Goal: Task Accomplishment & Management: Manage account settings

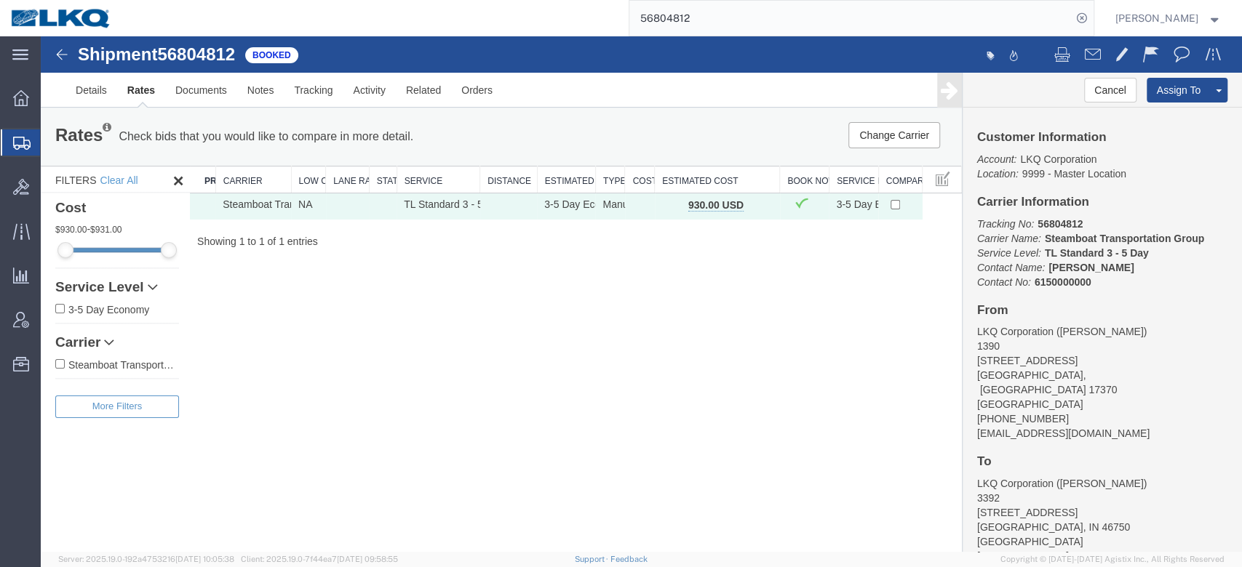
click at [695, 28] on input "56804812" at bounding box center [850, 18] width 442 height 35
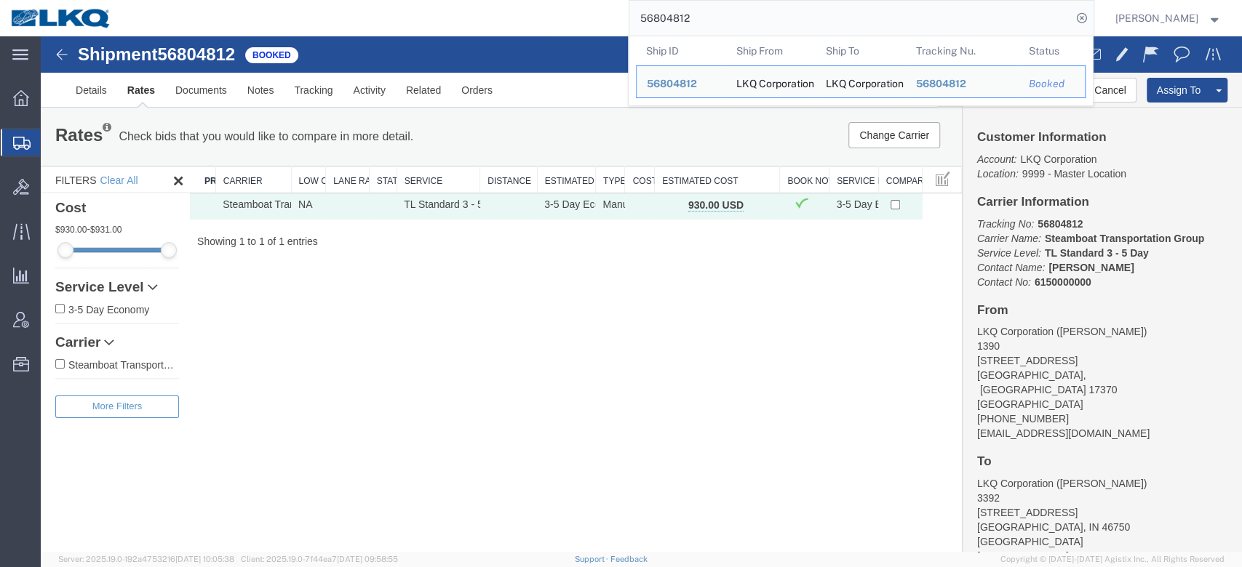
click at [695, 28] on input "56804812" at bounding box center [850, 18] width 442 height 35
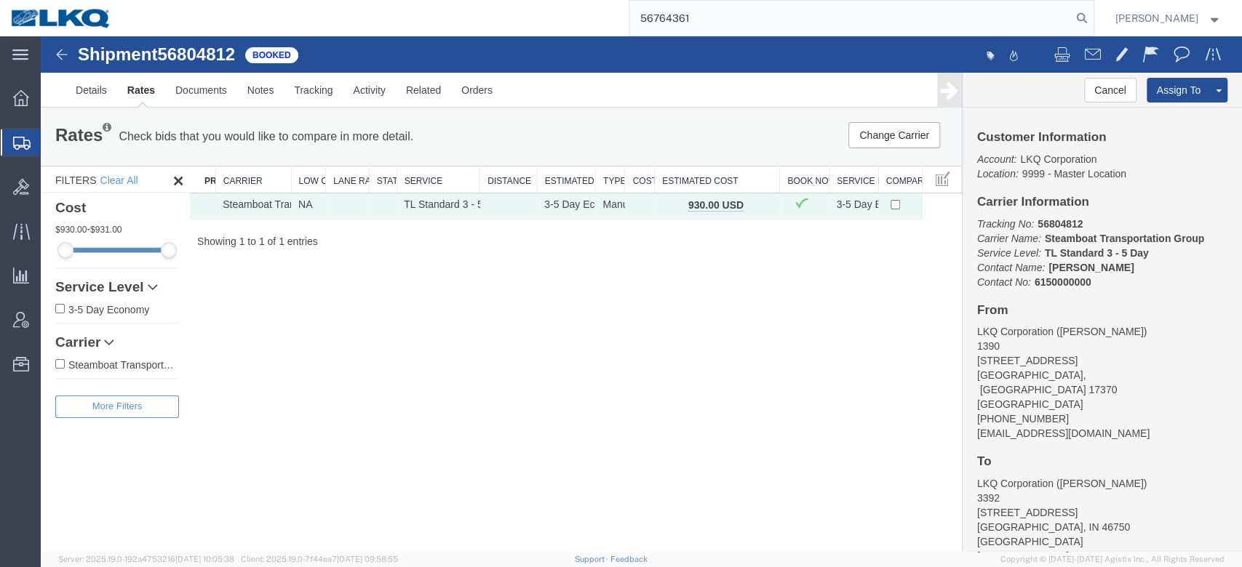
type input "56764361"
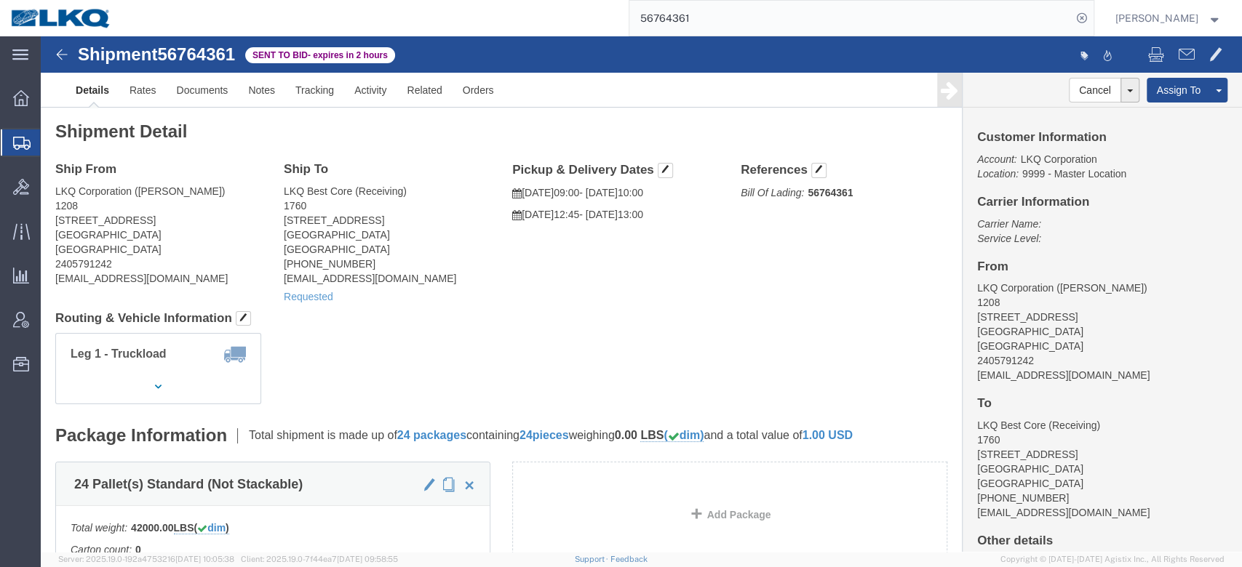
click ul "Details Rates Documents Notes Tracking Activity Related Orders"
click link "Withdraw Bid"
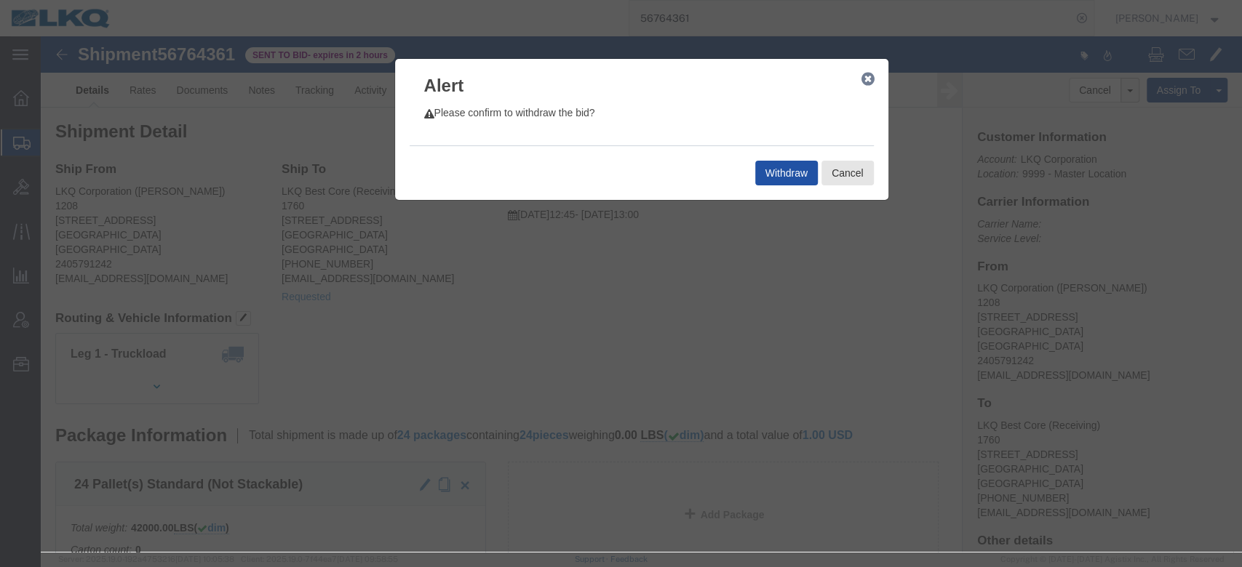
click button "Withdraw"
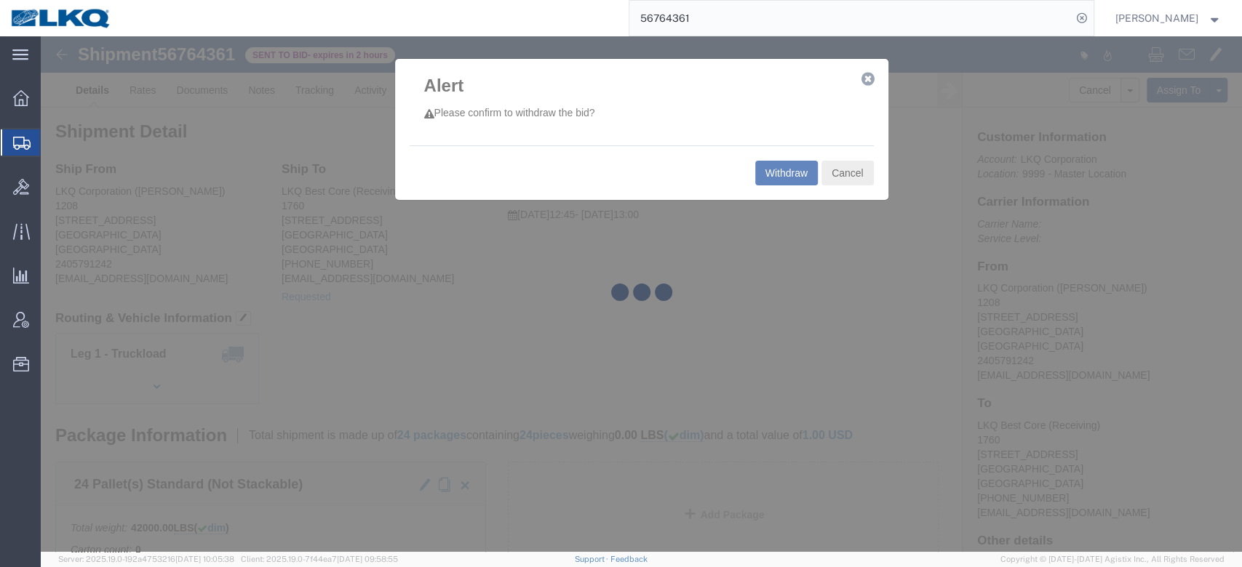
select select "27416"
select select "27634"
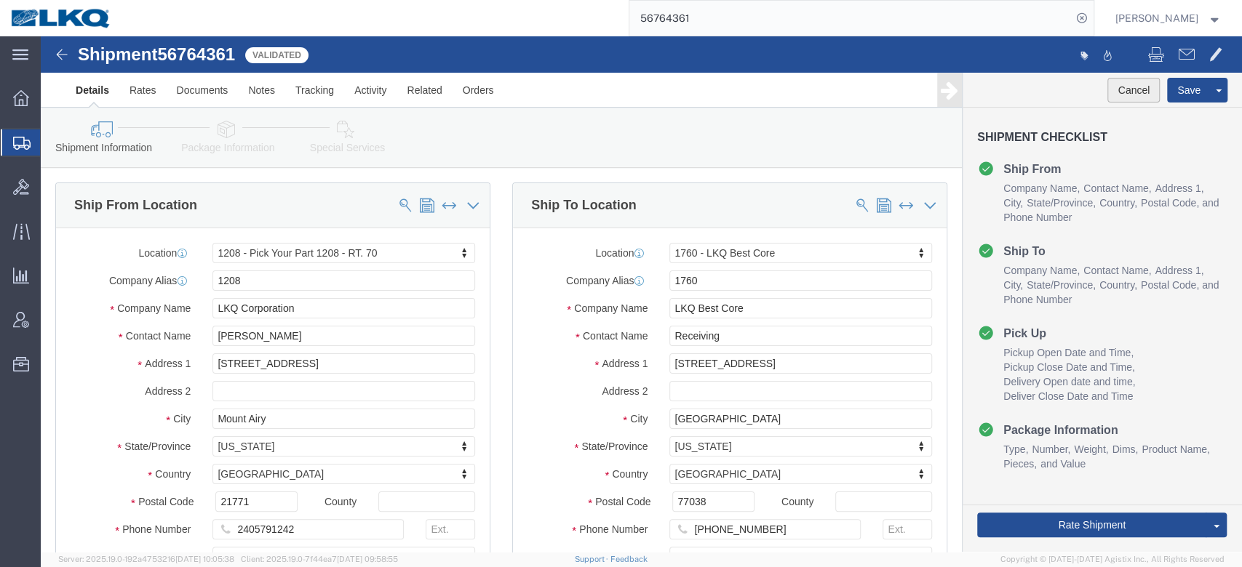
click button "Cancel"
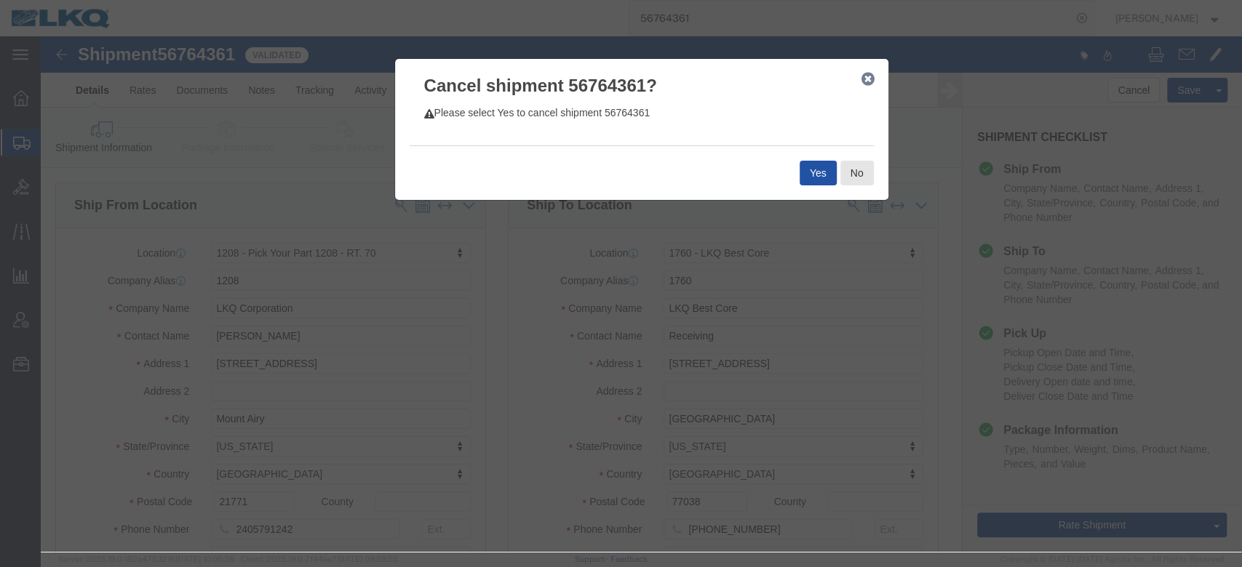
click button "Yes"
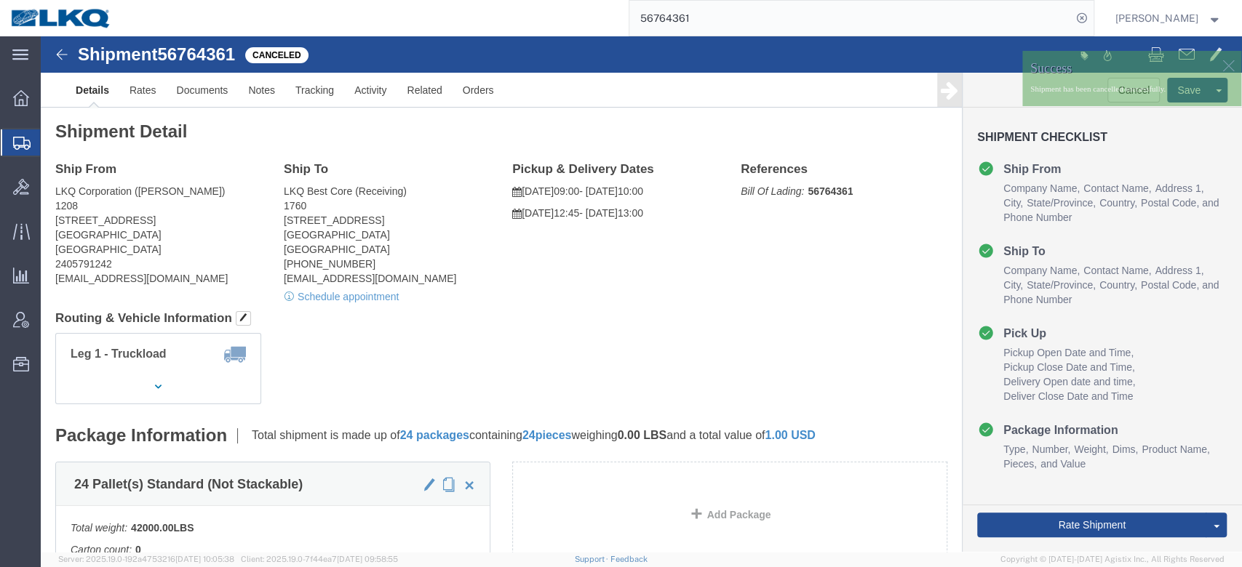
click h2 "Shipment Detail"
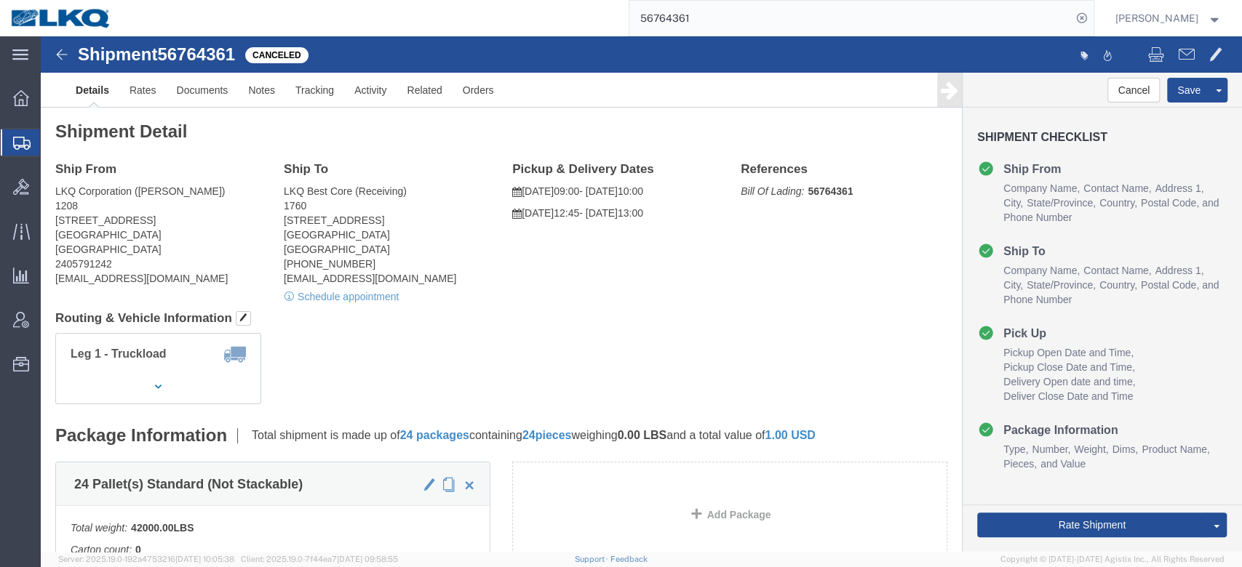
click at [675, 9] on input "56764361" at bounding box center [850, 18] width 442 height 35
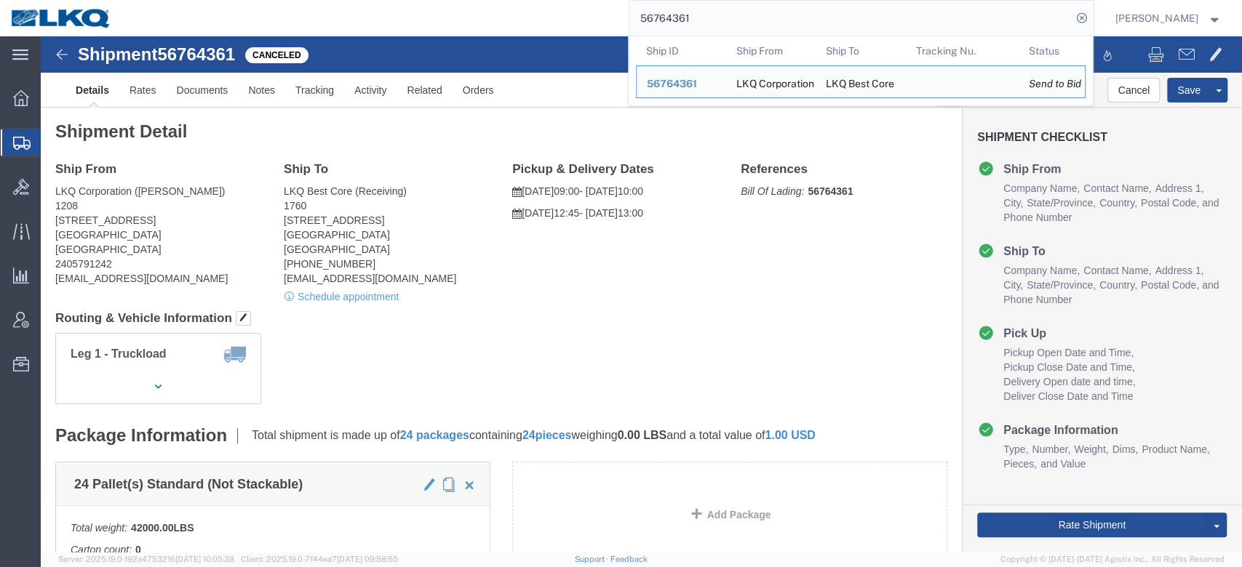
paste input "45360"
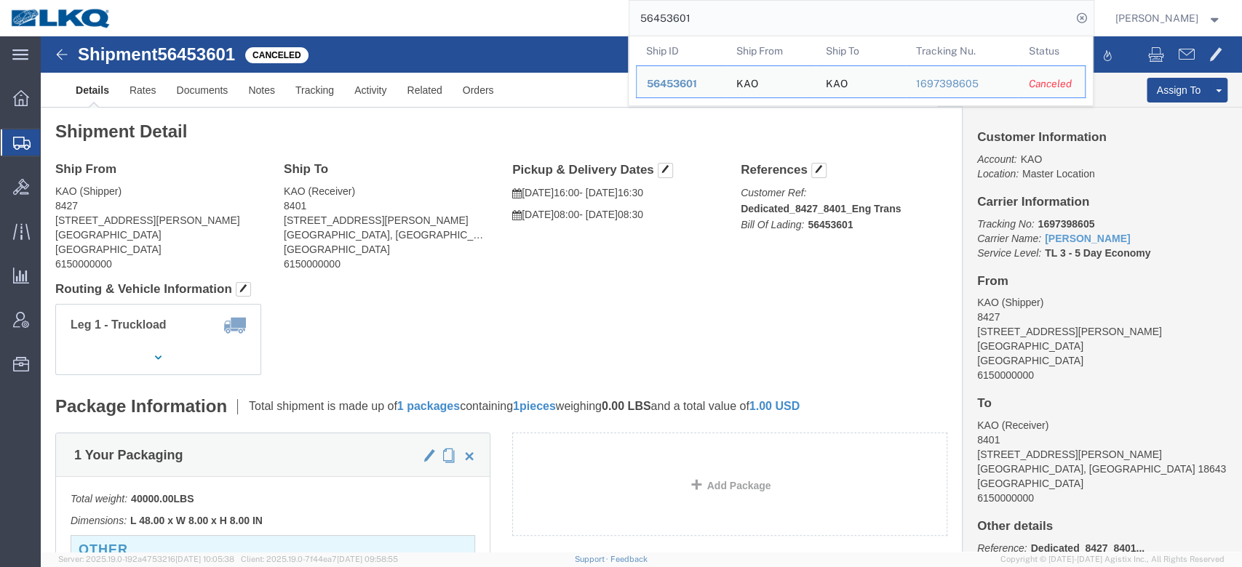
click at [688, 19] on input "56453601" at bounding box center [850, 18] width 442 height 35
paste input "796820"
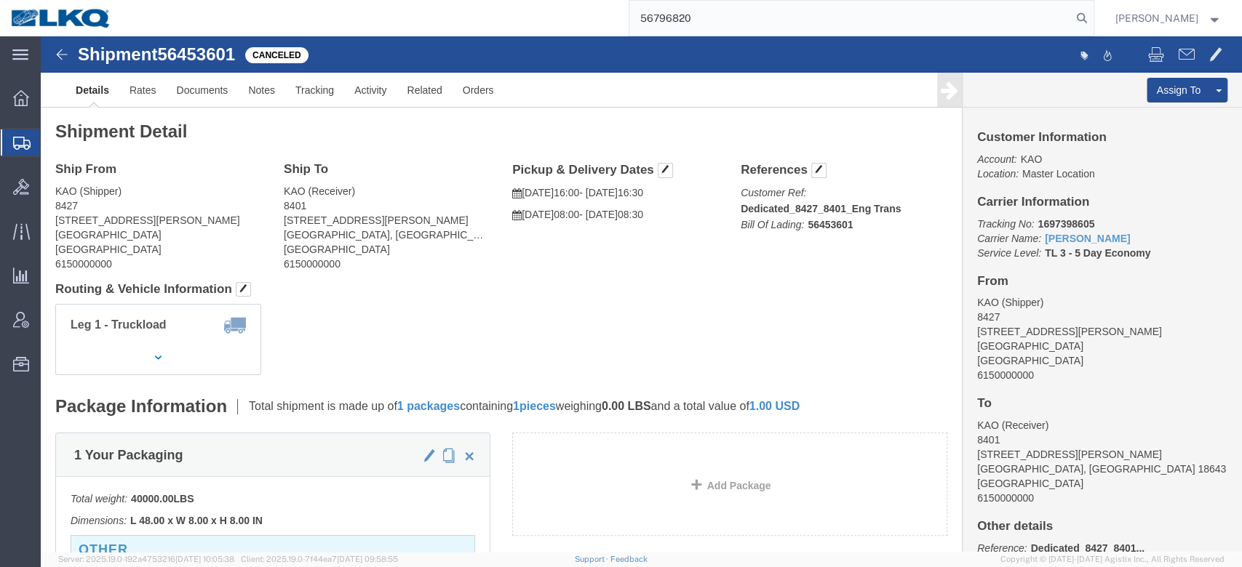
type input "56796820"
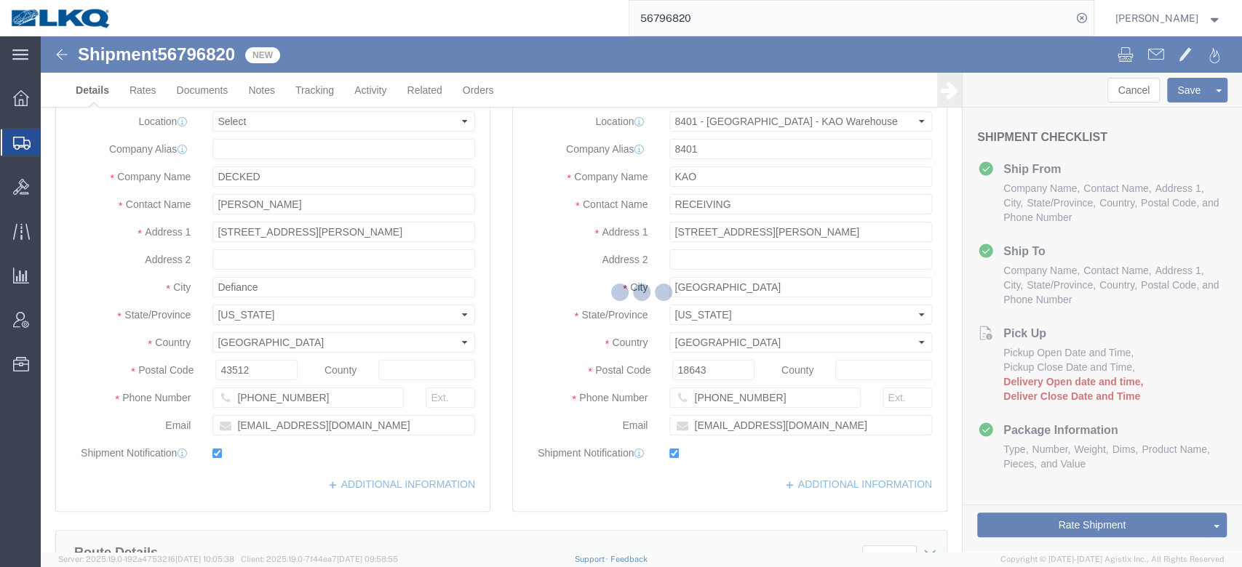
select select "30522"
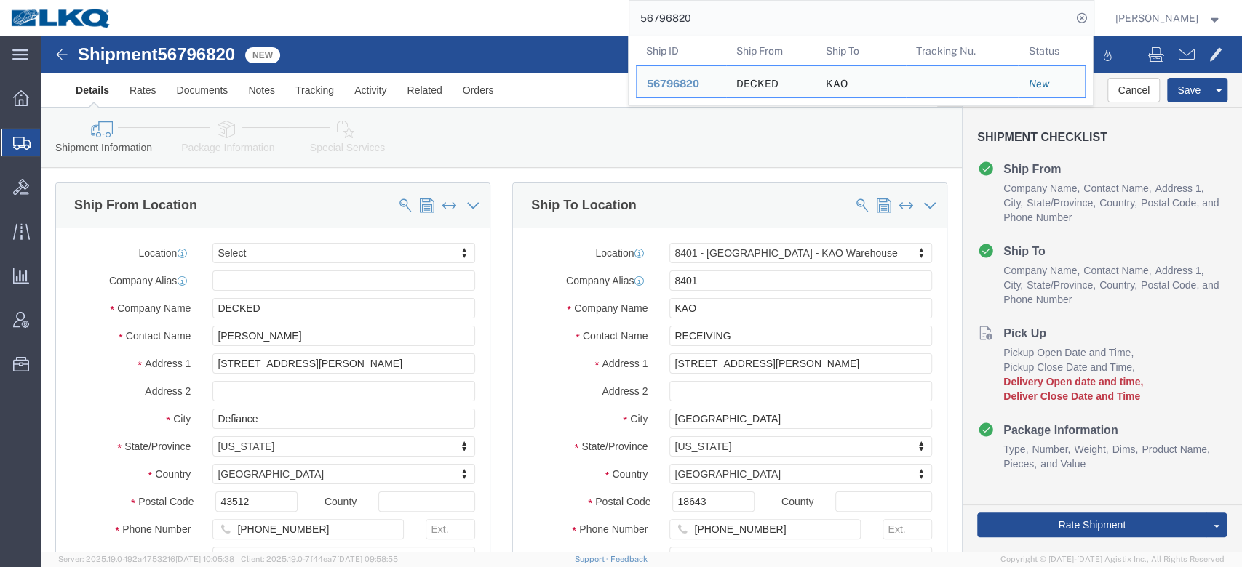
click at [723, 26] on input "56796820" at bounding box center [850, 18] width 442 height 35
paste input "453601"
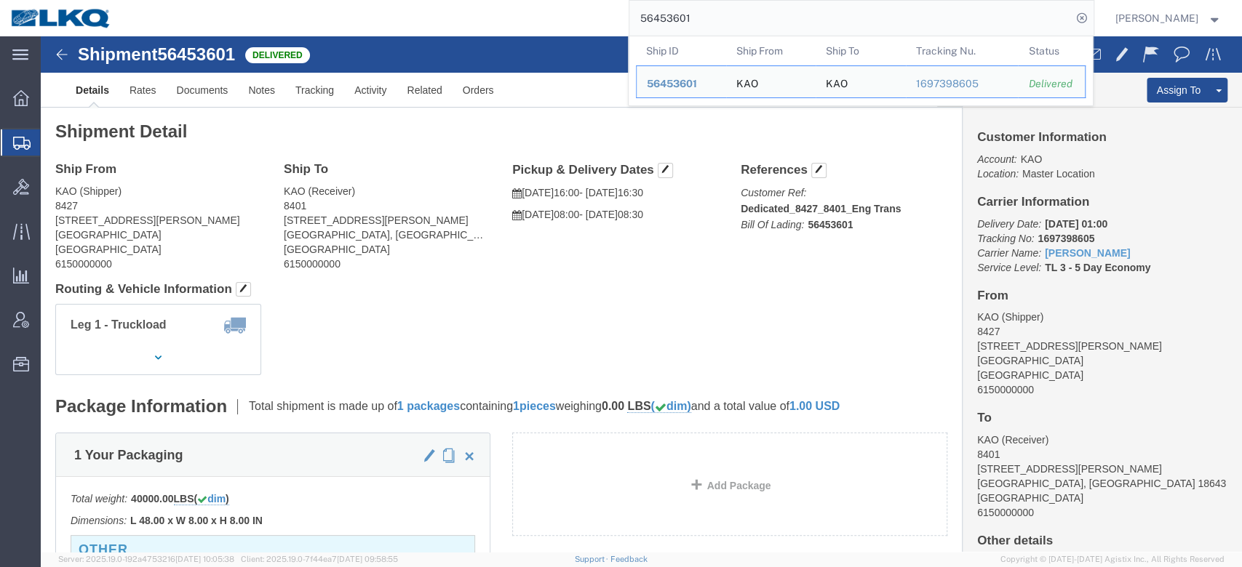
click at [700, 21] on input "56453601" at bounding box center [850, 18] width 442 height 35
paste input "821440"
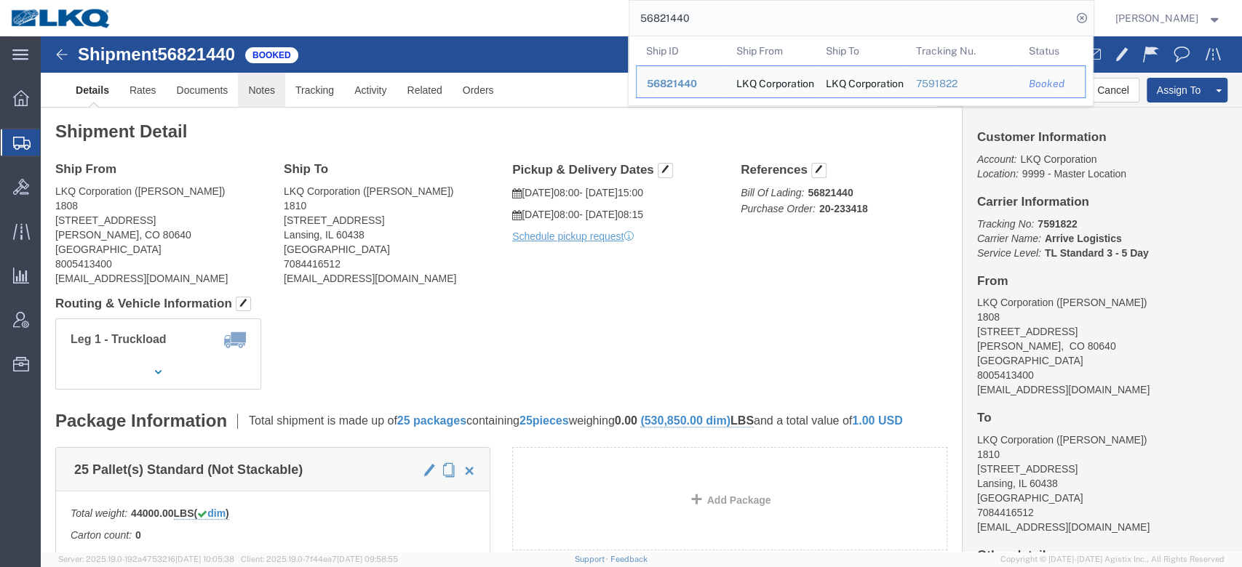
drag, startPoint x: 258, startPoint y: 93, endPoint x: 218, endPoint y: 57, distance: 54.6
click link "Notes"
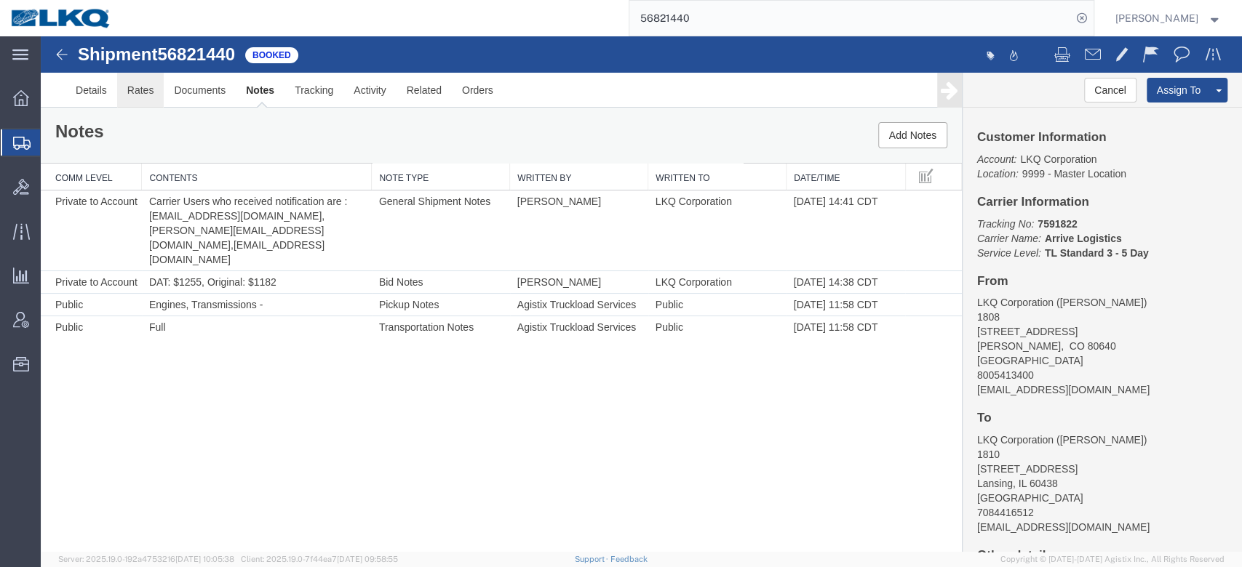
click at [140, 82] on link "Rates" at bounding box center [140, 90] width 47 height 35
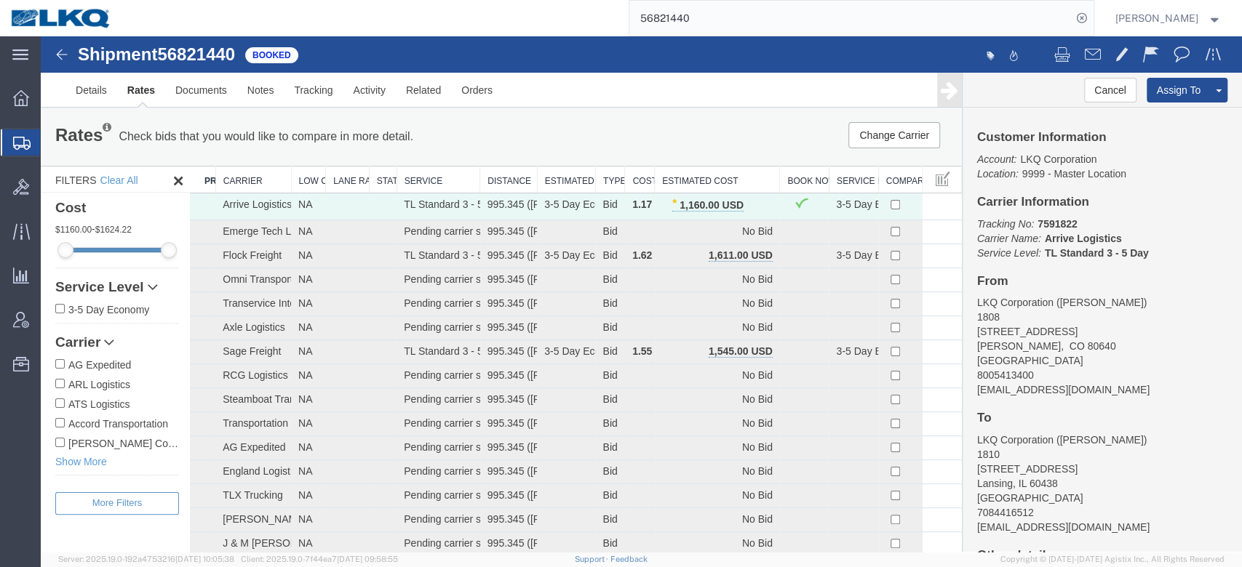
click at [693, 9] on input "56821440" at bounding box center [850, 18] width 442 height 35
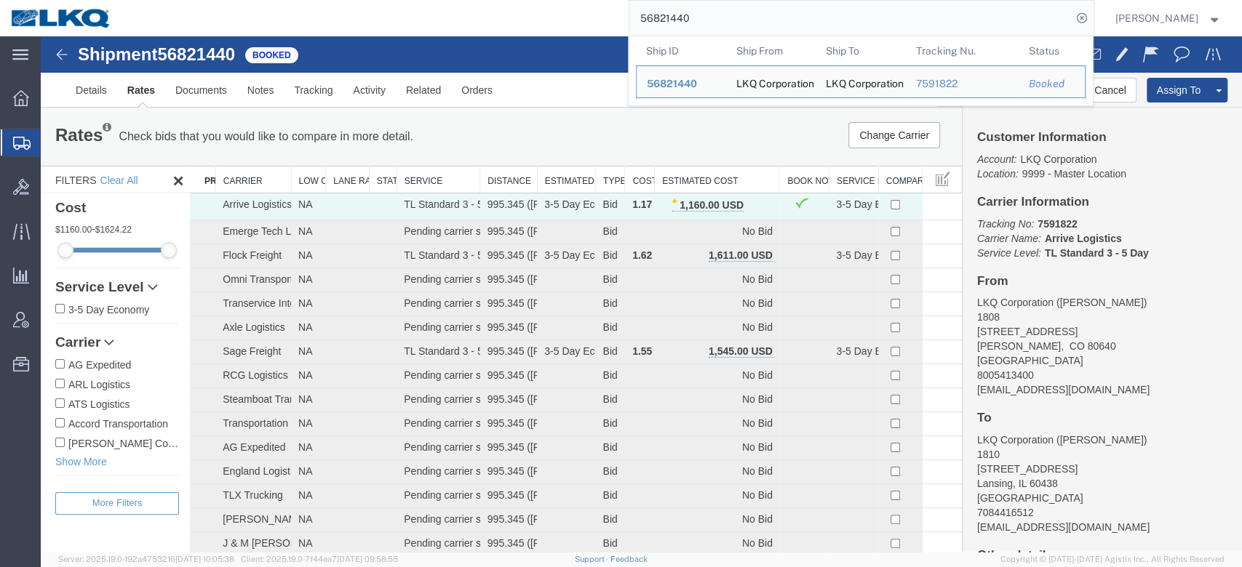
click at [693, 9] on input "56821440" at bounding box center [850, 18] width 442 height 35
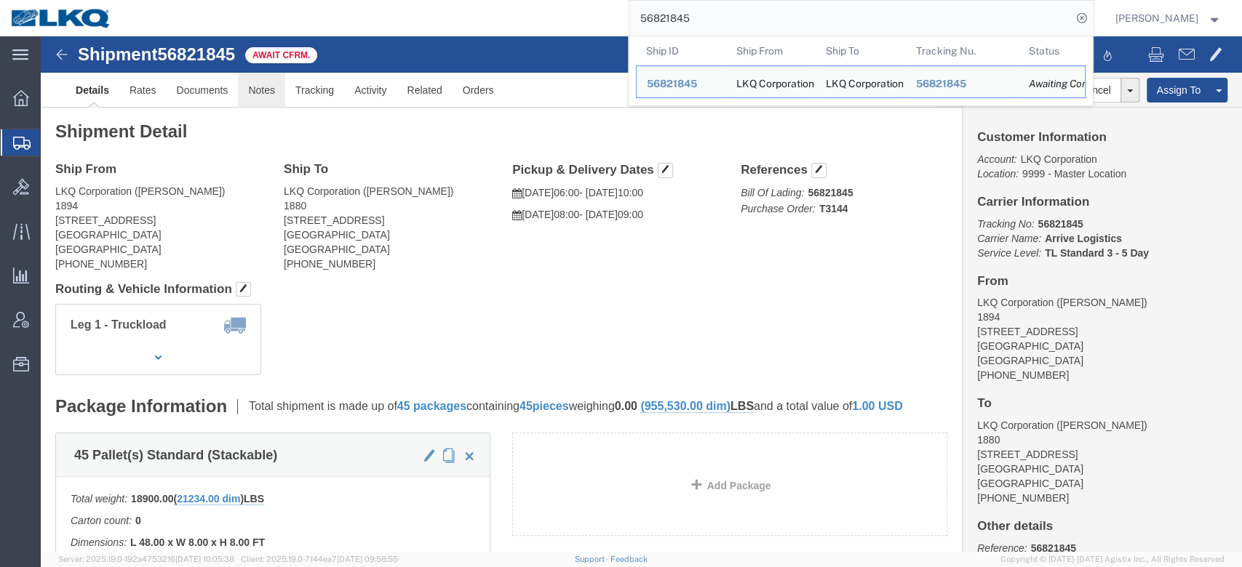
click link "Notes"
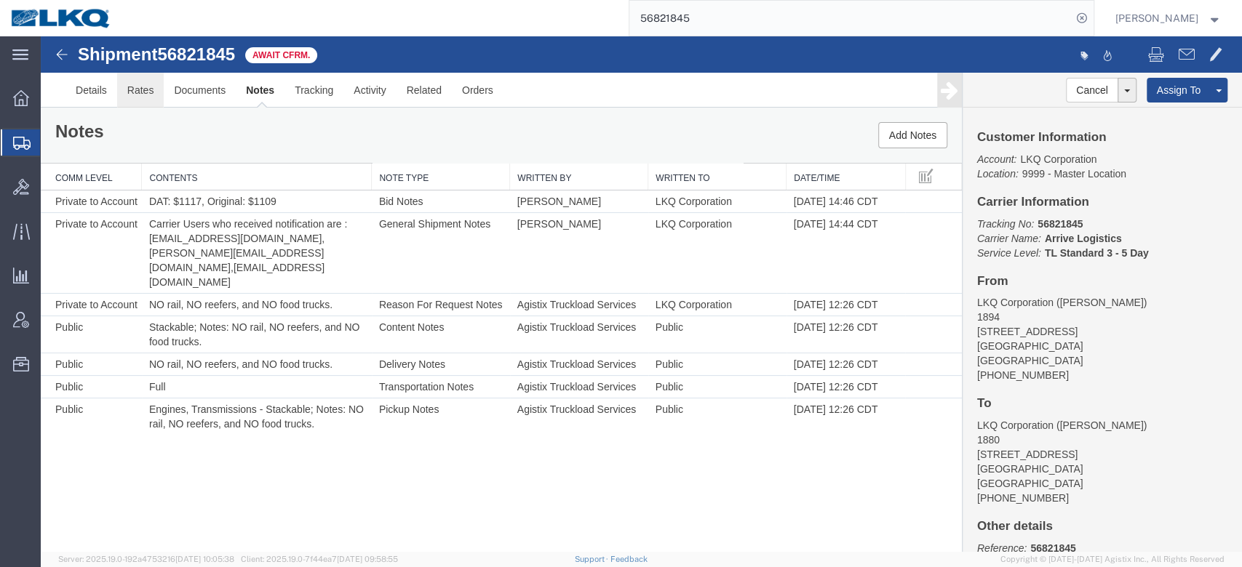
click at [147, 79] on link "Rates" at bounding box center [140, 90] width 47 height 35
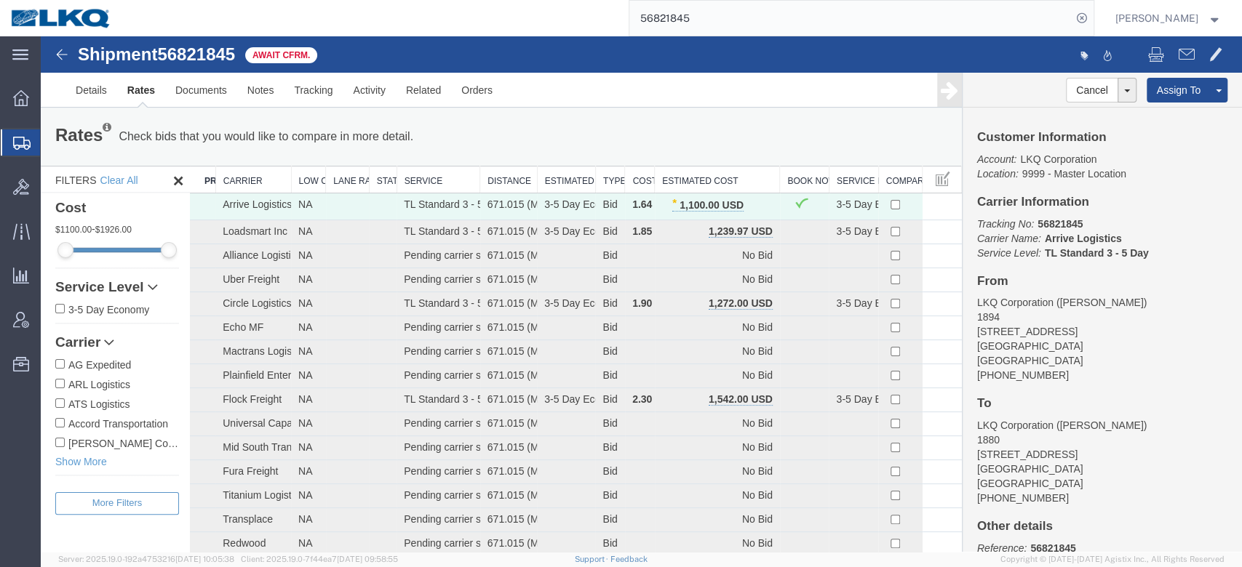
click at [687, 23] on input "56821845" at bounding box center [850, 18] width 442 height 35
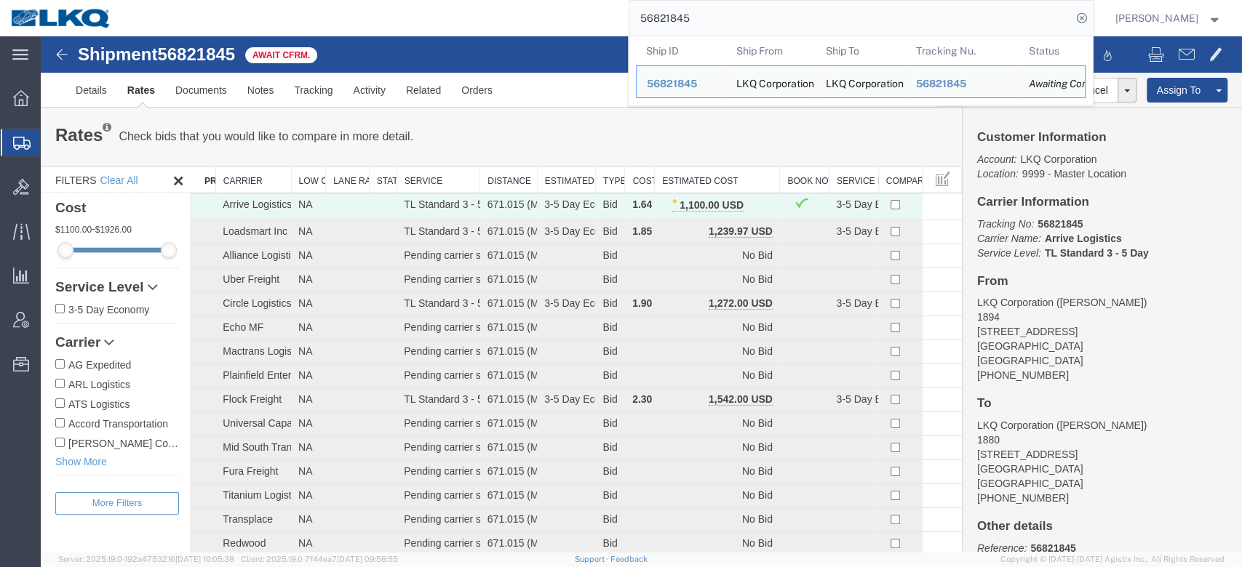
click at [687, 23] on input "56821845" at bounding box center [850, 18] width 442 height 35
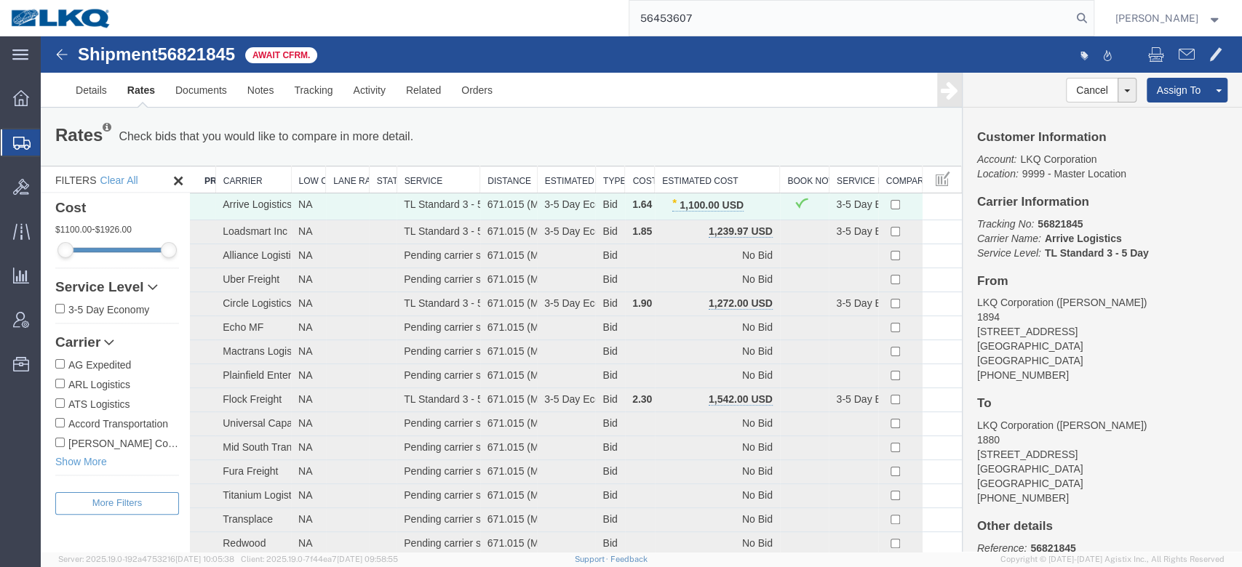
type input "56453607"
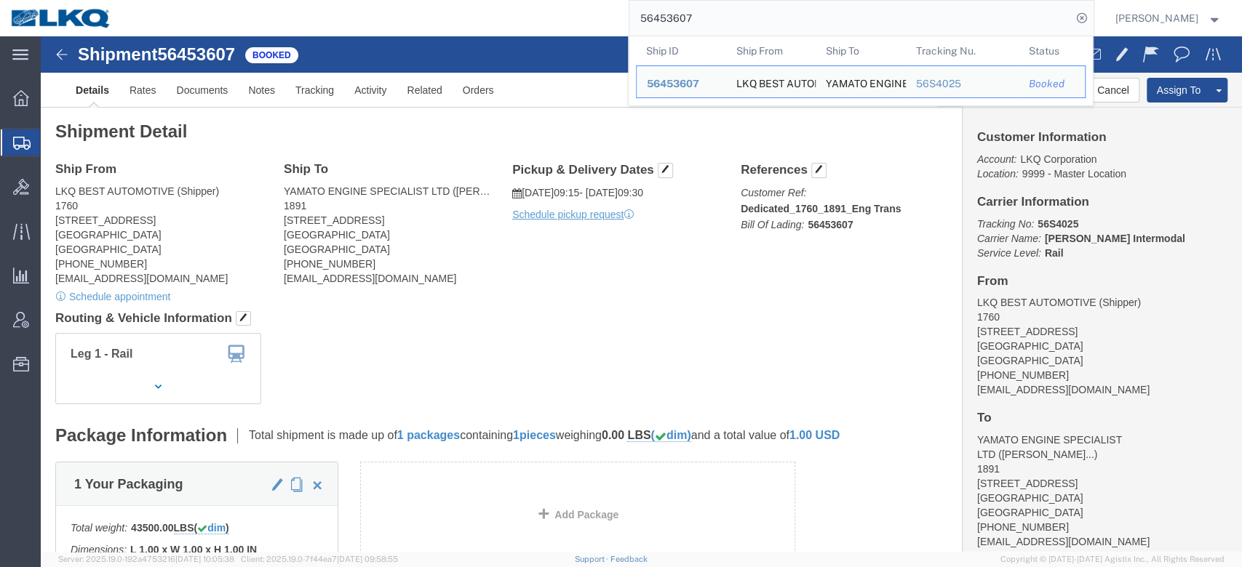
click at [685, 28] on input "56453607" at bounding box center [850, 18] width 442 height 35
paste input "782262"
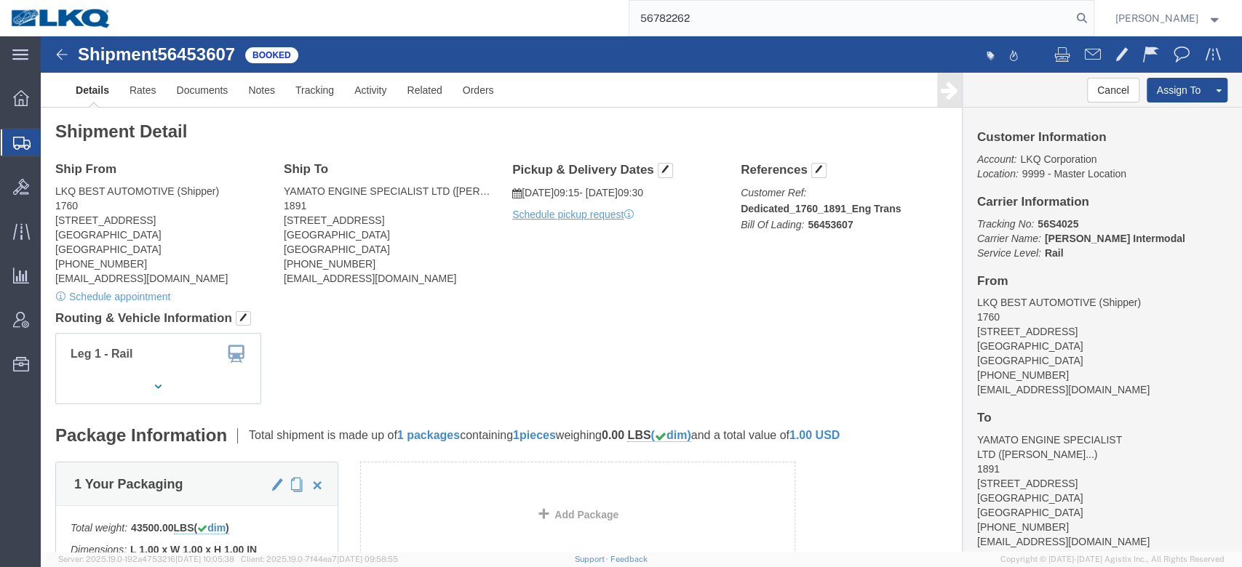
type input "56782262"
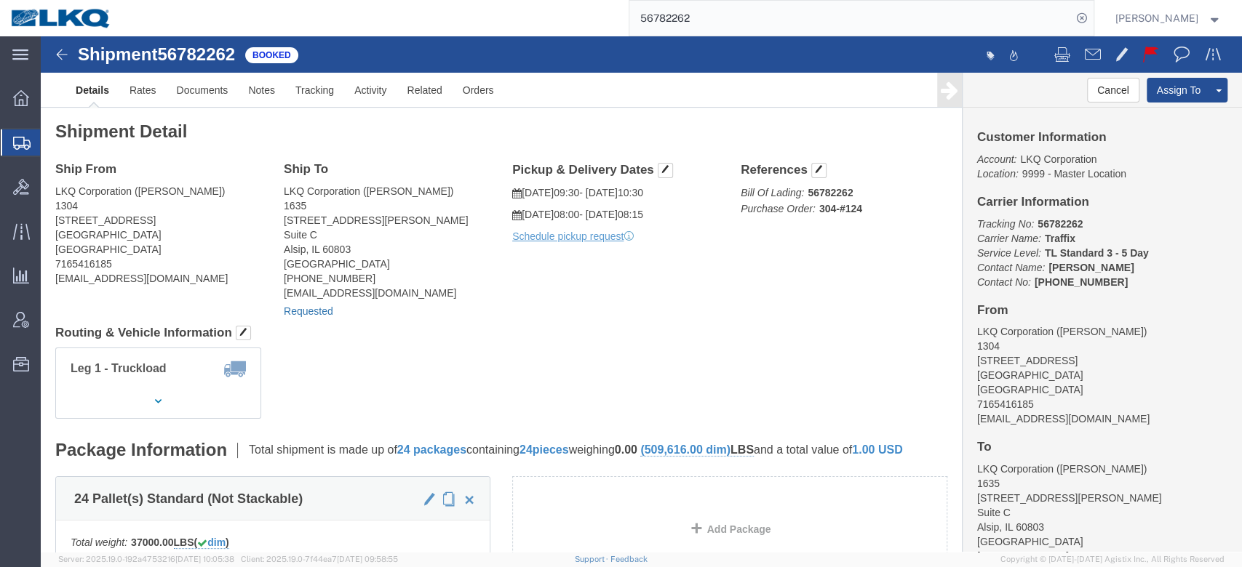
click link "Requested"
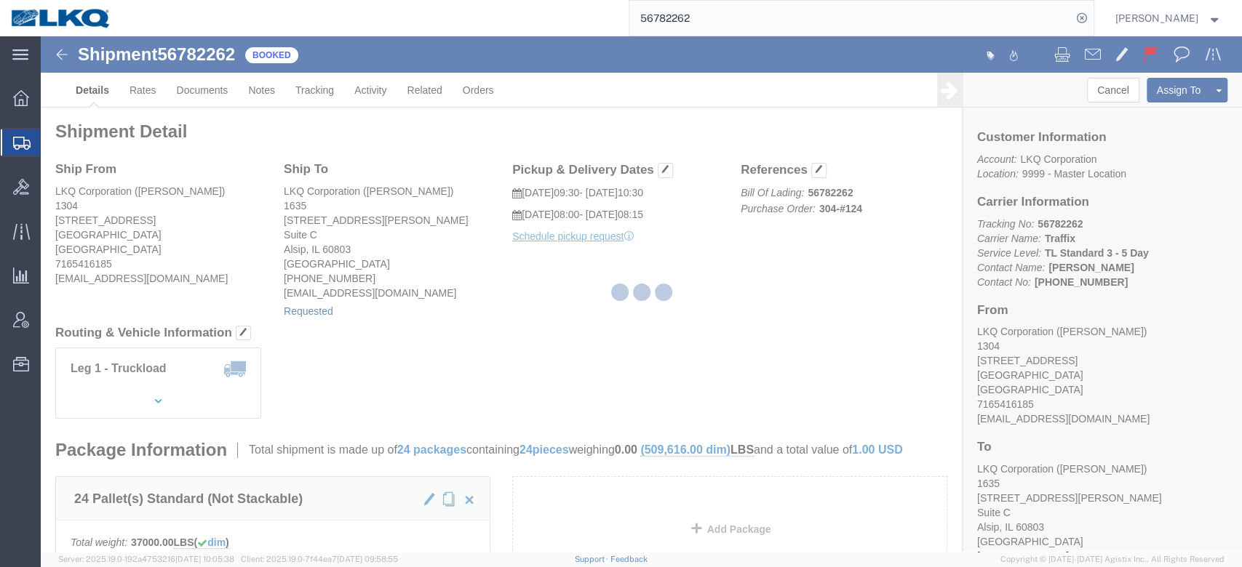
select select "1"
select select
select select "15"
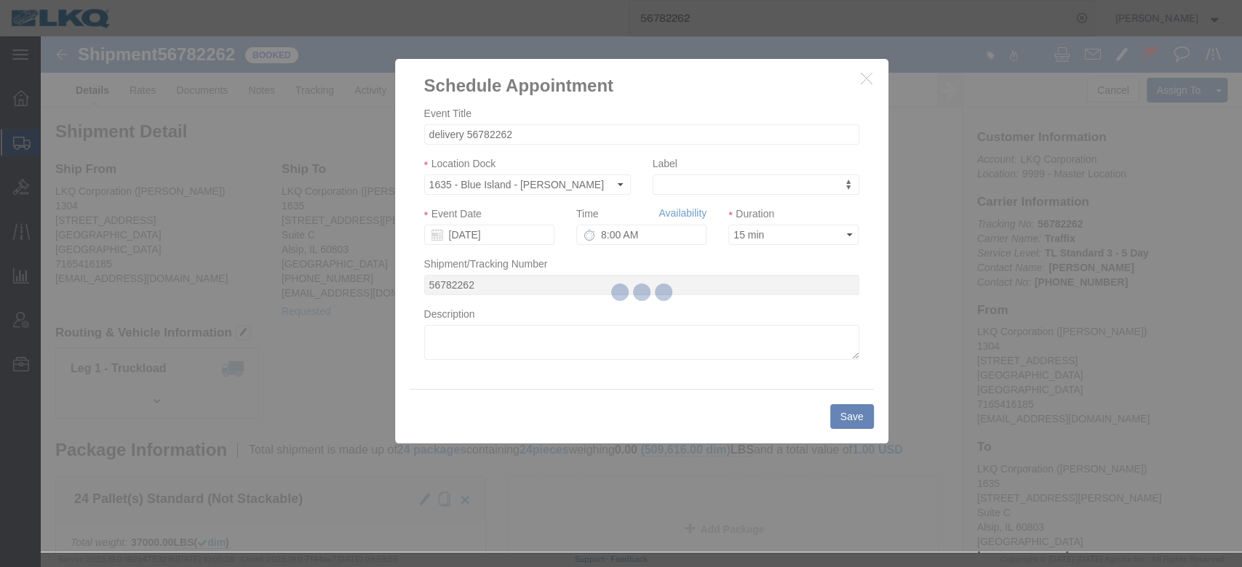
drag, startPoint x: 681, startPoint y: 210, endPoint x: 640, endPoint y: 173, distance: 54.6
click link "Availability"
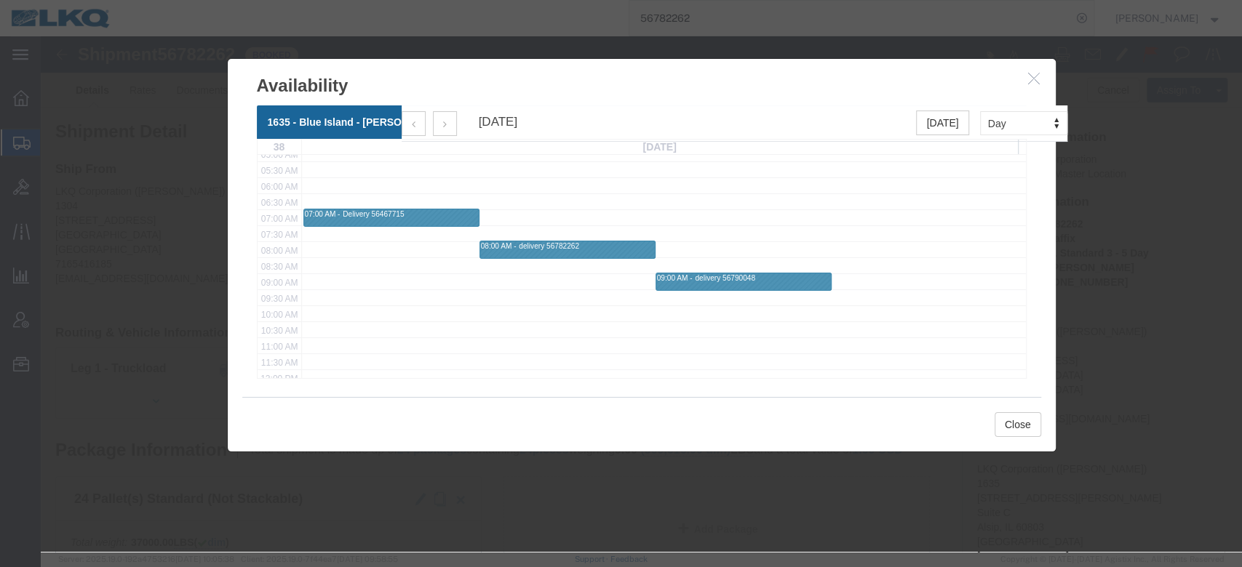
scroll to position [168, 0]
click icon "button"
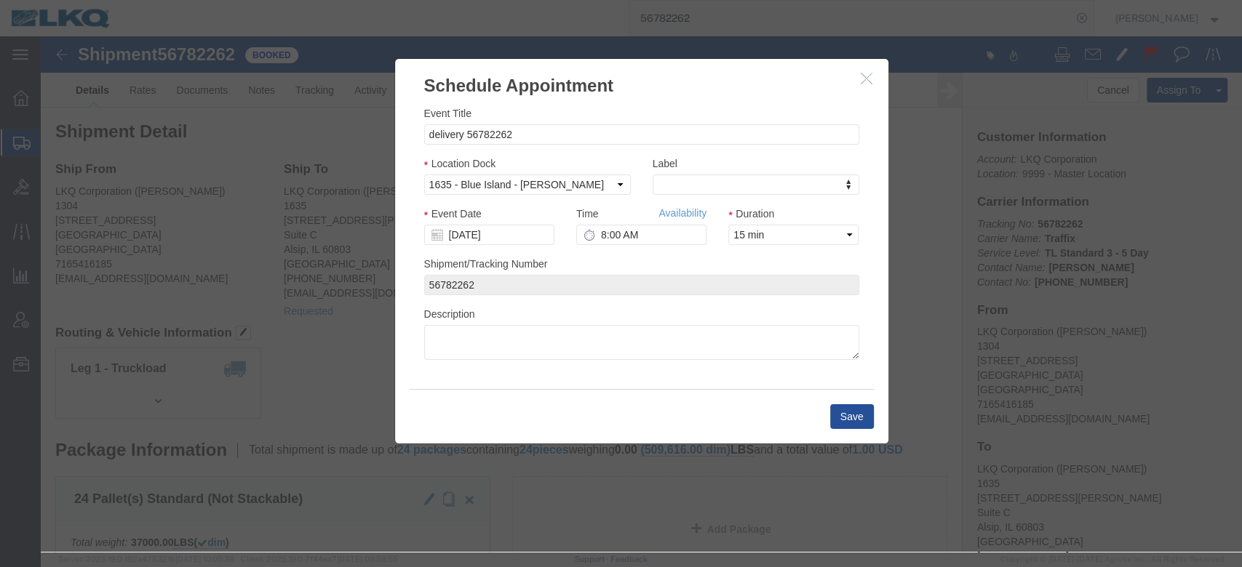
click icon "button"
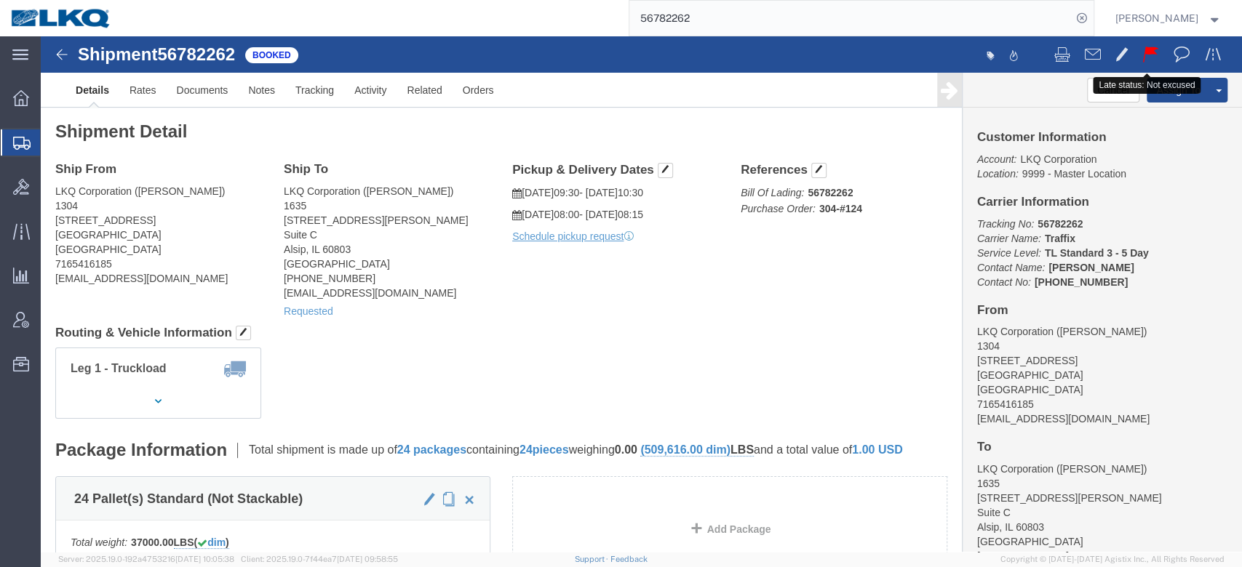
click span
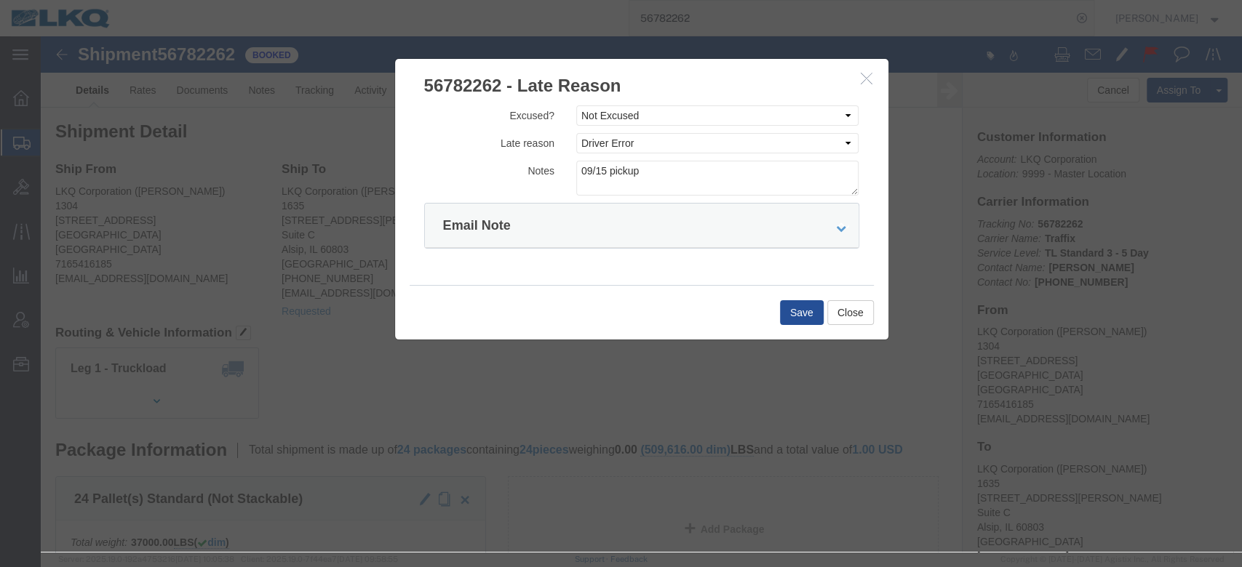
click icon "button"
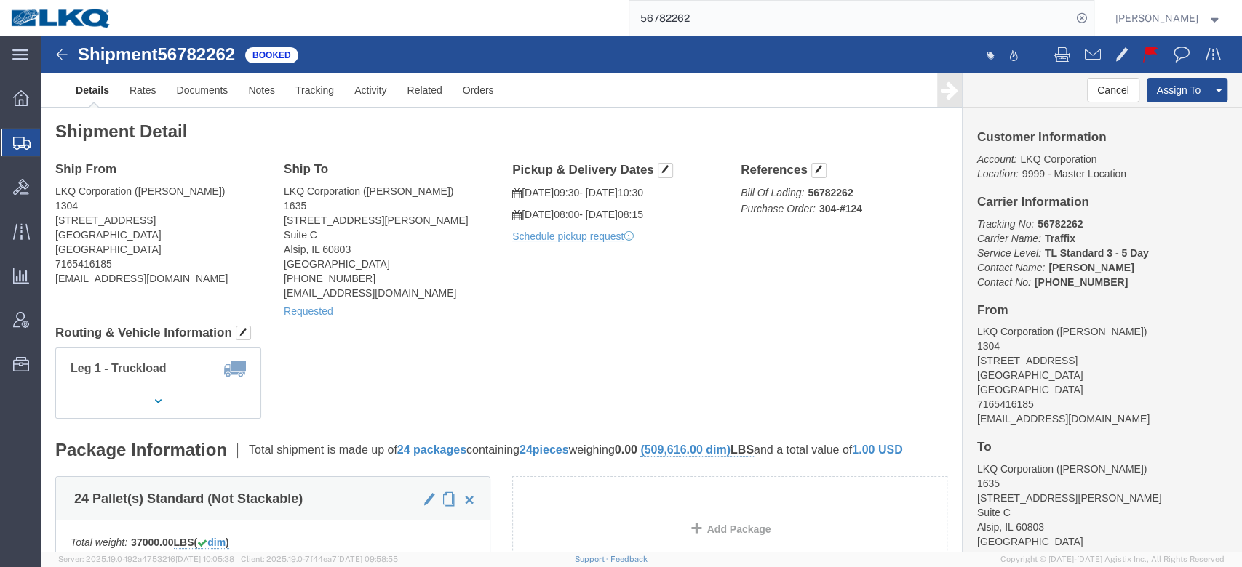
click at [716, 20] on input "56782262" at bounding box center [850, 18] width 442 height 35
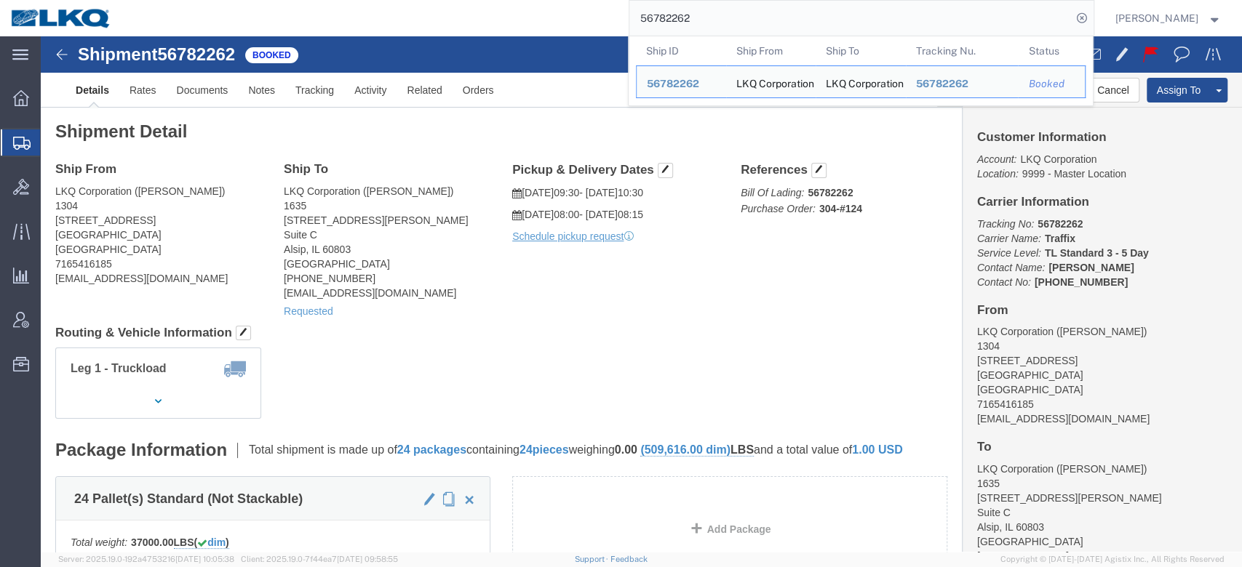
click at [716, 20] on input "56782262" at bounding box center [850, 18] width 442 height 35
paste input "78417"
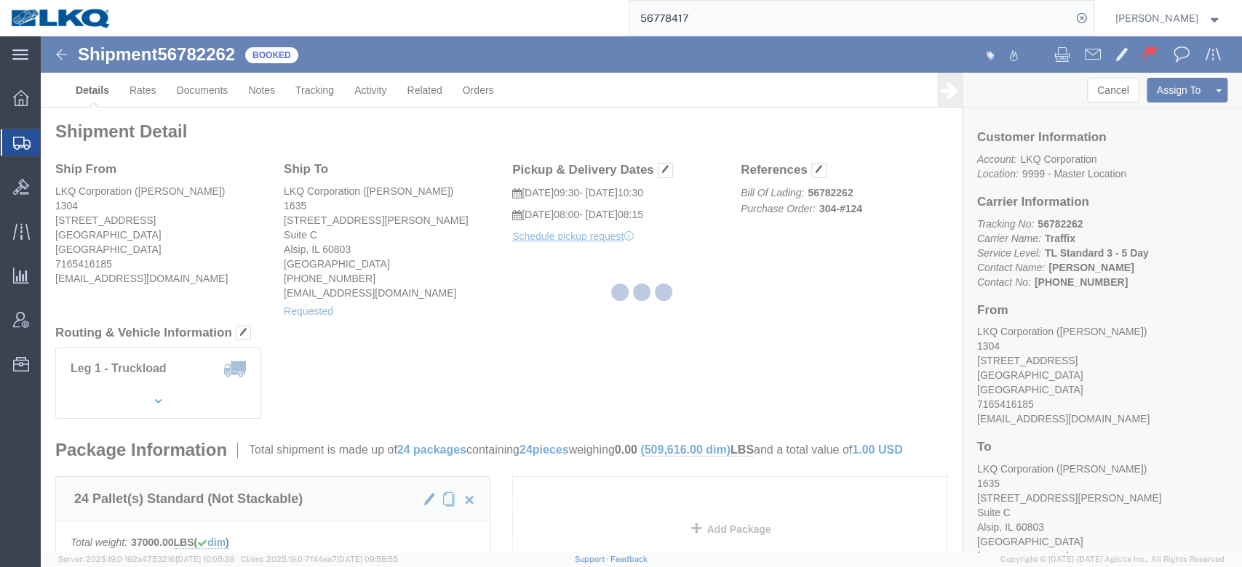
click at [716, 20] on input "56778417" at bounding box center [850, 18] width 442 height 35
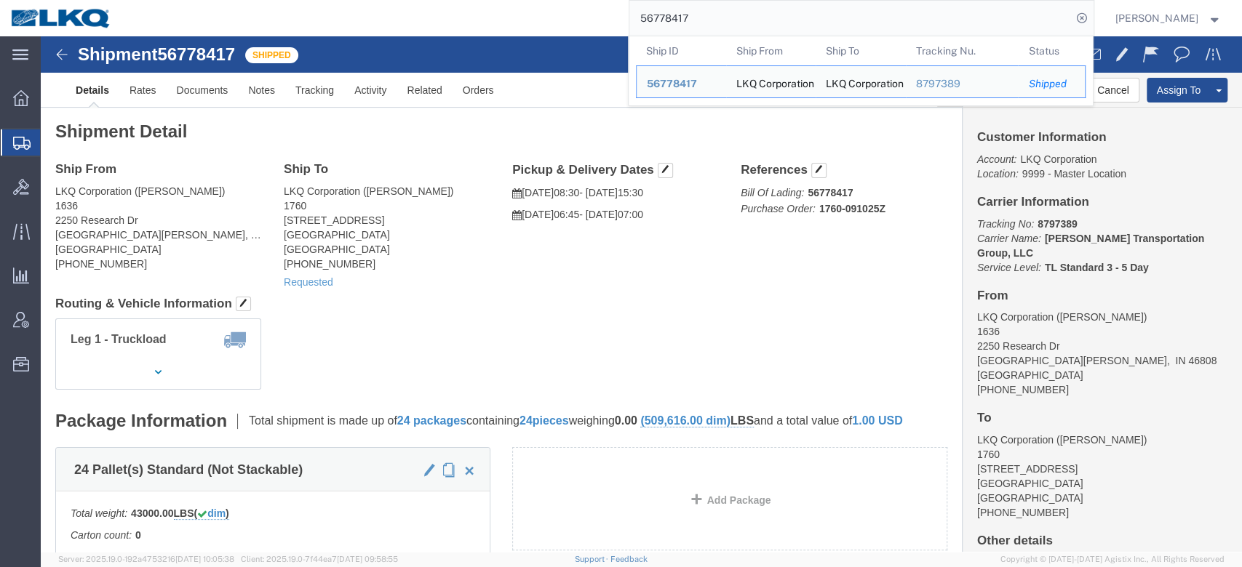
click at [709, 20] on input "56778417" at bounding box center [850, 18] width 442 height 35
paste input "821129"
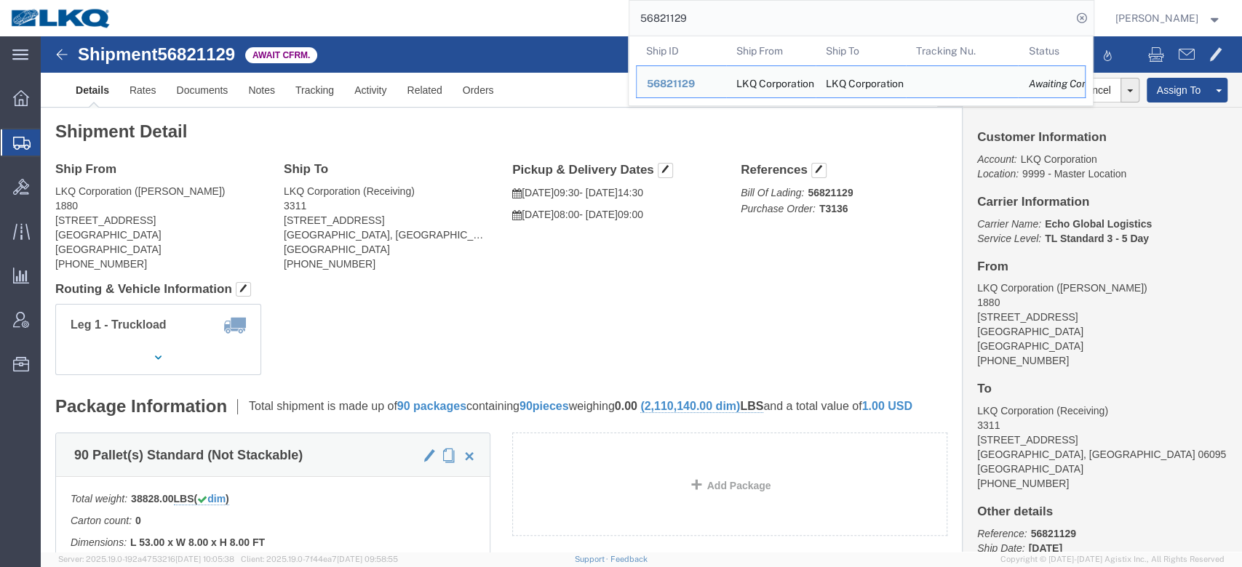
click div "Shipment Detail Ship From LKQ Corporation (Justin) 1880 2720 N Airport Commerce…"
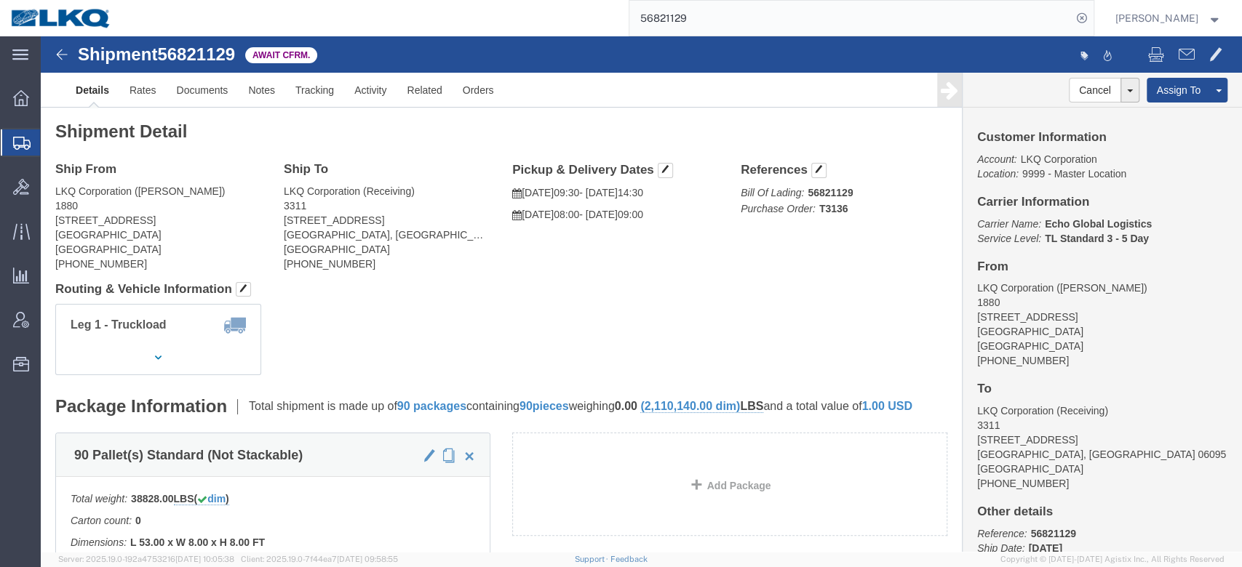
click at [730, 20] on input "56821129" at bounding box center [850, 18] width 442 height 35
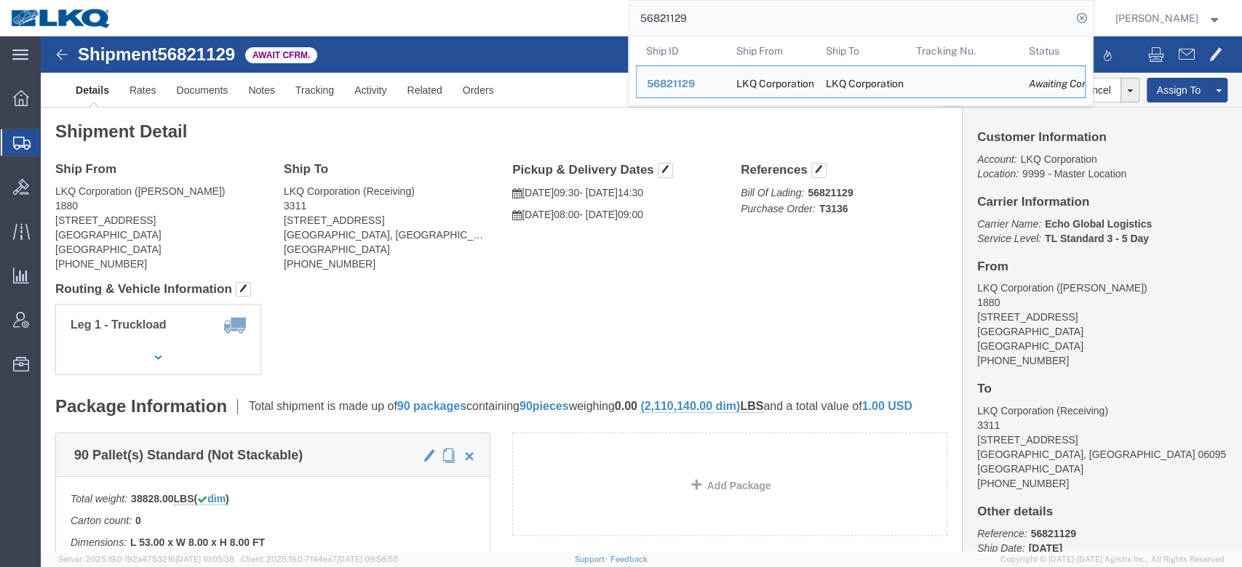
paste input "778417"
type input "56778417"
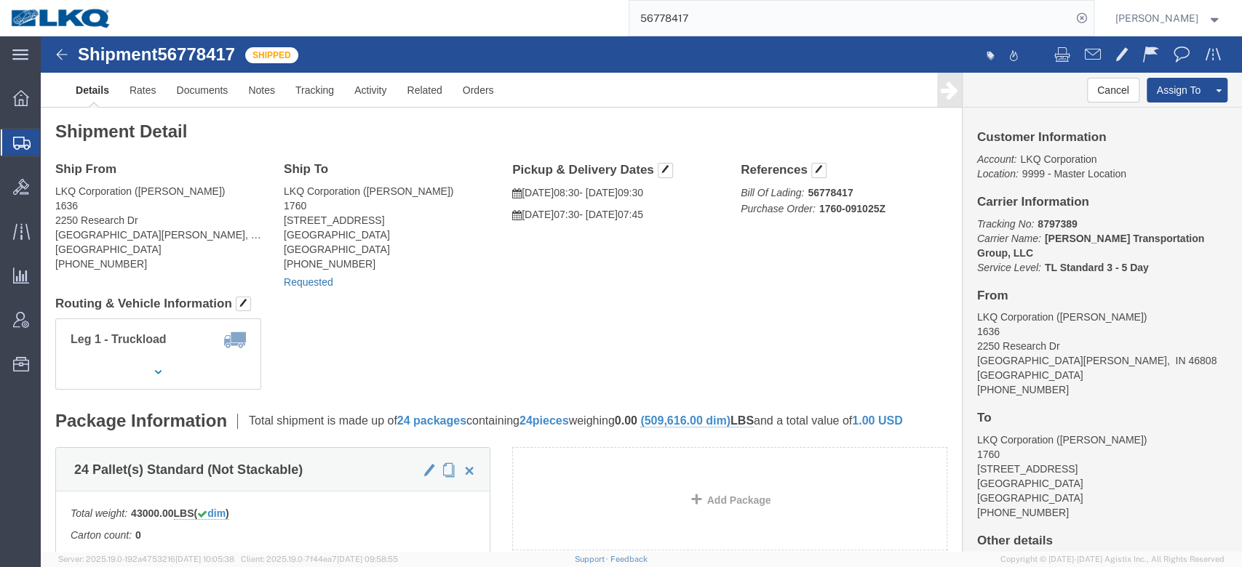
click link "Requested"
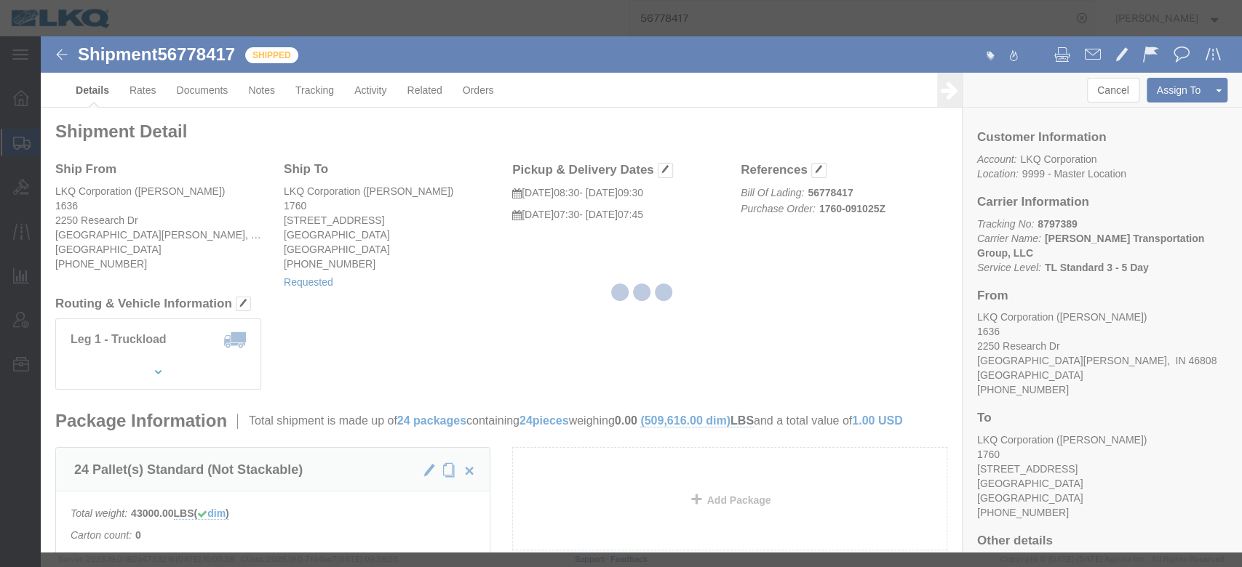
select select "1"
select select
select select "15"
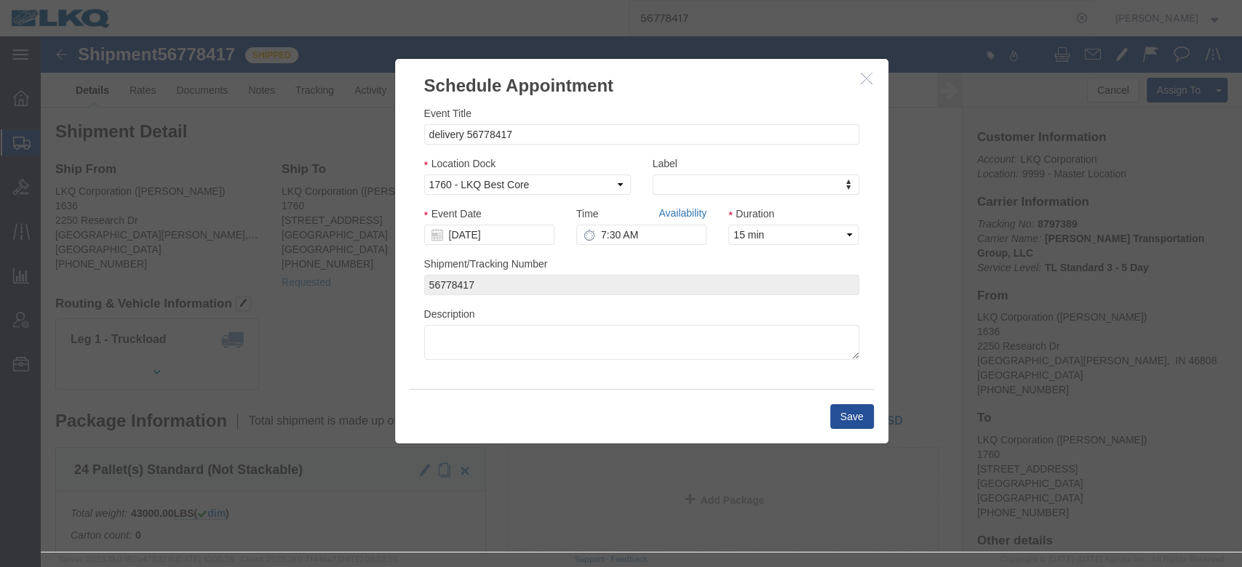
click link "Availability"
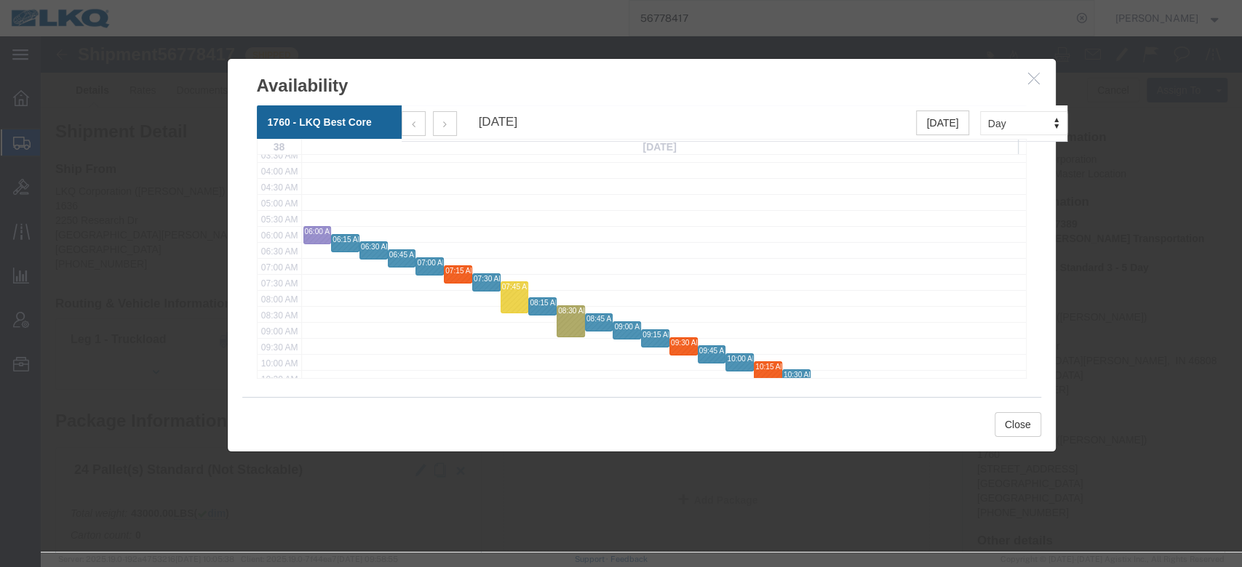
scroll to position [121, 0]
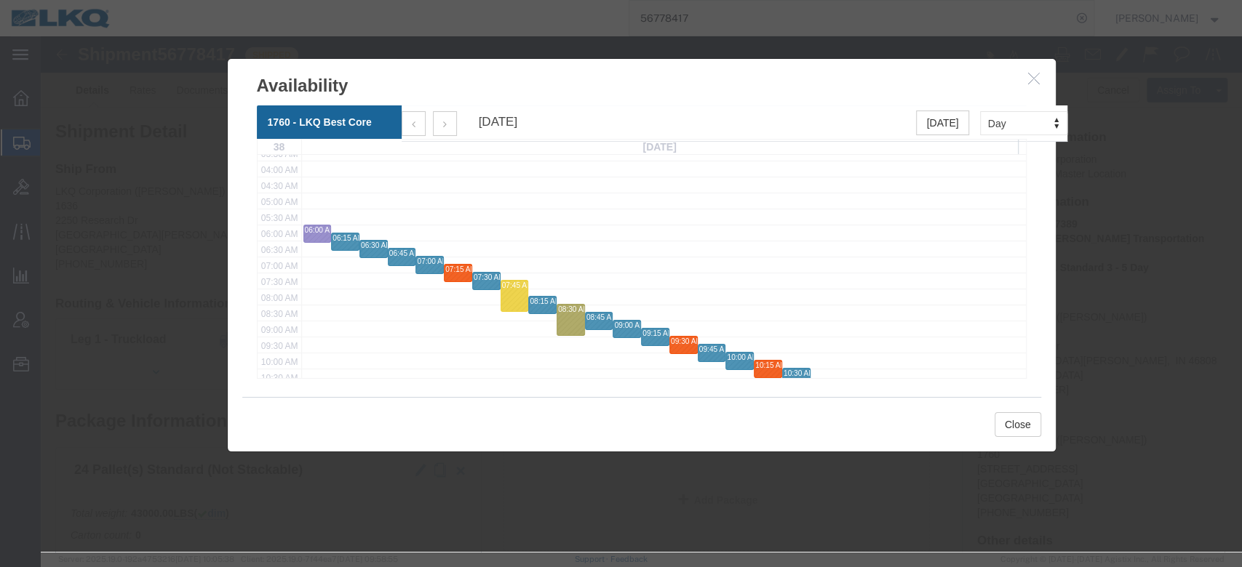
click button "button"
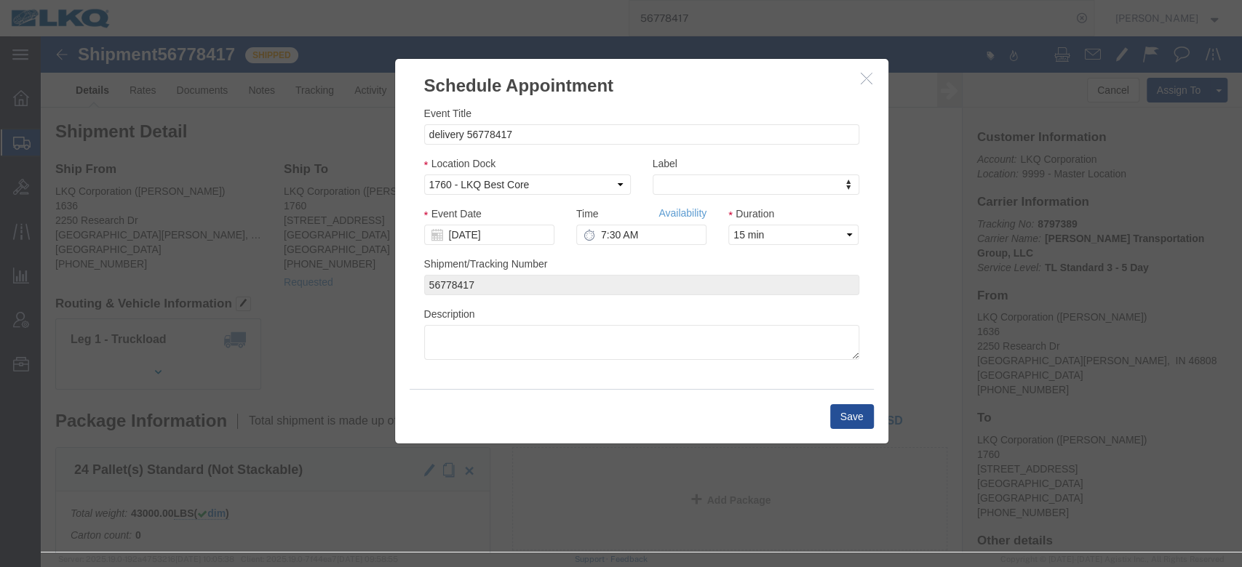
click h3 "Schedule Appointment"
click icon "button"
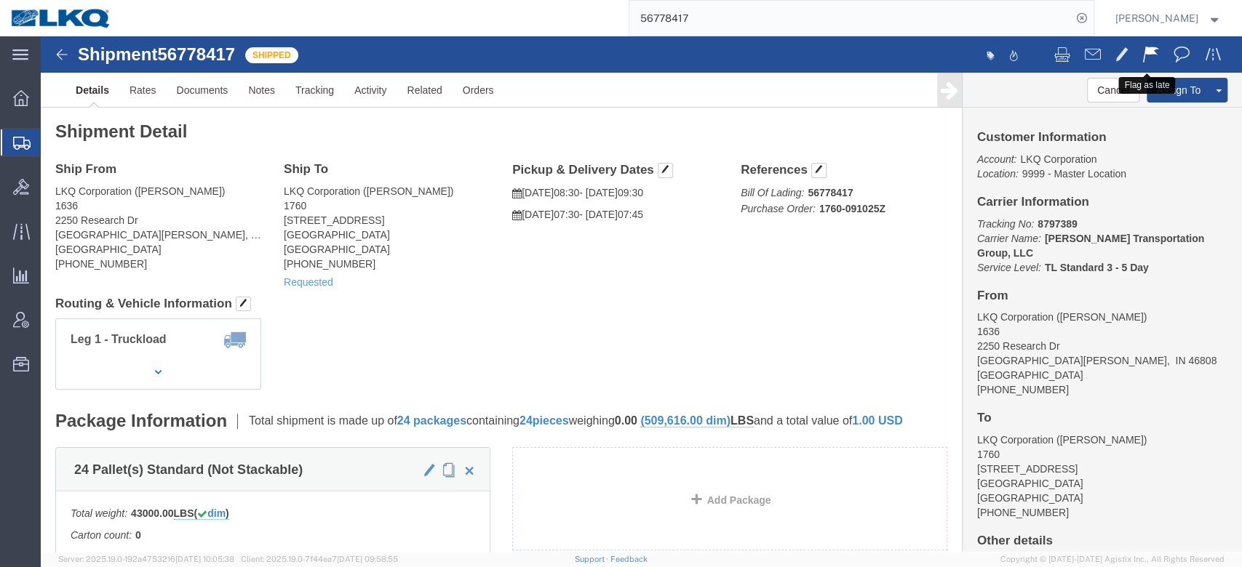
click span
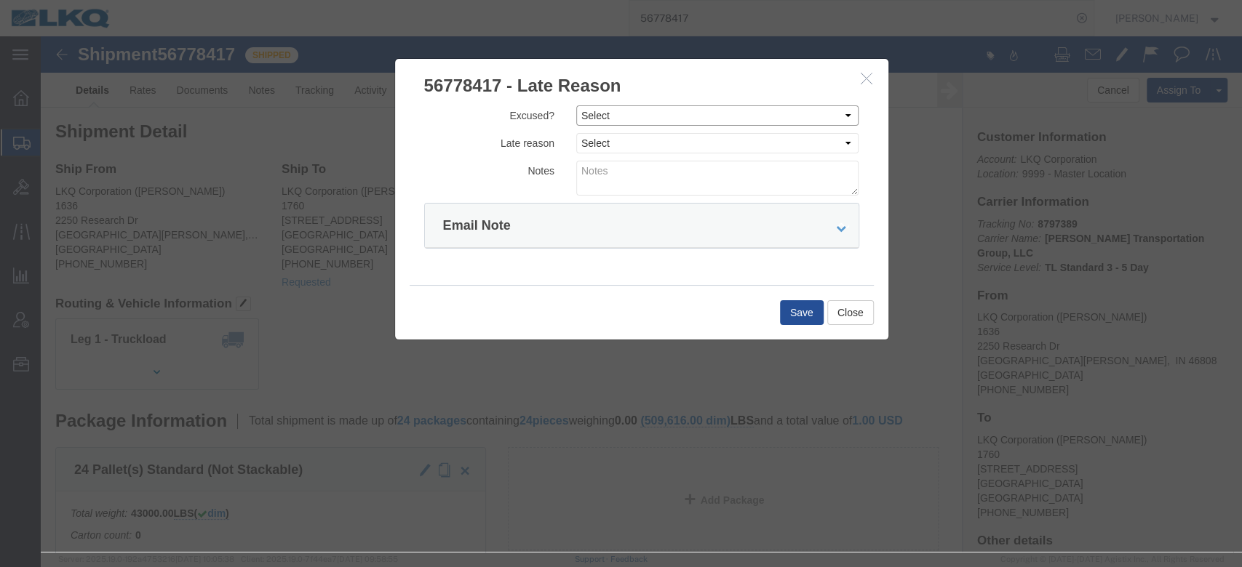
drag, startPoint x: 551, startPoint y: 71, endPoint x: 551, endPoint y: 87, distance: 15.3
click select "Select Excused Not Excused"
select select "NOT_EXCUSED"
click select "Select Excused Not Excused"
click div "Excused? Select Excused Not Excused Late reason Select Bad Carrier Data Carrier…"
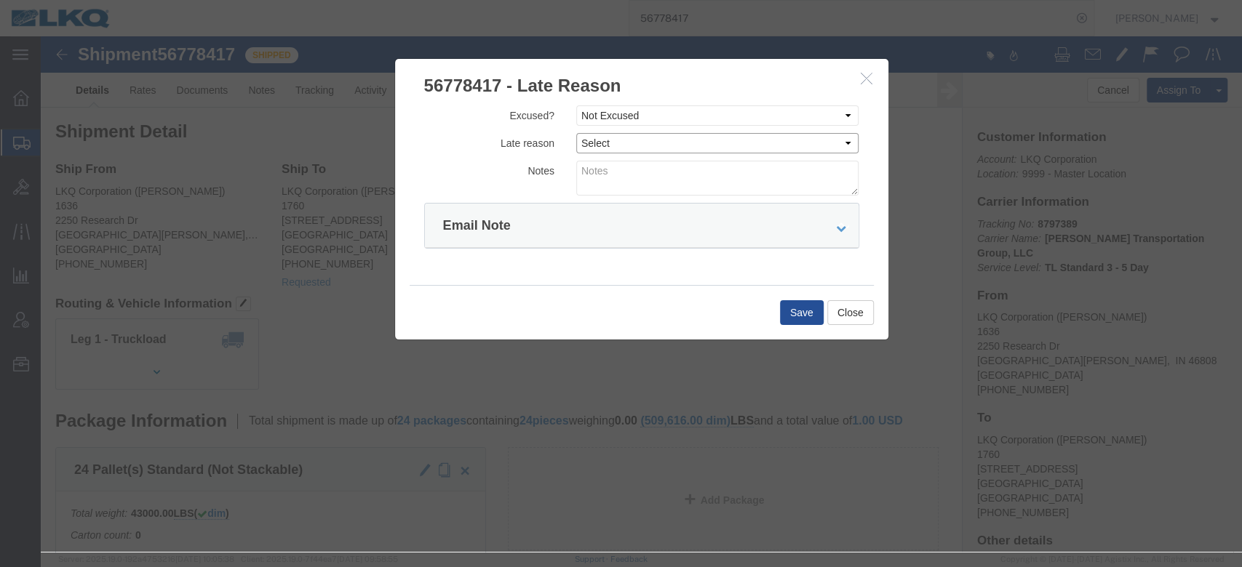
click select "Select Bad Carrier Data Carrier Admin Error Delay Accident Driver Error Lack of…"
select select "DRIVER_ERROR"
click select "Select Bad Carrier Data Carrier Admin Error Delay Accident Driver Error Lack of…"
click div "Email Note"
click textarea
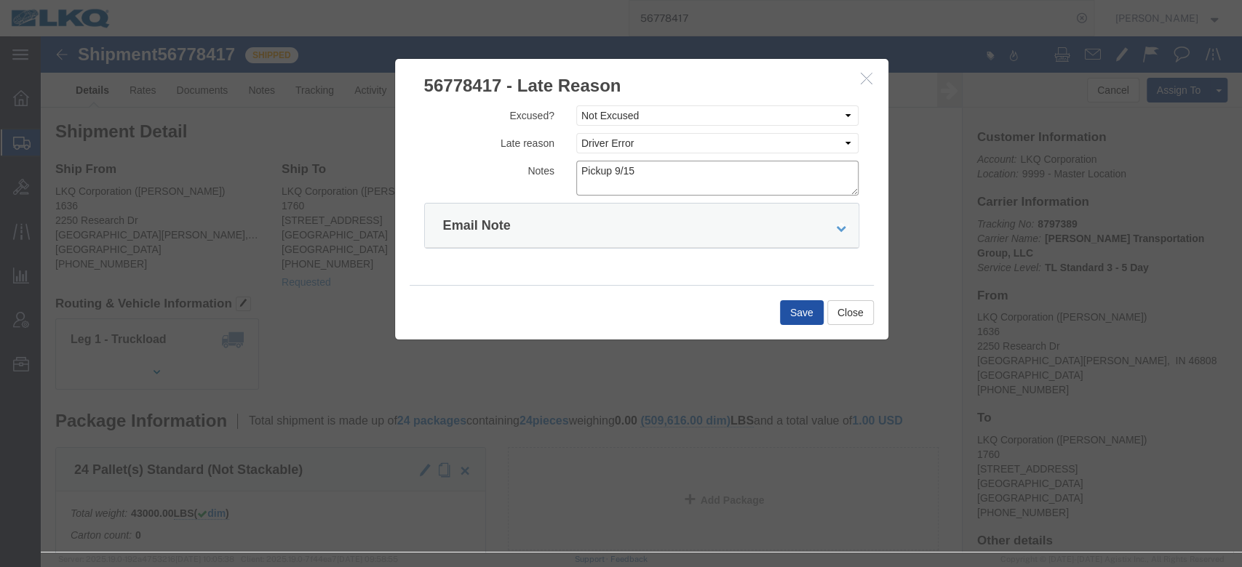
type textarea "Pickup 9/15"
click button "Save"
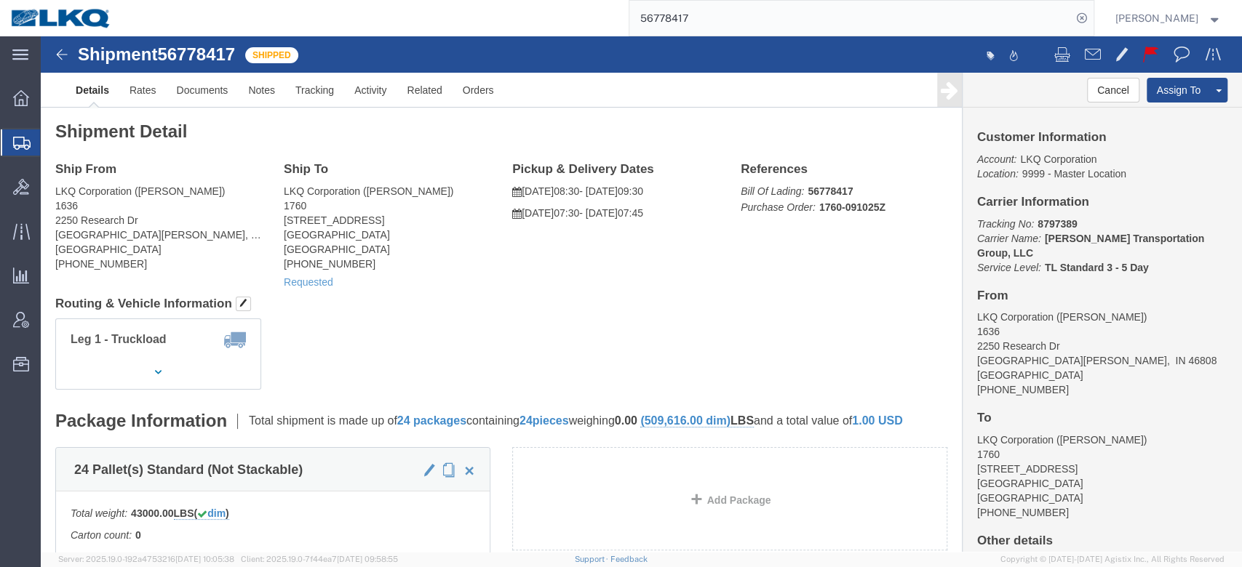
click at [717, 20] on input "56778417" at bounding box center [850, 18] width 442 height 35
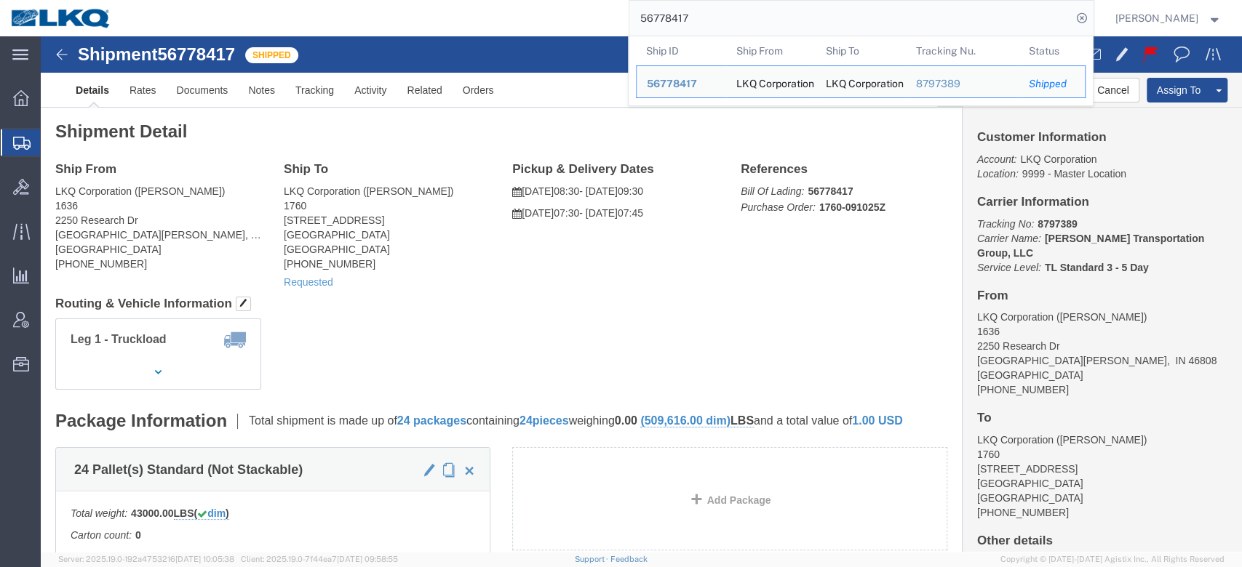
click at [717, 20] on input "56778417" at bounding box center [850, 18] width 442 height 35
paste input "45085"
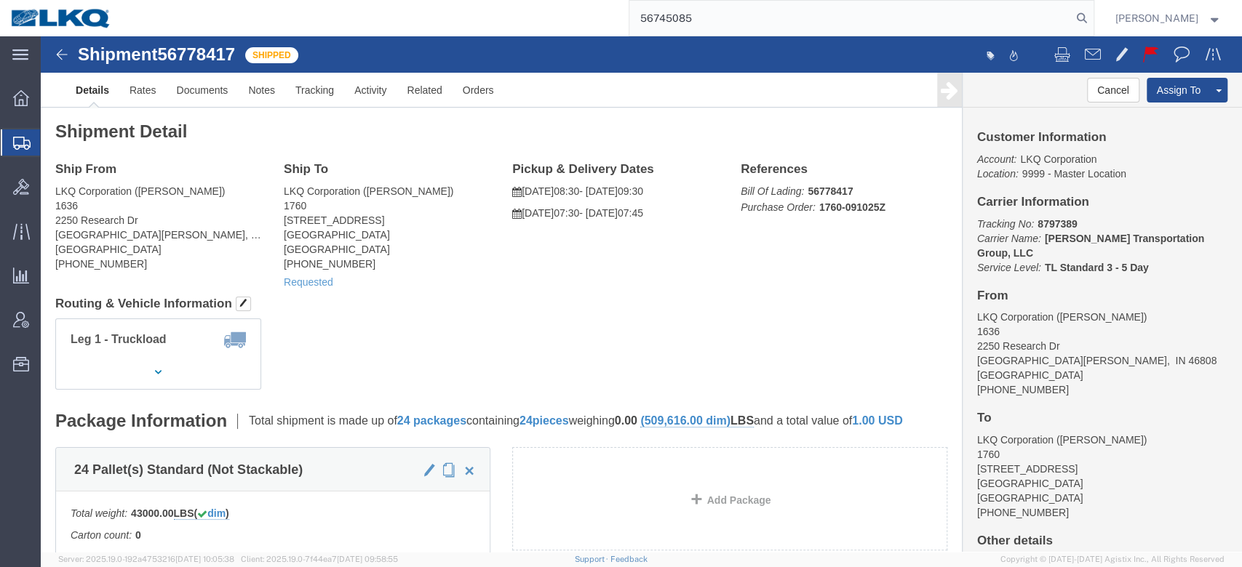
type input "56745085"
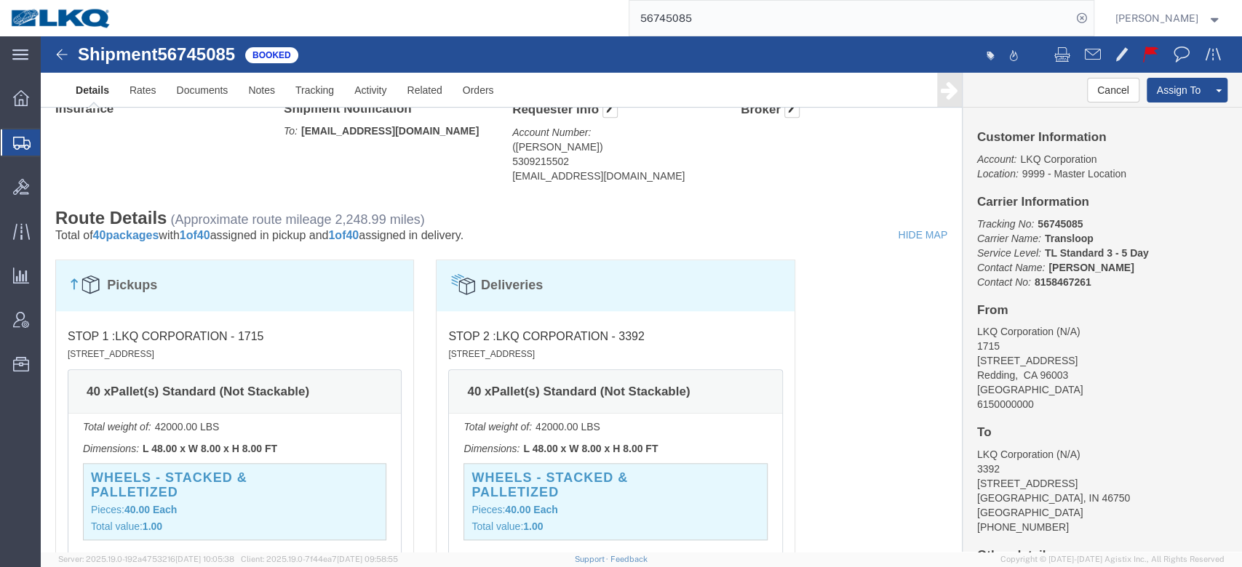
scroll to position [184, 0]
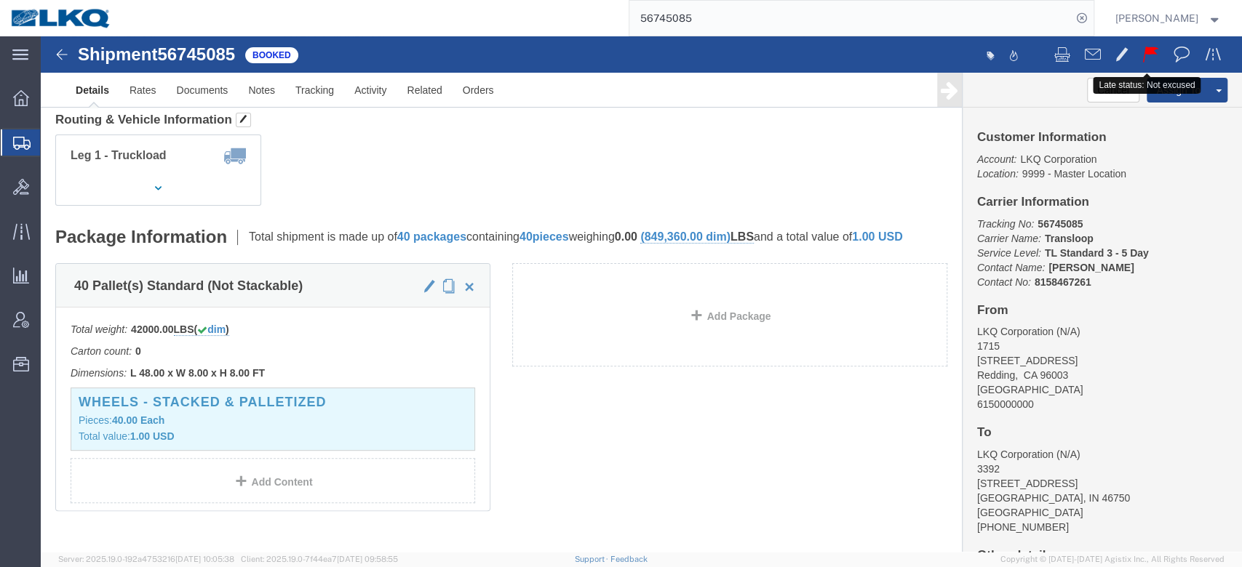
click button
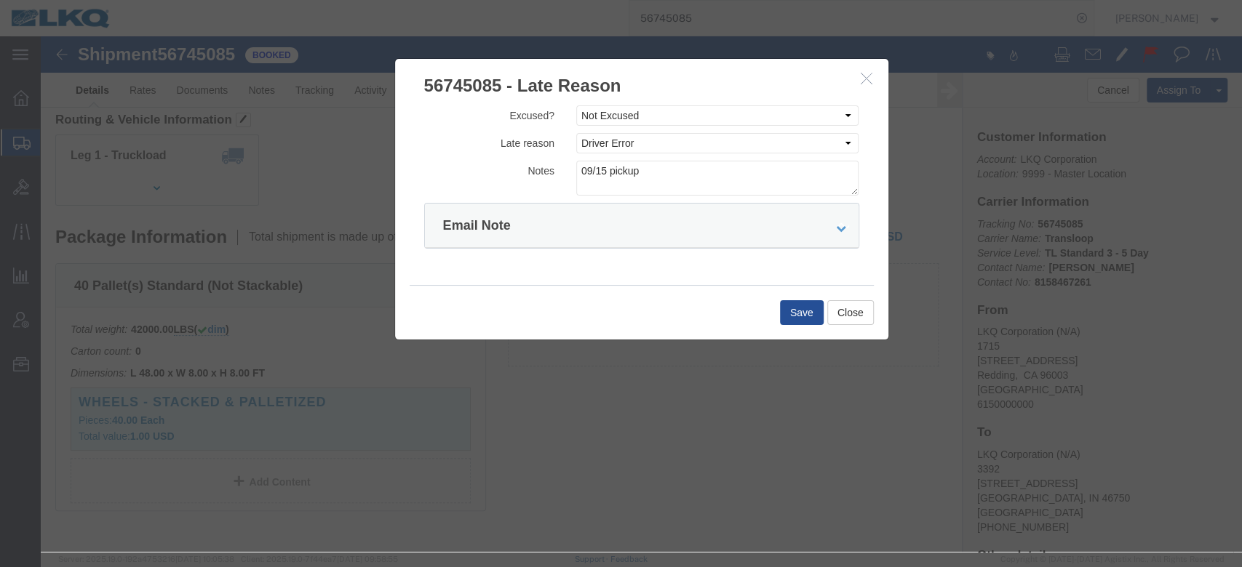
click h3 "56745085 - Late Reason"
click icon "button"
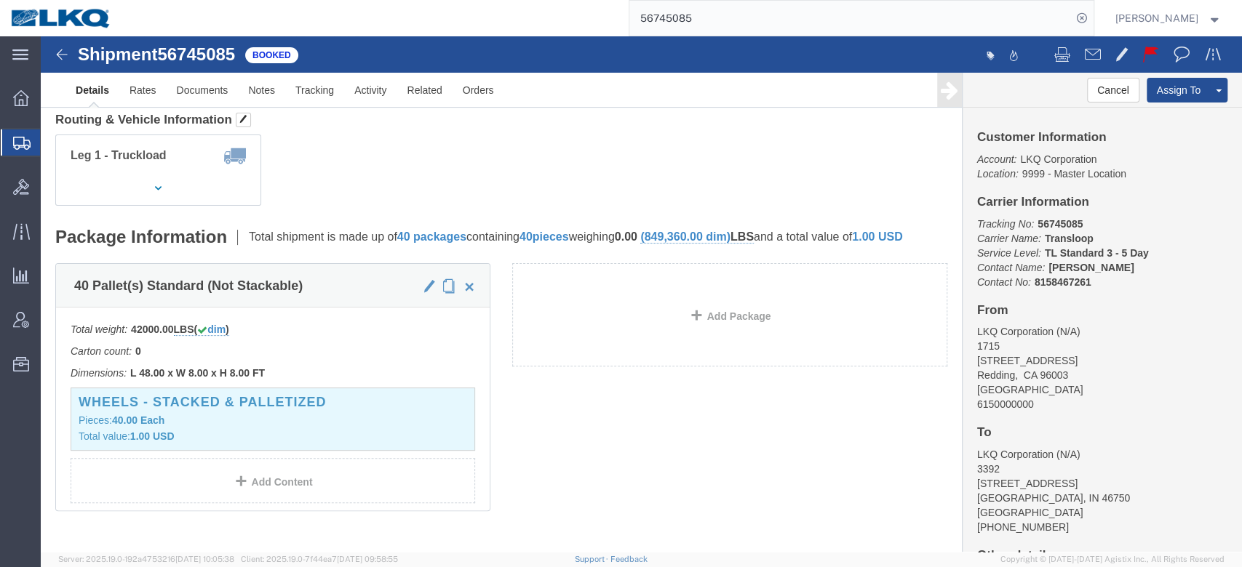
click at [702, 15] on input "56745085" at bounding box center [850, 18] width 442 height 35
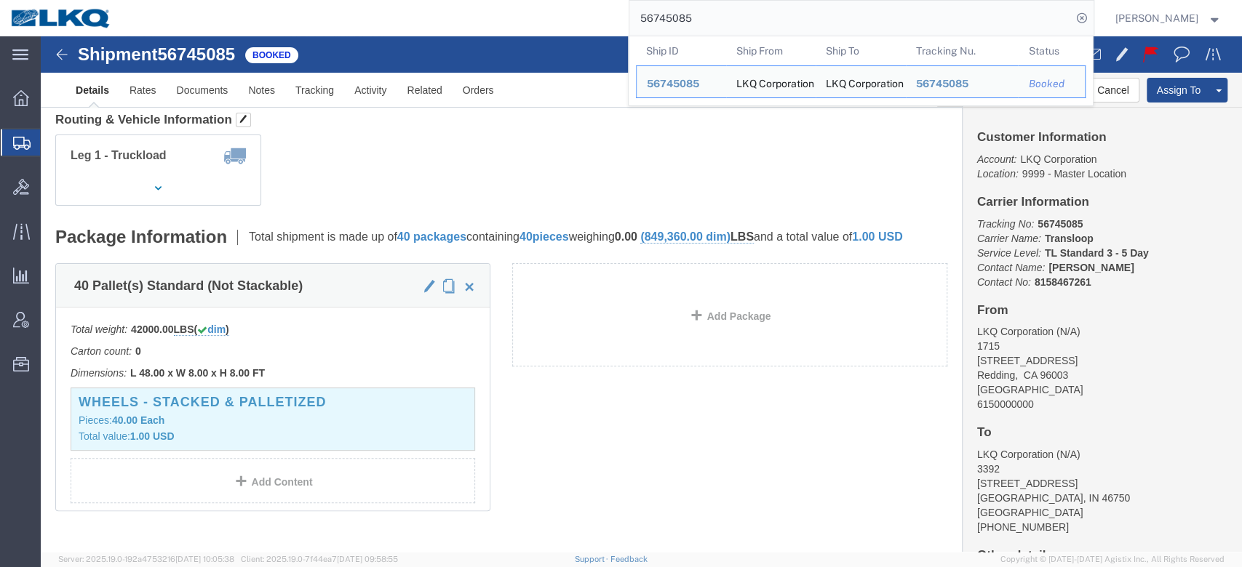
click at [702, 15] on input "56745085" at bounding box center [850, 18] width 442 height 35
paste input "824874"
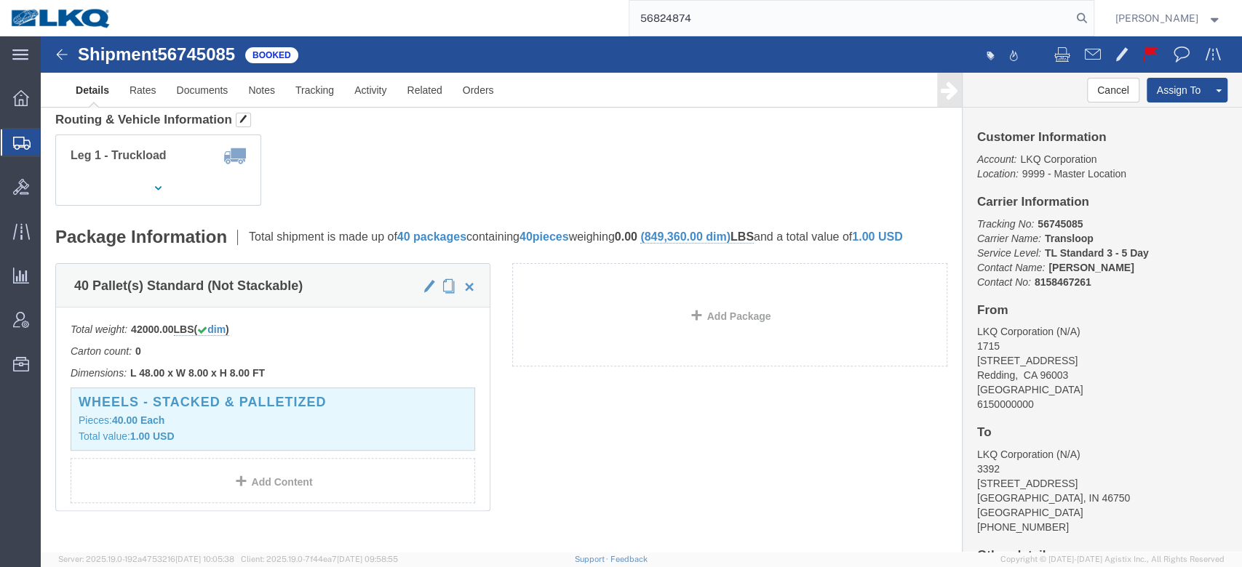
type input "56824874"
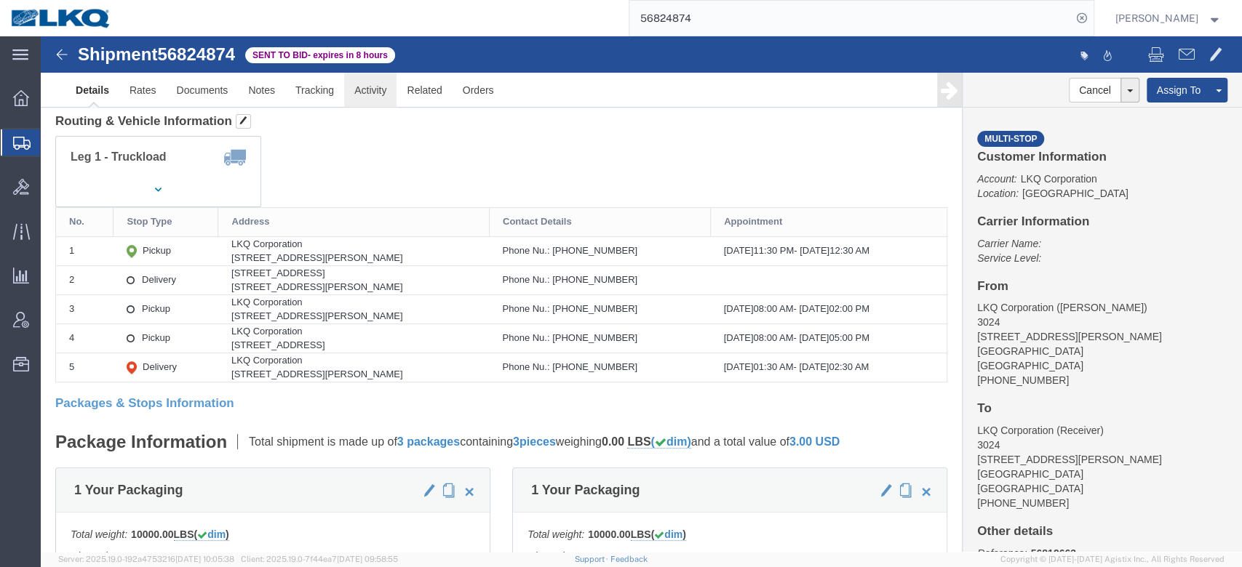
click link "Activity"
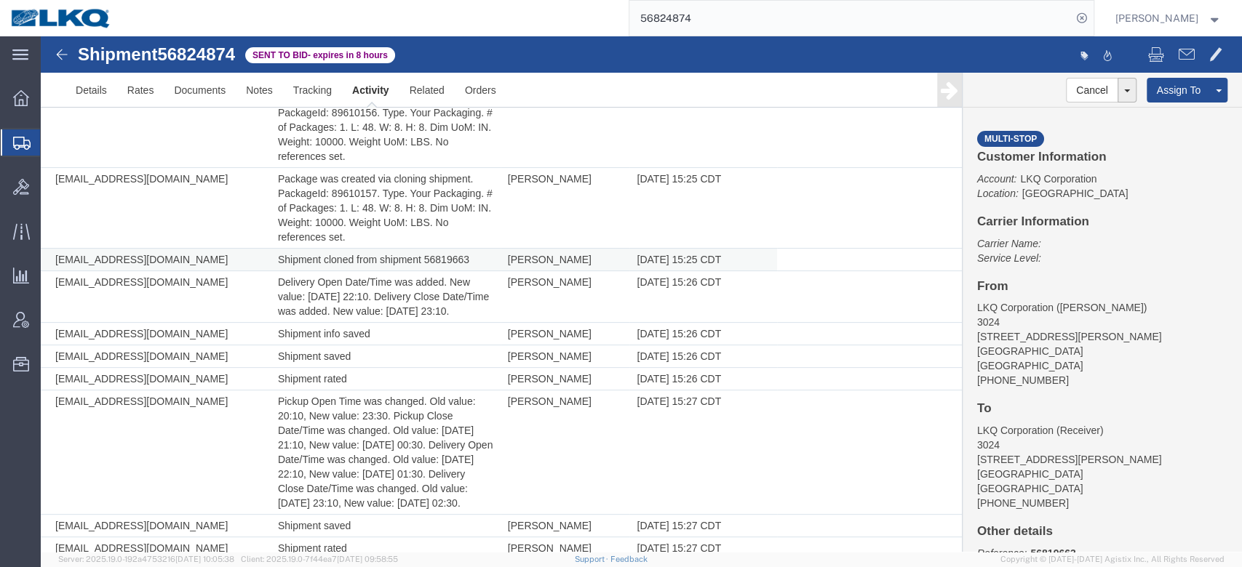
click at [442, 260] on td "Shipment cloned from shipment 56819663" at bounding box center [386, 260] width 230 height 23
copy td "56819663"
click at [202, 55] on span "56824874" at bounding box center [196, 54] width 78 height 20
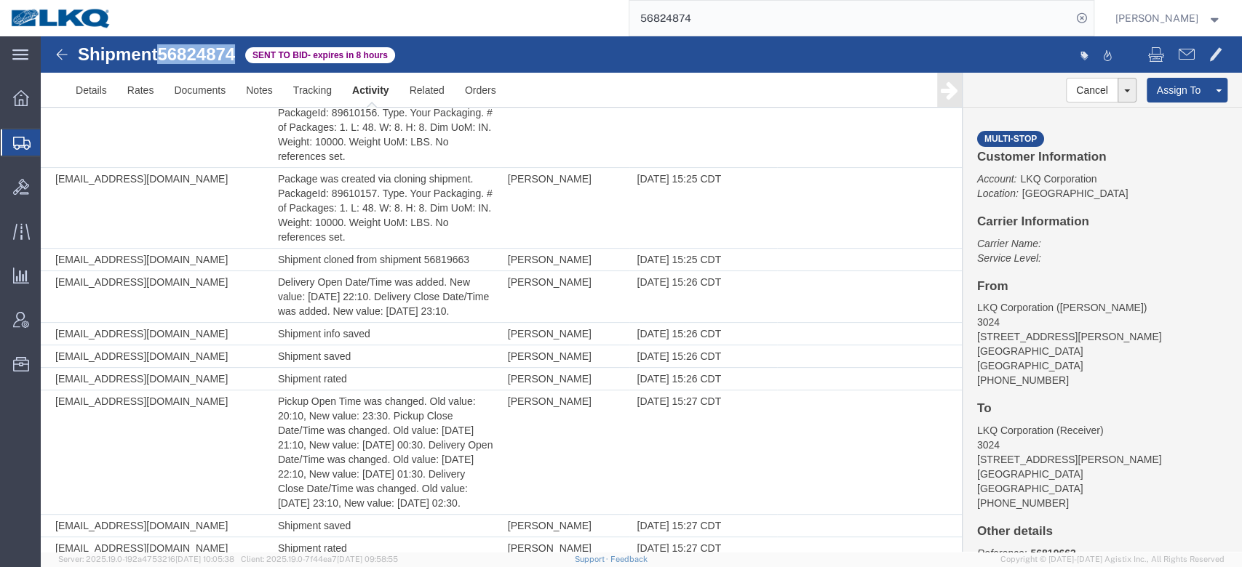
copy span "56824874"
click at [100, 101] on link "Details" at bounding box center [91, 90] width 52 height 35
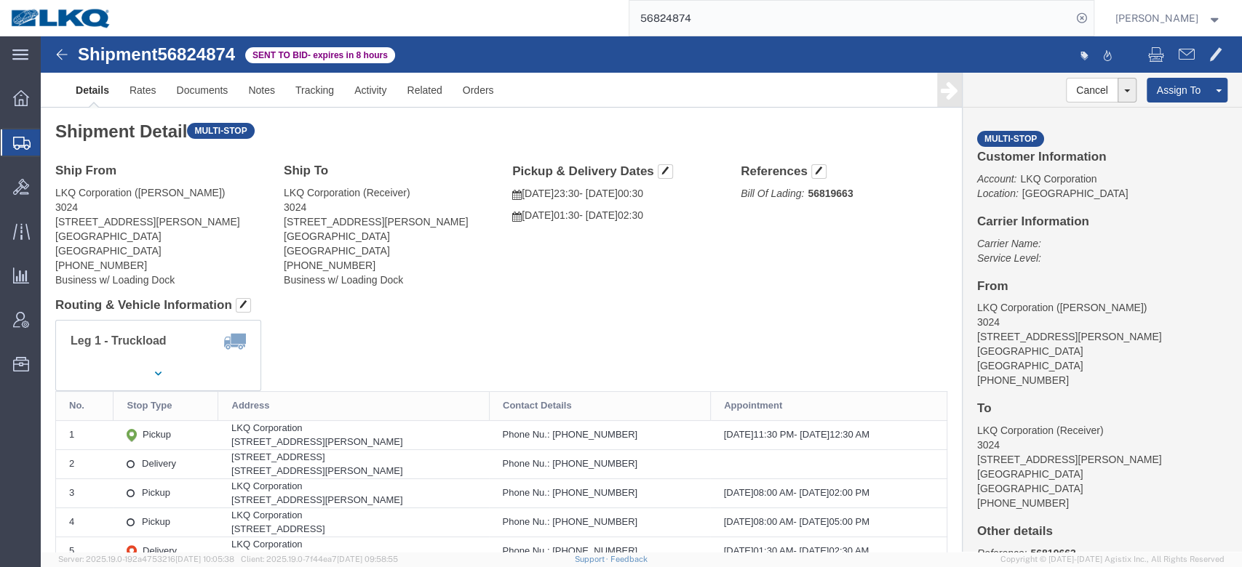
click h2 "Shipment Detail Multi-stop"
click link "Clone Shipment"
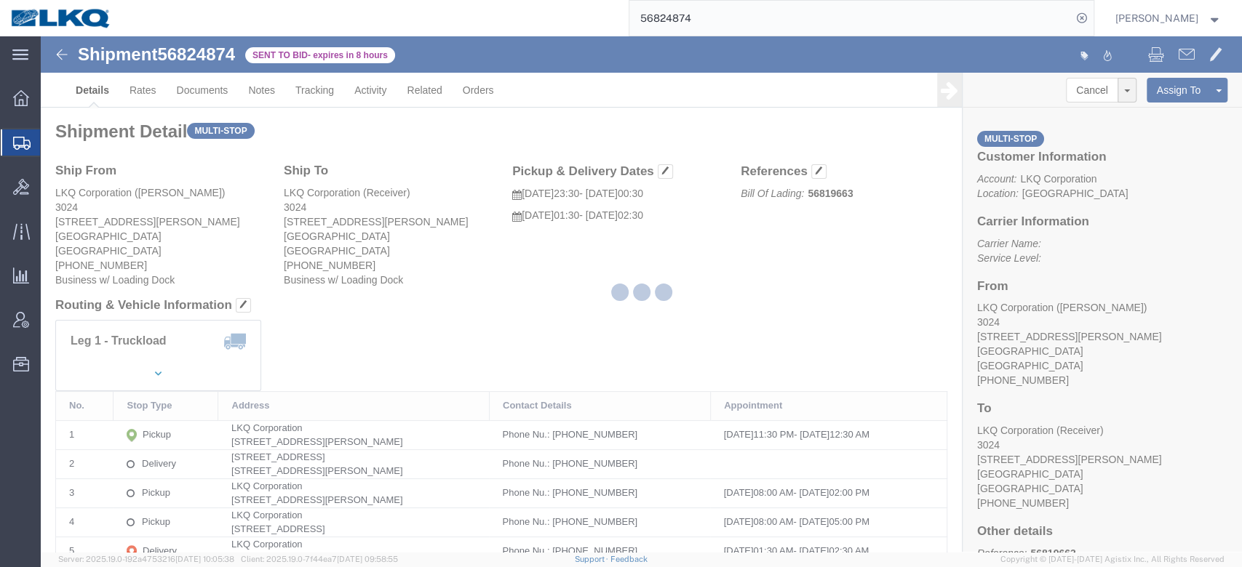
select select "38575"
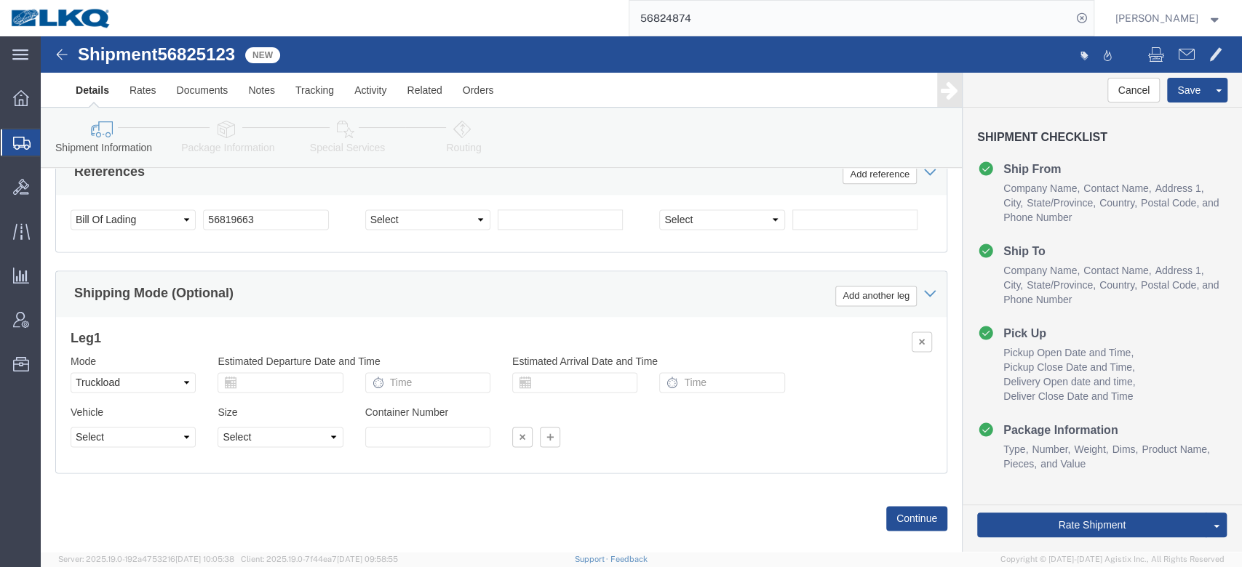
scroll to position [1248, 0]
click input "56819663"
click span "56825123"
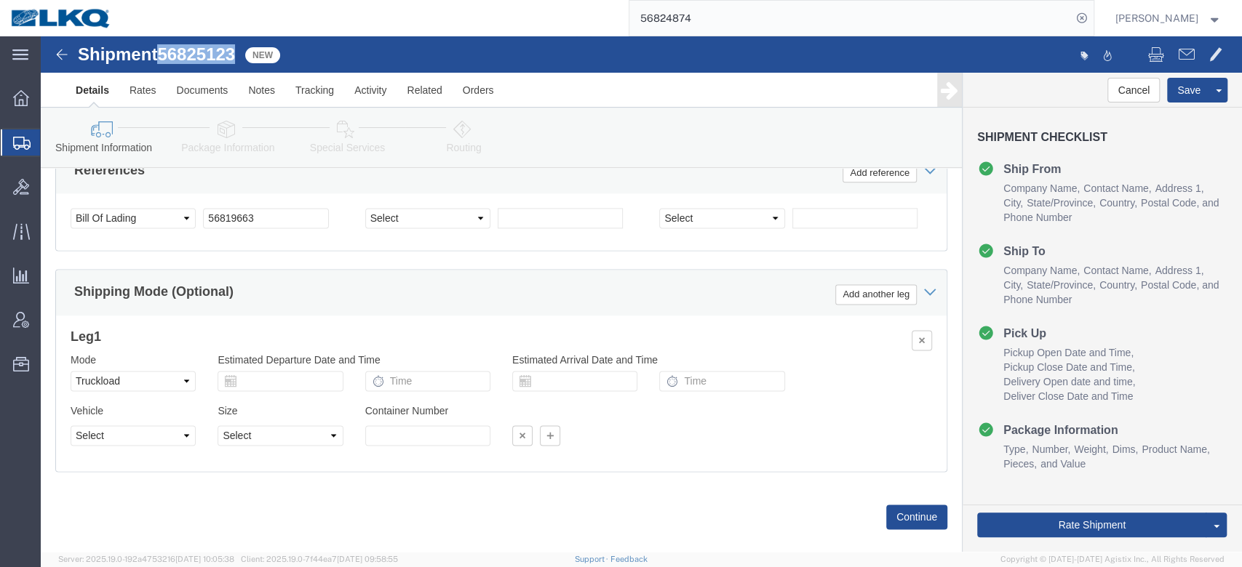
copy span "56825123"
click input "56819663"
paste input "2512"
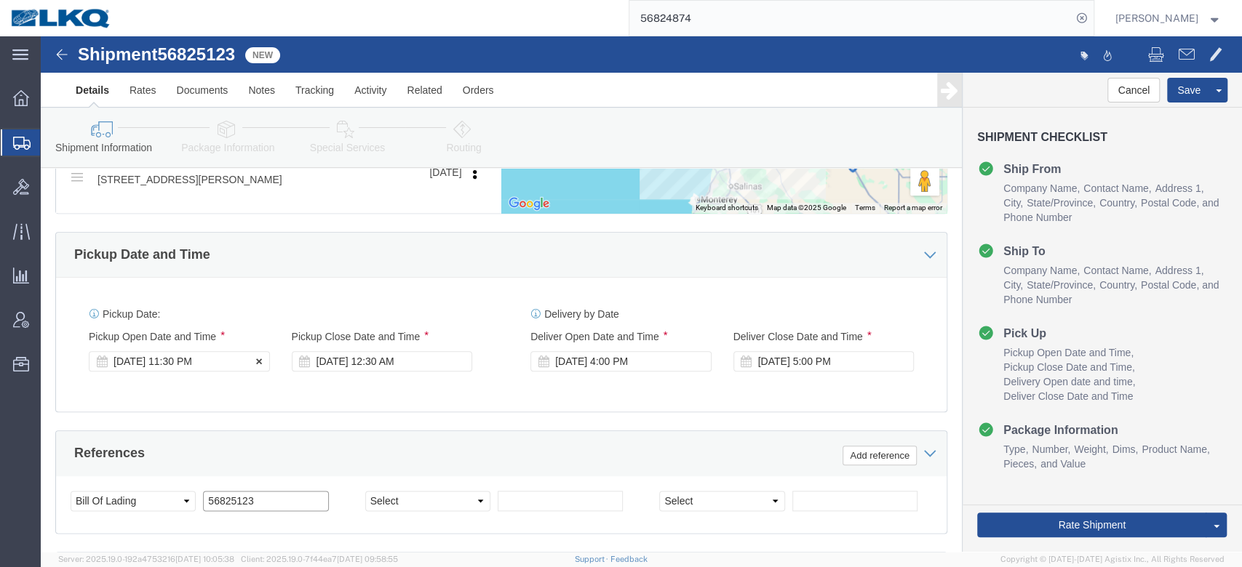
type input "56825123"
click div "Sep 15 2025 11:30 PM"
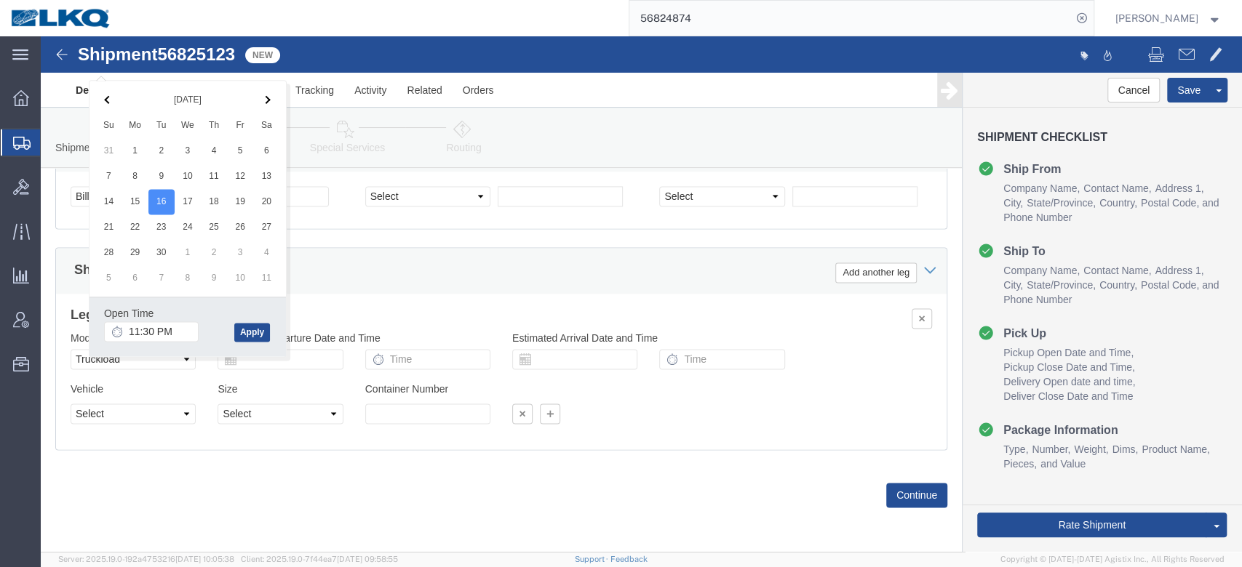
click h3 "Leg 1"
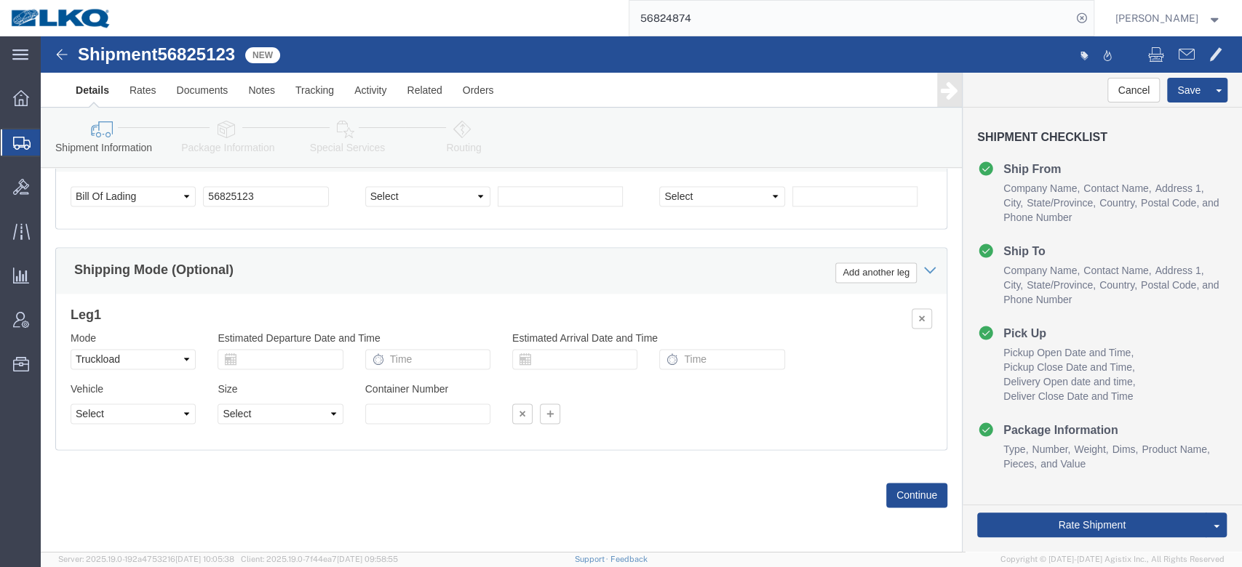
scroll to position [1113, 0]
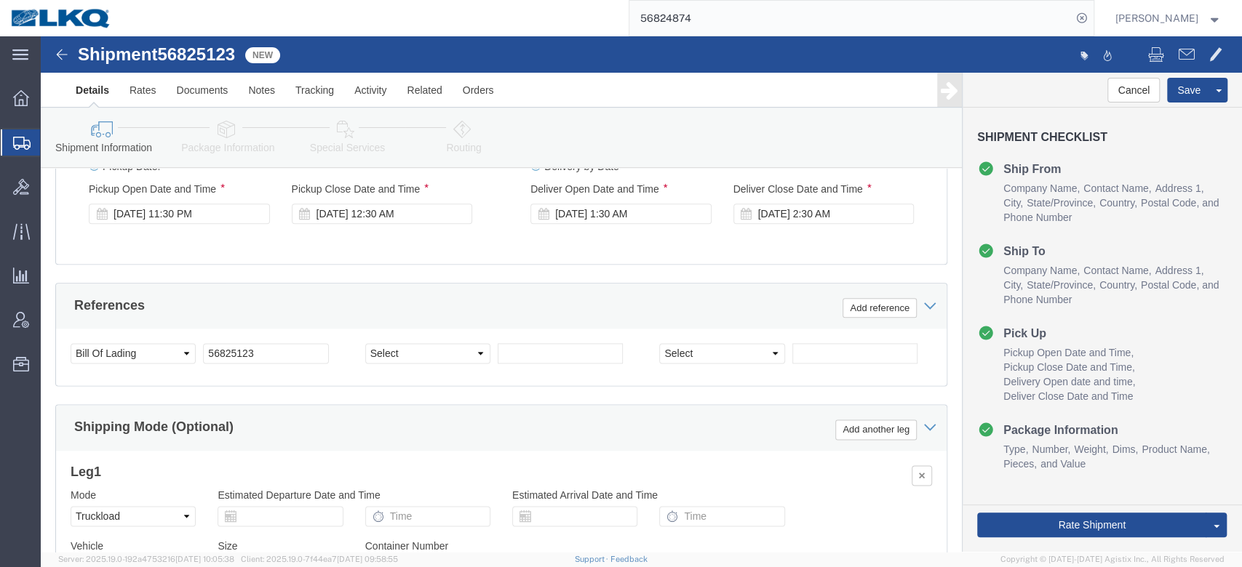
click link "Send To Bid"
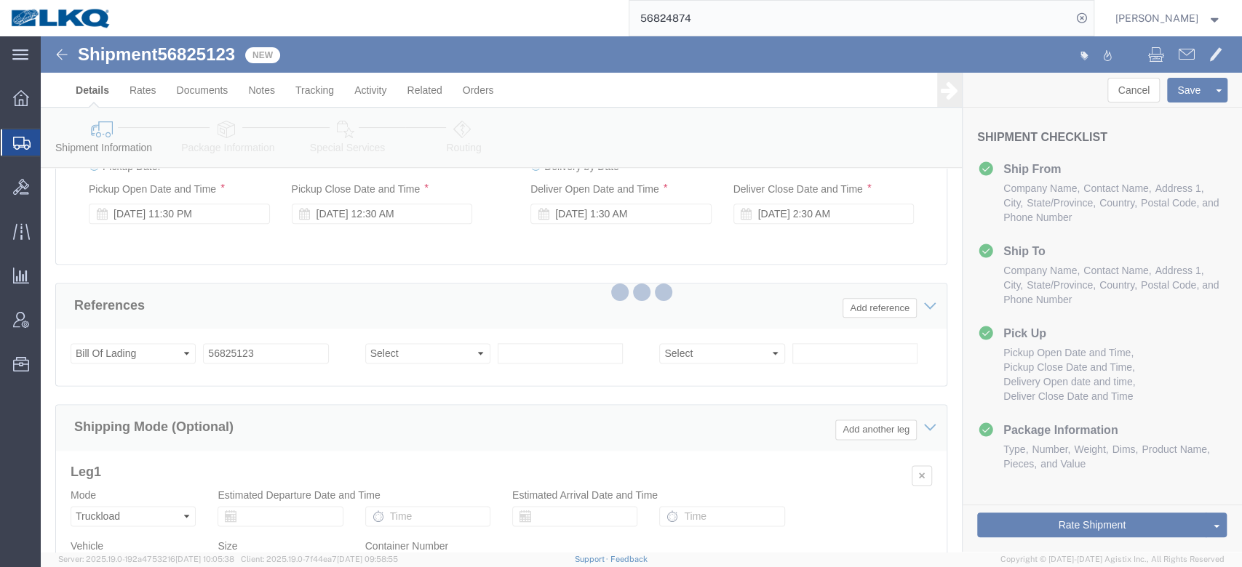
select select "38575"
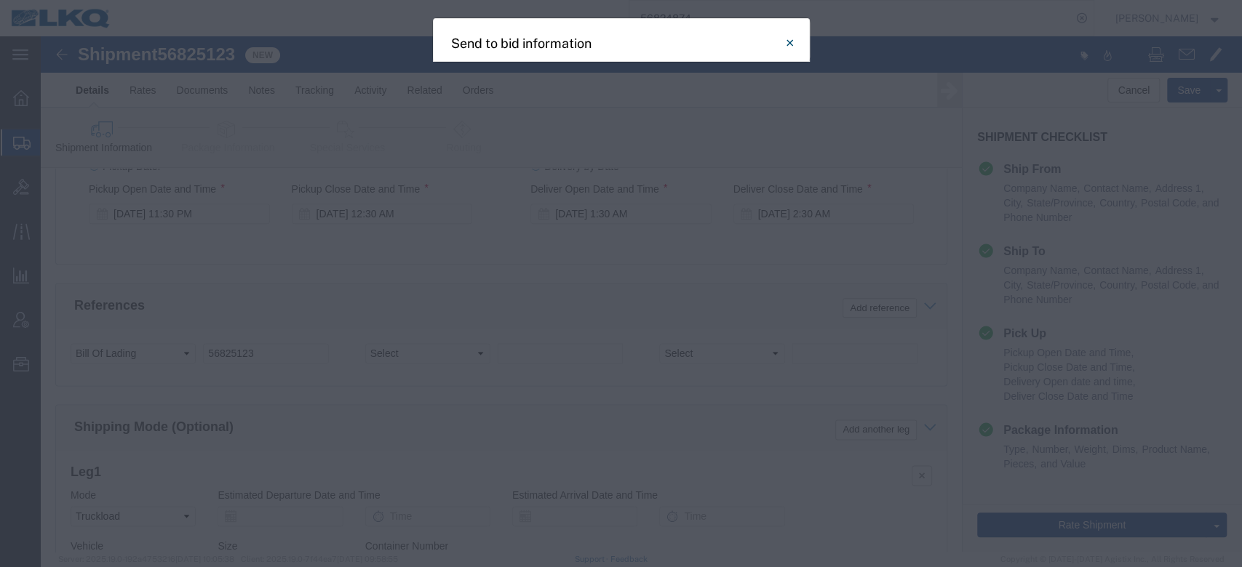
select select "TL"
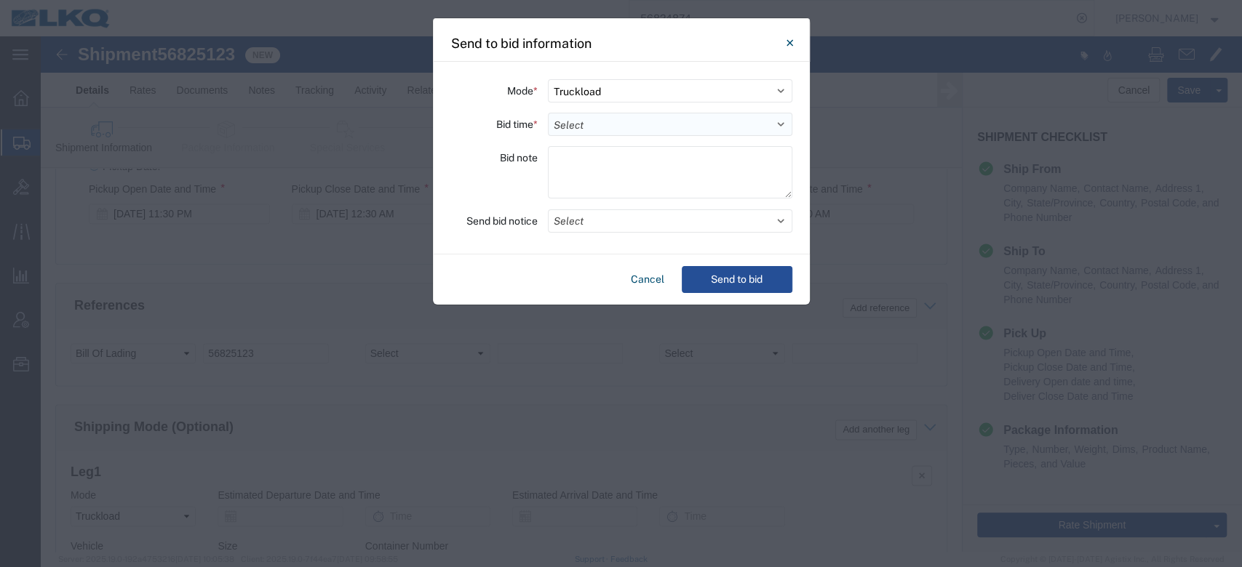
click at [583, 119] on select "Select 30 Min (Rush) 1 Hour (Rush) 2 Hours (Rush) 4 Hours (Rush) 8 Hours (Rush)…" at bounding box center [670, 124] width 244 height 23
select select "24"
click at [548, 113] on select "Select 30 Min (Rush) 1 Hour (Rush) 2 Hours (Rush) 4 Hours (Rush) 8 Hours (Rush)…" at bounding box center [670, 124] width 244 height 23
click at [656, 224] on button "Select" at bounding box center [670, 221] width 244 height 23
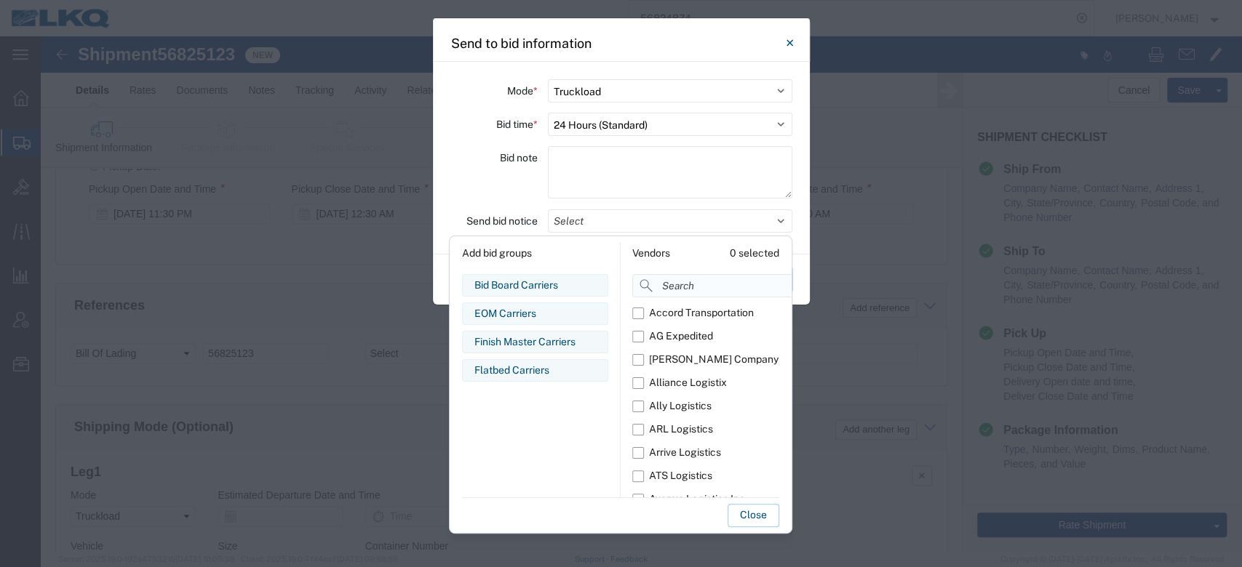
click at [679, 286] on input at bounding box center [744, 285] width 224 height 23
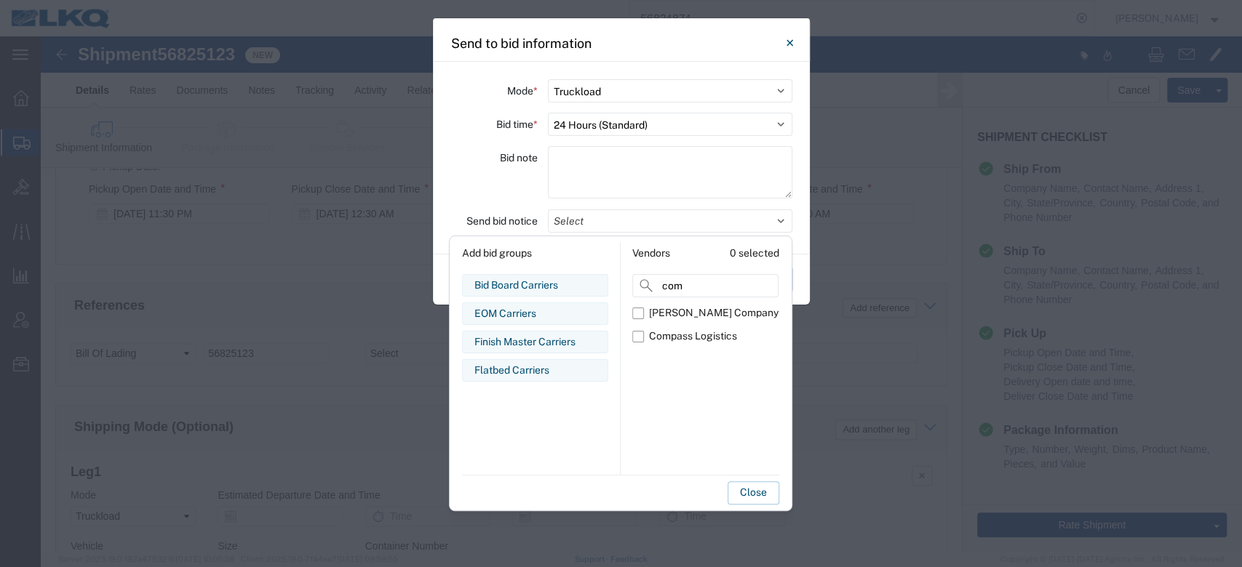
type input "com"
click at [645, 330] on label "Compass Logistics" at bounding box center [705, 336] width 146 height 23
click at [0, 0] on input "Compass Logistics" at bounding box center [0, 0] width 0 height 0
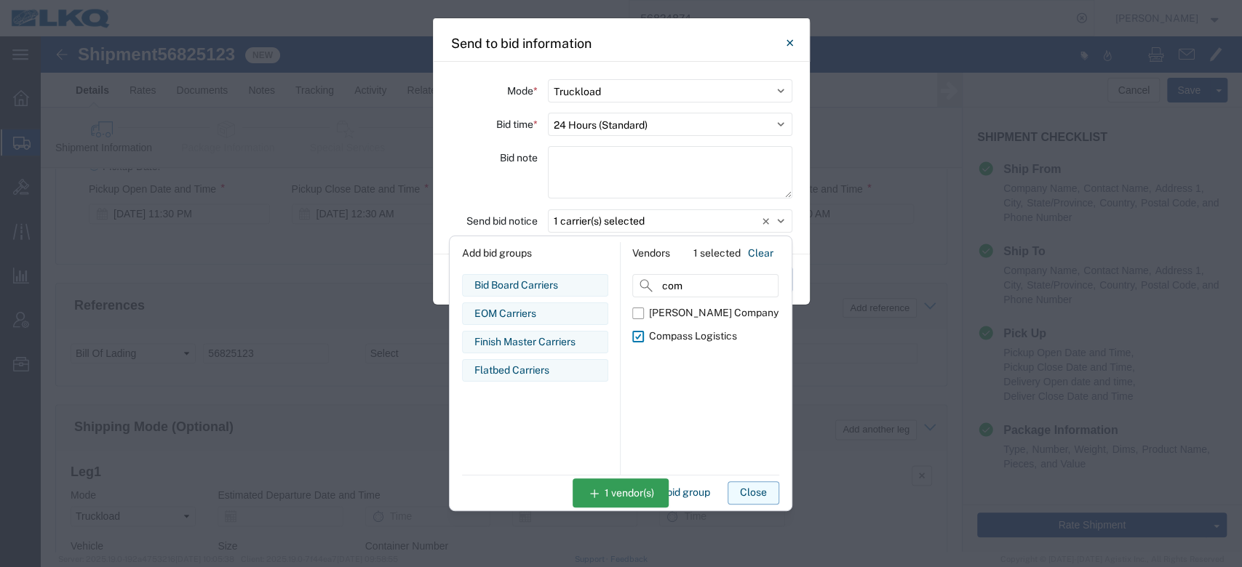
click at [762, 482] on button "Close" at bounding box center [754, 493] width 52 height 23
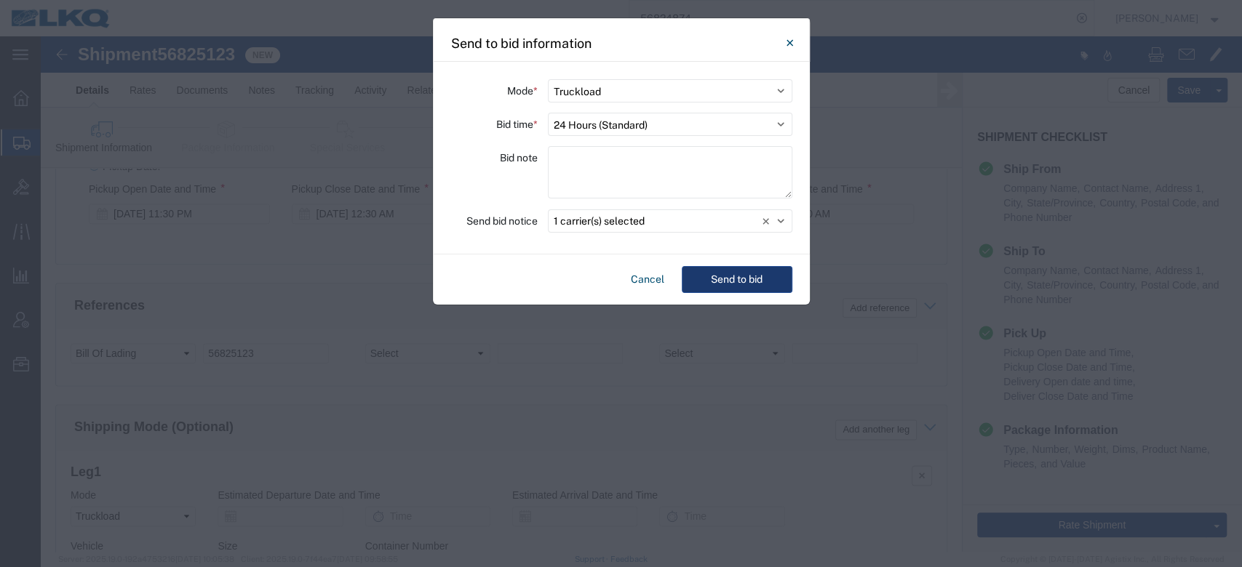
click at [755, 279] on button "Send to bid" at bounding box center [737, 279] width 111 height 27
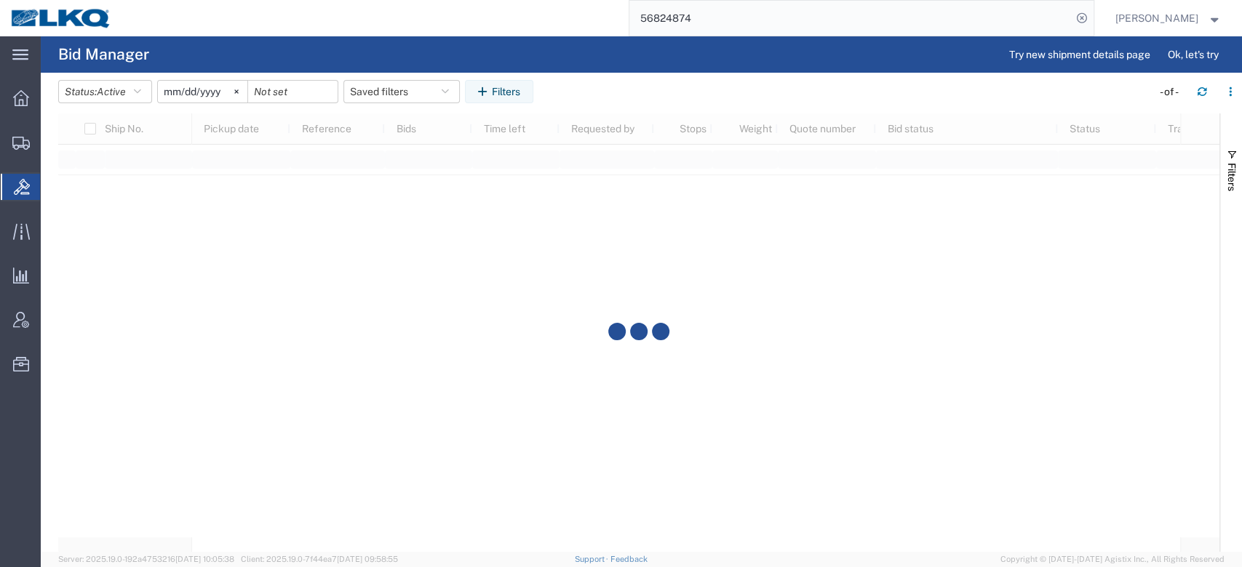
click at [707, 12] on input "56824874" at bounding box center [850, 18] width 442 height 35
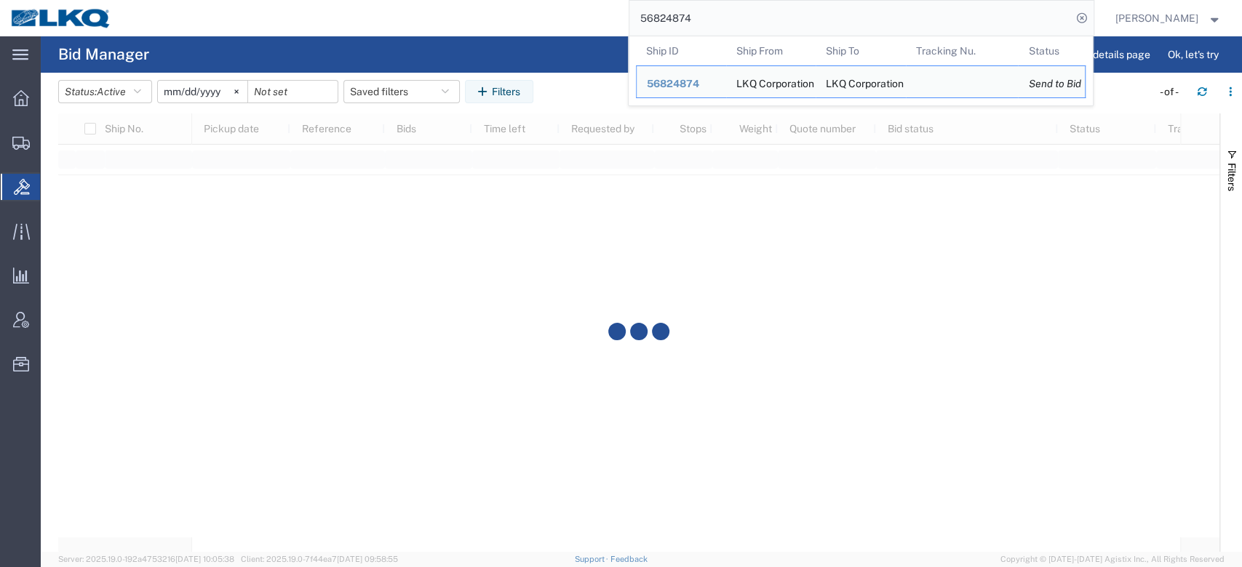
click at [707, 12] on input "56824874" at bounding box center [850, 18] width 442 height 35
paste input "5123"
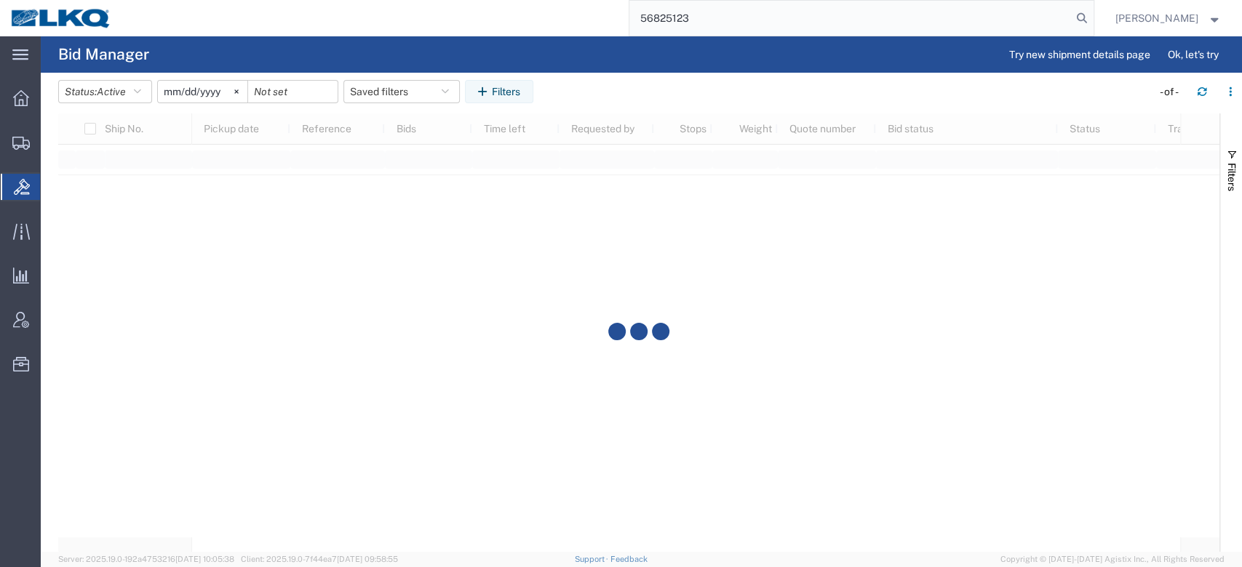
type input "56825123"
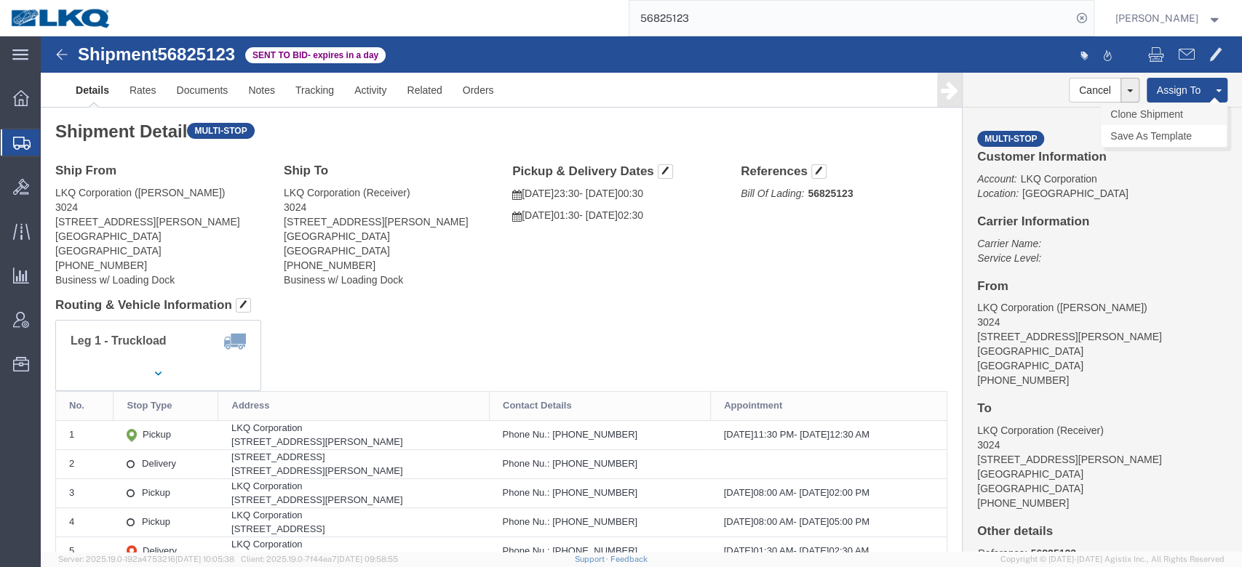
click link "Clone Shipment"
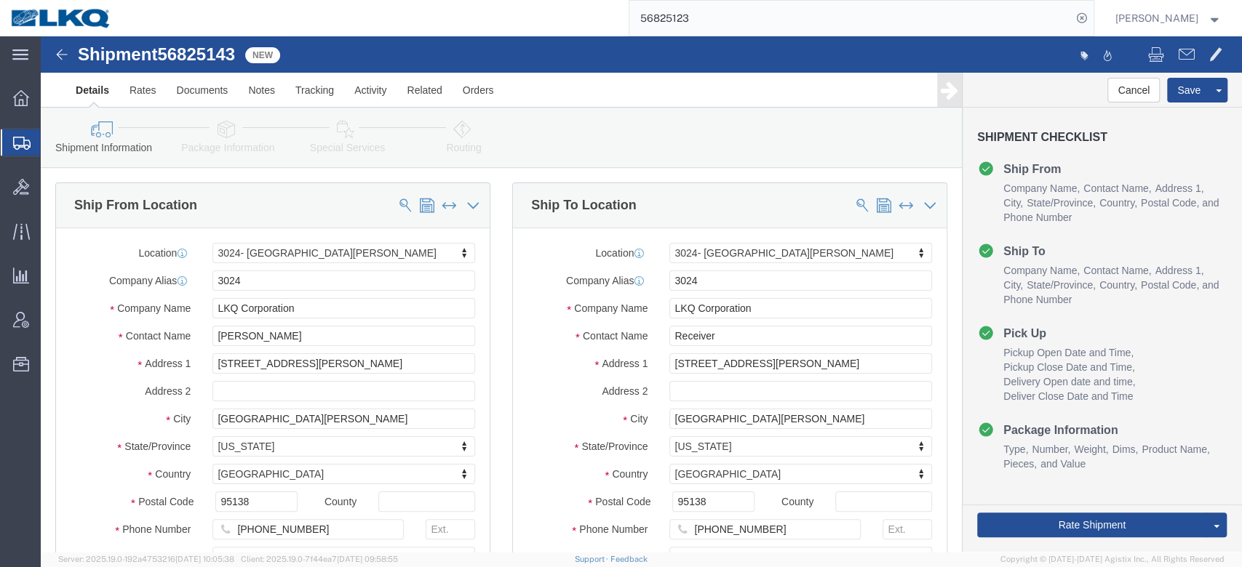
click span "56825143"
copy span "56825143"
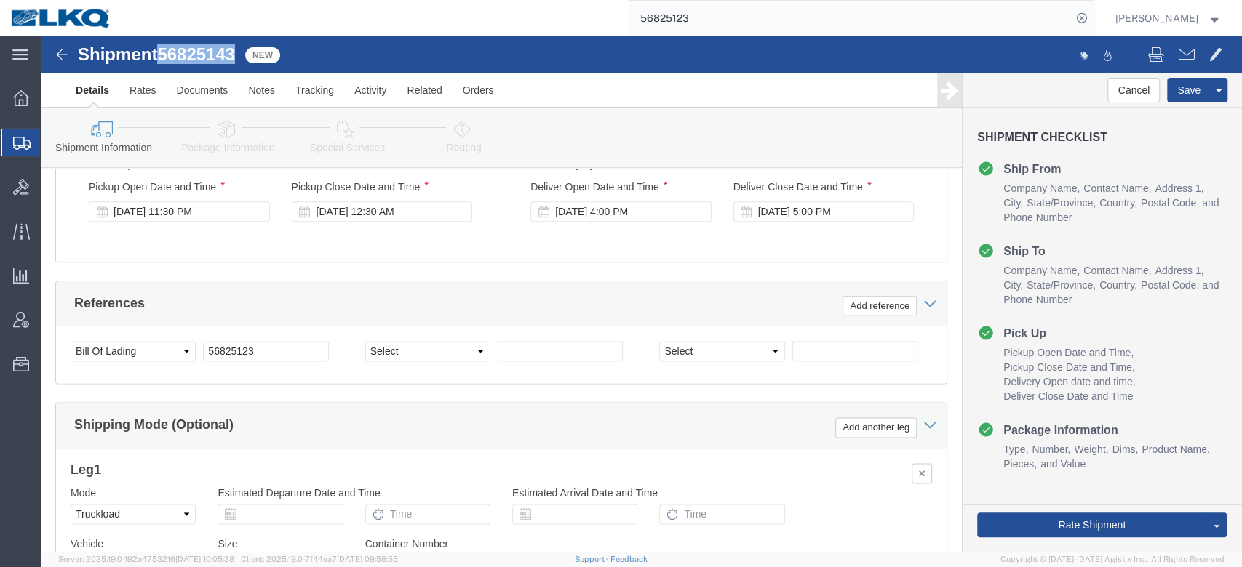
select select "38575"
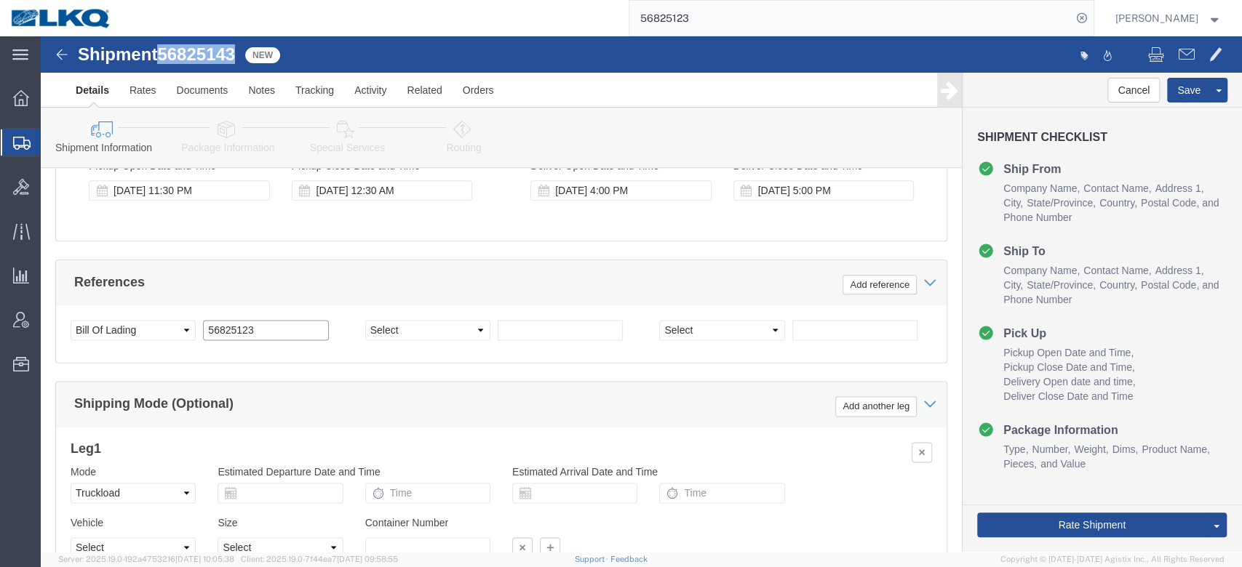
click input "56825123"
paste input "4"
type input "56825143"
click div "Sep 16 2025 11:30 PM"
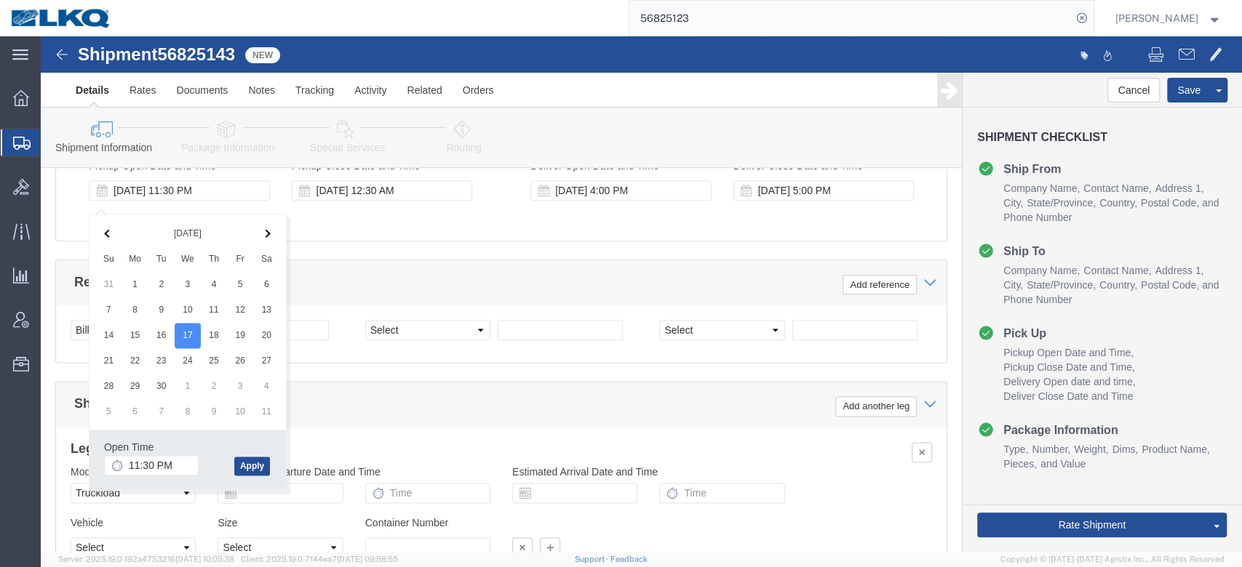
click div "Select Account Type Activity ID Airline Appointment Number ASN Batch Request # …"
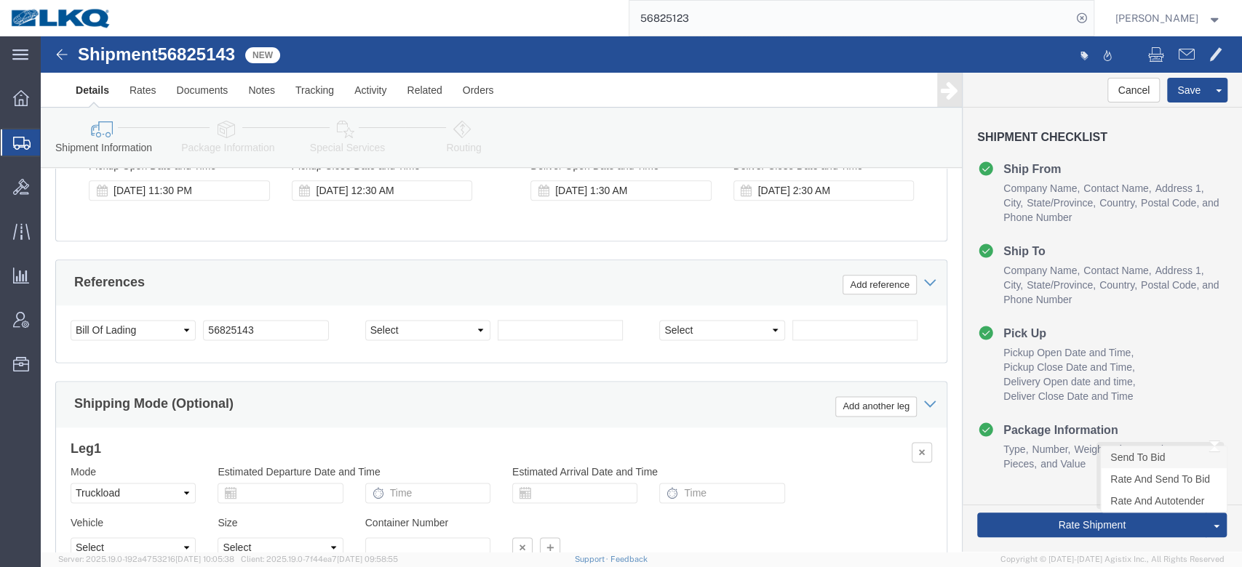
click link "Send To Bid"
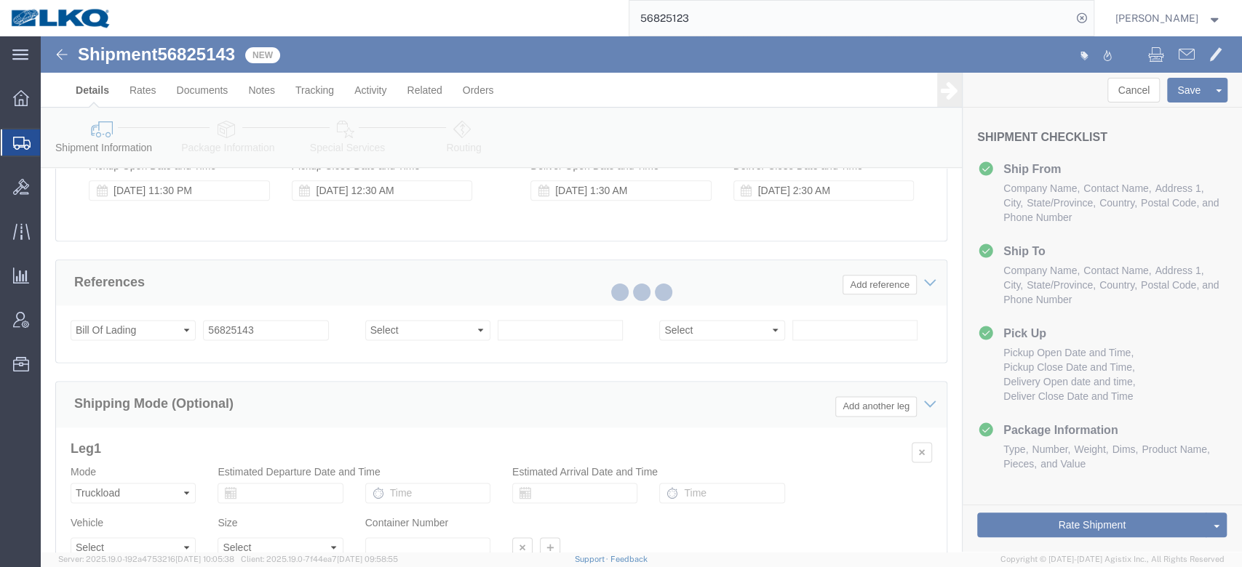
select select "38575"
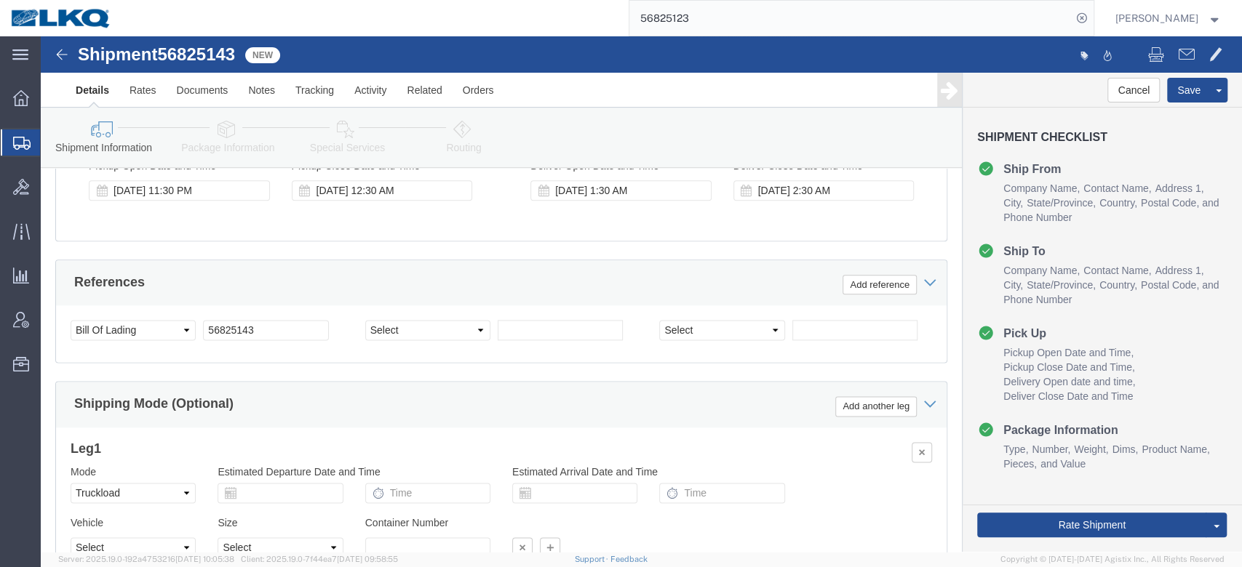
select select "TL"
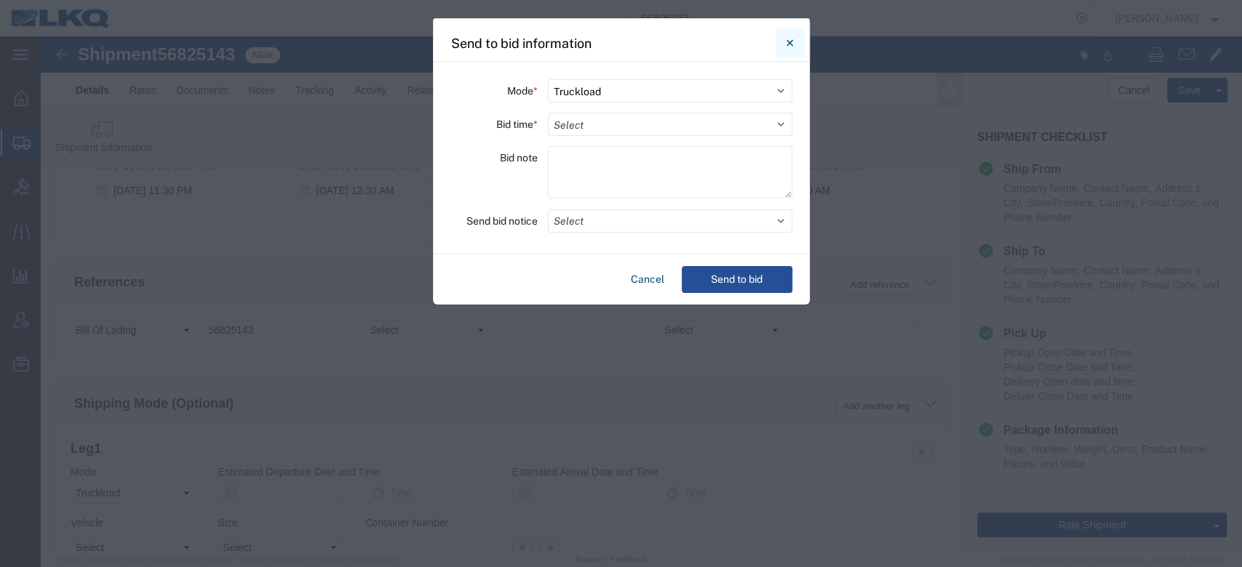
click at [791, 43] on icon "Close" at bounding box center [789, 42] width 7 height 17
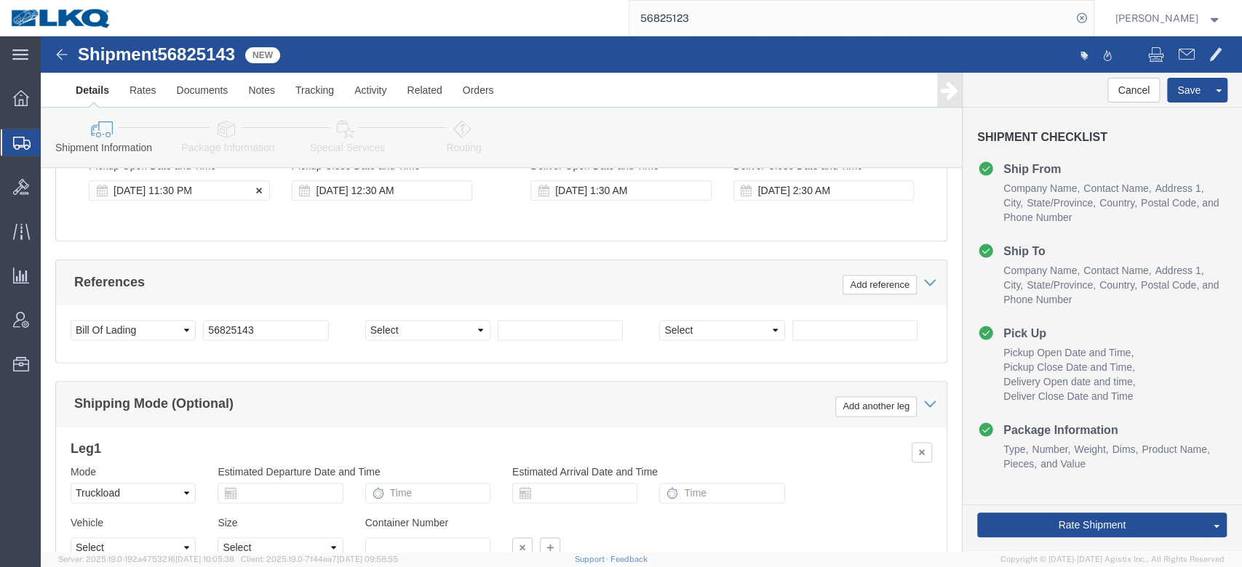
click div "Sep 17 2025 11:30 PM"
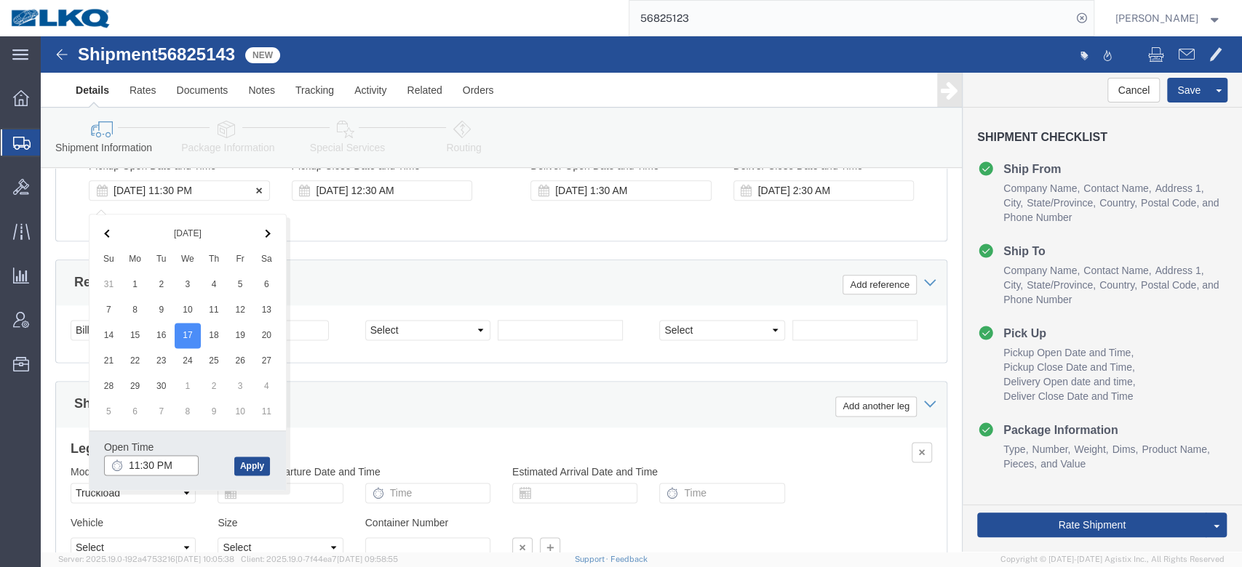
type input "12:00 AM"
click div "References Add reference"
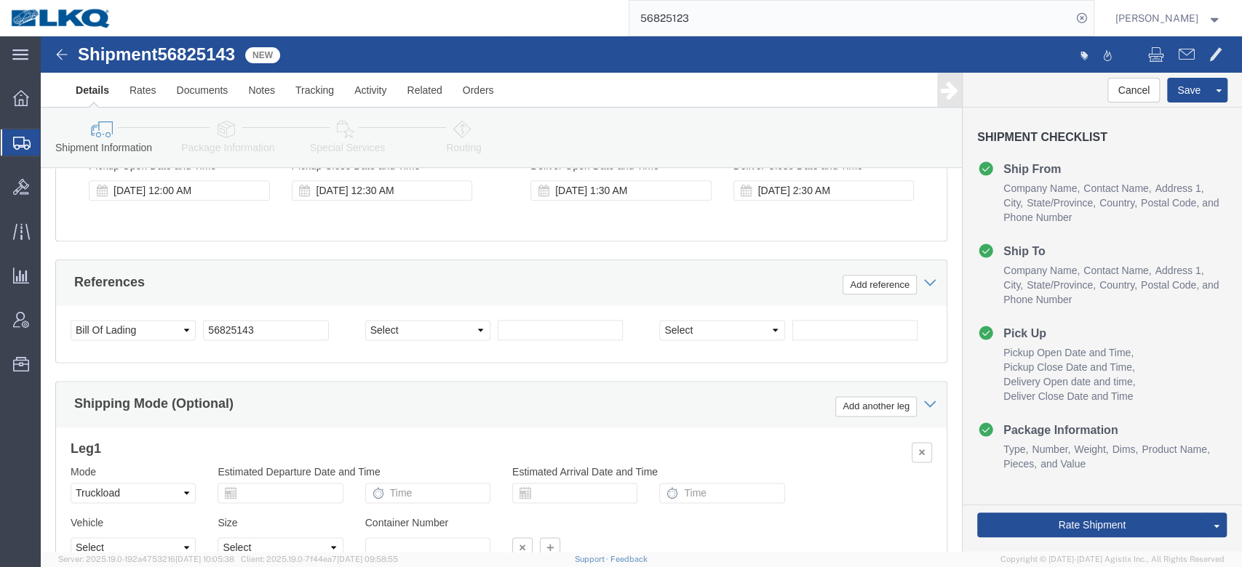
scroll to position [1071, 0]
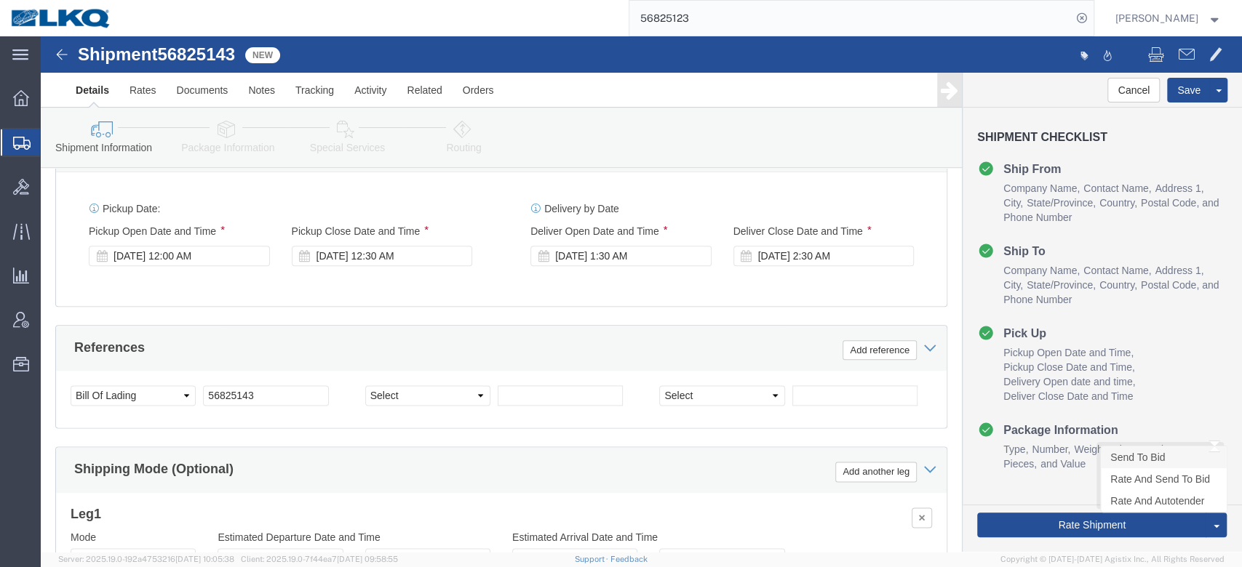
click link "Send To Bid"
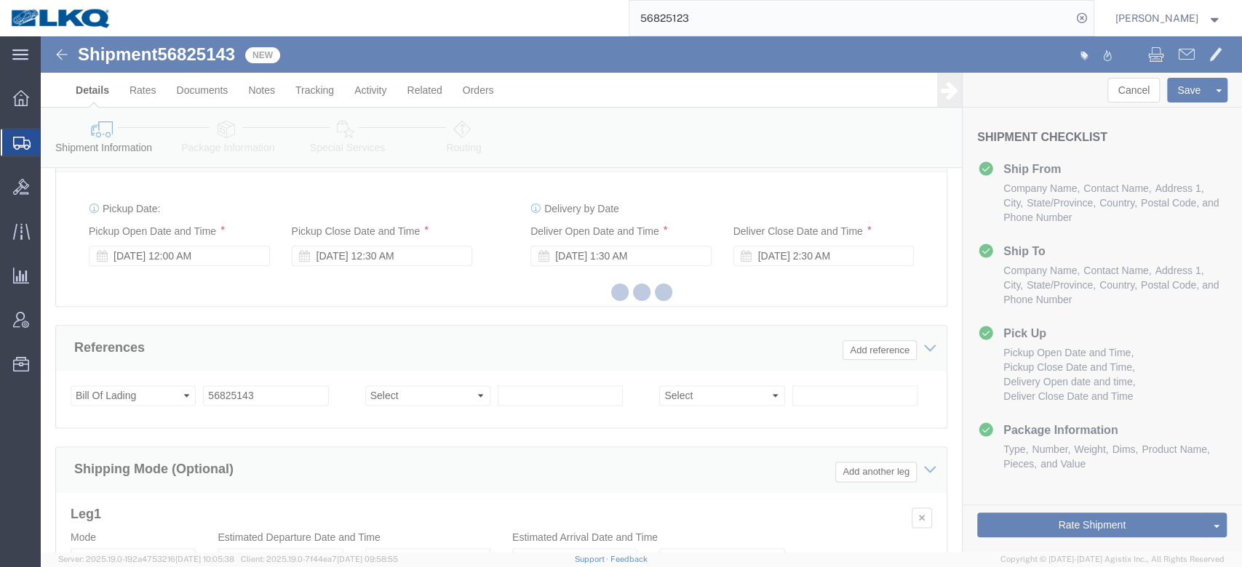
select select "38575"
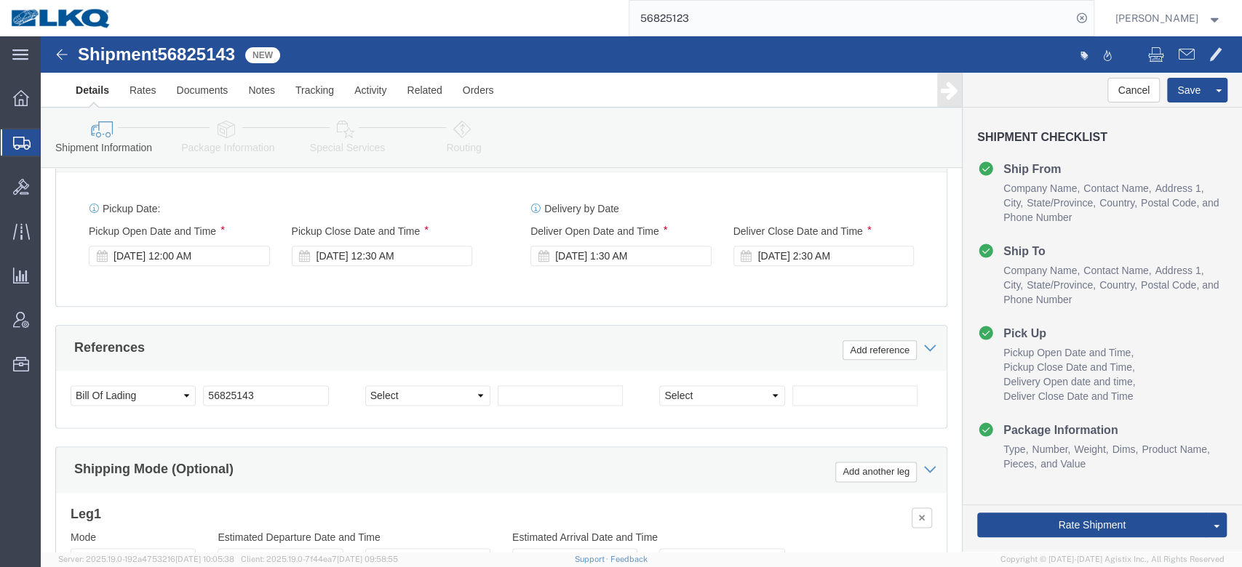
select select "TL"
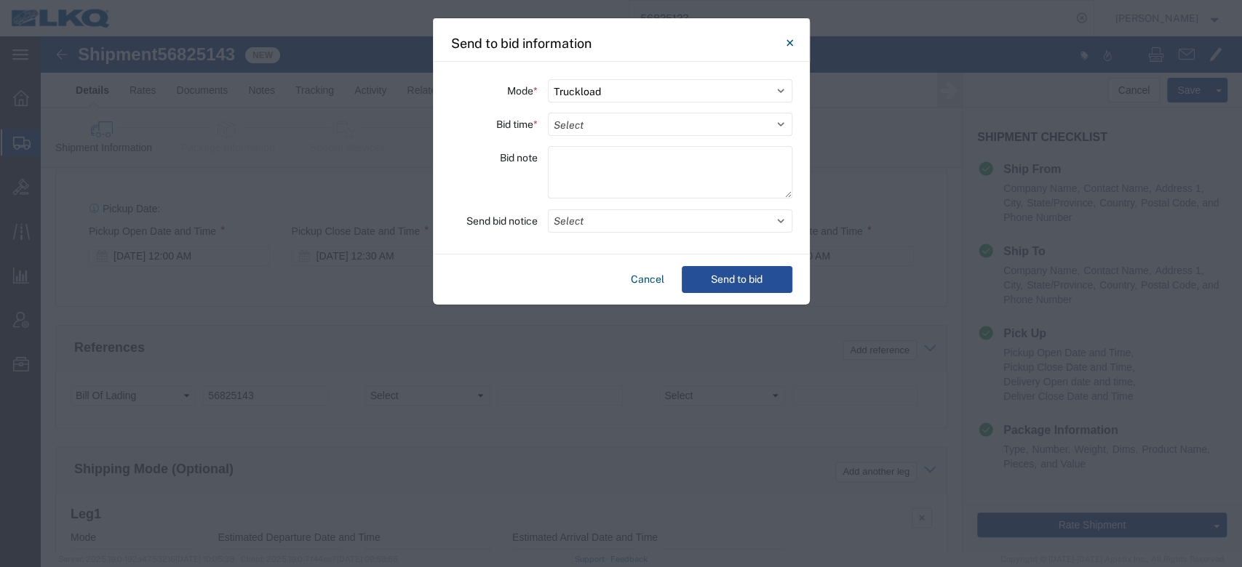
click at [589, 110] on div "Mode * Select Small Parcel Truckload Air Rail Less than Truckload Ocean Freight…" at bounding box center [621, 158] width 377 height 193
click at [597, 132] on select "Select 30 Min (Rush) 1 Hour (Rush) 2 Hours (Rush) 4 Hours (Rush) 8 Hours (Rush)…" at bounding box center [670, 124] width 244 height 23
select select "24"
click at [548, 113] on select "Select 30 Min (Rush) 1 Hour (Rush) 2 Hours (Rush) 4 Hours (Rush) 8 Hours (Rush)…" at bounding box center [670, 124] width 244 height 23
click at [584, 218] on button "Select" at bounding box center [670, 221] width 244 height 23
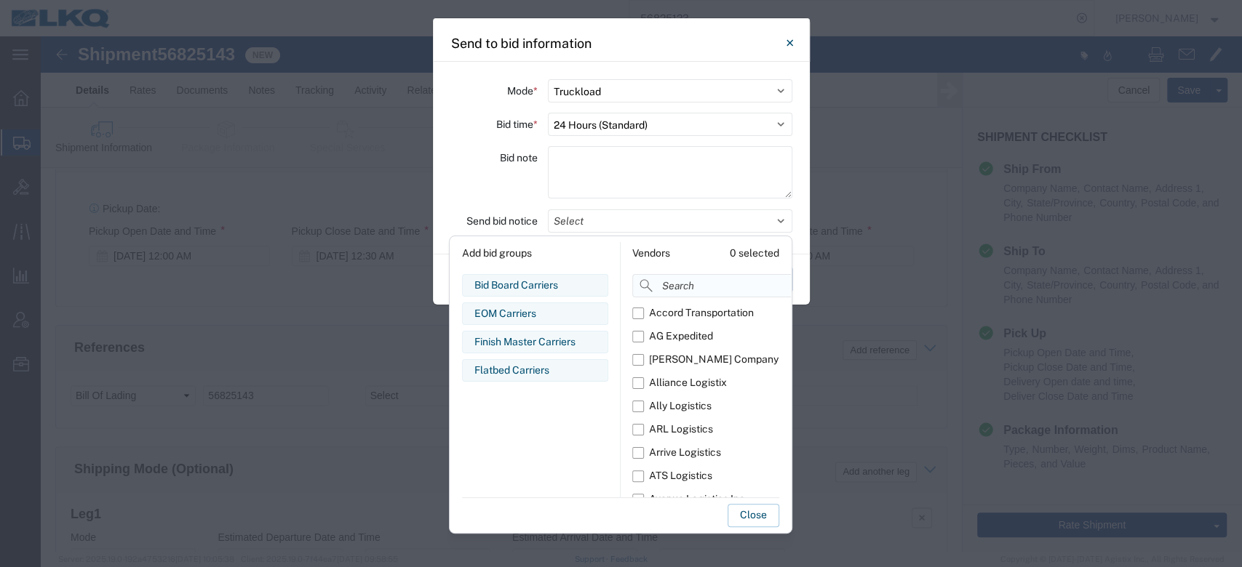
click at [677, 283] on input at bounding box center [744, 285] width 224 height 23
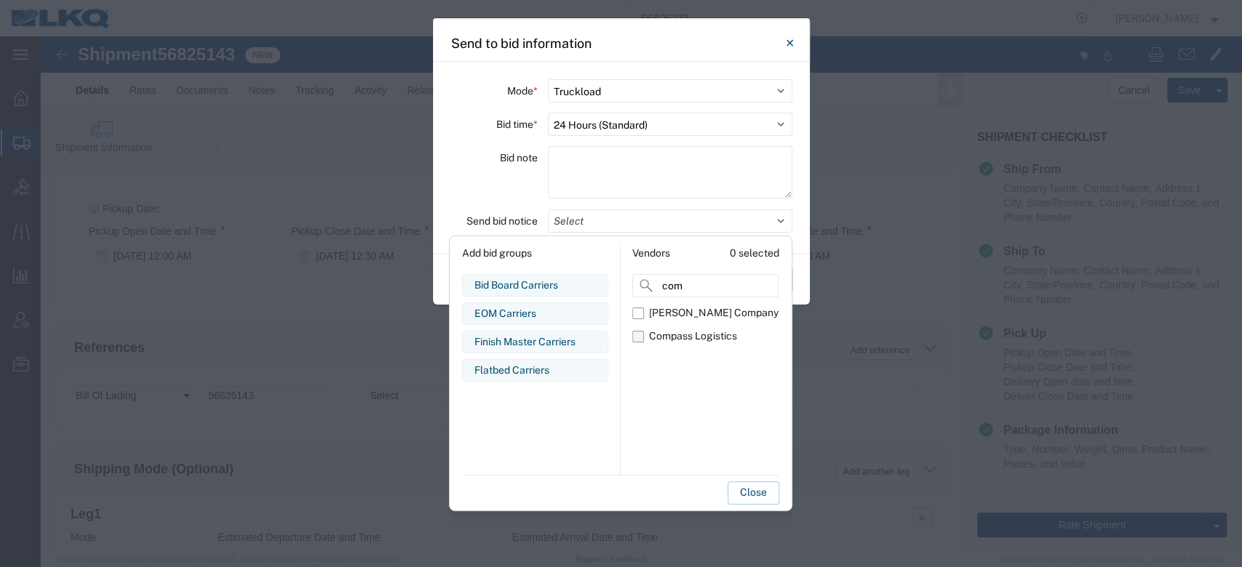
type input "com"
click at [659, 335] on div "Compass Logistics" at bounding box center [693, 336] width 88 height 15
click at [0, 0] on input "Compass Logistics" at bounding box center [0, 0] width 0 height 0
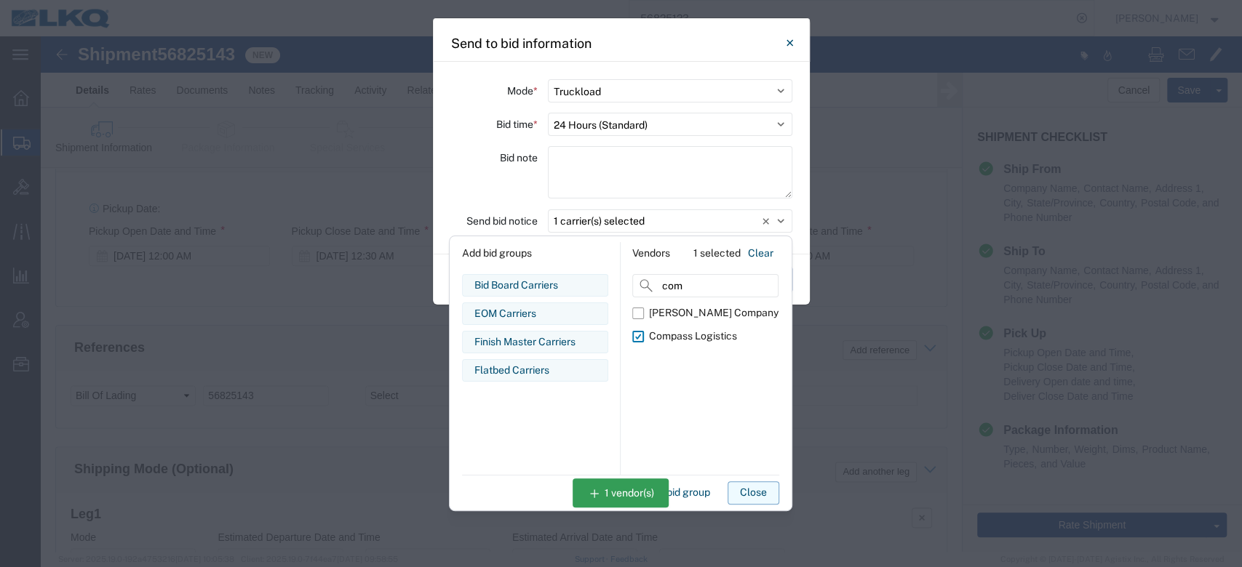
click at [749, 491] on button "Close" at bounding box center [754, 493] width 52 height 23
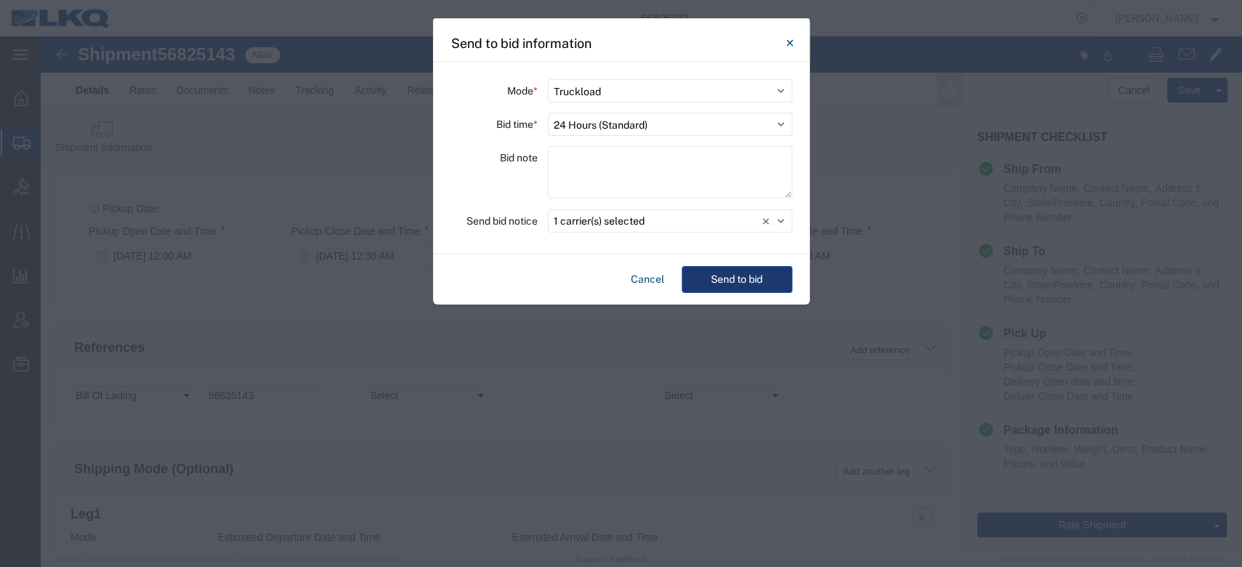
click at [766, 286] on button "Send to bid" at bounding box center [737, 279] width 111 height 27
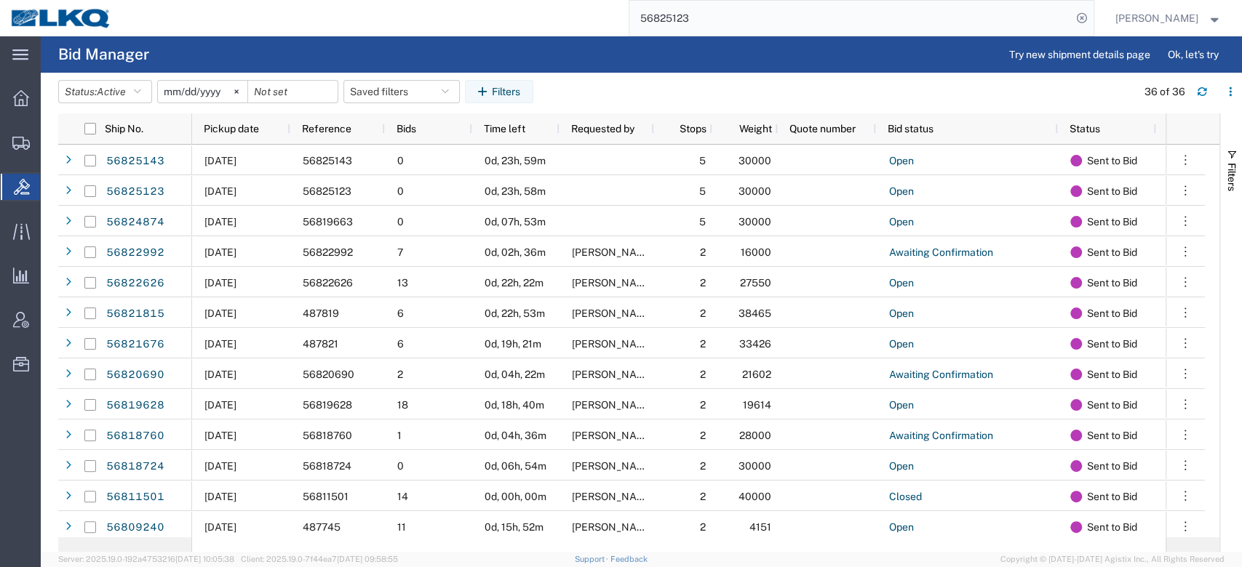
click at [828, 30] on input "56825123" at bounding box center [850, 18] width 442 height 35
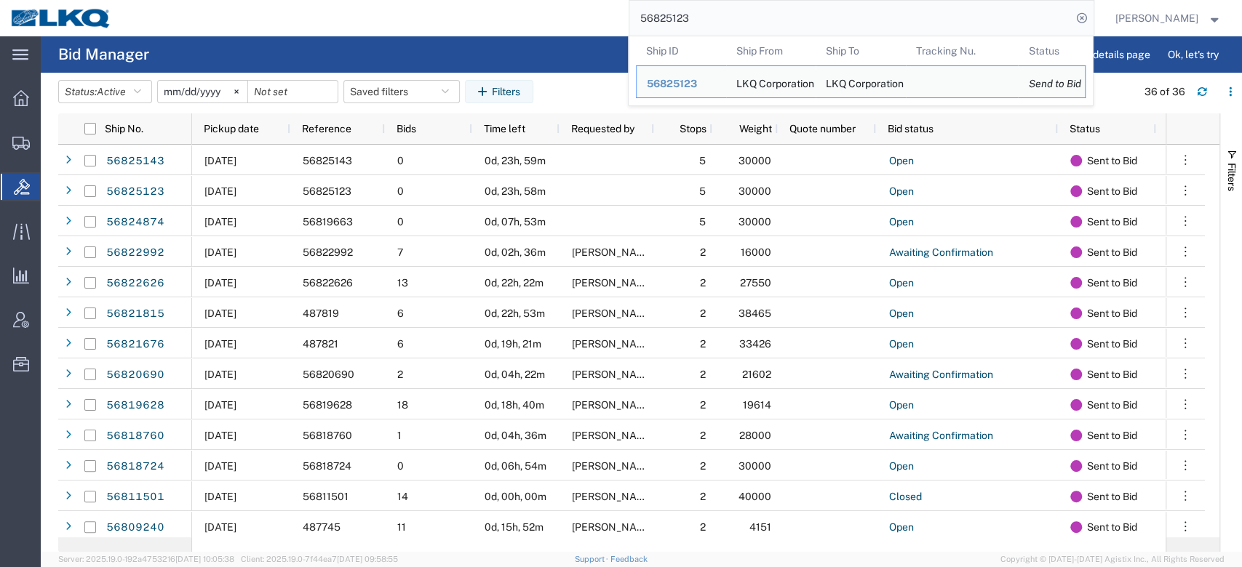
paste input "4"
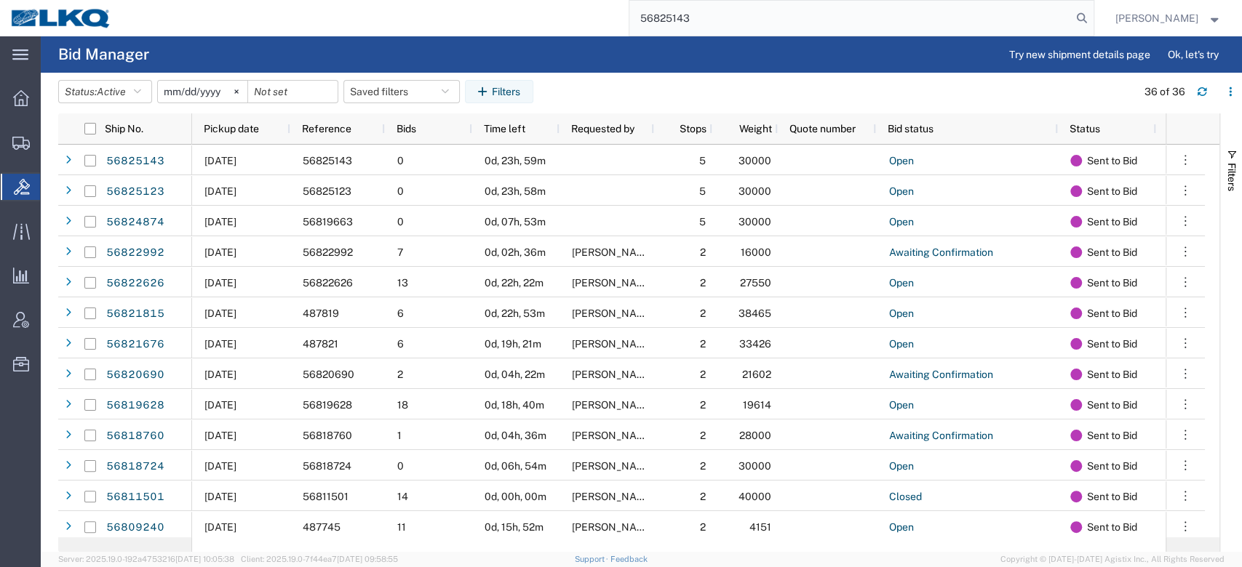
type input "56825143"
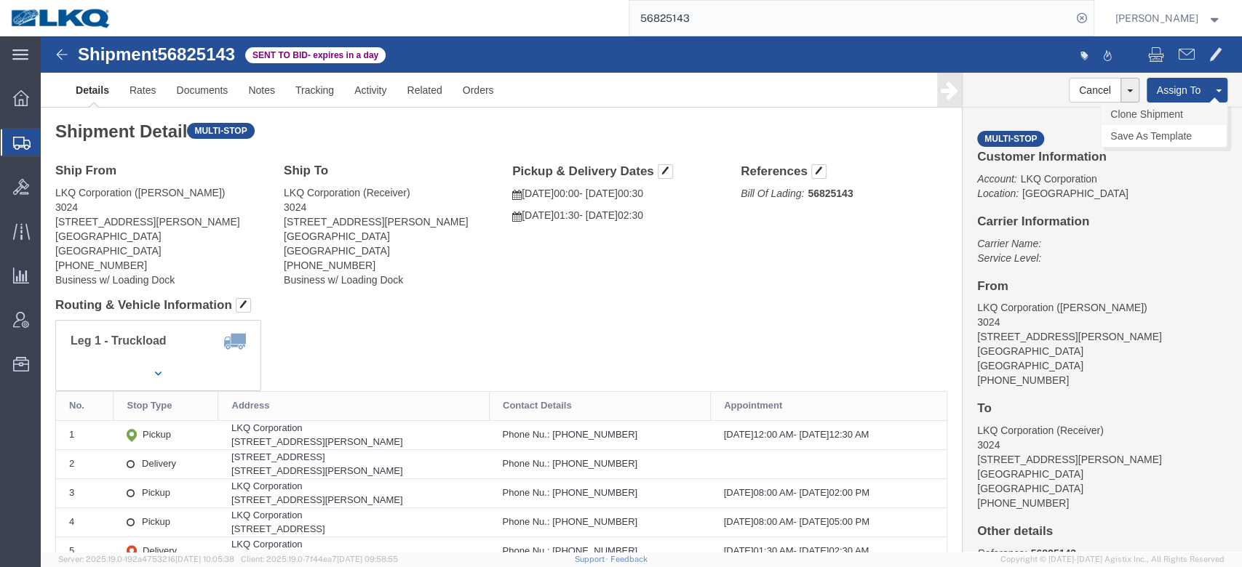
click link "Clone Shipment"
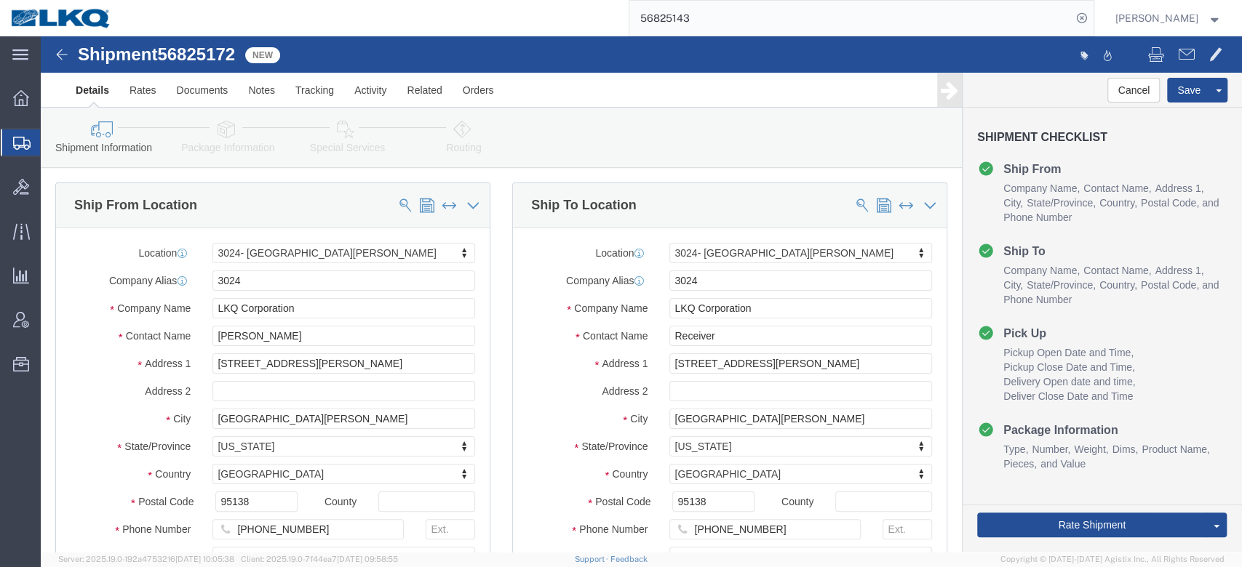
click span "56825172"
copy span "56825172"
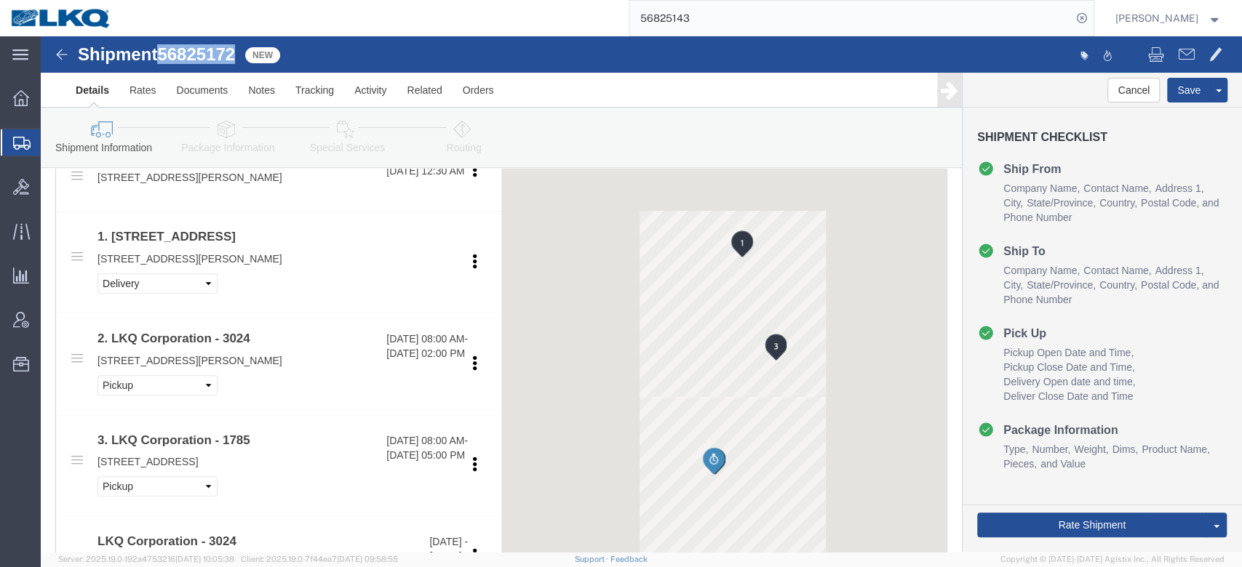
select select "38575"
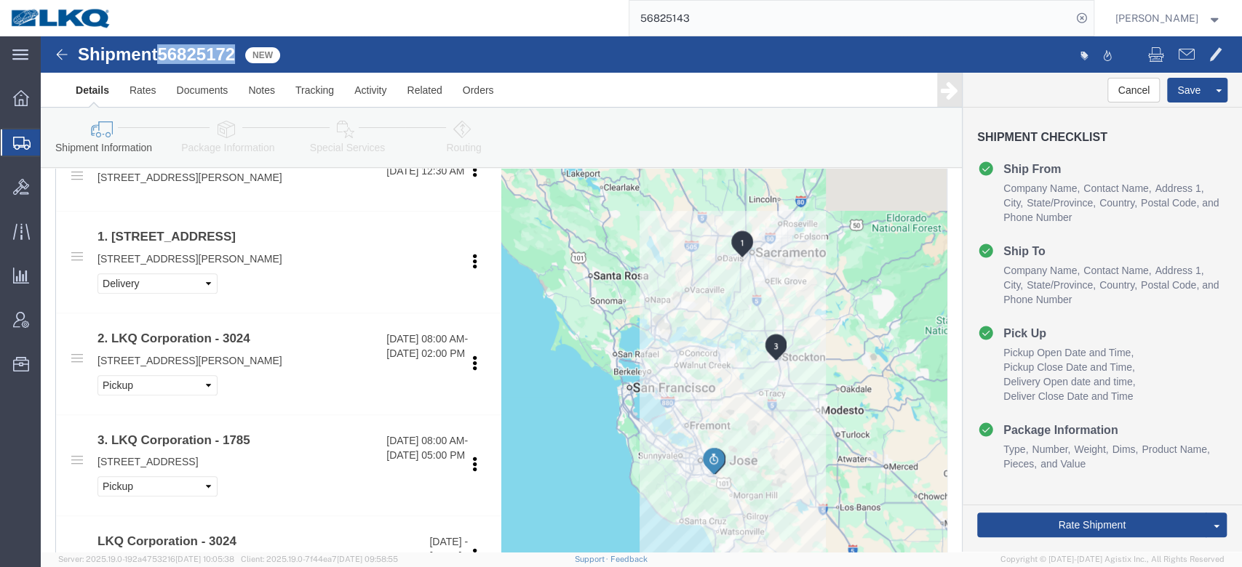
scroll to position [1055, 0]
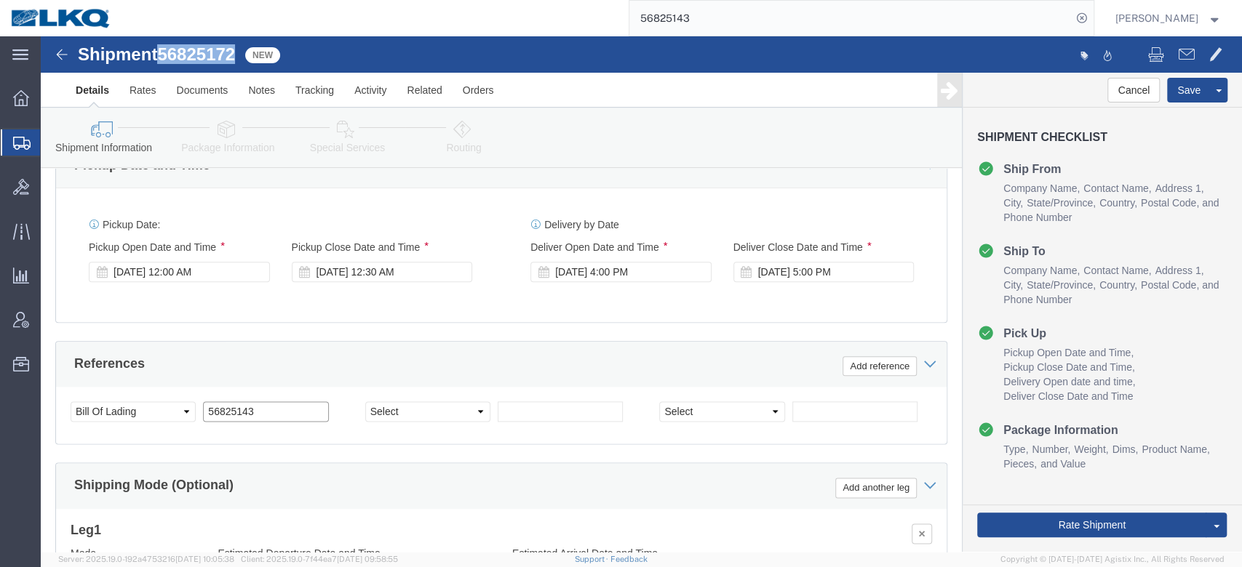
click input "56825143"
paste input "72"
type input "56825172"
click div "Sep 18 2025 12:00 AM"
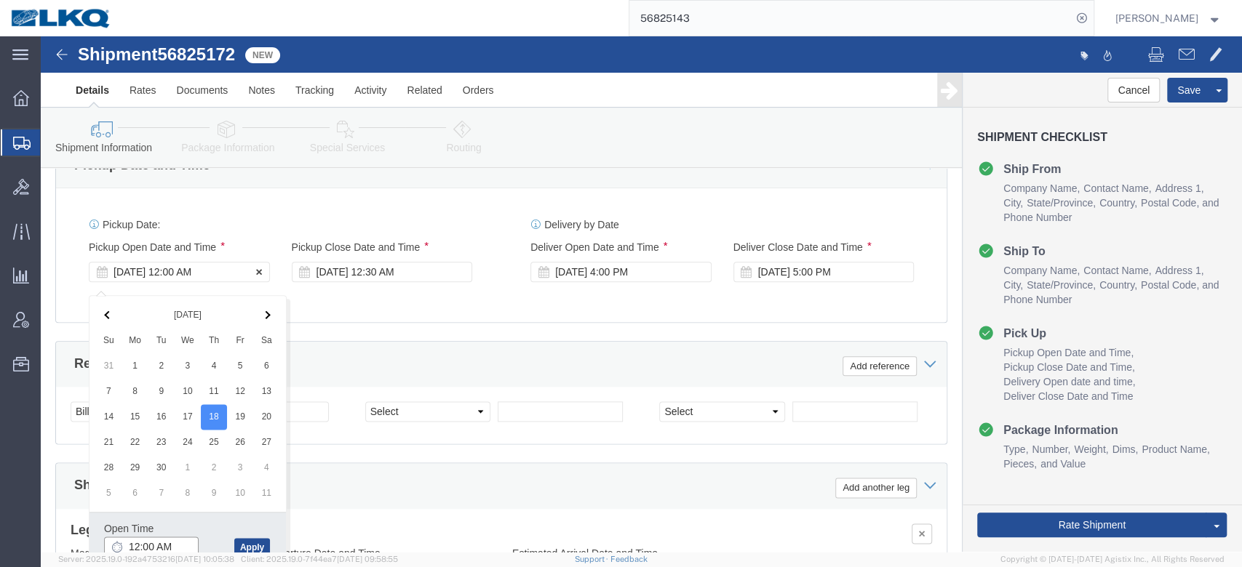
scroll to position [1059, 0]
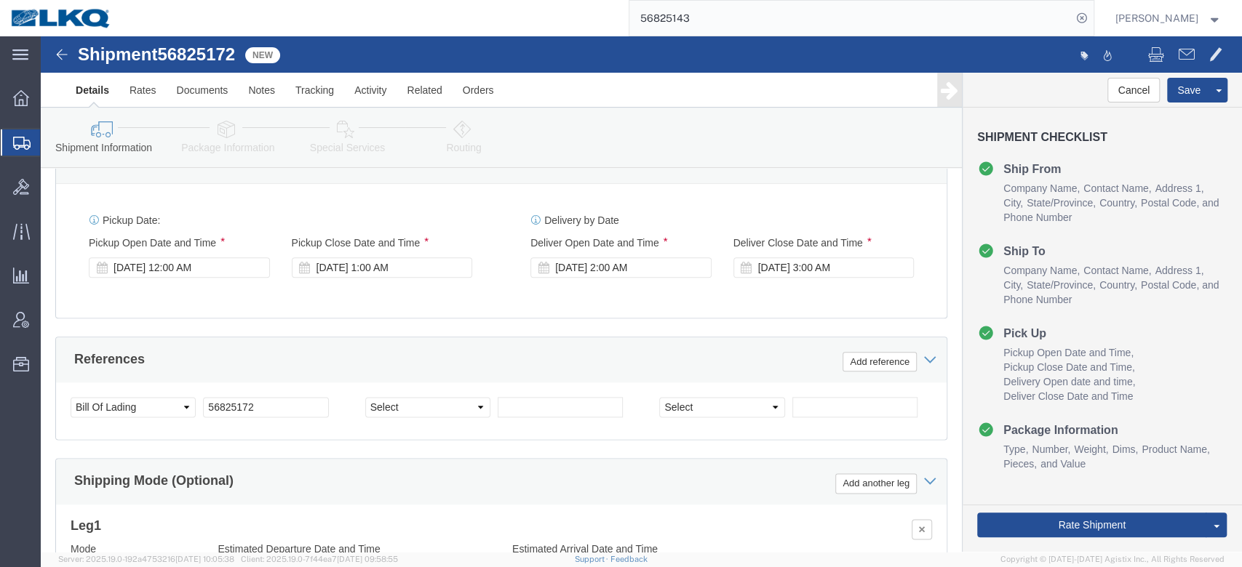
click div "References Add reference"
click link "Send To Bid"
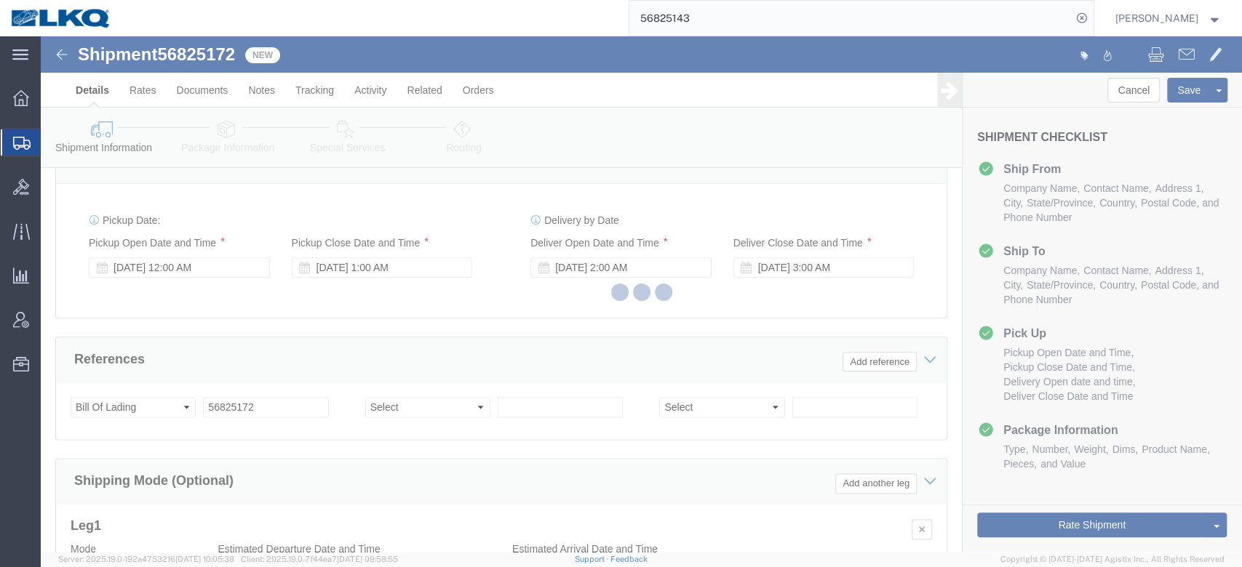
select select "38575"
select select "TL"
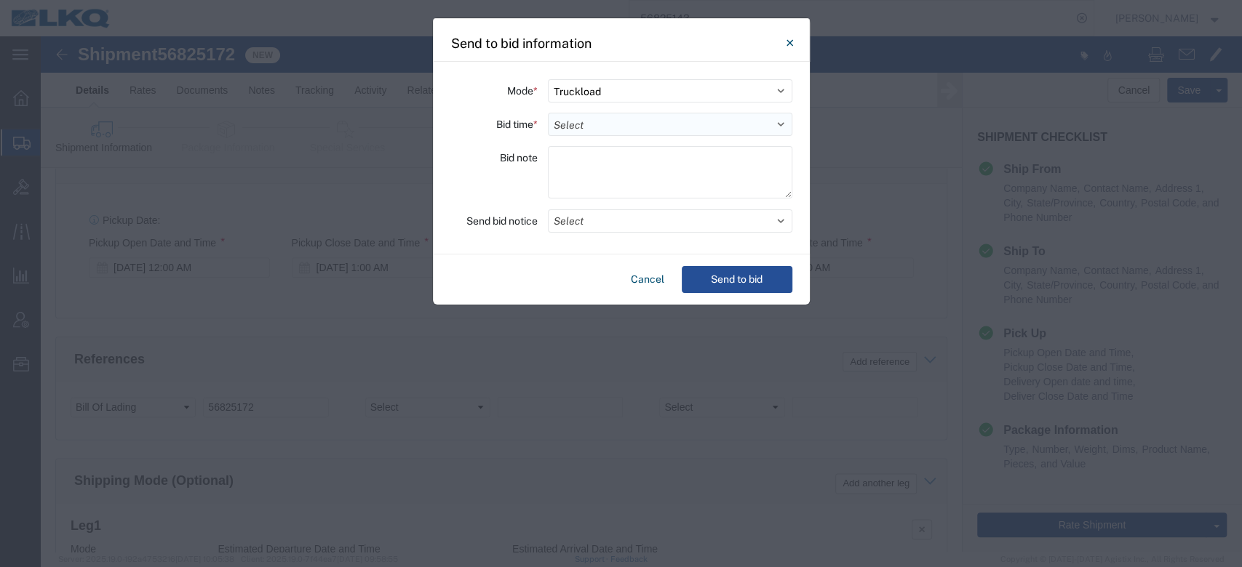
click at [597, 129] on select "Select 30 Min (Rush) 1 Hour (Rush) 2 Hours (Rush) 4 Hours (Rush) 8 Hours (Rush)…" at bounding box center [670, 124] width 244 height 23
select select "24"
click at [548, 113] on select "Select 30 Min (Rush) 1 Hour (Rush) 2 Hours (Rush) 4 Hours (Rush) 8 Hours (Rush)…" at bounding box center [670, 124] width 244 height 23
click at [649, 224] on button "Select" at bounding box center [670, 221] width 244 height 23
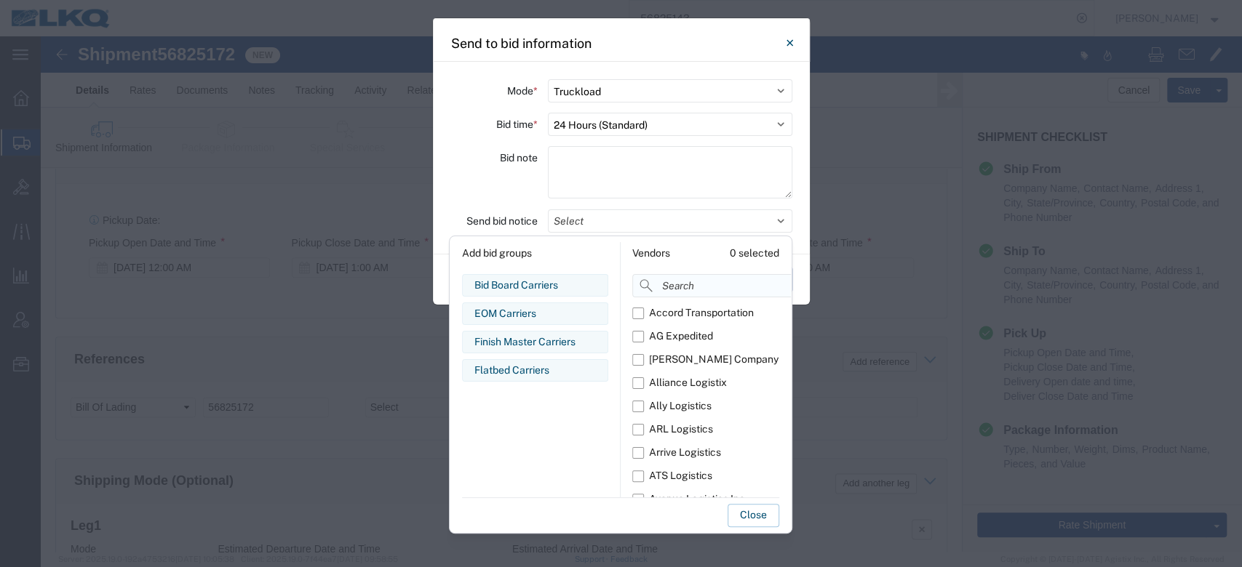
click at [677, 289] on input at bounding box center [744, 285] width 224 height 23
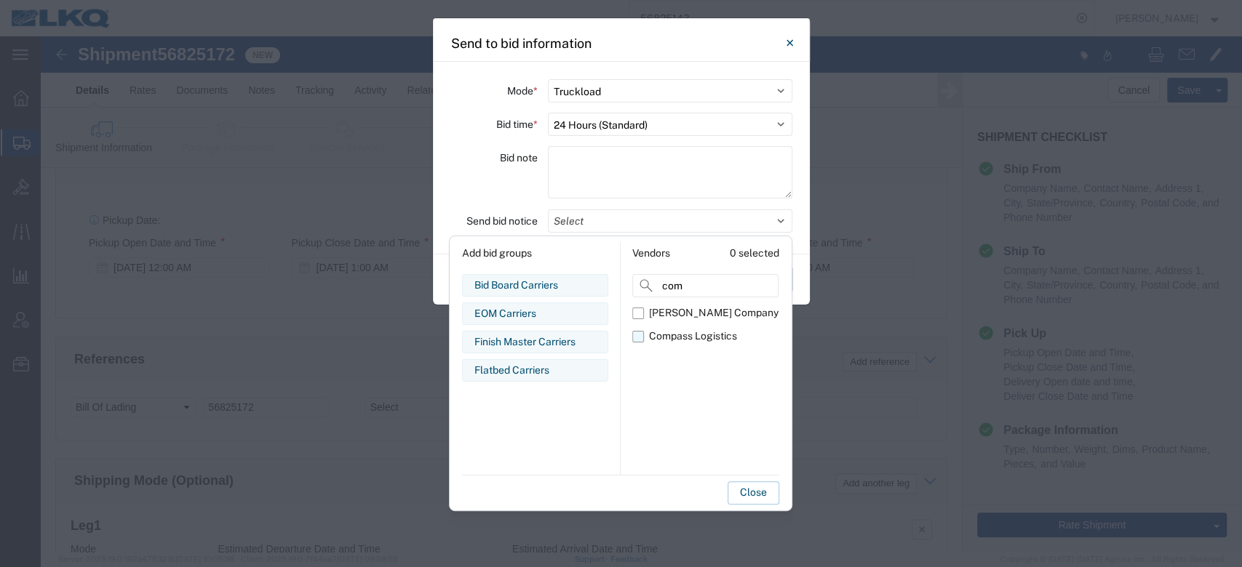
type input "com"
click at [641, 329] on label "Compass Logistics" at bounding box center [705, 336] width 146 height 23
click at [0, 0] on input "Compass Logistics" at bounding box center [0, 0] width 0 height 0
click at [761, 492] on button "Close" at bounding box center [754, 493] width 52 height 23
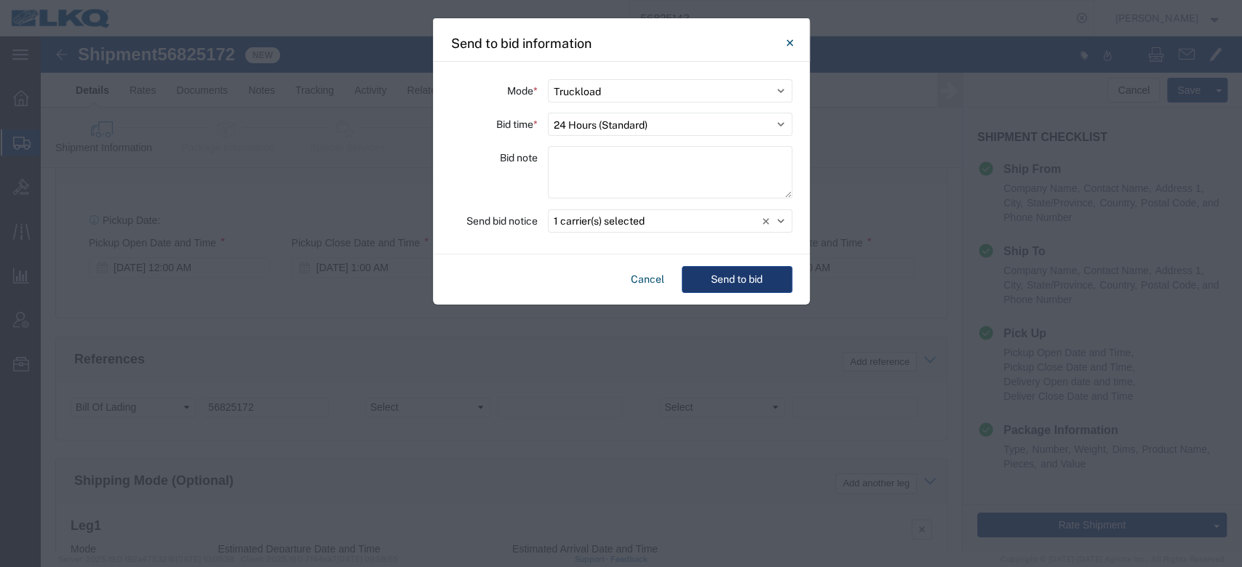
click at [738, 280] on button "Send to bid" at bounding box center [737, 279] width 111 height 27
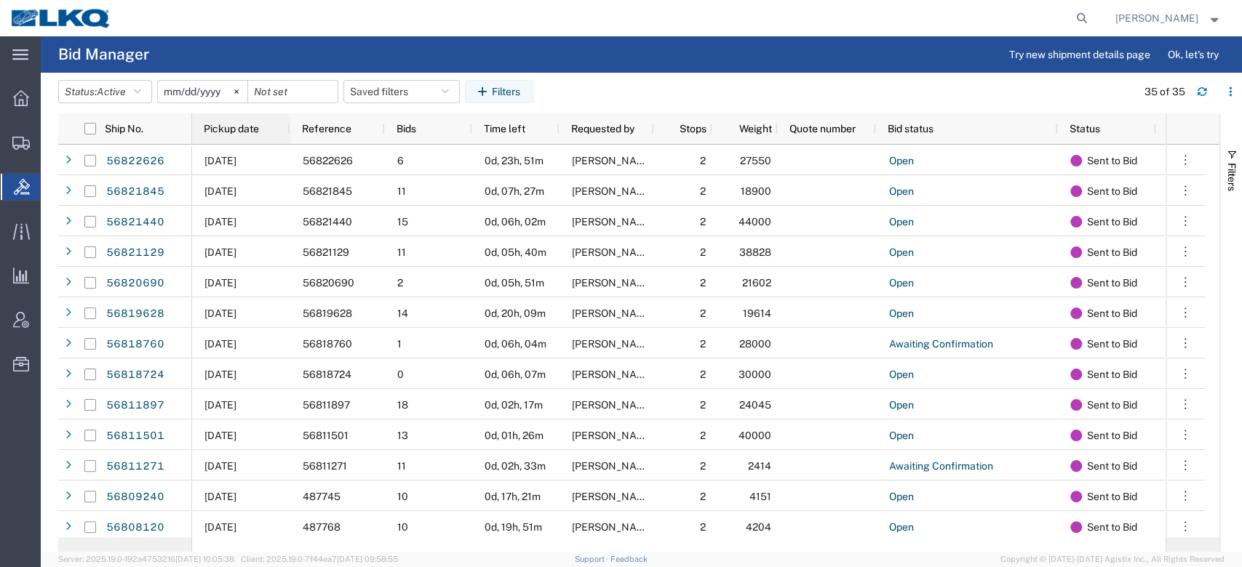
click at [250, 136] on div "Pickup date" at bounding box center [244, 128] width 81 height 23
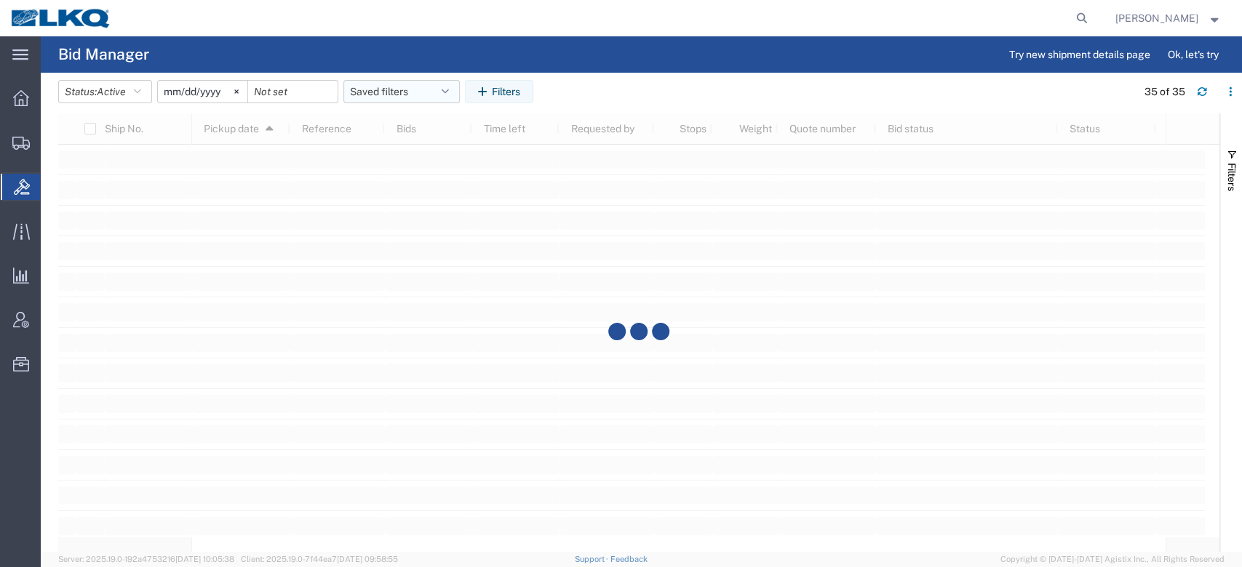
click at [365, 95] on button "Saved filters" at bounding box center [401, 91] width 116 height 23
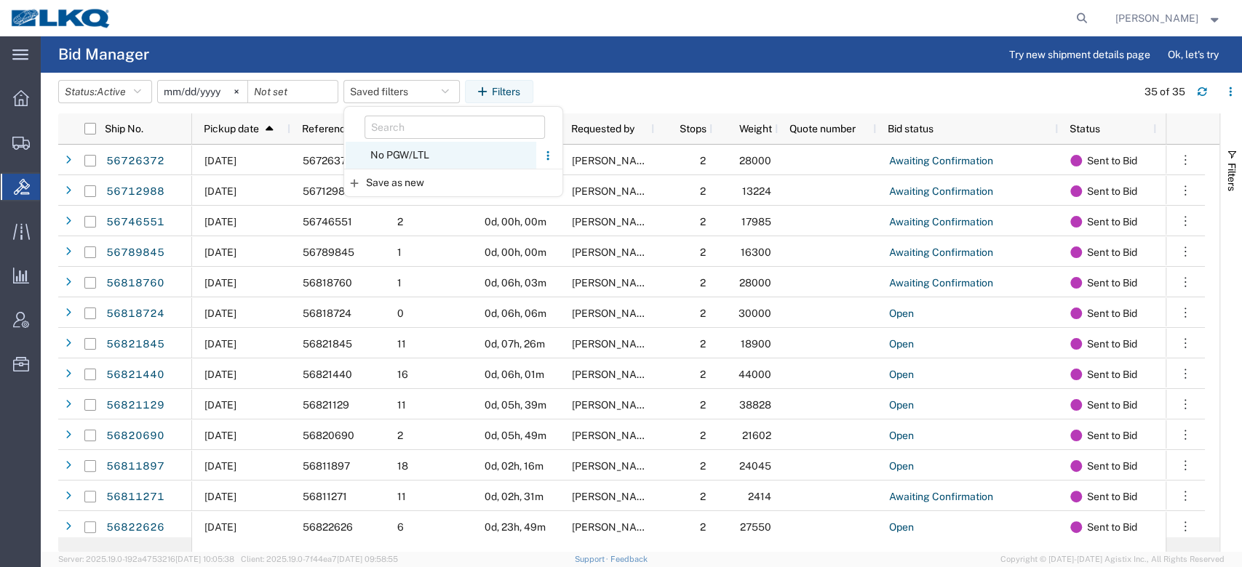
click at [401, 147] on span "No PGW/LTL" at bounding box center [441, 155] width 191 height 27
type input "2025-01-01"
type input "2025-12-31"
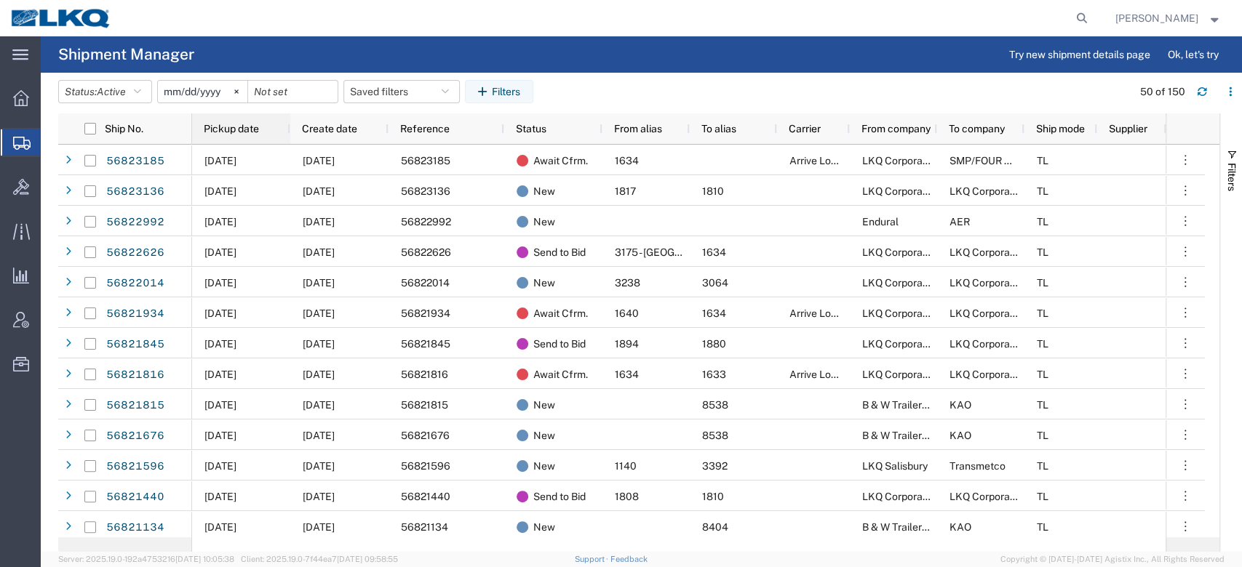
click at [271, 125] on div "Pickup date" at bounding box center [244, 128] width 81 height 23
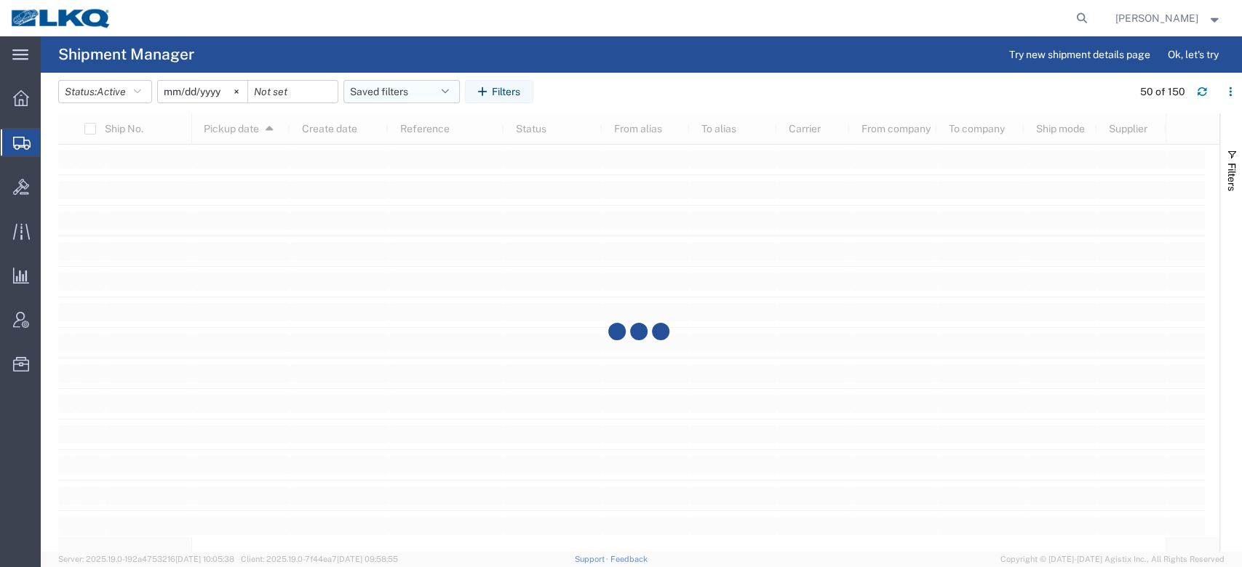
click at [367, 87] on button "Saved filters" at bounding box center [401, 91] width 116 height 23
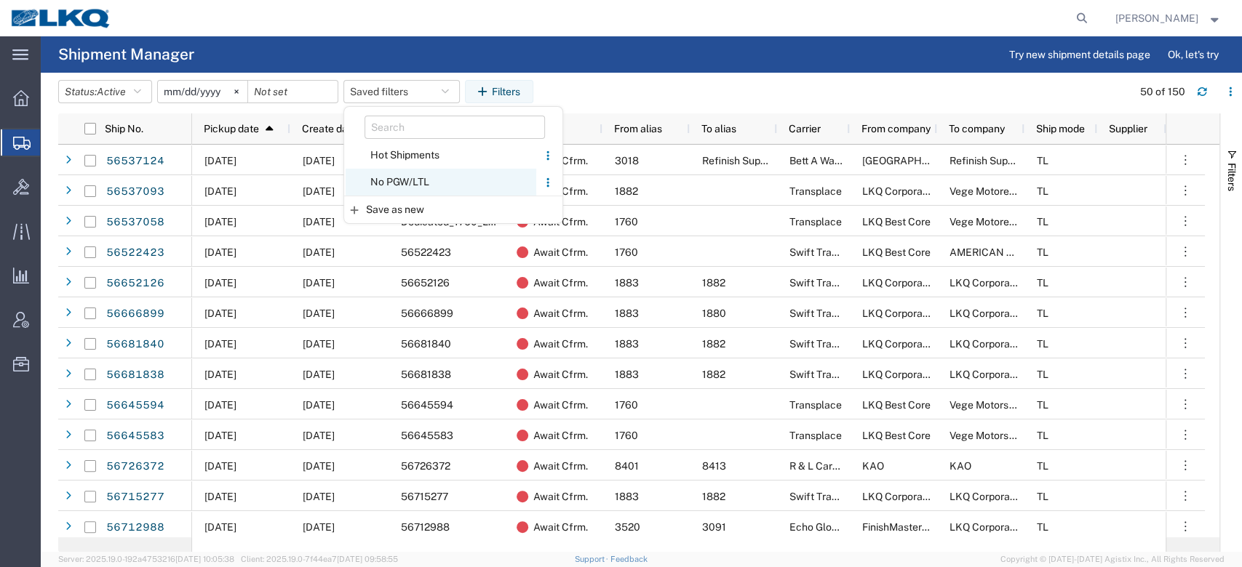
click at [410, 175] on span "No PGW/LTL" at bounding box center [441, 182] width 191 height 27
type input "2025-01-01"
type input "2025-12-31"
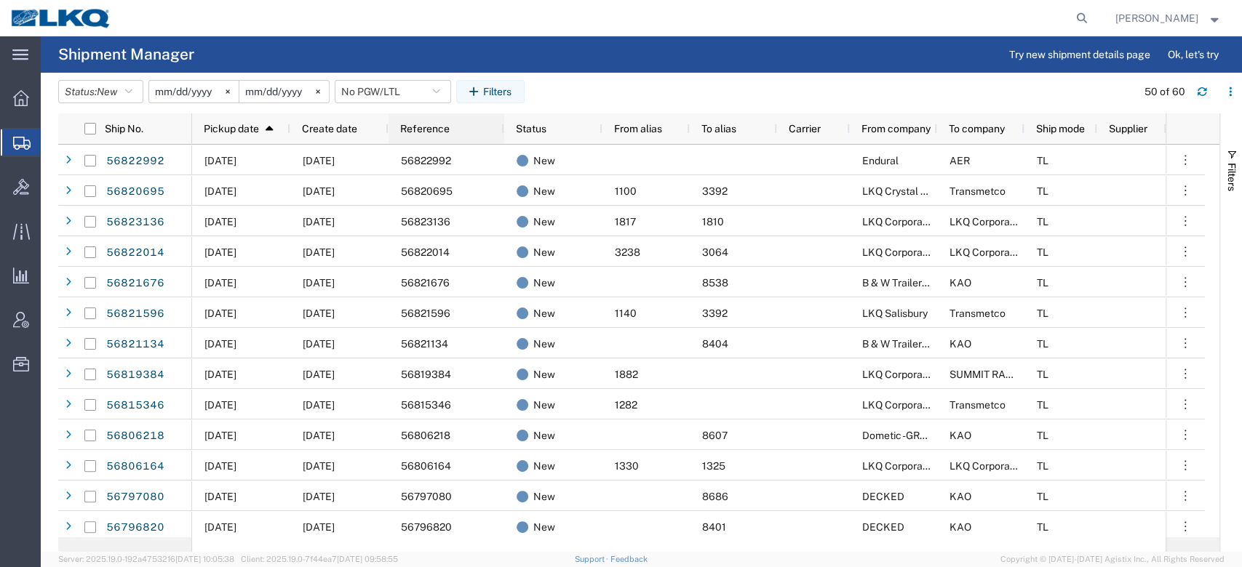
click at [407, 133] on span "Reference" at bounding box center [424, 129] width 49 height 12
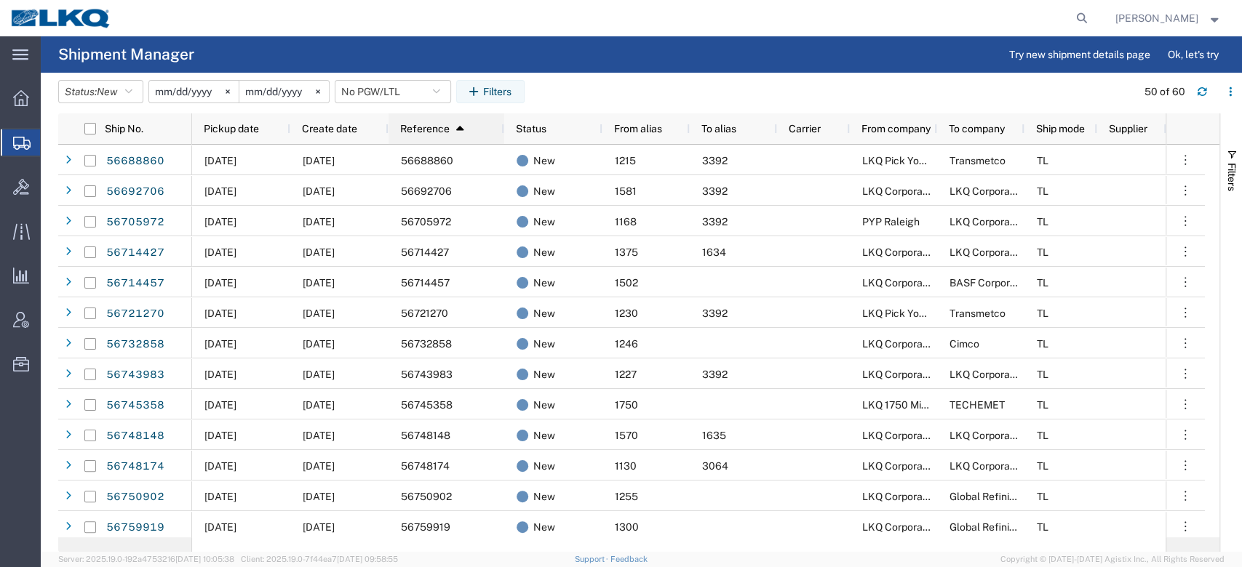
click at [407, 133] on span "Reference" at bounding box center [424, 129] width 49 height 12
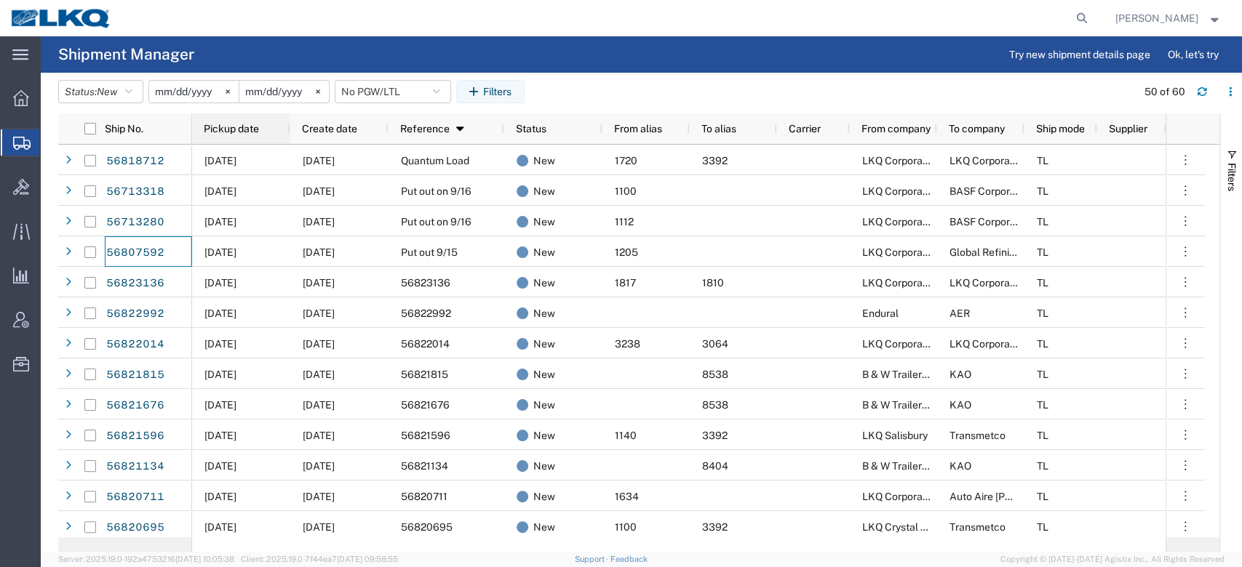
click at [220, 127] on span "Pickup date" at bounding box center [231, 129] width 55 height 12
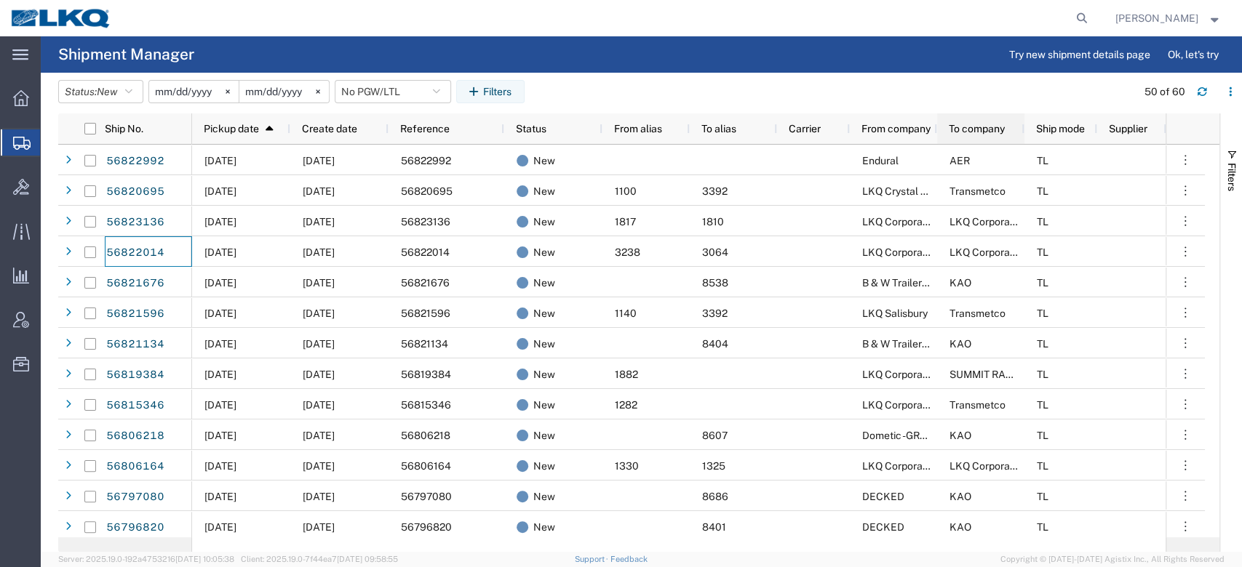
click at [955, 138] on div "To company" at bounding box center [984, 128] width 70 height 23
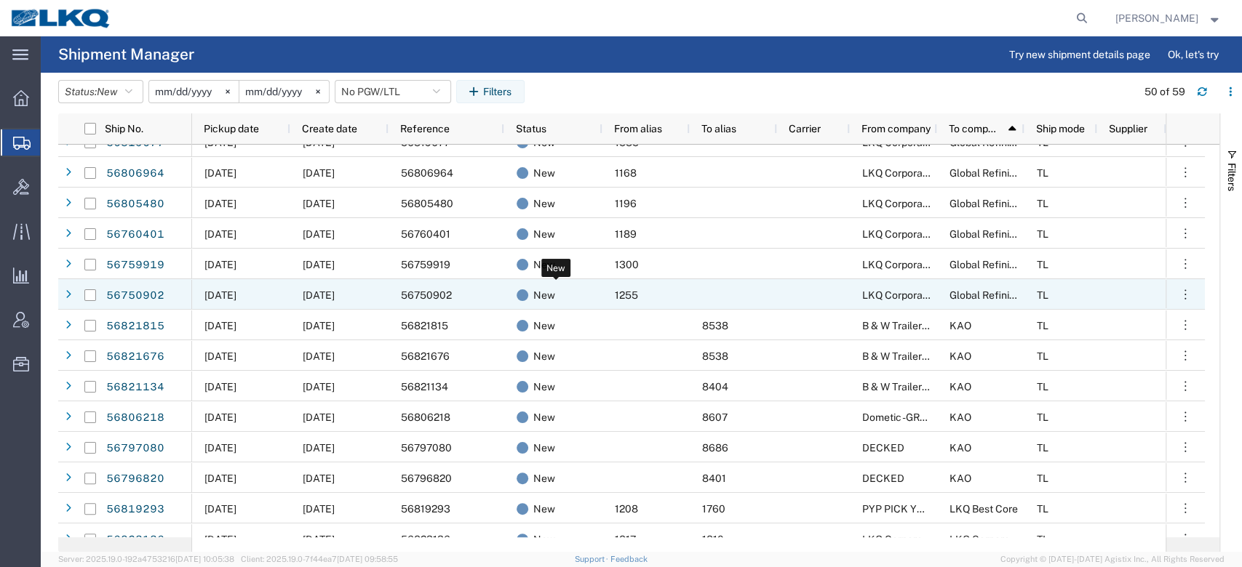
scroll to position [266, 0]
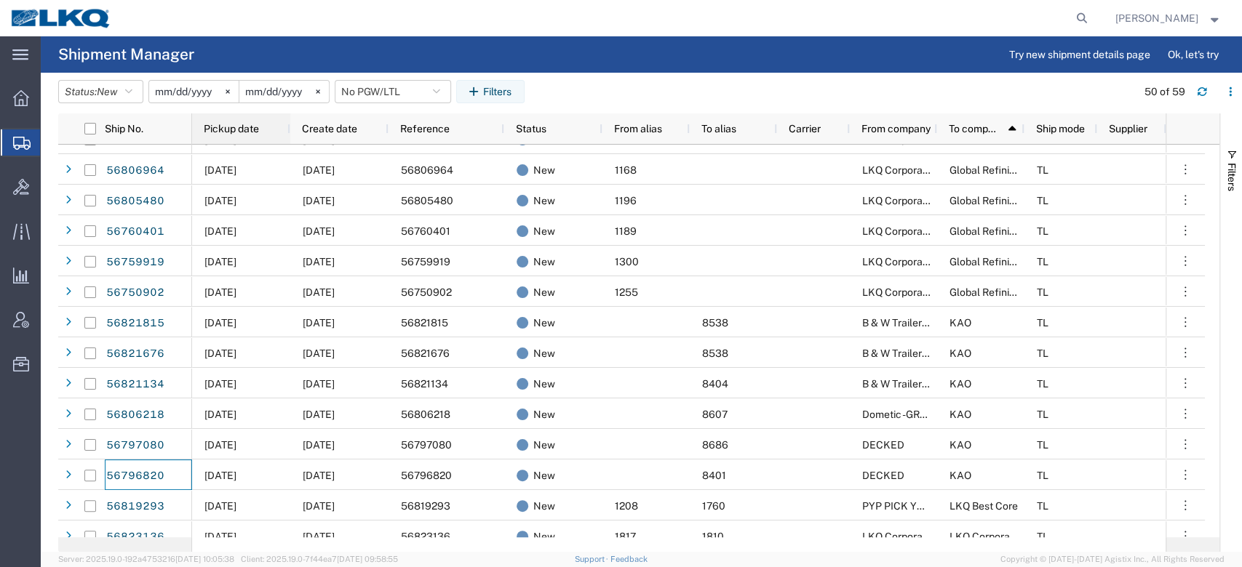
click at [250, 134] on span "Pickup date" at bounding box center [231, 129] width 55 height 12
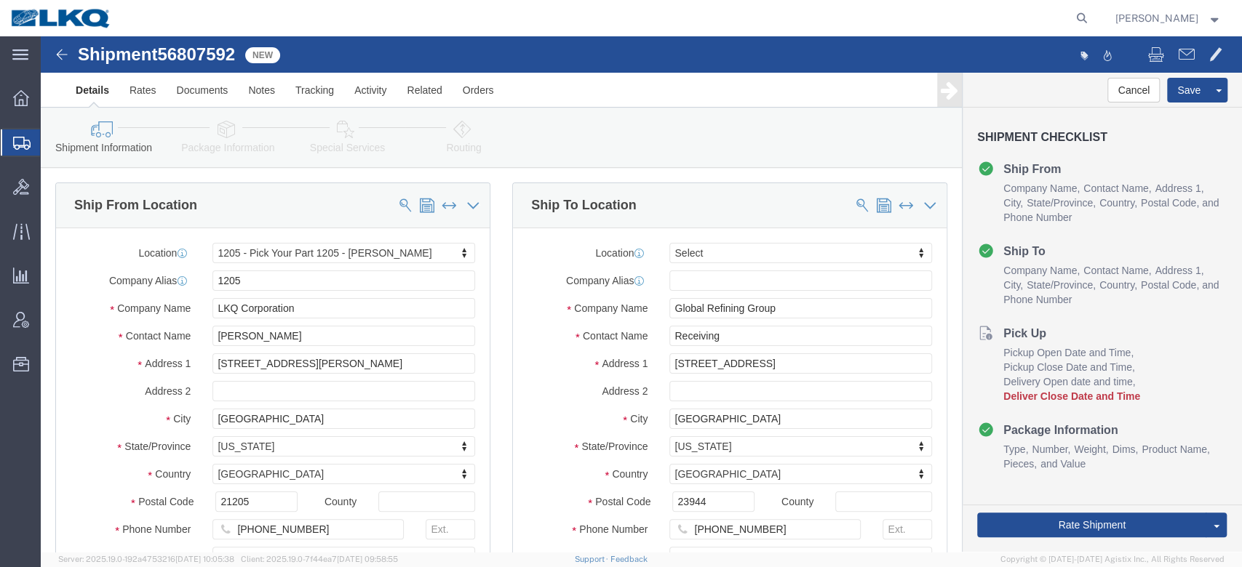
select select "27410"
select select
click span "56807592"
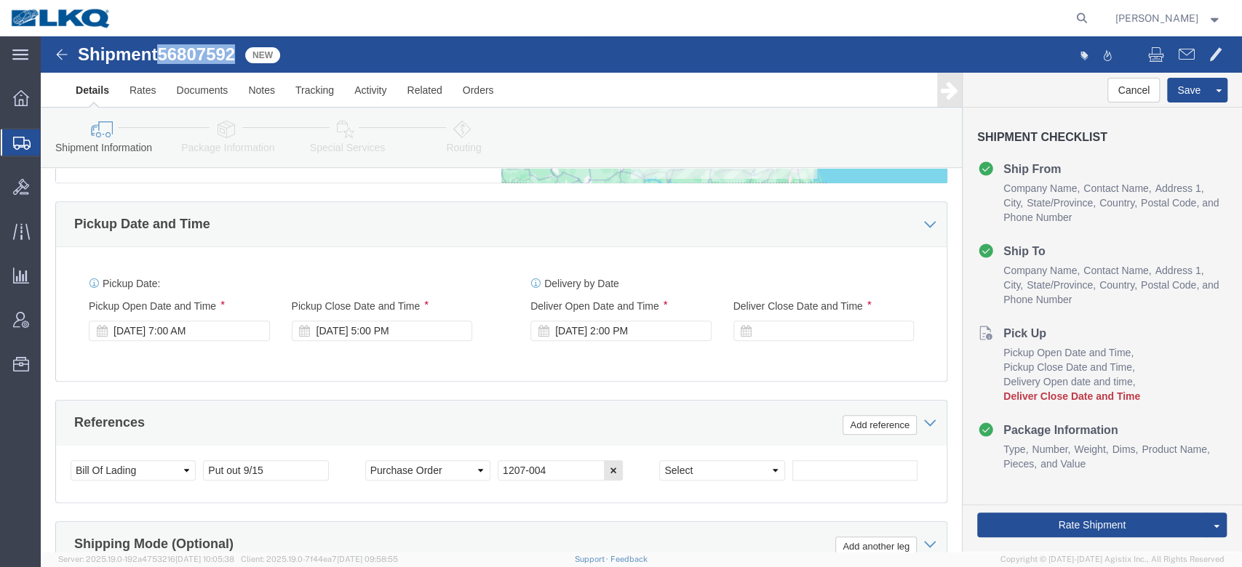
scroll to position [970, 0]
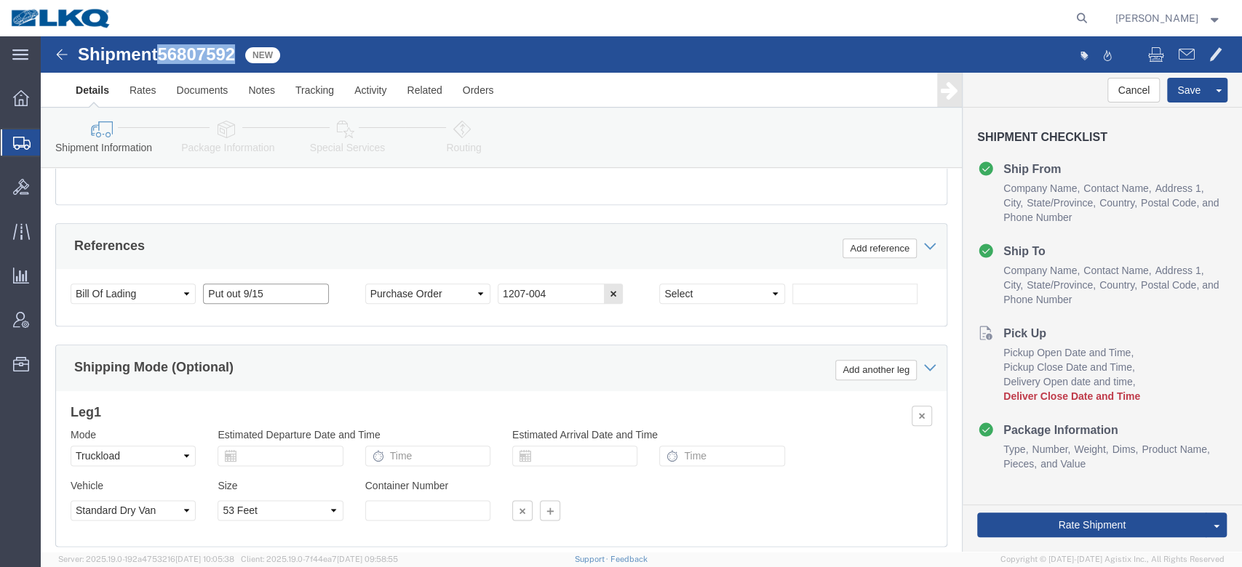
click input "Put out 9/15"
paste input "56807592"
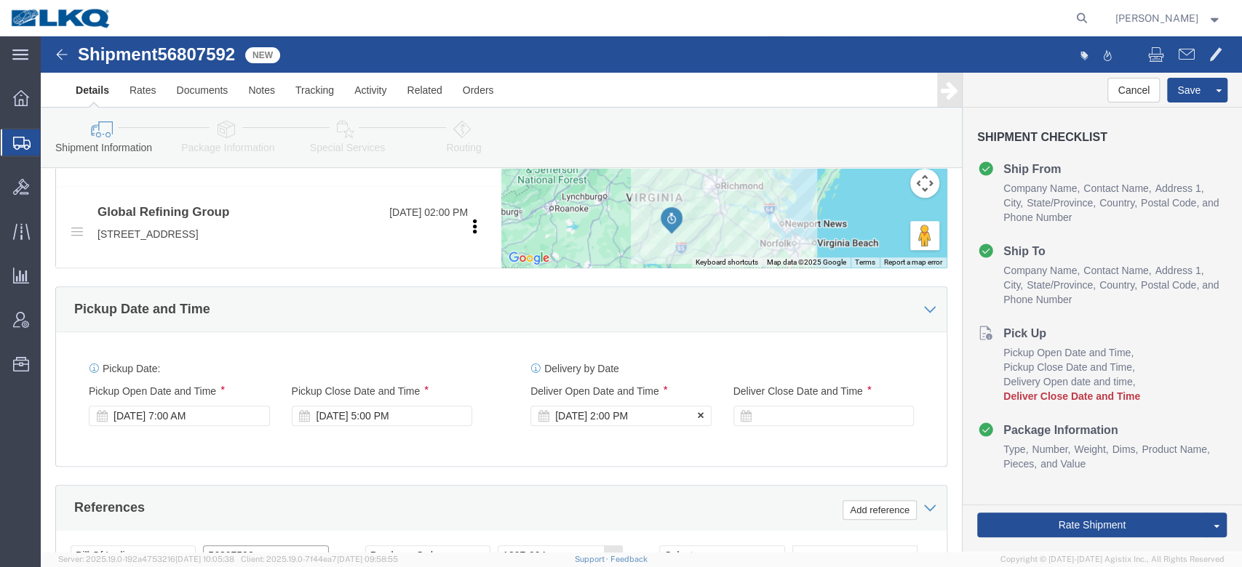
scroll to position [706, 0]
type input "56807592"
click div "Sep 30 2025 2:00 PM"
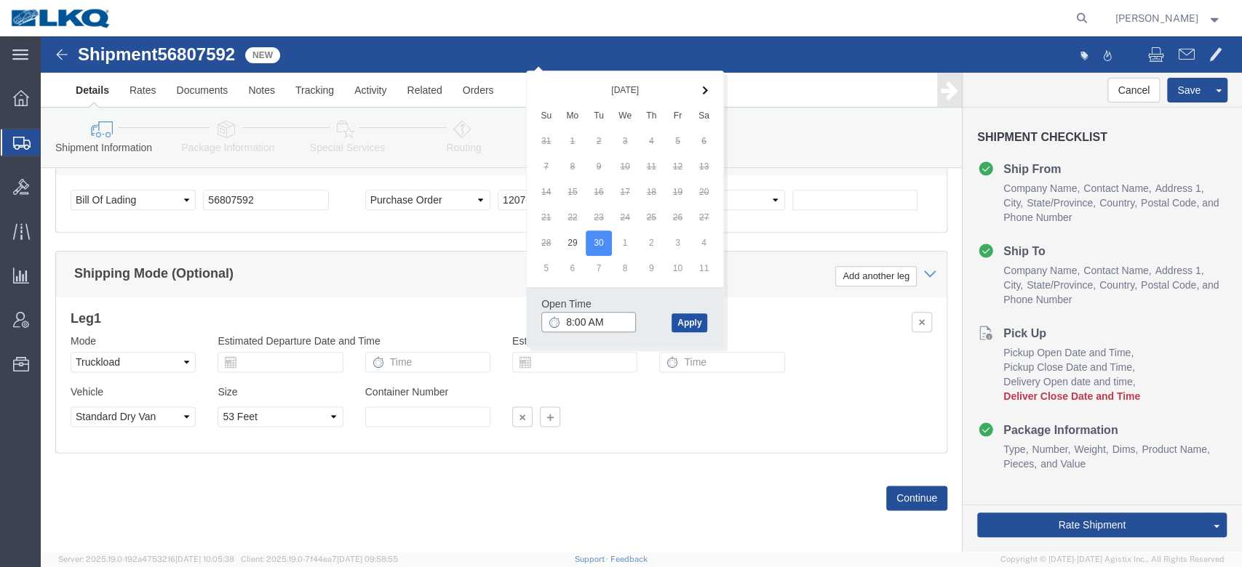
type input "8:00 AM"
click button "Apply"
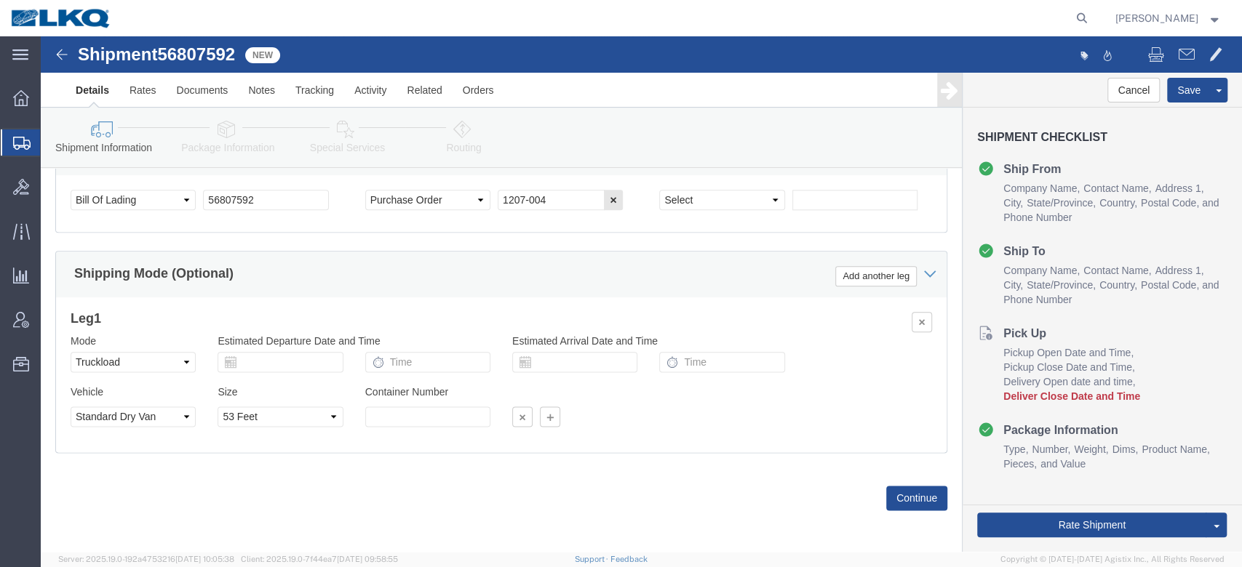
scroll to position [904, 0]
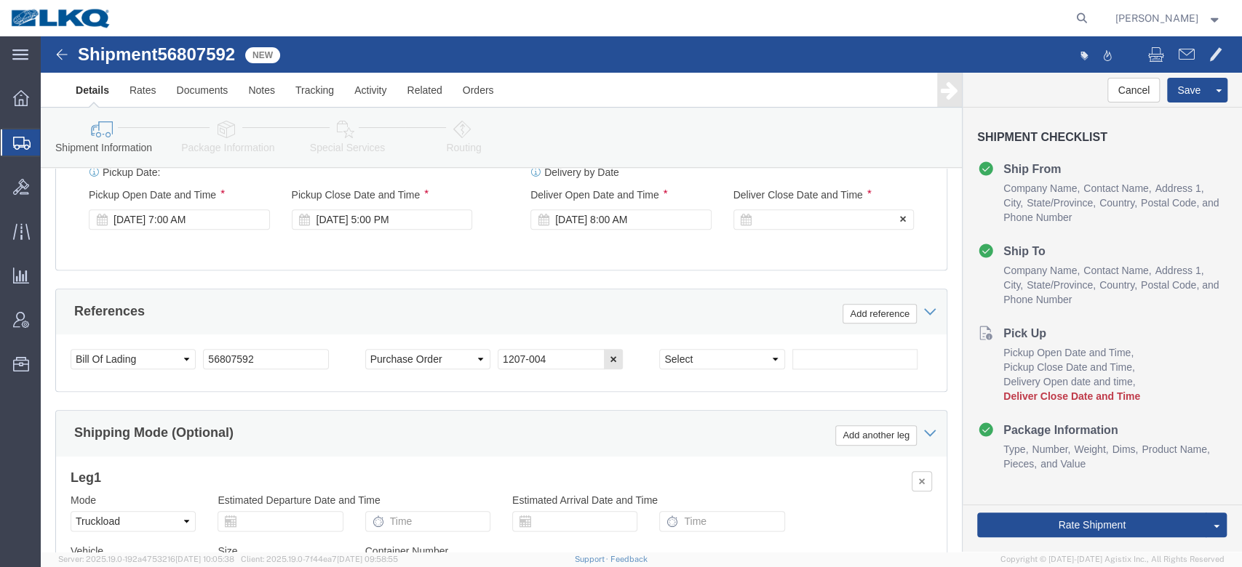
click div
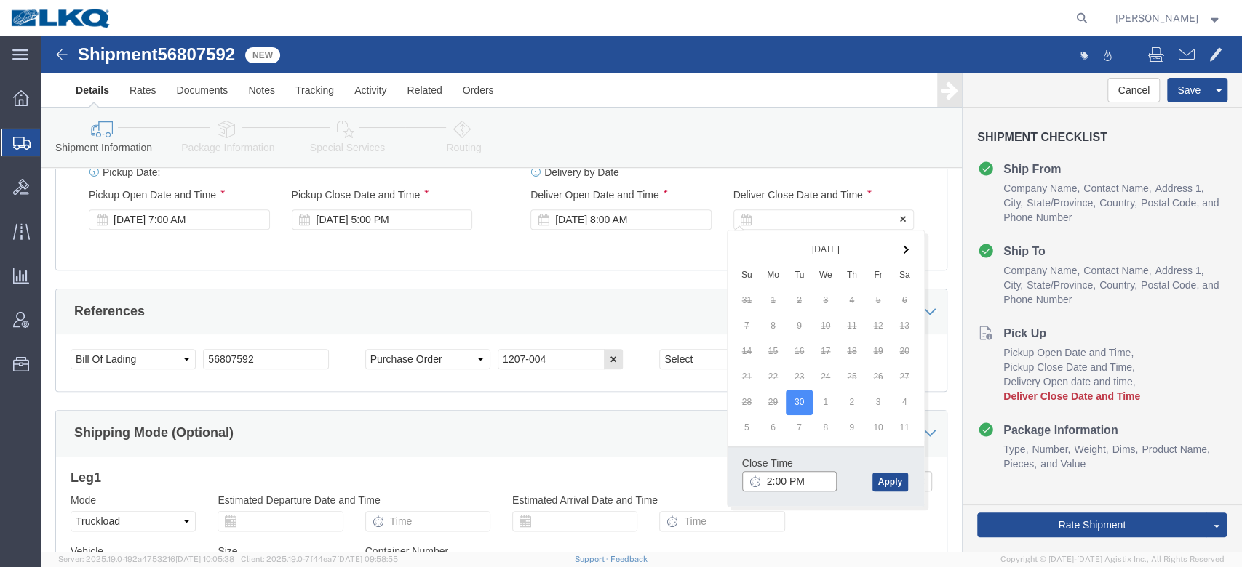
type input "1:00 PM"
click button "Apply"
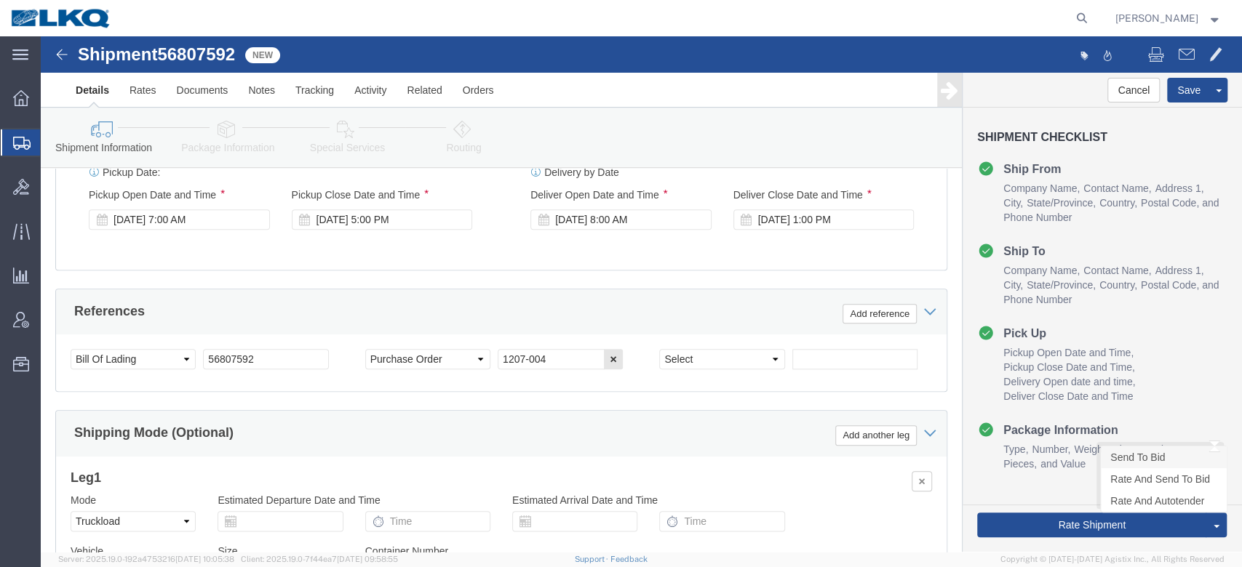
click link "Send To Bid"
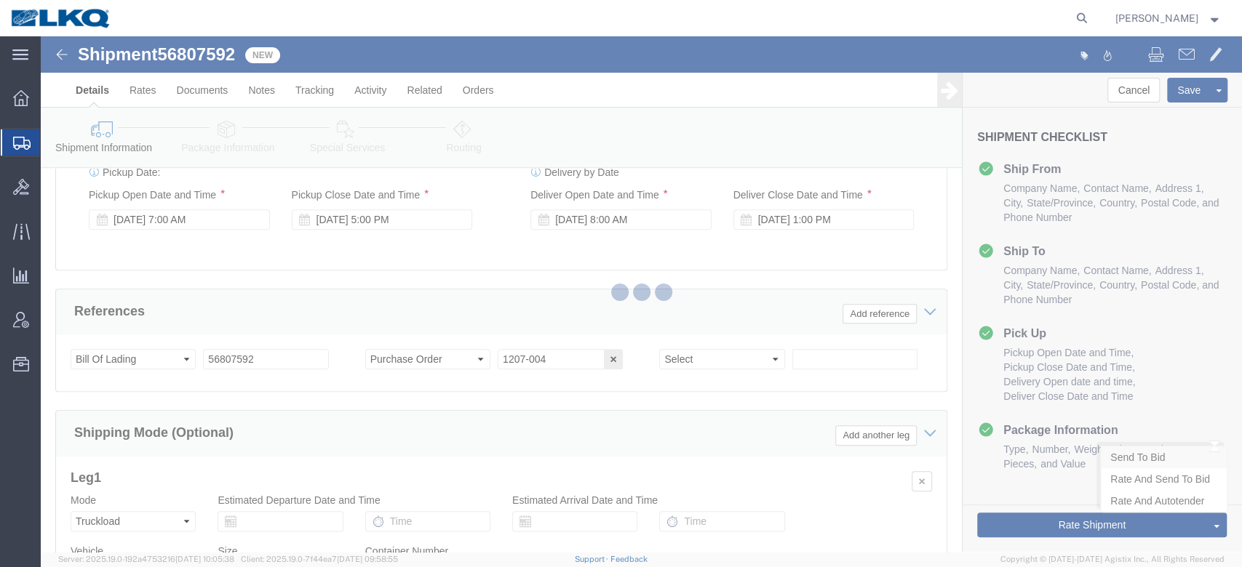
select select "27410"
select select
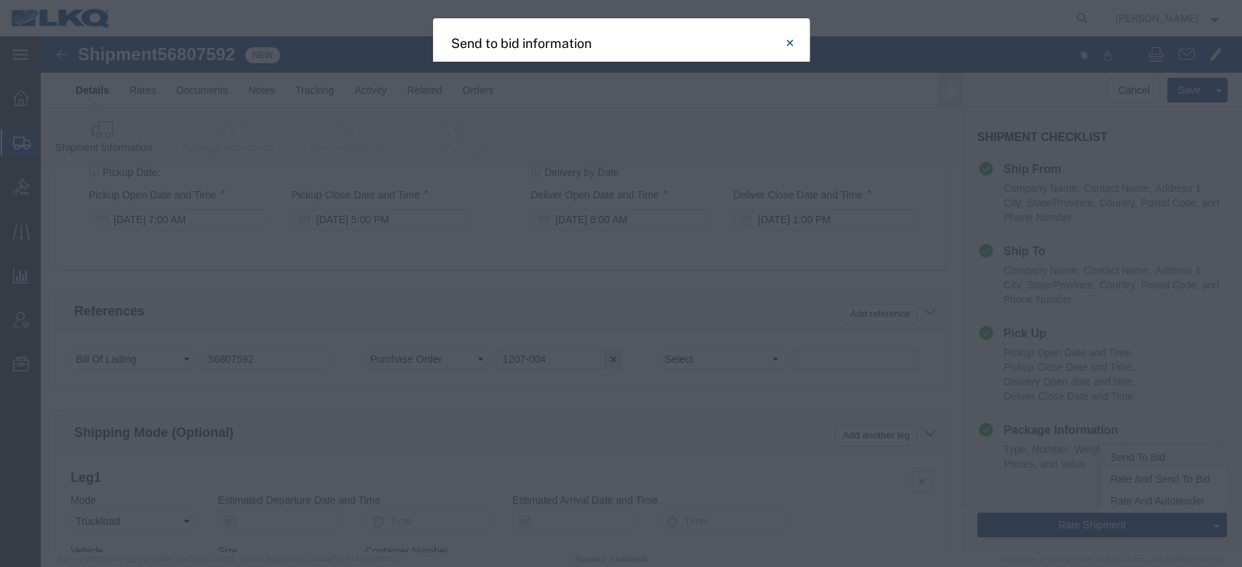
select select "TL"
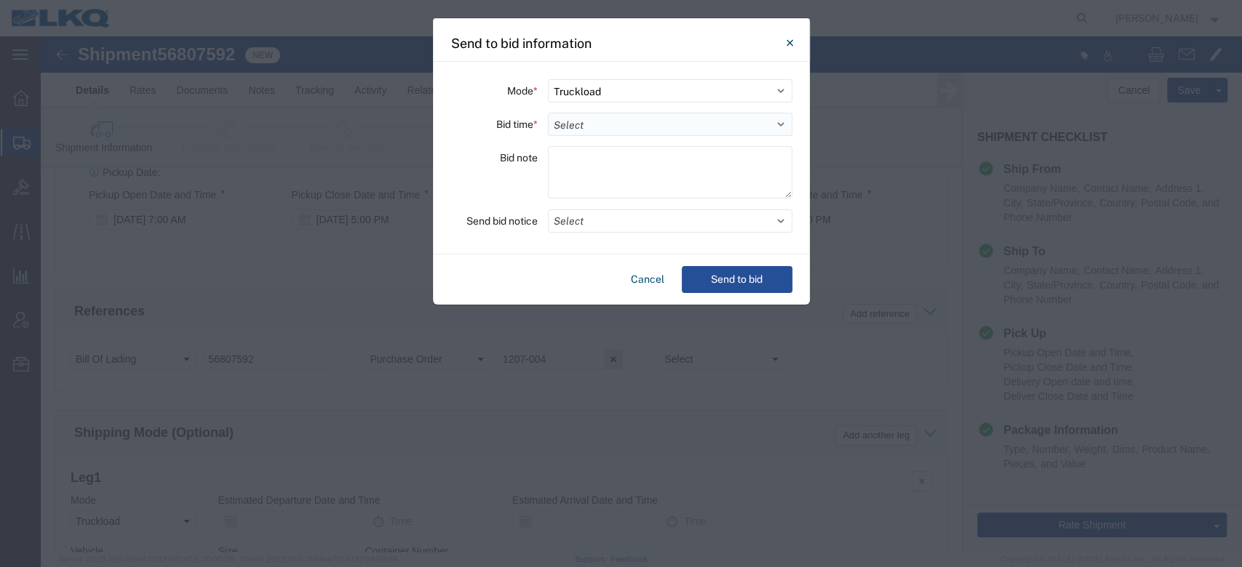
click at [584, 119] on select "Select 30 Min (Rush) 1 Hour (Rush) 2 Hours (Rush) 4 Hours (Rush) 8 Hours (Rush)…" at bounding box center [670, 124] width 244 height 23
select select "24"
click at [548, 113] on select "Select 30 Min (Rush) 1 Hour (Rush) 2 Hours (Rush) 4 Hours (Rush) 8 Hours (Rush)…" at bounding box center [670, 124] width 244 height 23
click at [569, 218] on button "Select" at bounding box center [670, 221] width 244 height 23
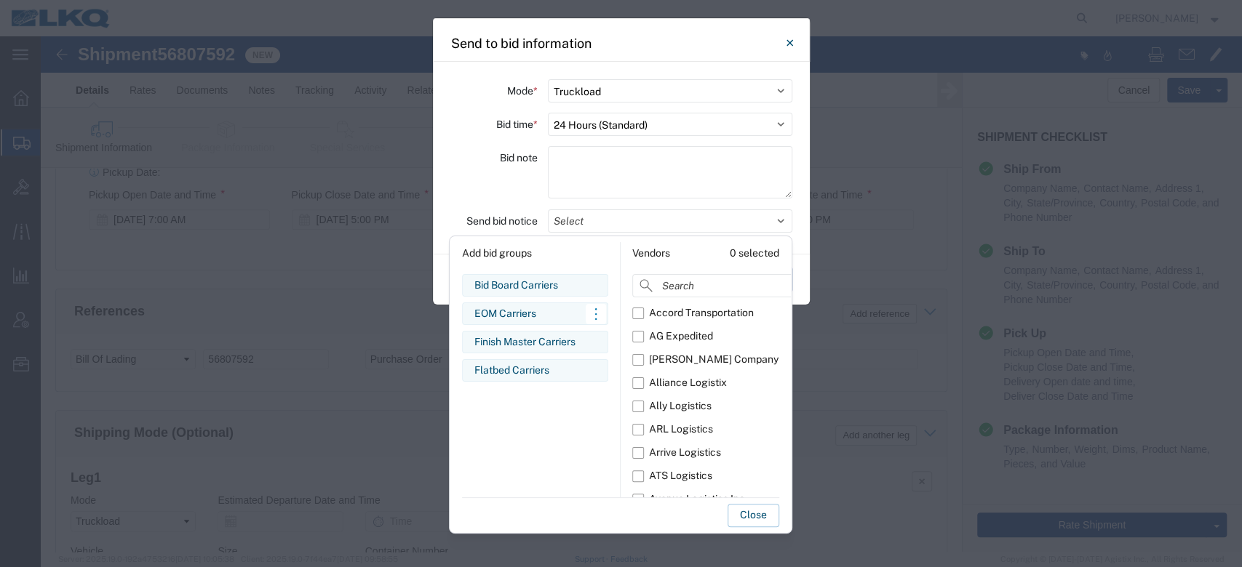
click at [512, 317] on div "EOM Carriers" at bounding box center [534, 313] width 121 height 15
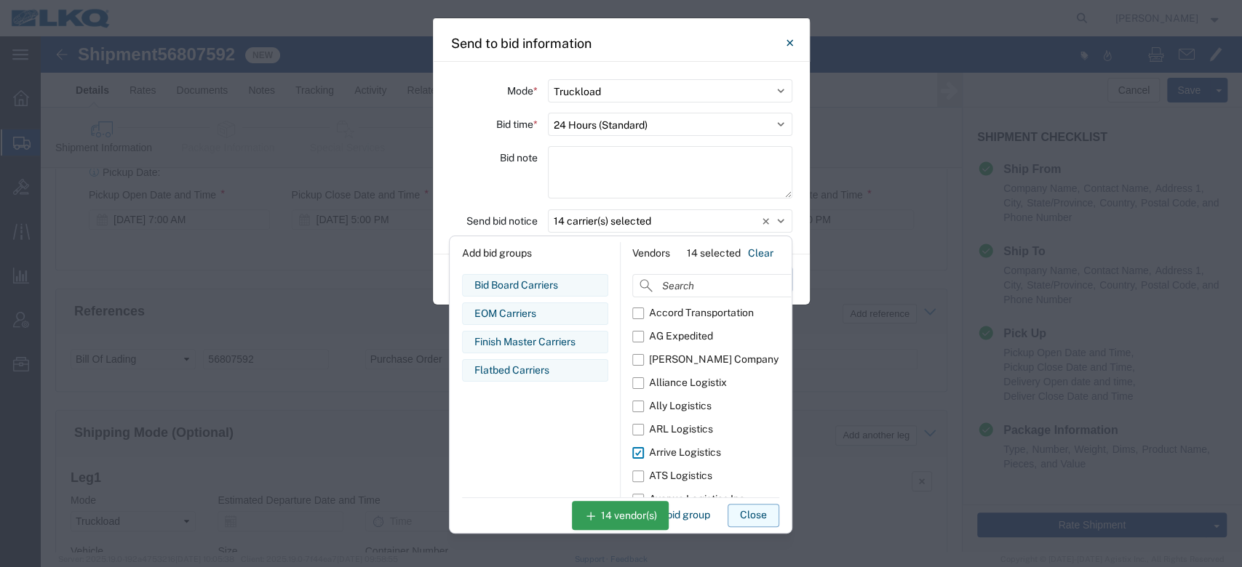
click at [751, 519] on button "Close" at bounding box center [754, 515] width 52 height 23
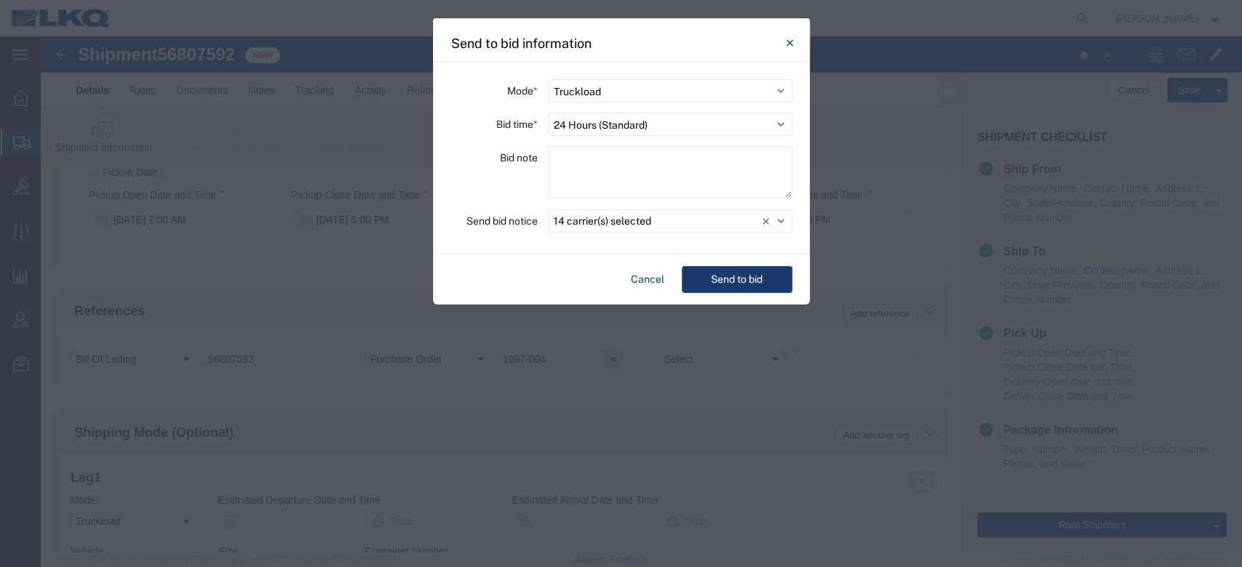
click at [762, 288] on button "Send to bid" at bounding box center [737, 279] width 111 height 27
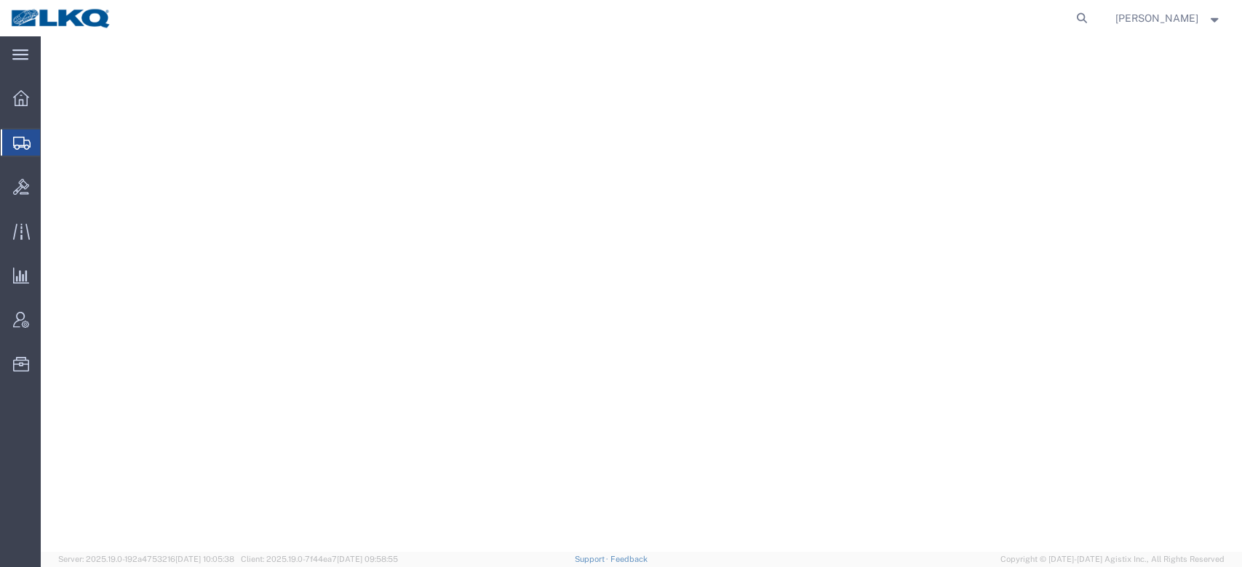
select select
select select "30591"
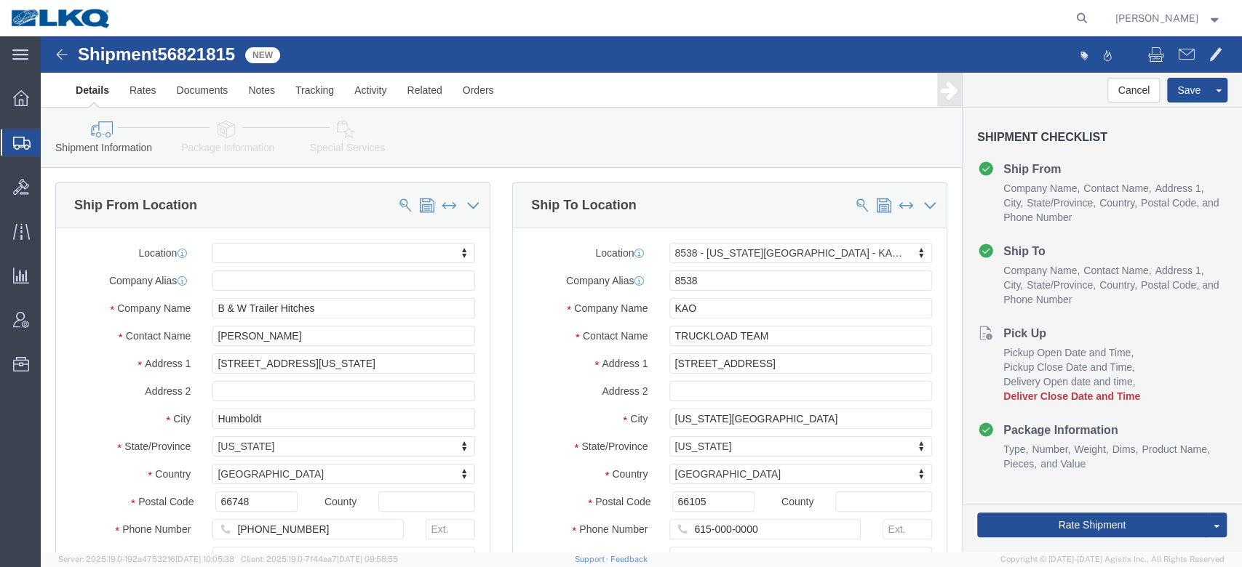
click span "56821815"
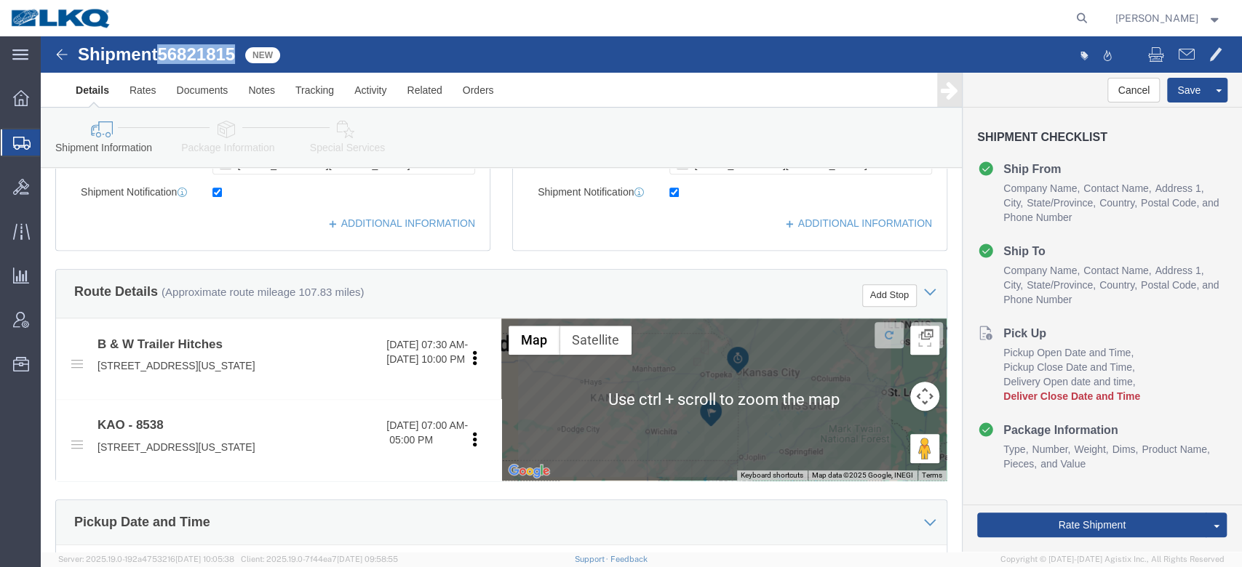
scroll to position [717, 0]
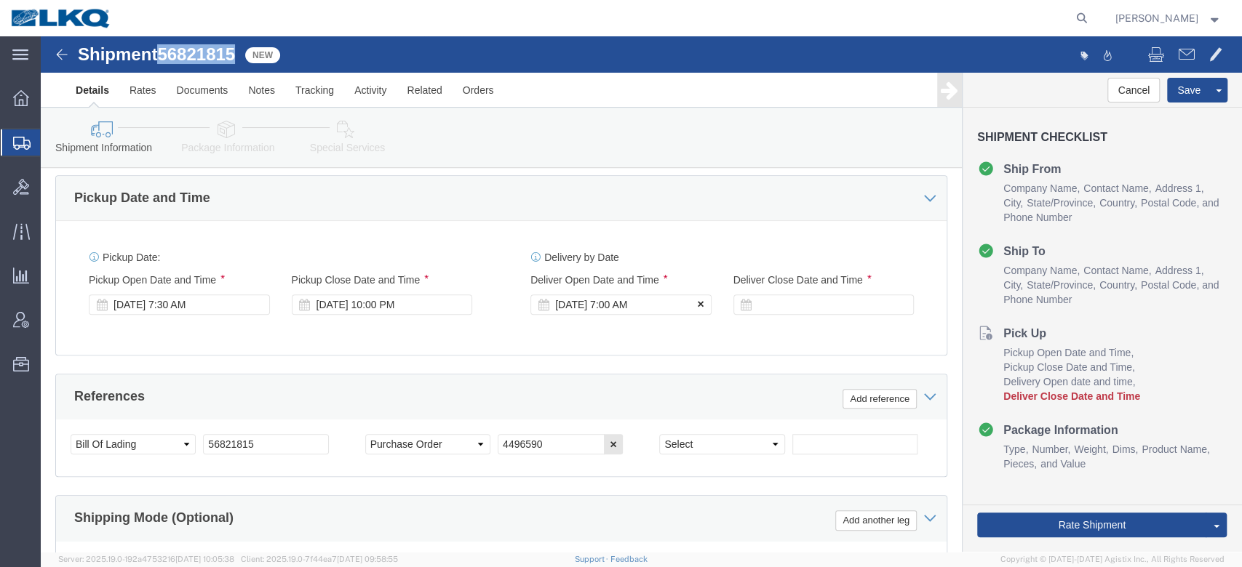
click button
click select "Select Account Type Activity ID Airline Appointment Number ASN Batch Request # …"
select select "DELNUM"
click select "Select Account Type Activity ID Airline Appointment Number ASN Batch Request # …"
type input "x"
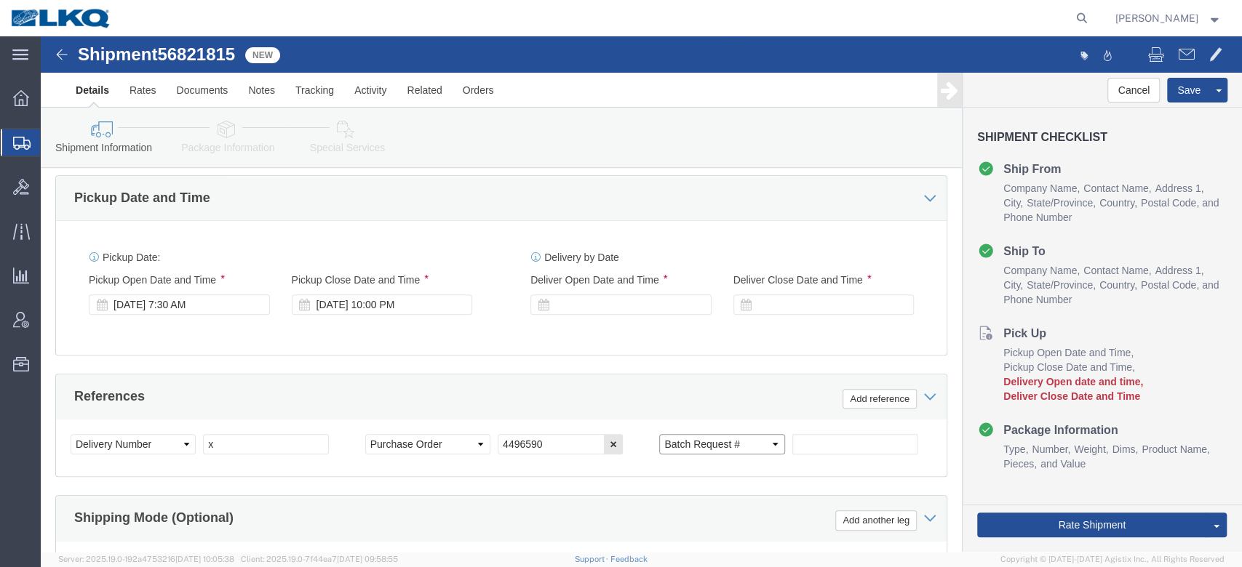
select select "BOL"
paste input "56821815"
type input "56821815"
click icon
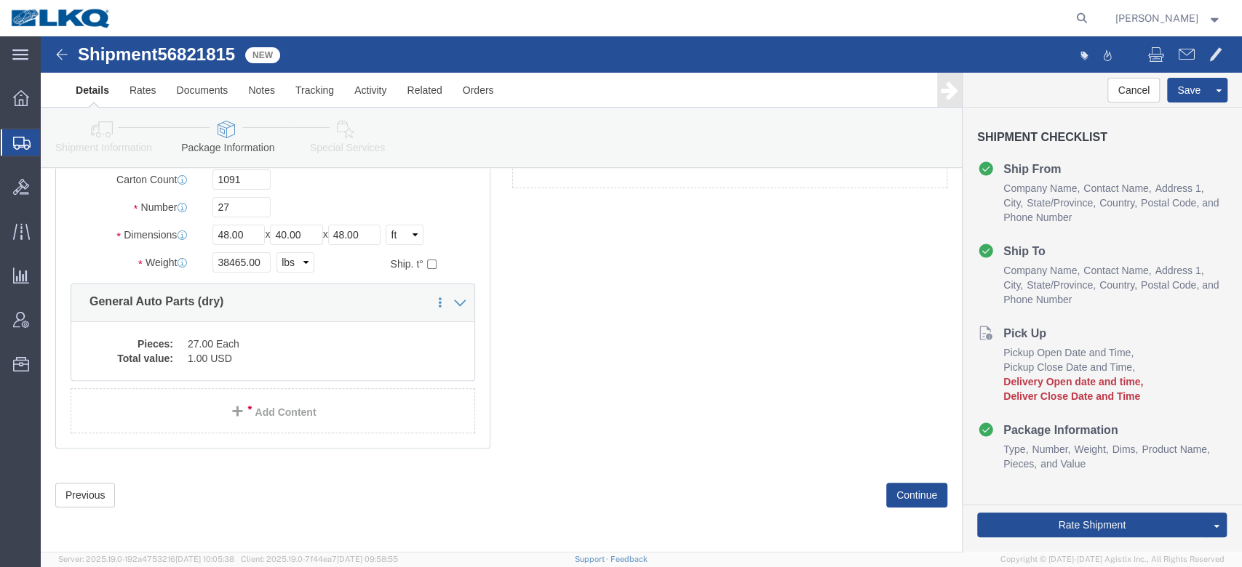
scroll to position [63, 0]
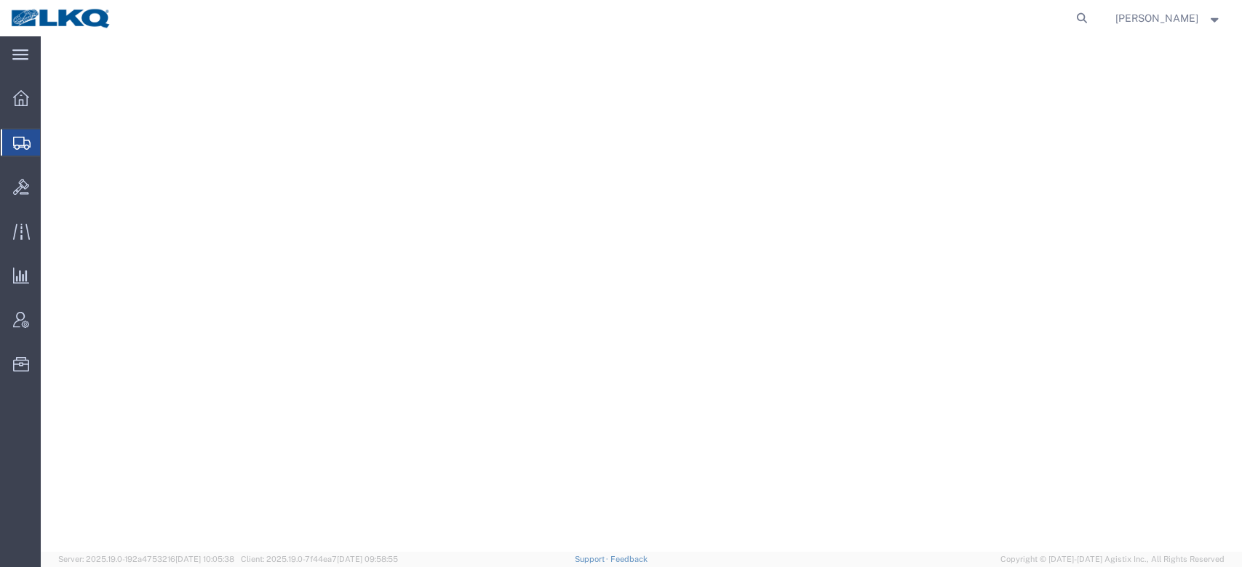
select select
select select "30591"
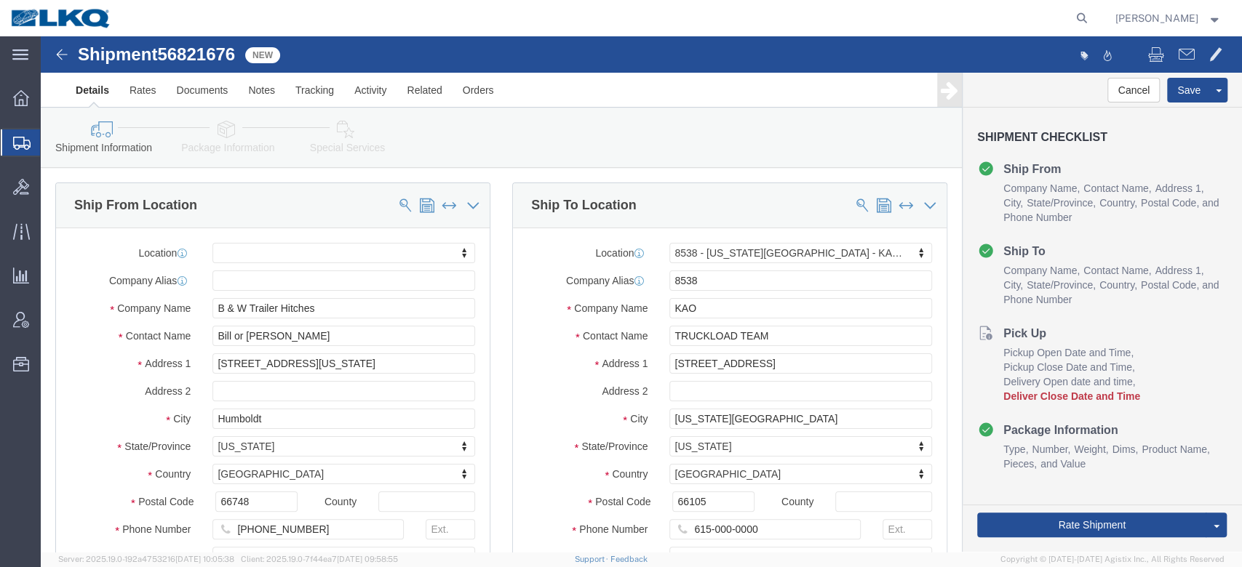
click span "56821676"
copy span "56821676"
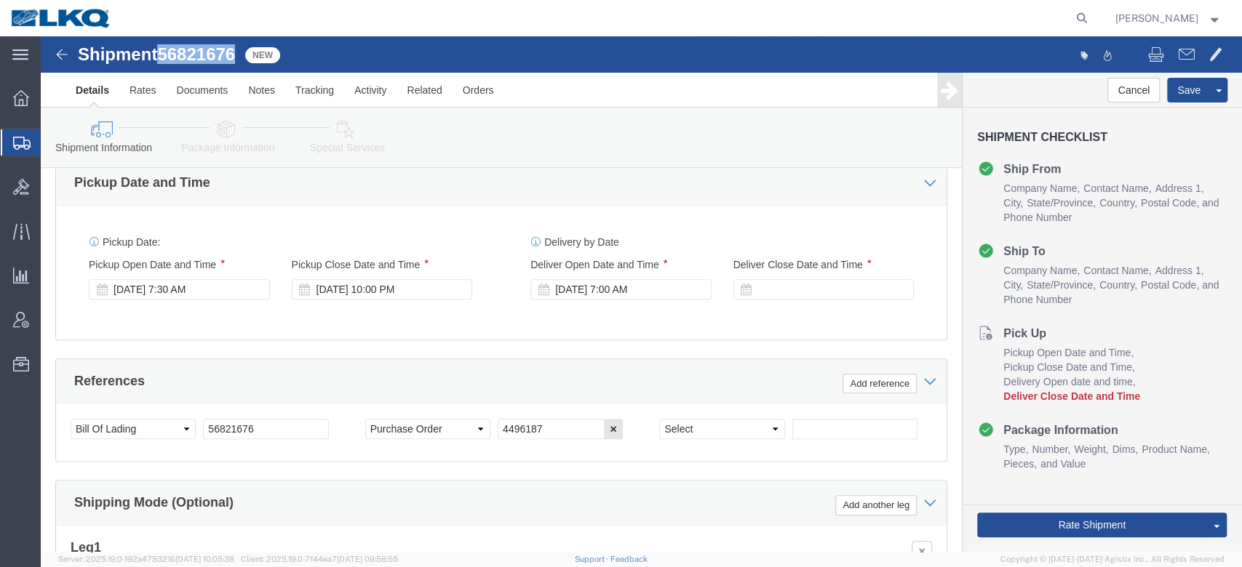
scroll to position [730, 0]
click icon
click select "Select Account Type Activity ID Airline Appointment Number ASN Batch Request # …"
select select "DELNUM"
click select "Select Account Type Activity ID Airline Appointment Number ASN Batch Request # …"
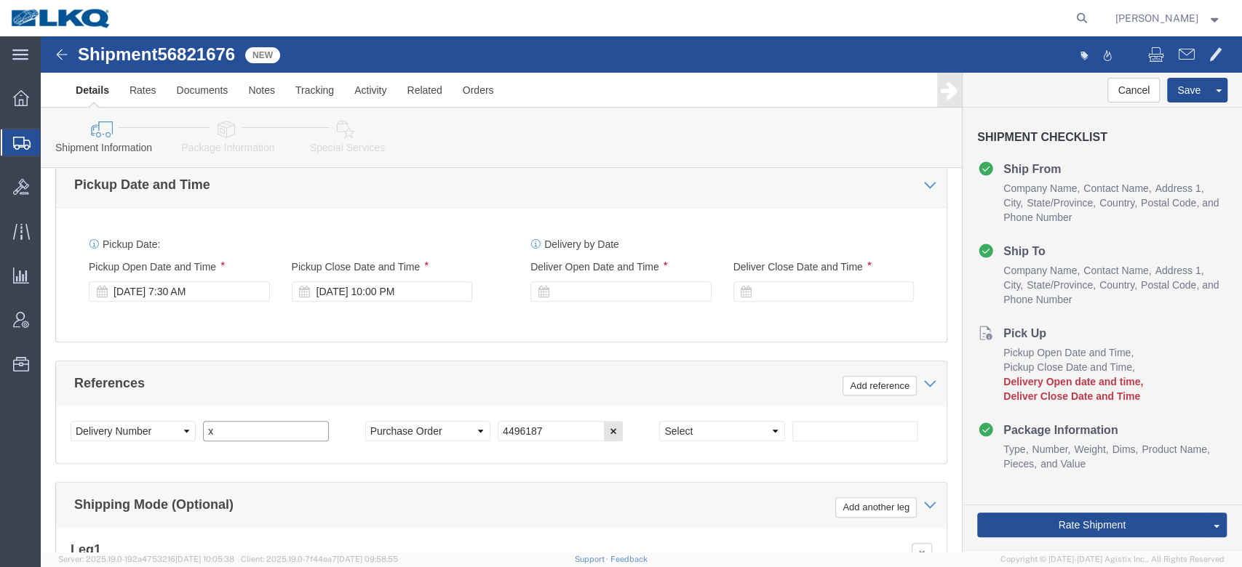
type input "x"
select select "BOL"
paste input "56821676"
type input "56821676"
click icon
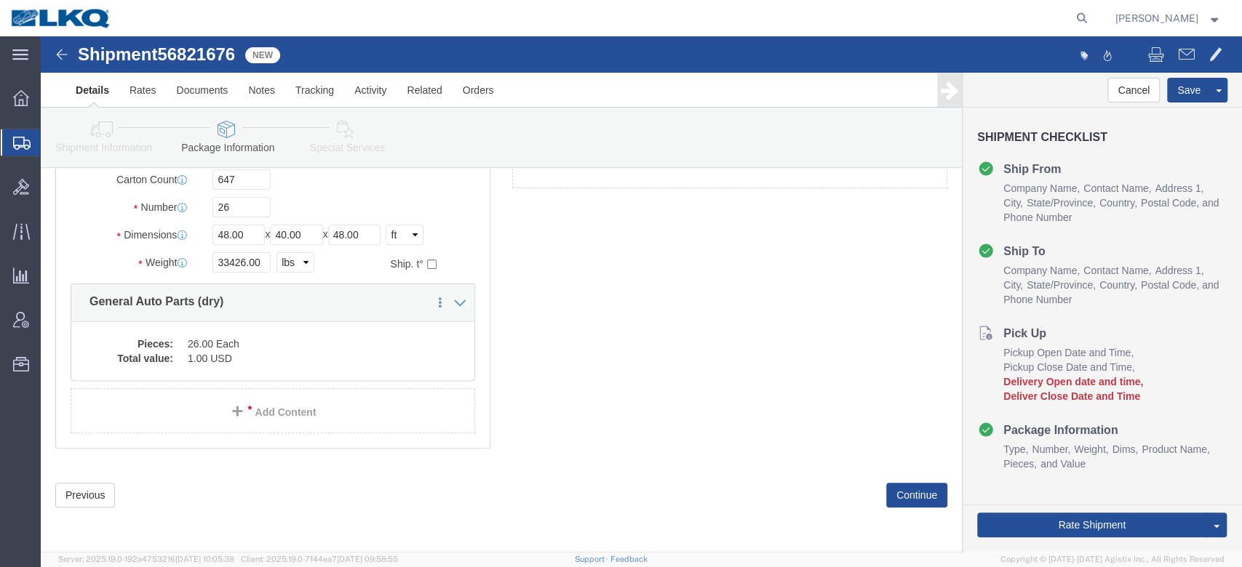
scroll to position [63, 0]
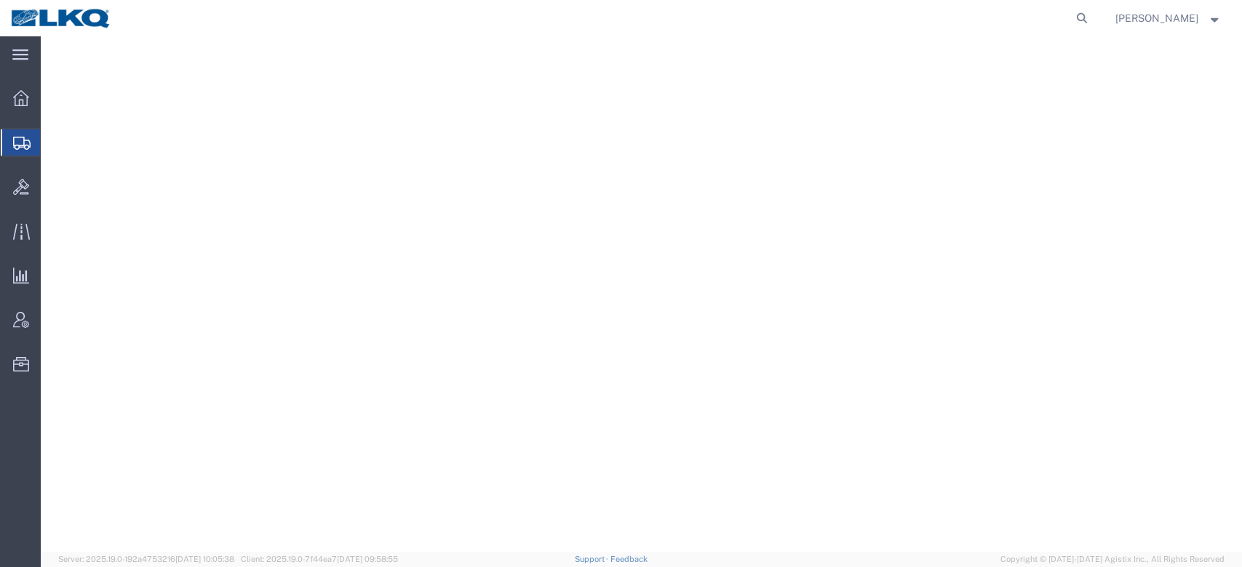
select select
select select "65991"
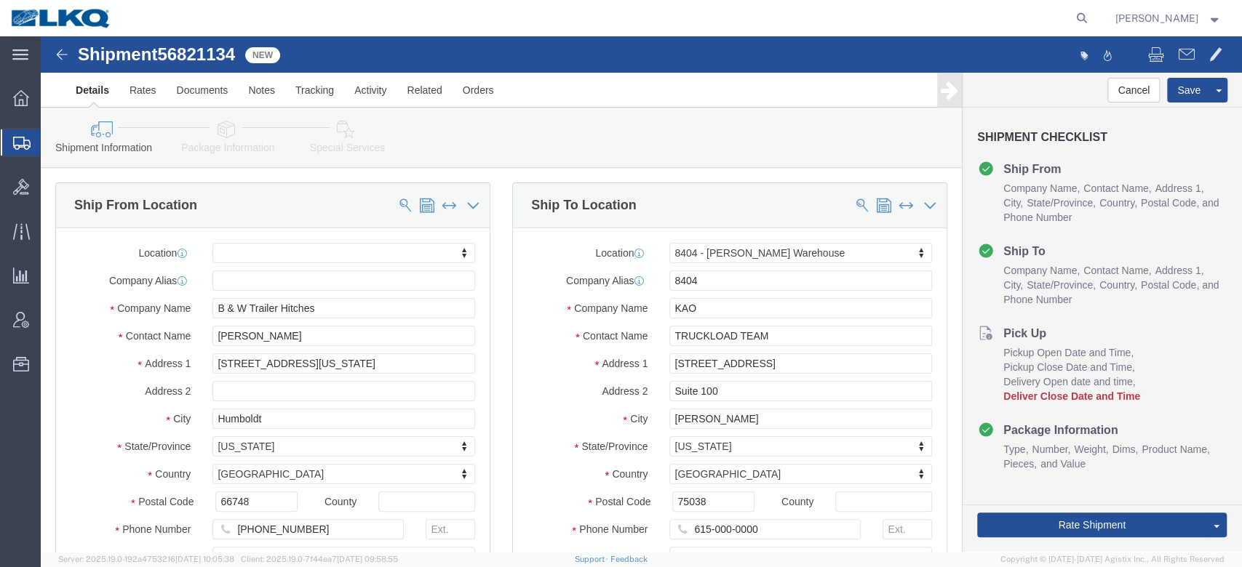
click span "56821134"
copy span "56821134"
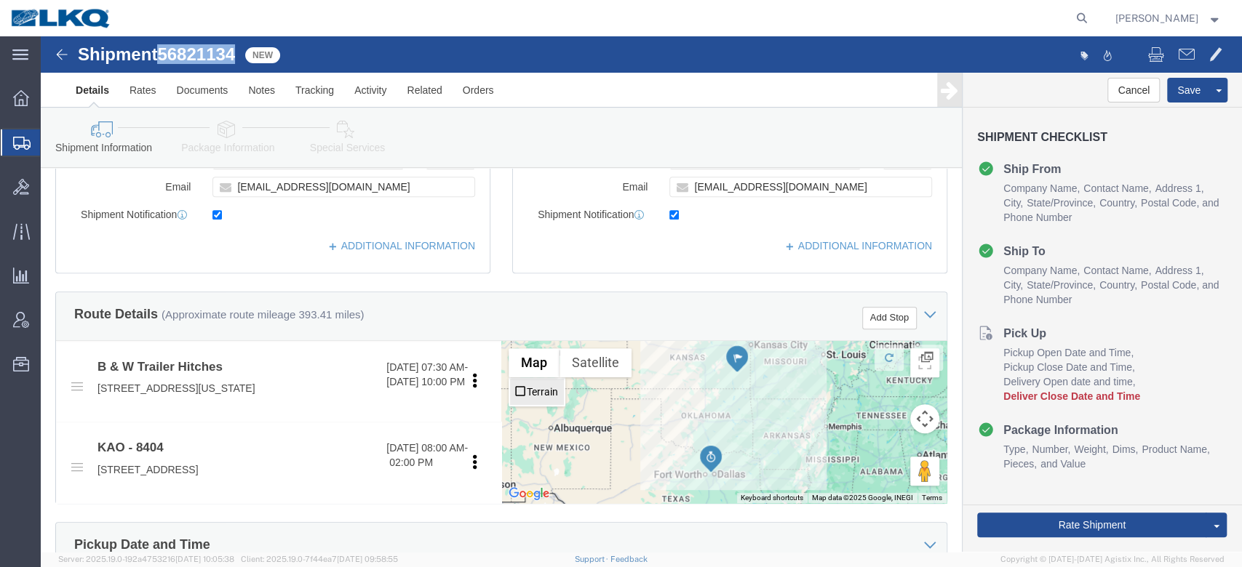
scroll to position [585, 0]
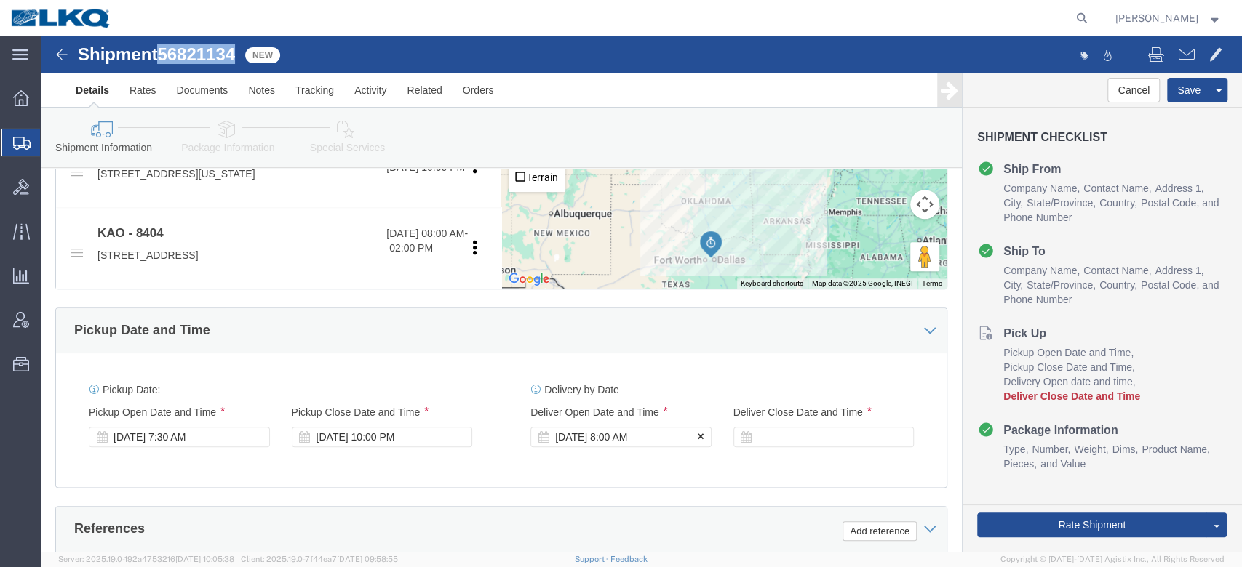
click icon
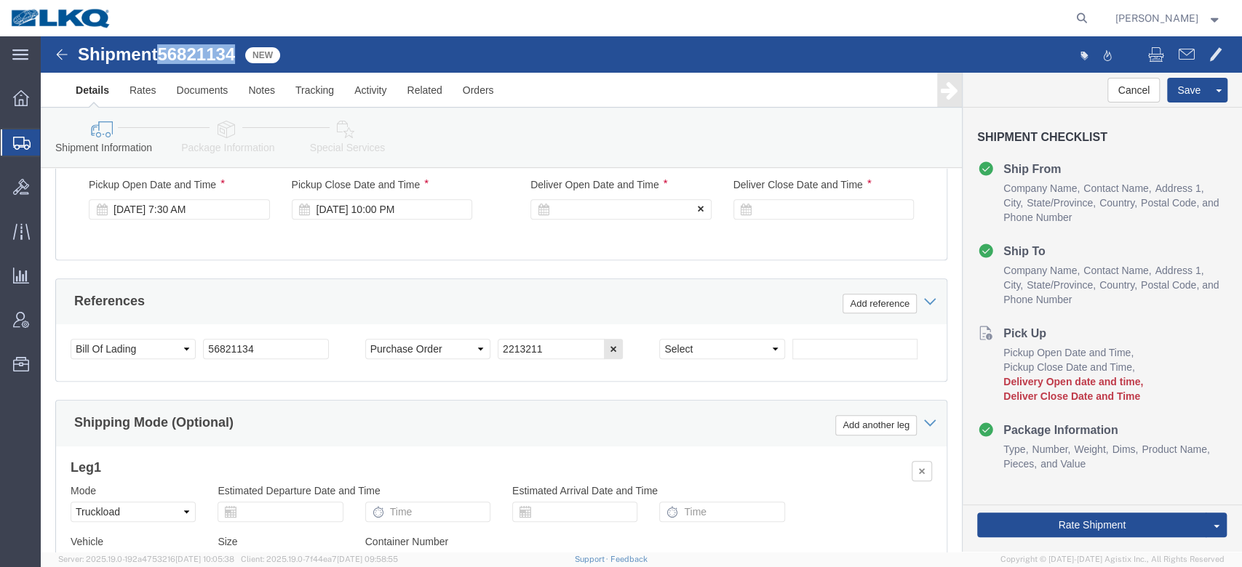
scroll to position [814, 0]
click select "Select Account Type Activity ID Airline Appointment Number ASN Batch Request # …"
select select "DELNUM"
click select "Select Account Type Activity ID Airline Appointment Number ASN Batch Request # …"
type input "x"
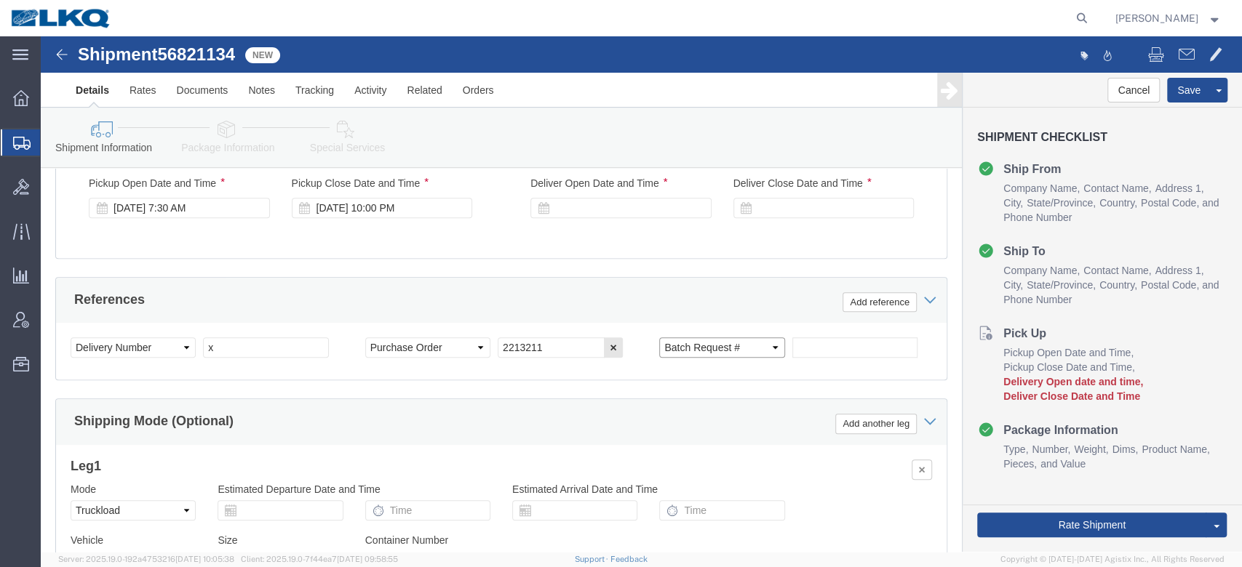
select select "BOL"
paste input "56821134"
type input "56821134"
click link "Package Information"
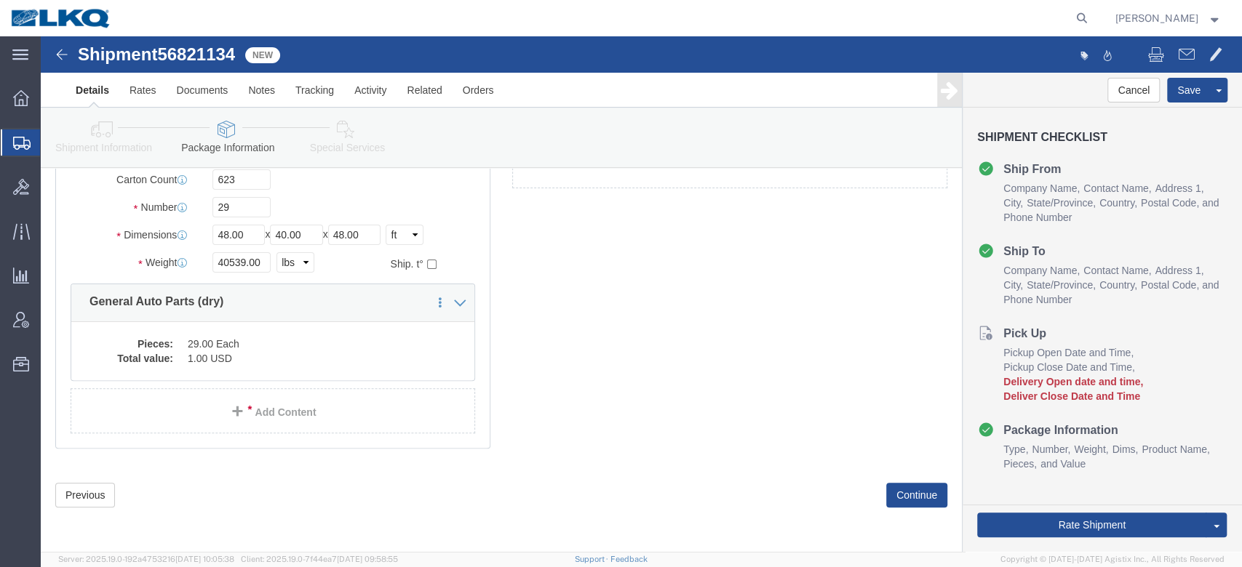
scroll to position [63, 0]
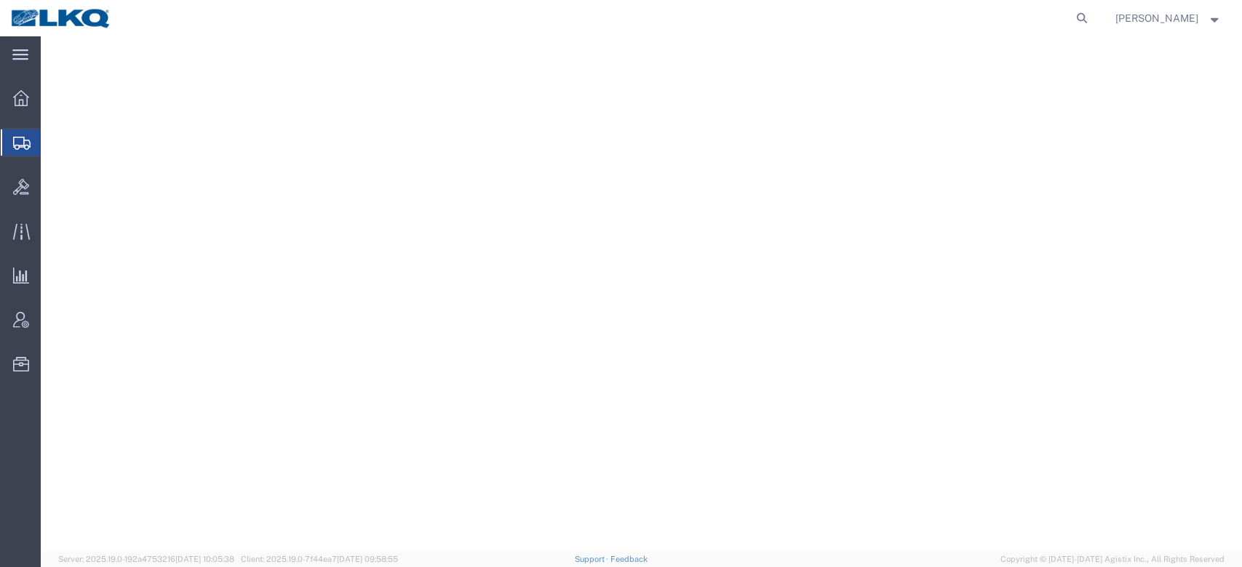
select select
select select "30604"
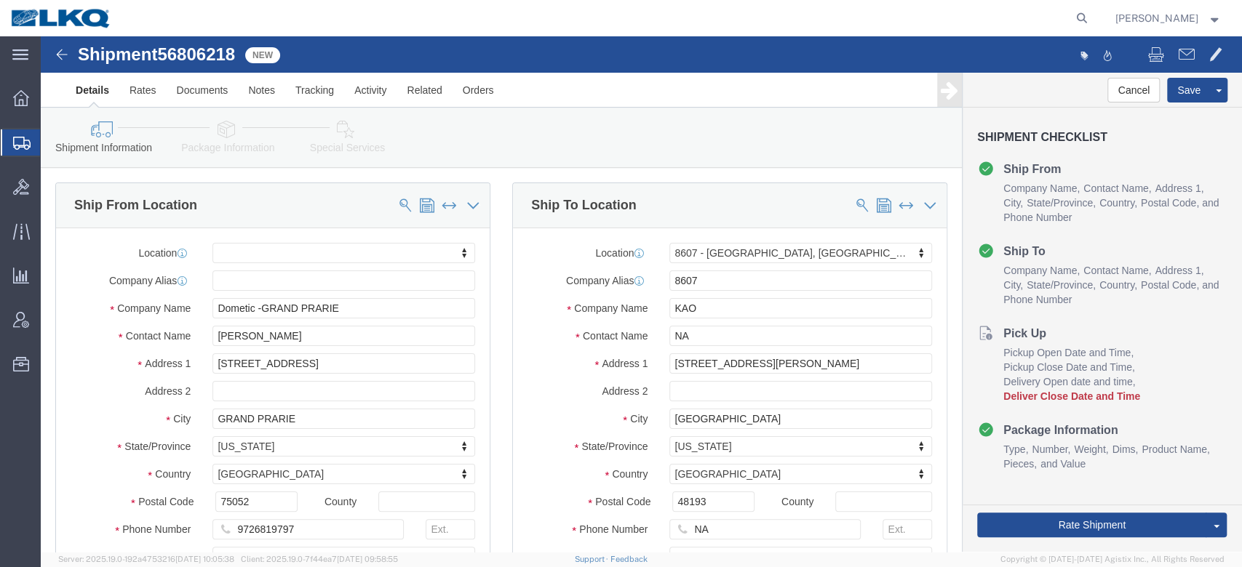
click span "56806218"
copy span "56806218"
click icon
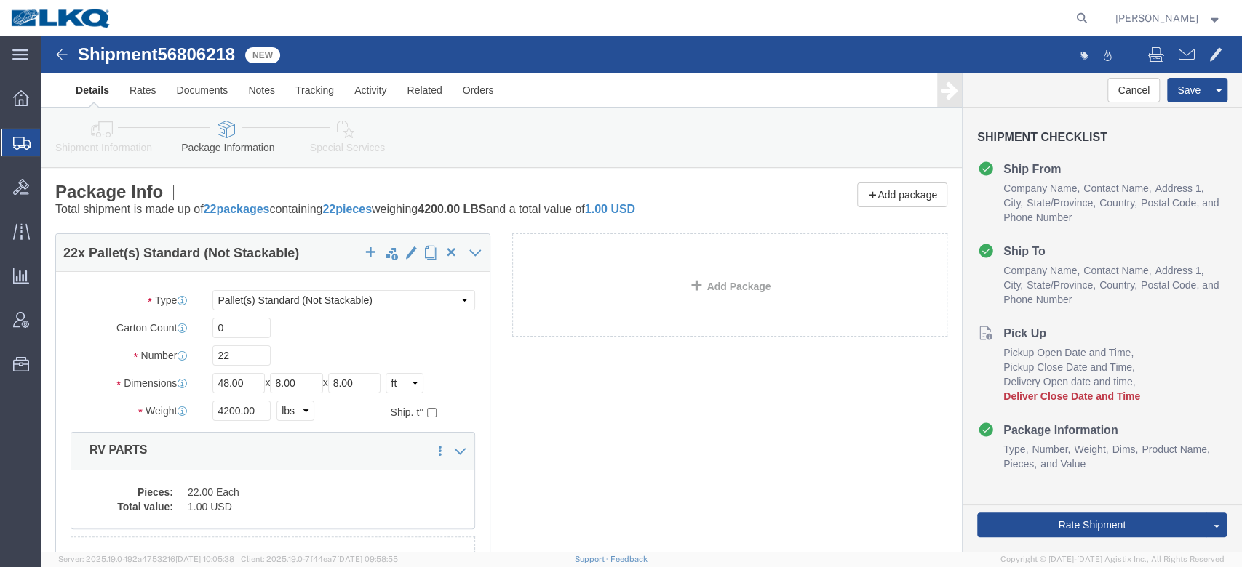
click link "Shipment Information"
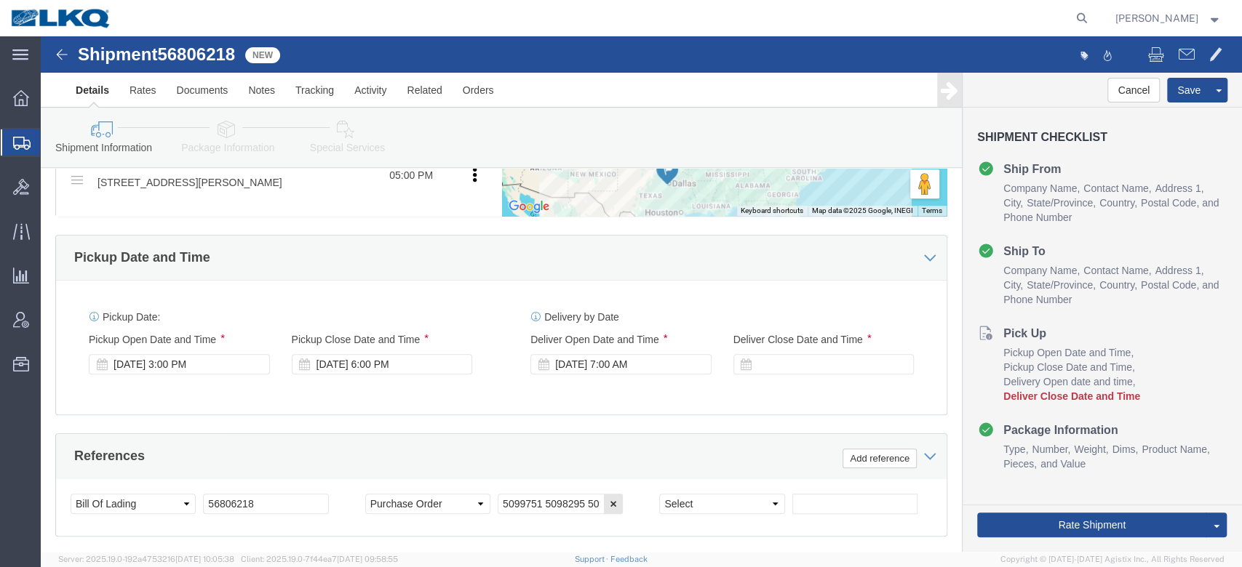
scroll to position [657, 0]
click button
click select "Select Account Type Activity ID Airline Appointment Number ASN Batch Request # …"
select select "DELNUM"
click select "Select Account Type Activity ID Airline Appointment Number ASN Batch Request # …"
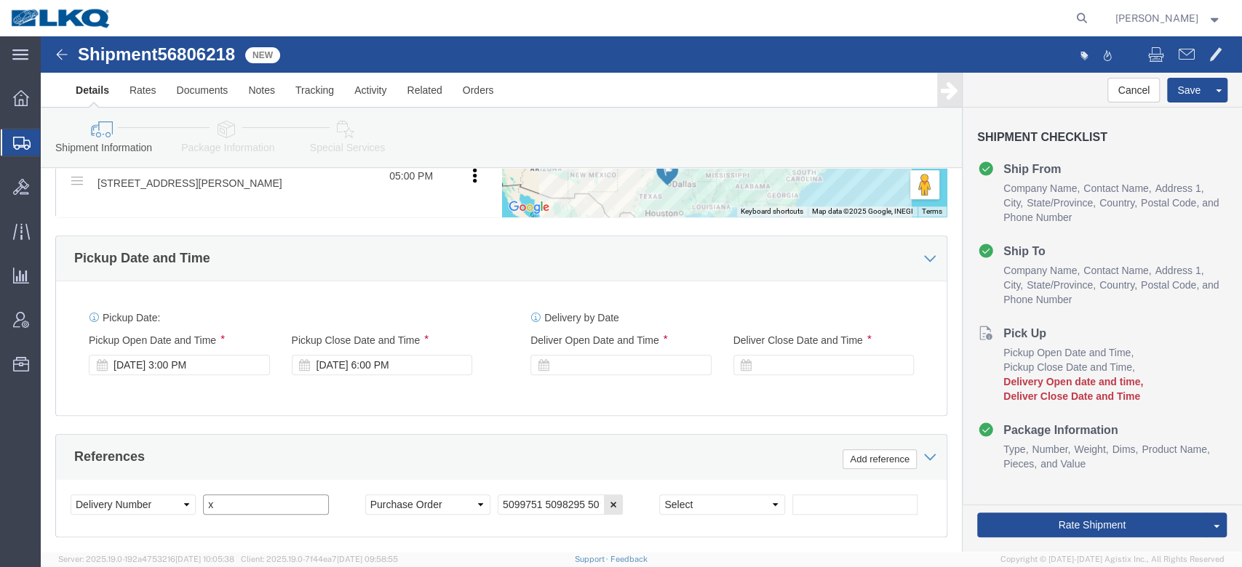
type input "x"
select select "BOL"
paste input "56806218"
type input "56806218"
click link "Package Information"
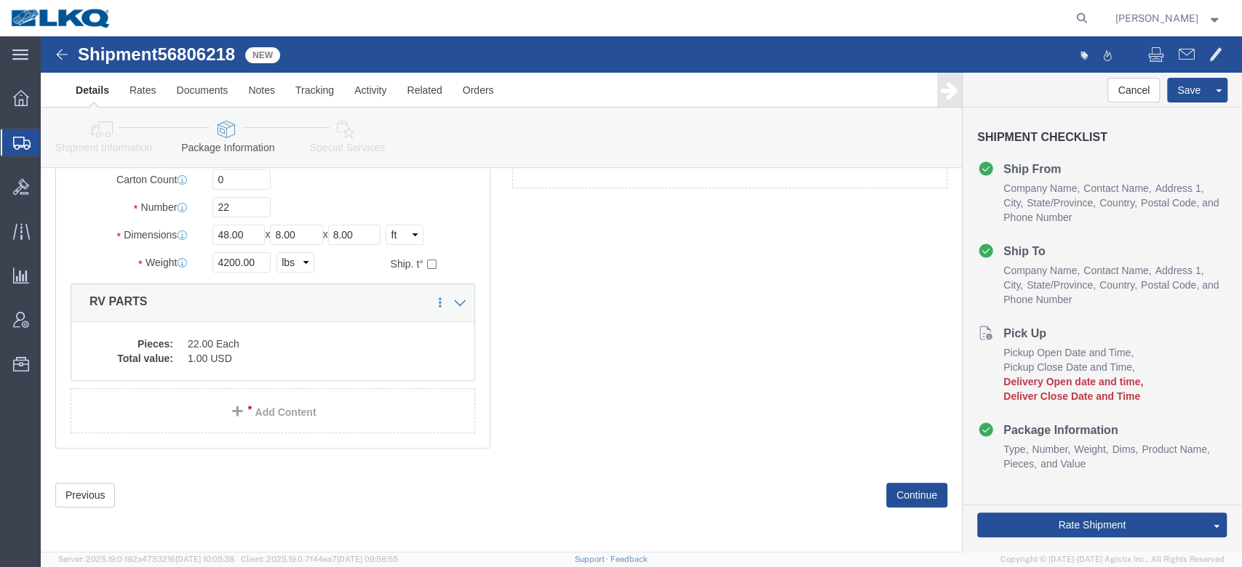
scroll to position [147, 0]
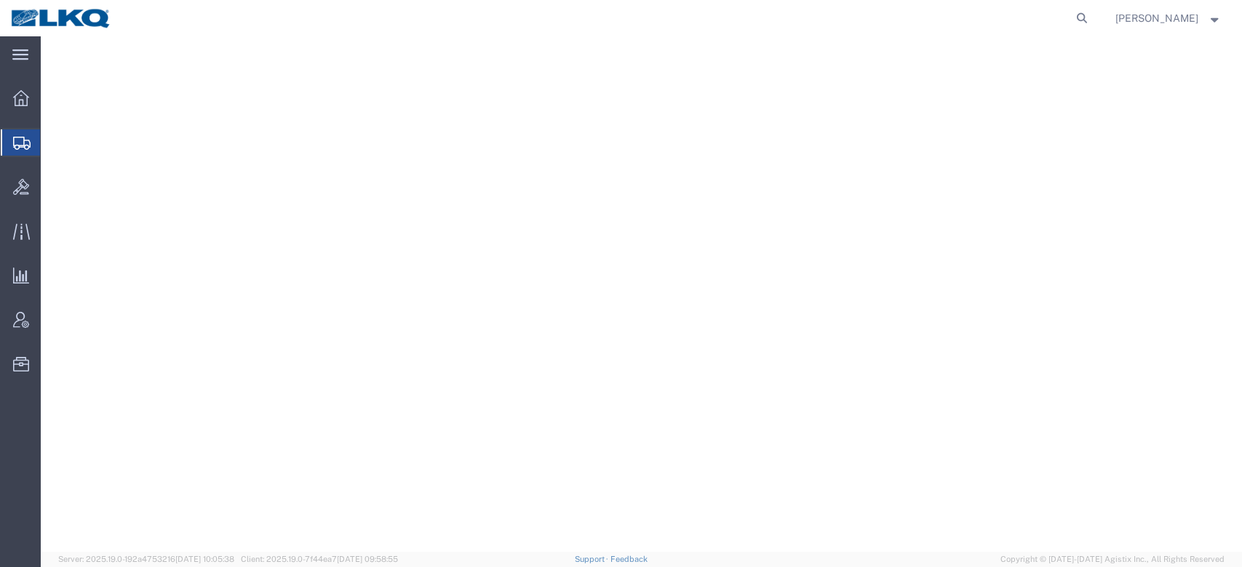
select select
select select "50211"
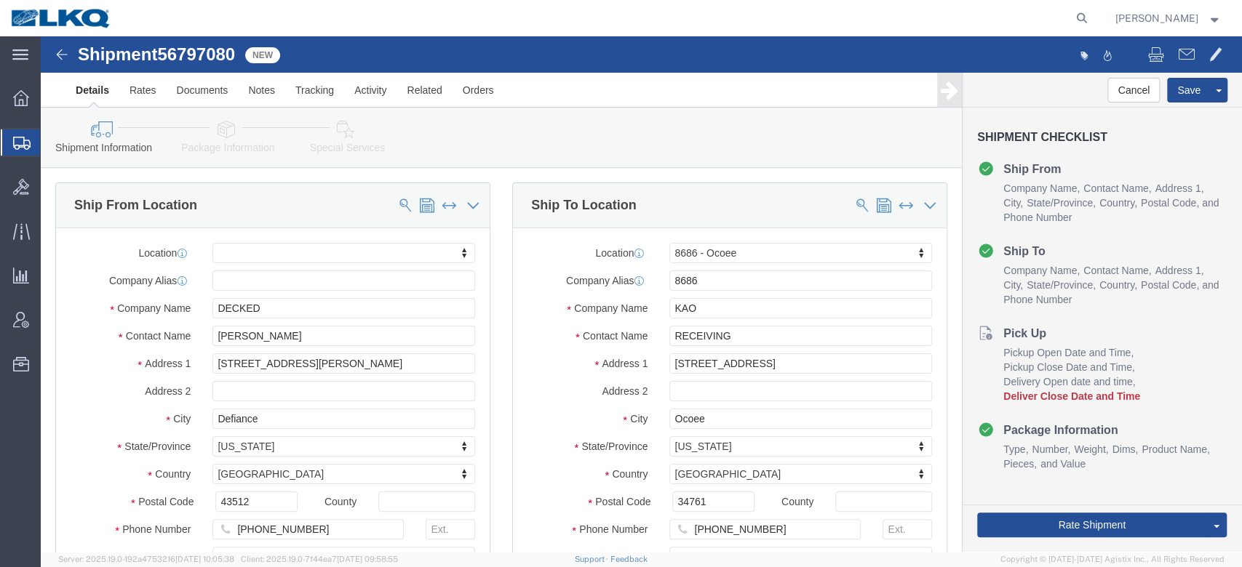
click span "56797080"
copy span "56797080"
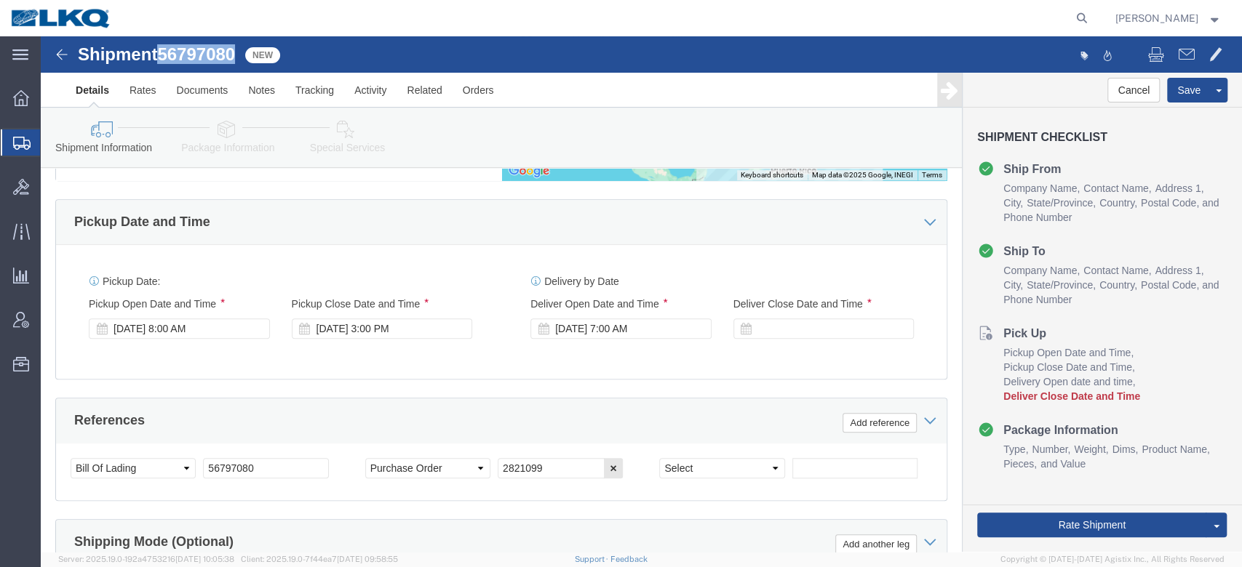
scroll to position [693, 0]
click icon
click select "Select Account Type Activity ID Airline Appointment Number ASN Batch Request # …"
select select "DELNUM"
click select "Select Account Type Activity ID Airline Appointment Number ASN Batch Request # …"
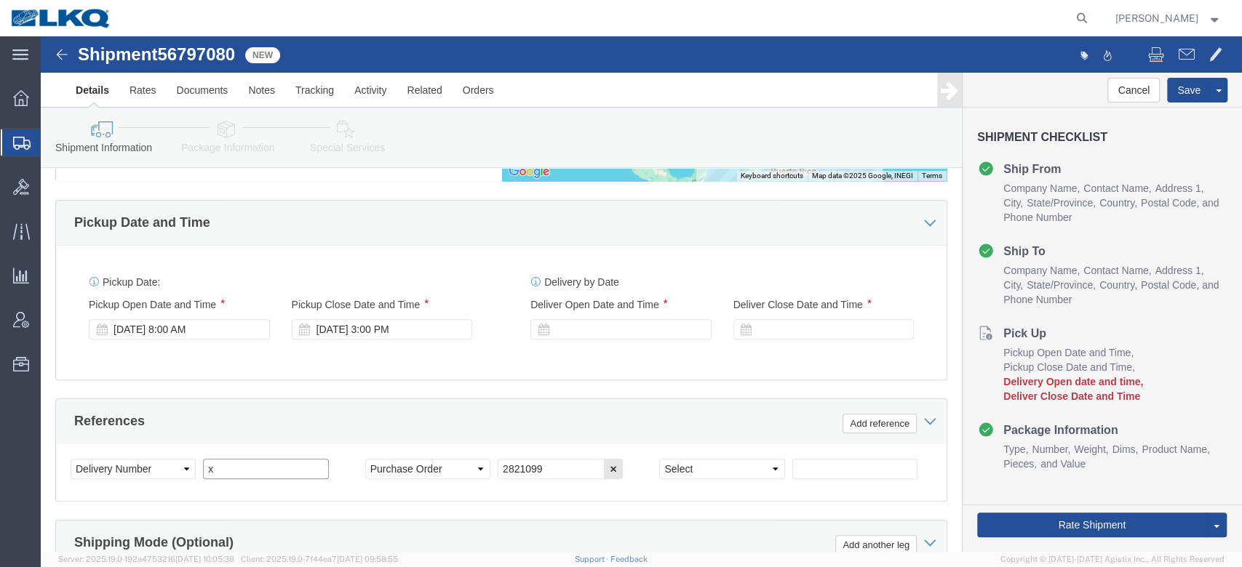
type input "x"
select select "BOL"
paste input "56797080"
type input "56797080"
click link "Package Information"
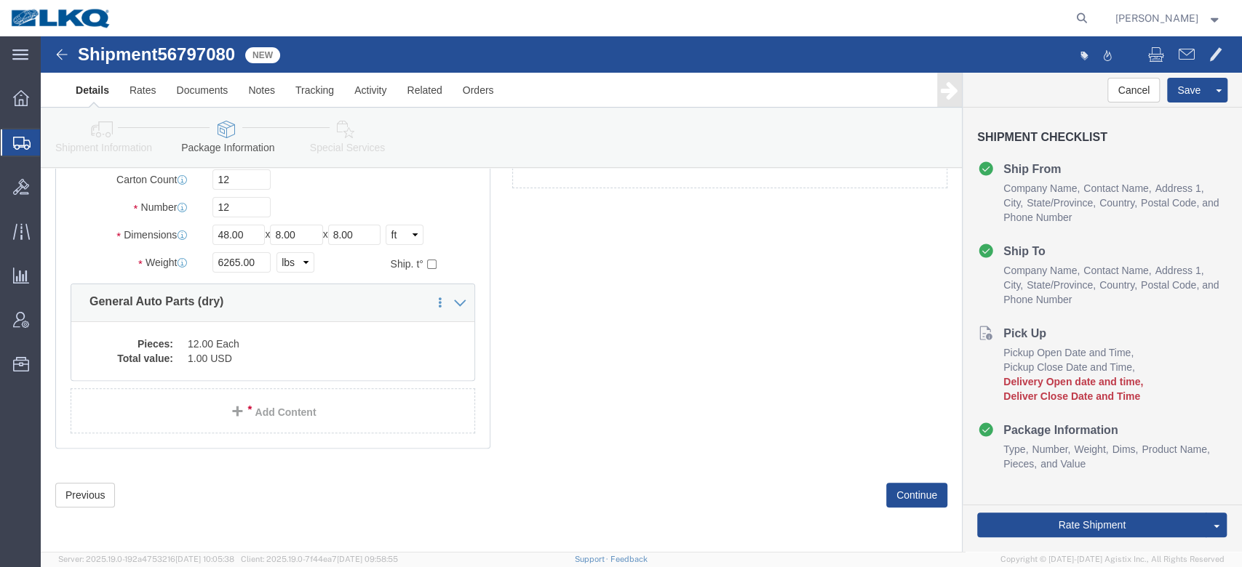
scroll to position [63, 0]
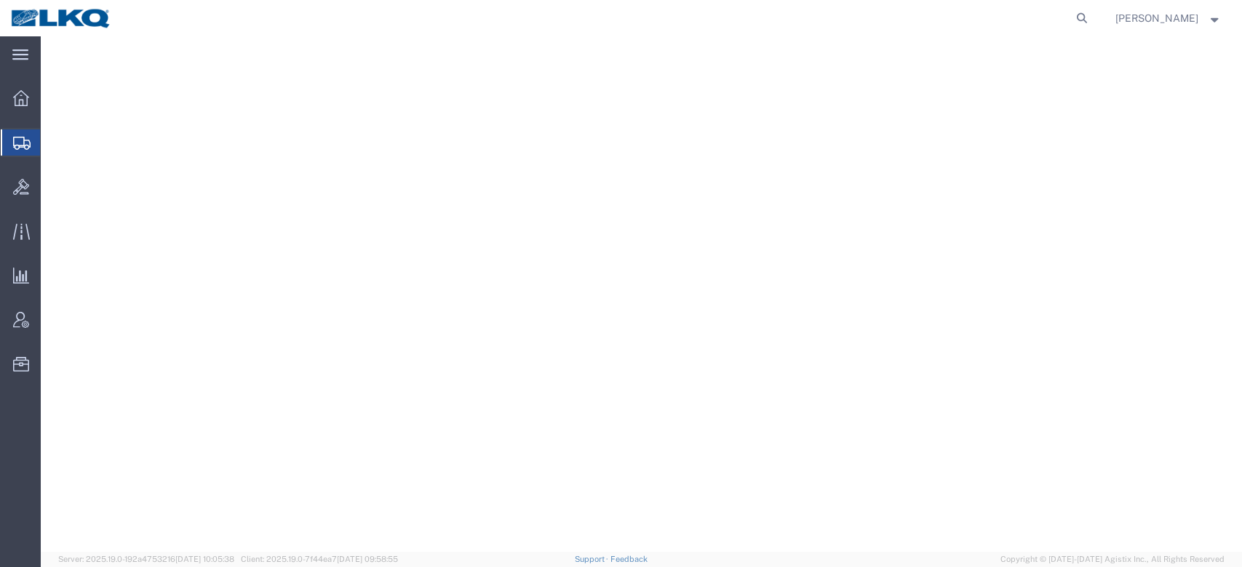
select select
select select "30522"
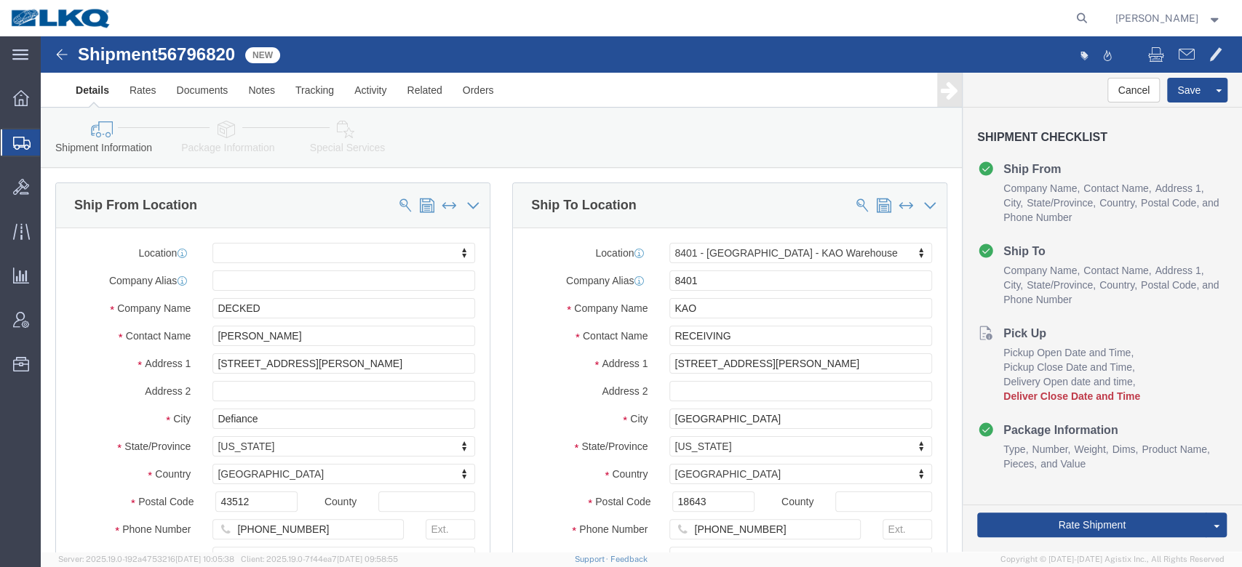
click span "56796820"
copy span "56796820"
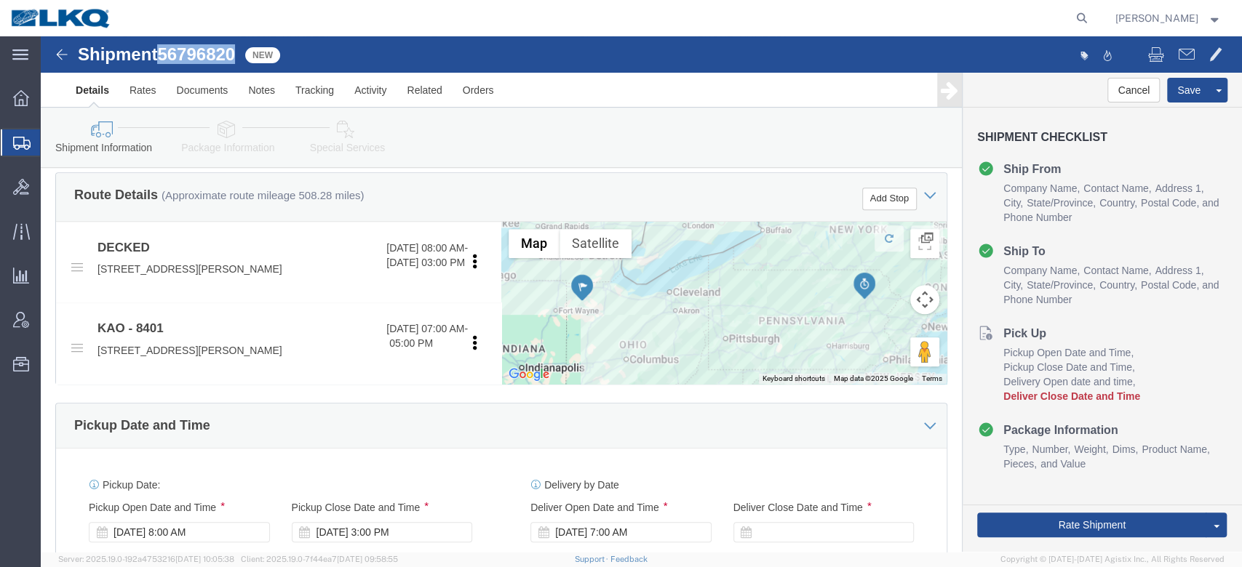
scroll to position [698, 0]
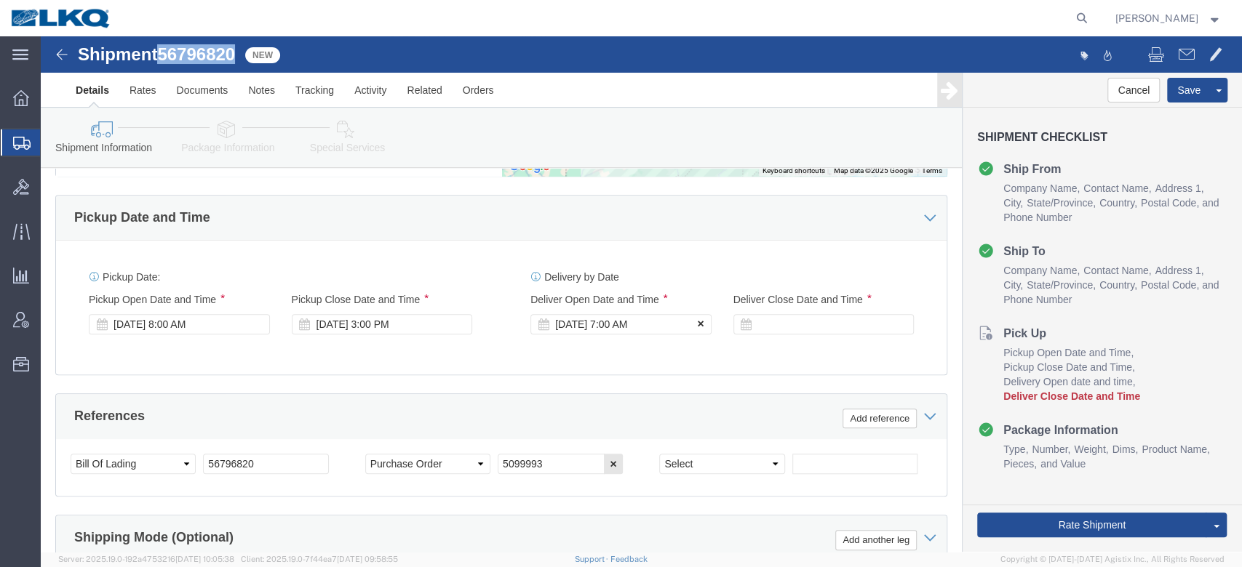
click icon
click select "Select Account Type Activity ID Airline Appointment Number ASN Batch Request # …"
select select "DELNUM"
click select "Select Account Type Activity ID Airline Appointment Number ASN Batch Request # …"
type input "x"
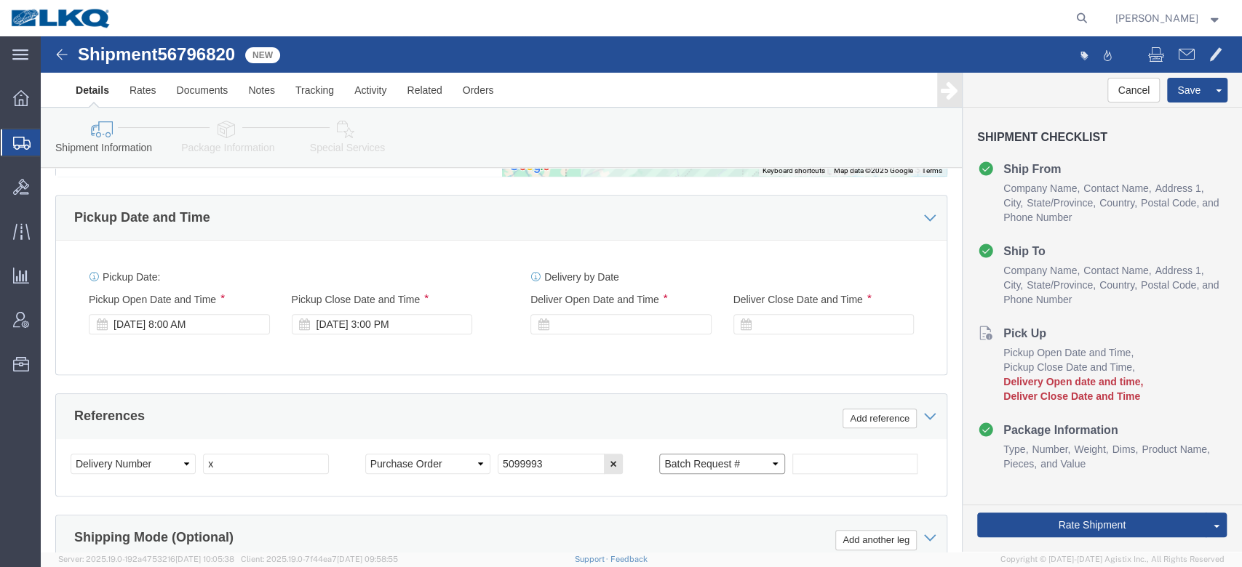
select select "BOL"
paste input "56796820"
type input "56796820"
click icon
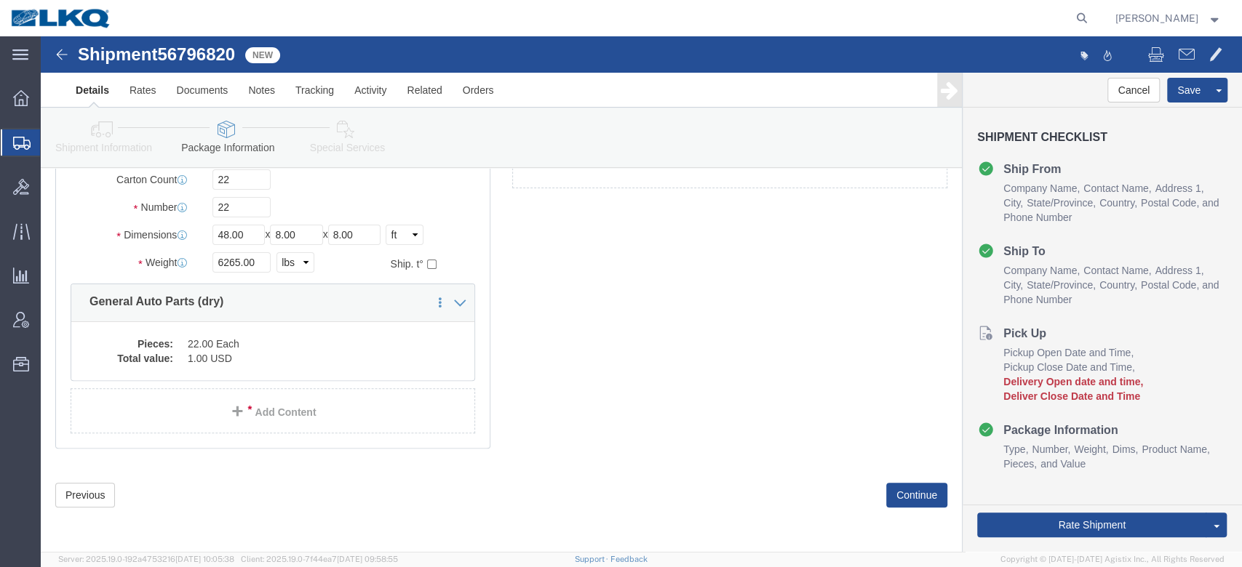
scroll to position [63, 0]
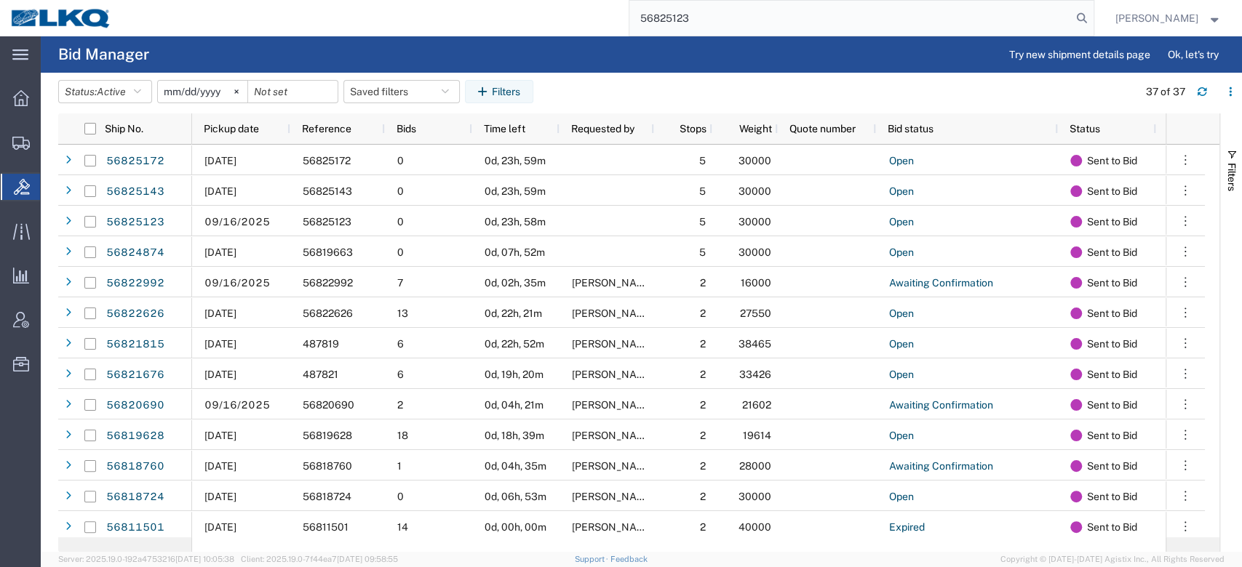
type input "56825123"
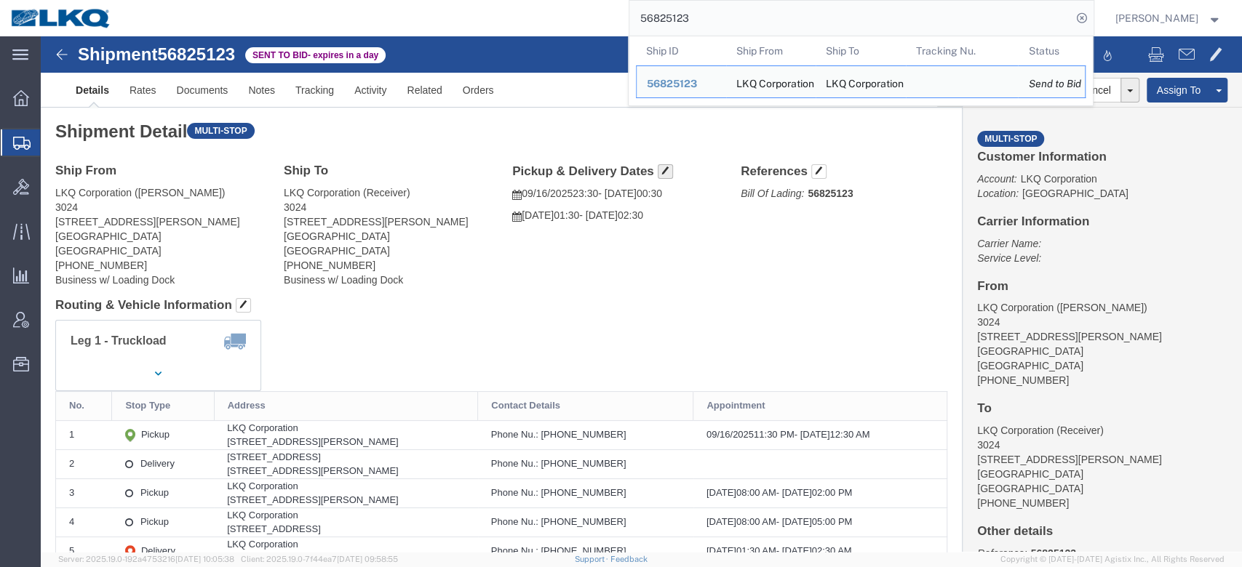
click button "button"
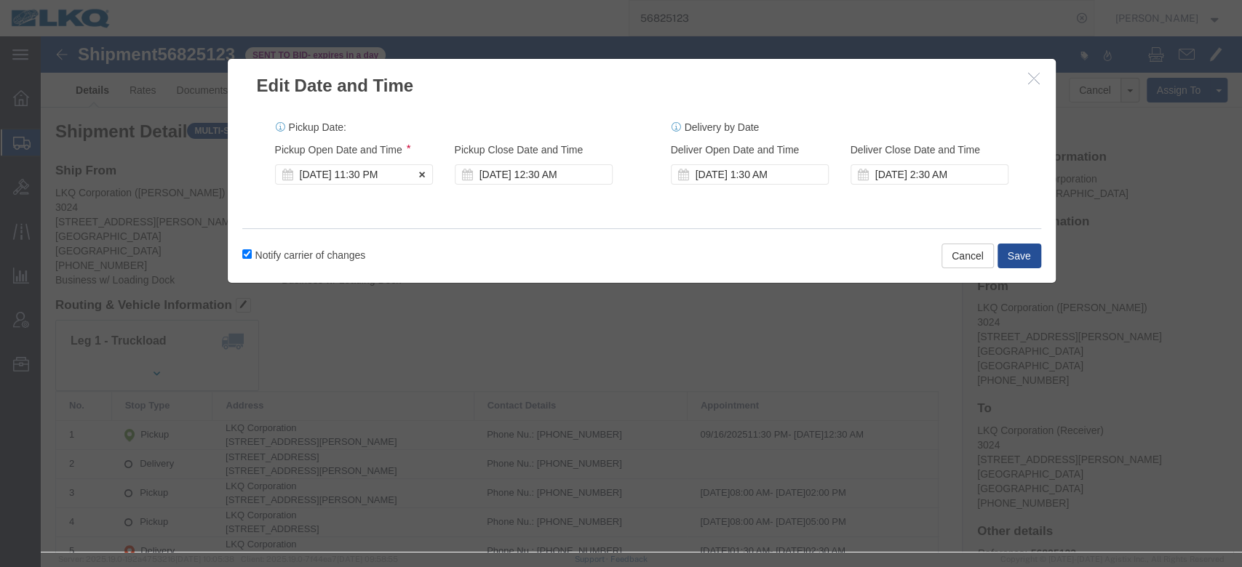
click div "[DATE] 11:30 PM"
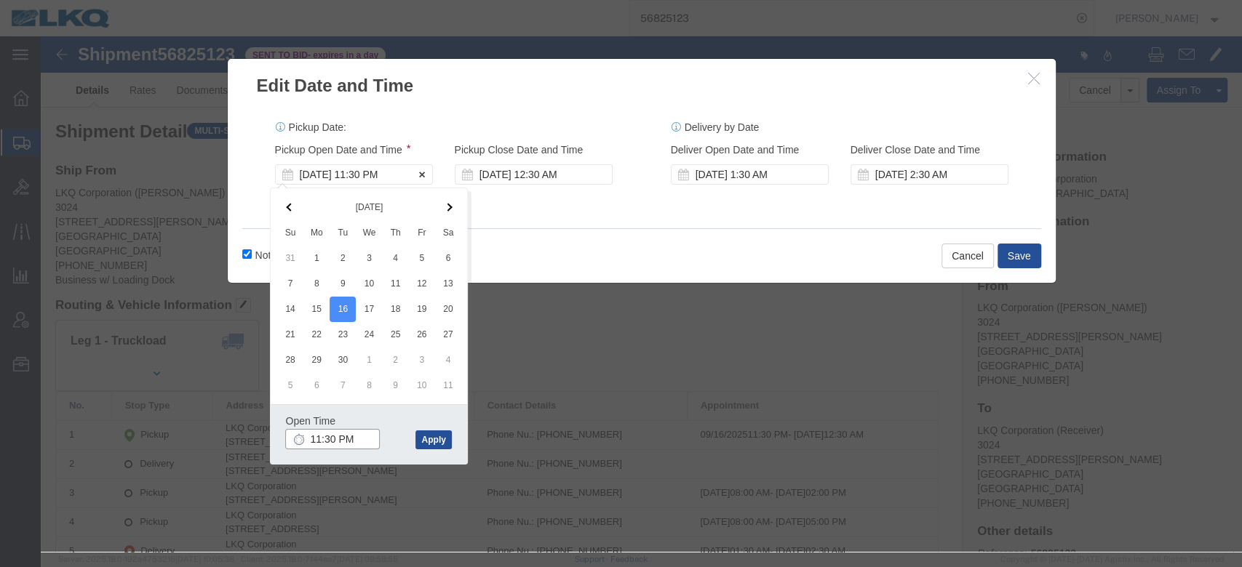
type input "12:00 AM"
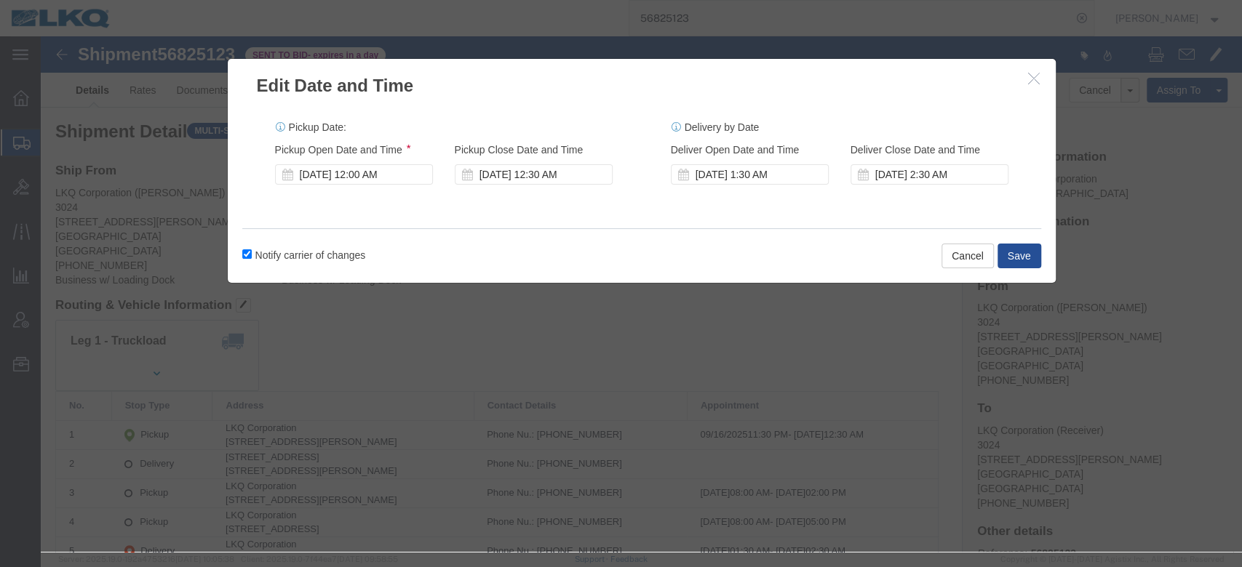
click div "Pickup Date: Pickup Start Date Pickup Start Time Pickup Open Date and Time [DAT…"
drag, startPoint x: 200, startPoint y: 223, endPoint x: 318, endPoint y: 238, distance: 118.8
click label "Notify carrier of changes"
click div "Edit Date and Time Pickup Date: Pickup Start Date Pickup Start Time Pickup Open…"
drag, startPoint x: 199, startPoint y: 216, endPoint x: 212, endPoint y: 217, distance: 12.4
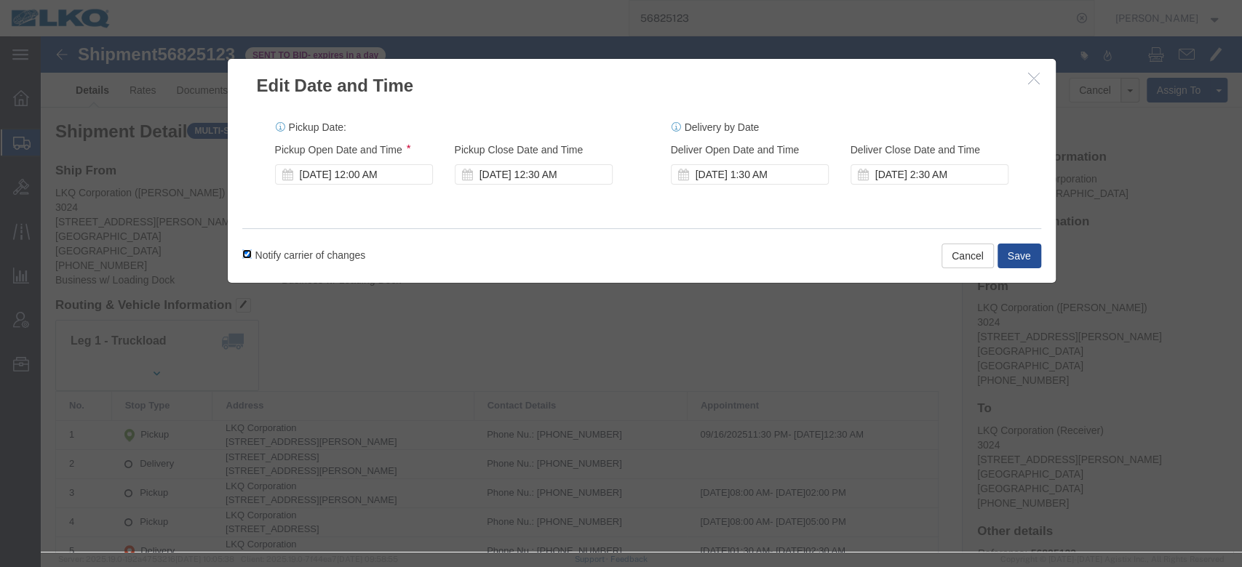
click input "Notify carrier of changes"
checkbox input "false"
click button "Save"
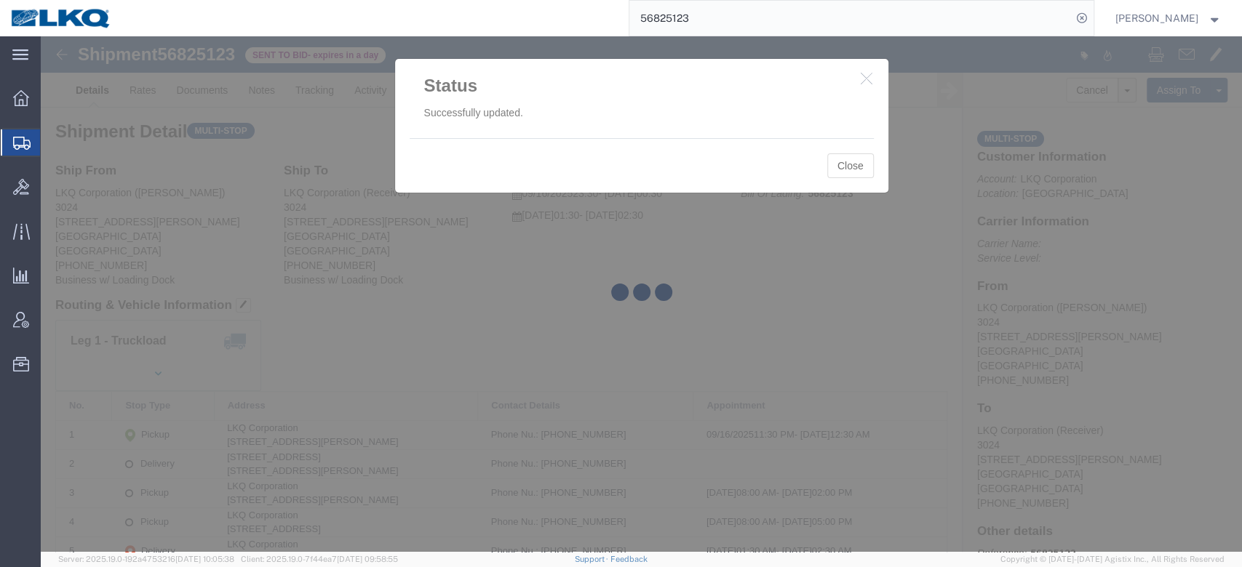
click at [844, 166] on div at bounding box center [641, 294] width 1201 height 516
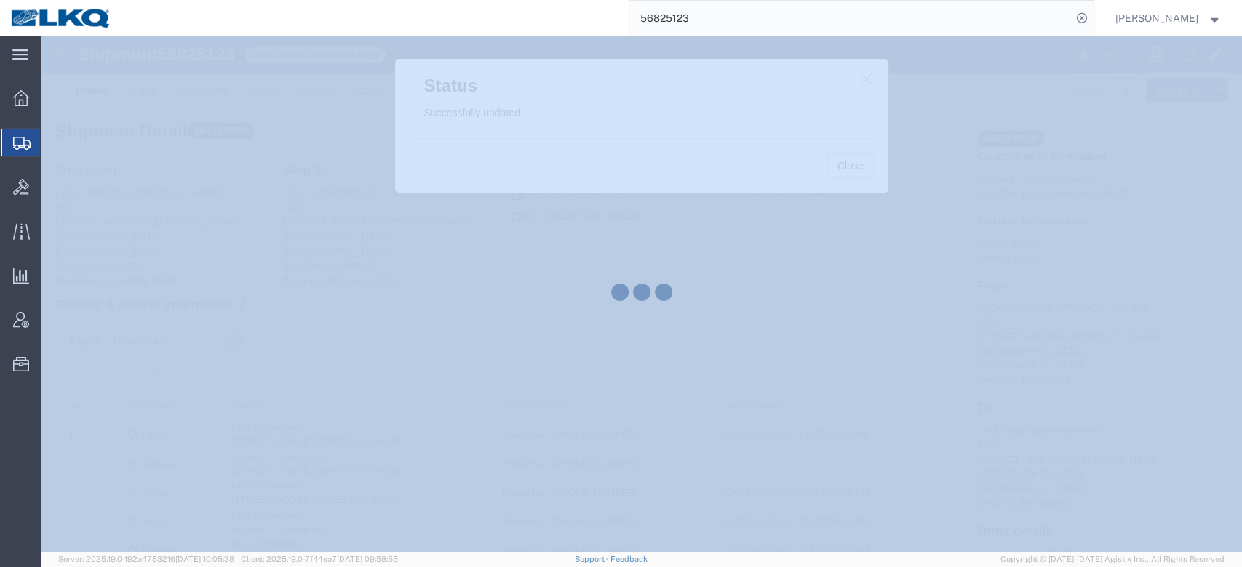
click at [844, 166] on div at bounding box center [641, 294] width 1201 height 516
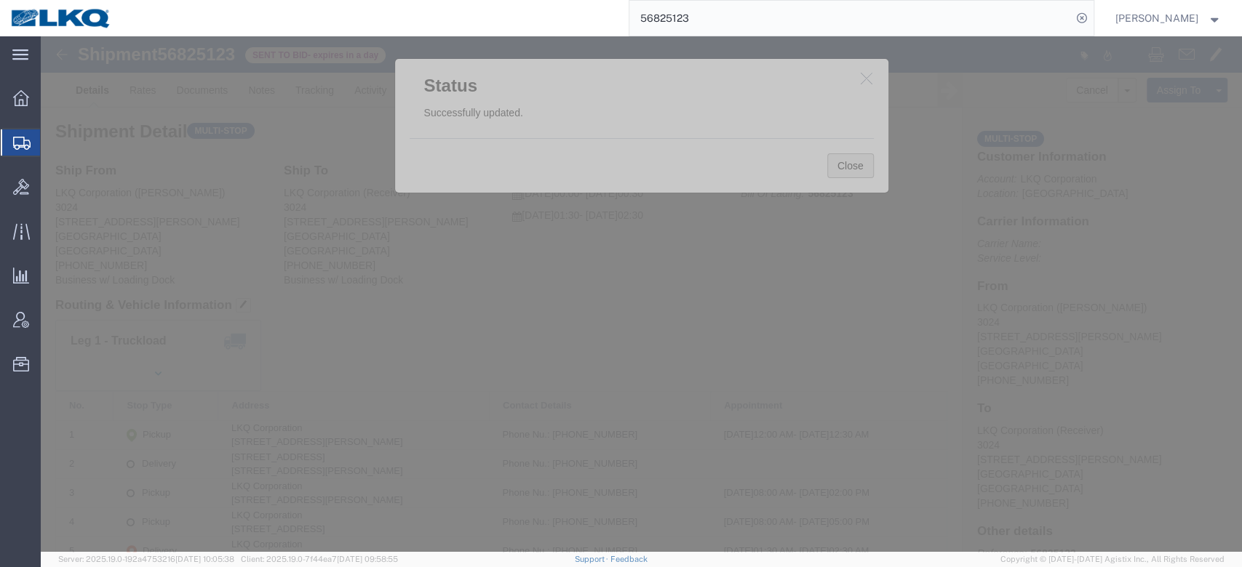
click button "Close"
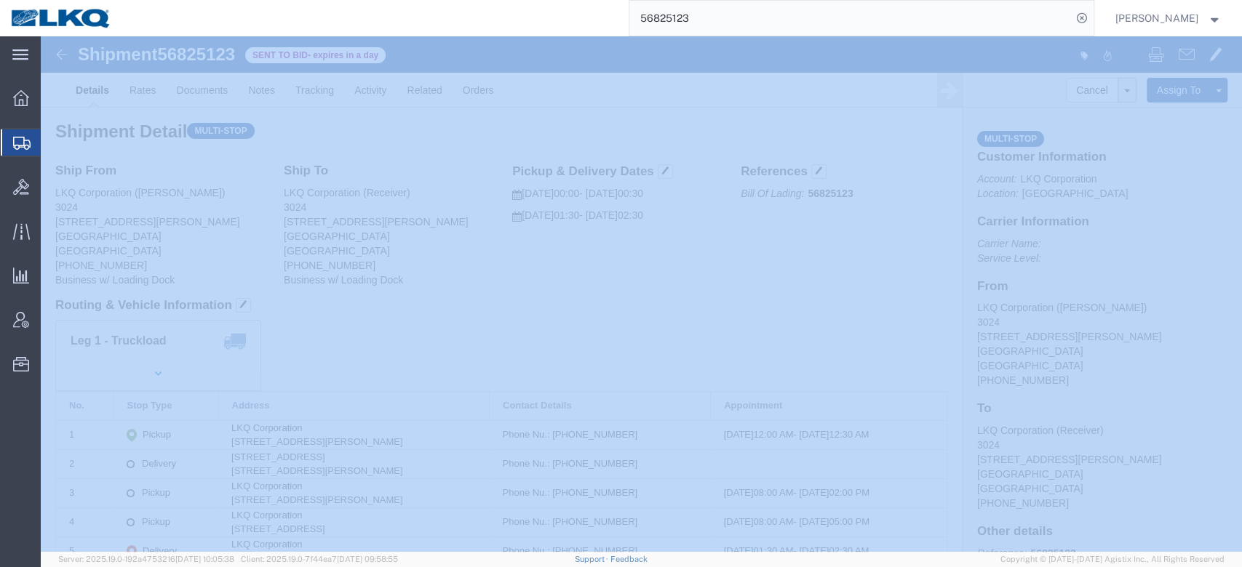
click at [688, 28] on input "56825123" at bounding box center [850, 18] width 442 height 35
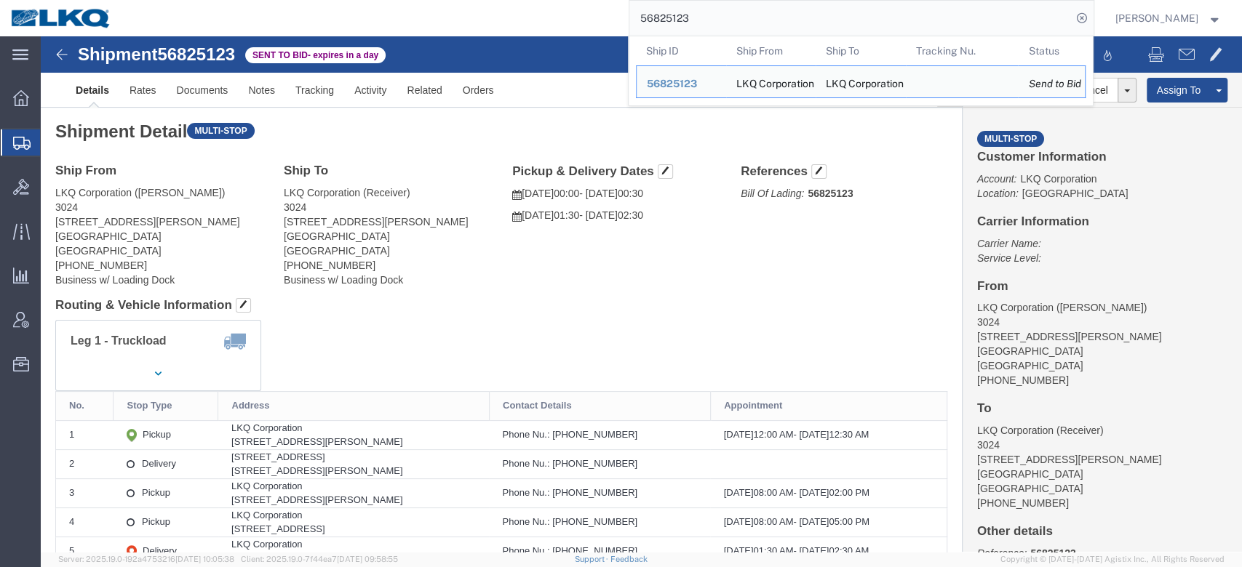
click at [688, 28] on input "56825123" at bounding box center [850, 18] width 442 height 35
paste input "692706"
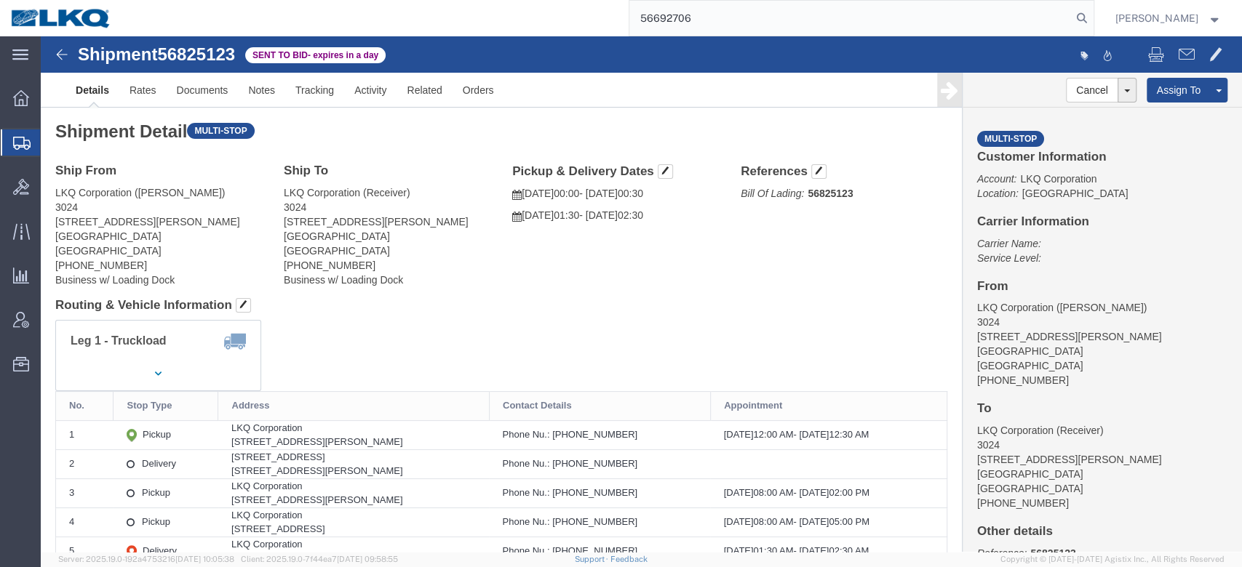
type input "56692706"
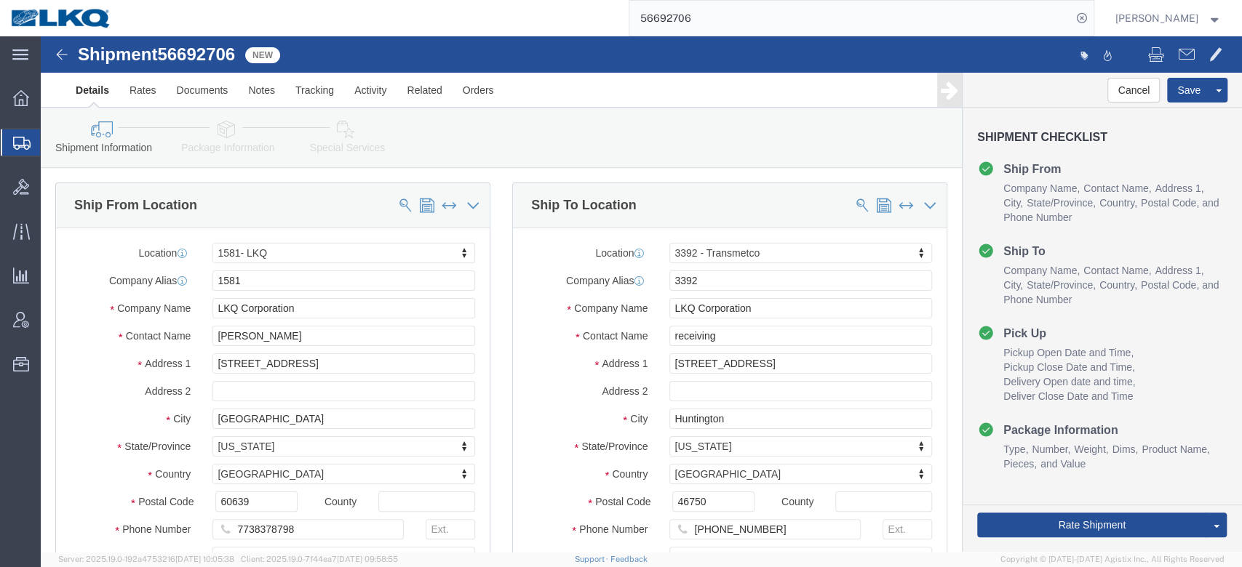
select select "40752"
select select "28018"
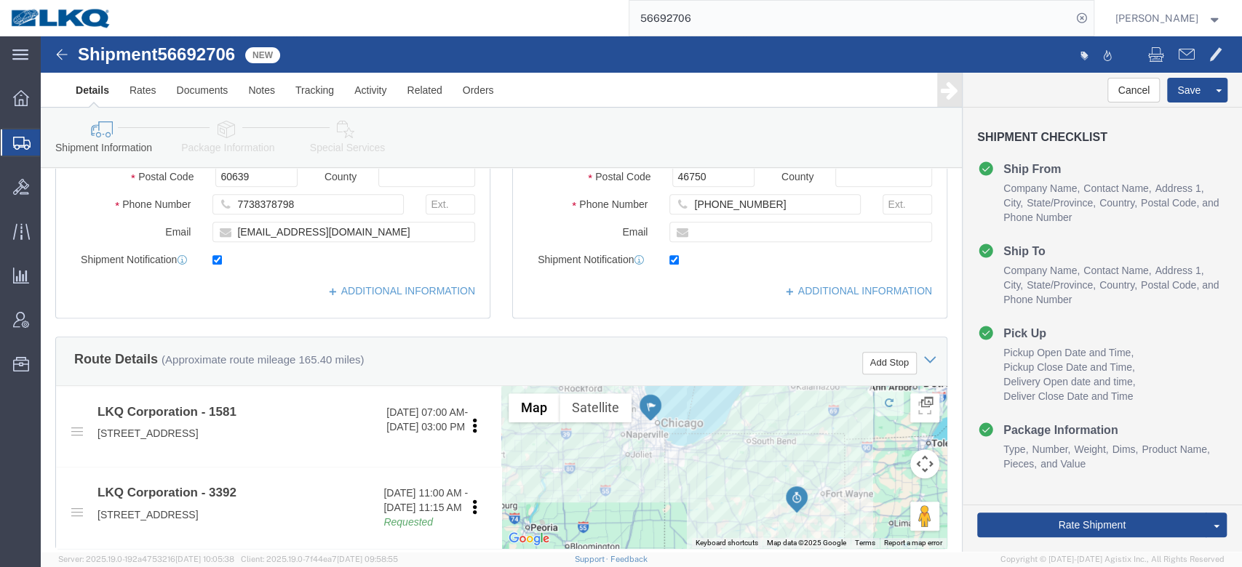
scroll to position [638, 0]
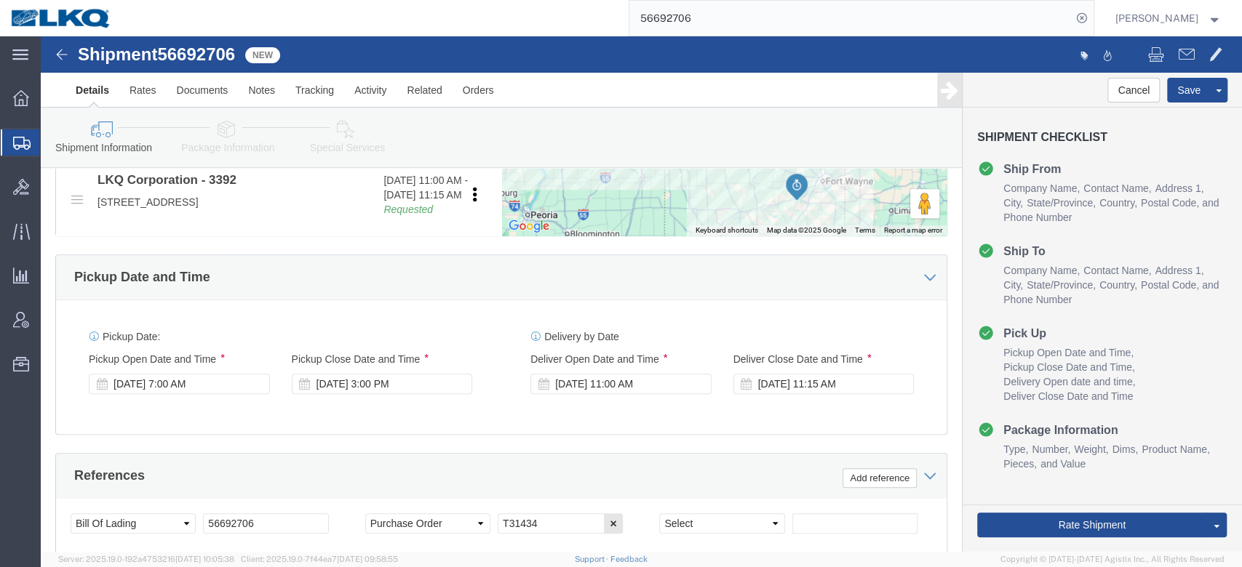
drag, startPoint x: 357, startPoint y: 176, endPoint x: 533, endPoint y: 261, distance: 194.9
click link "Requested"
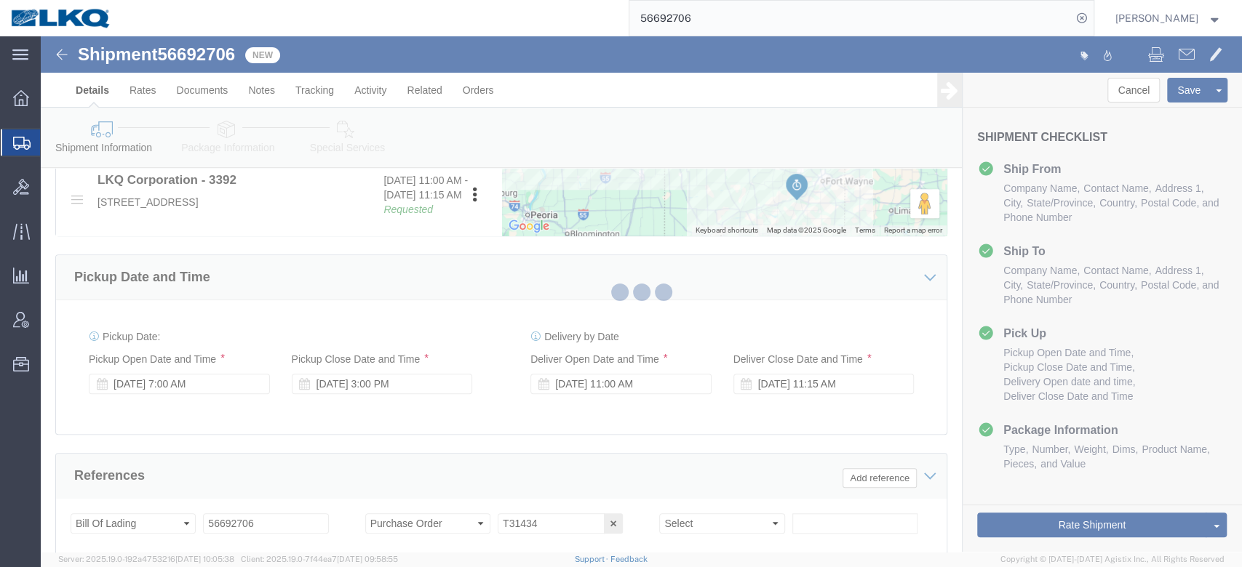
select select "1"
select select "22"
select select "15"
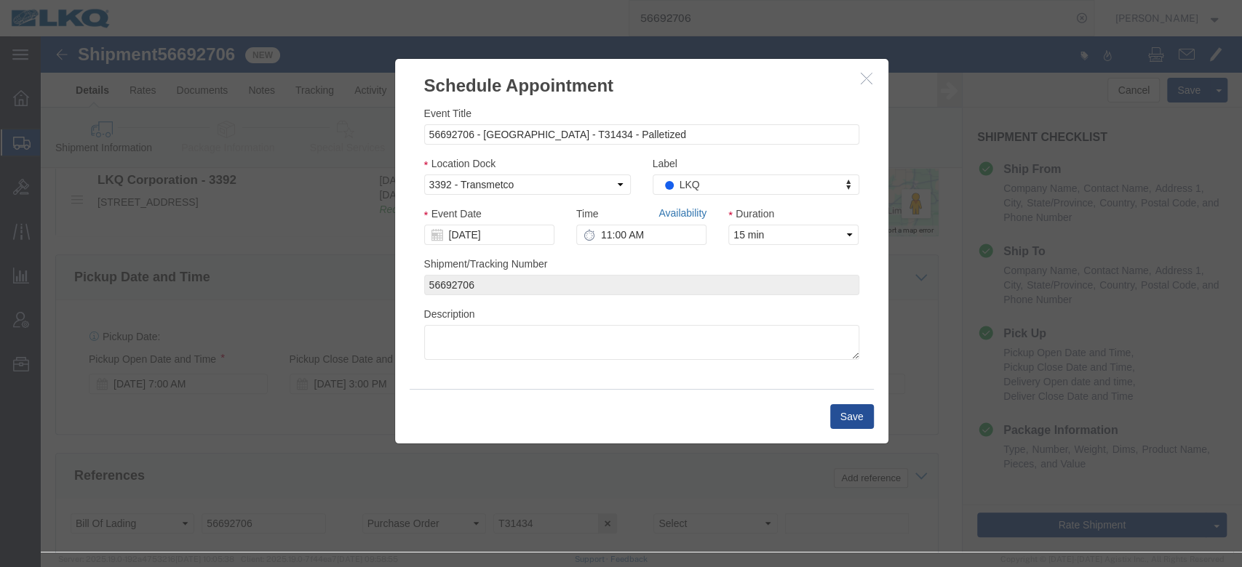
click link "Availability"
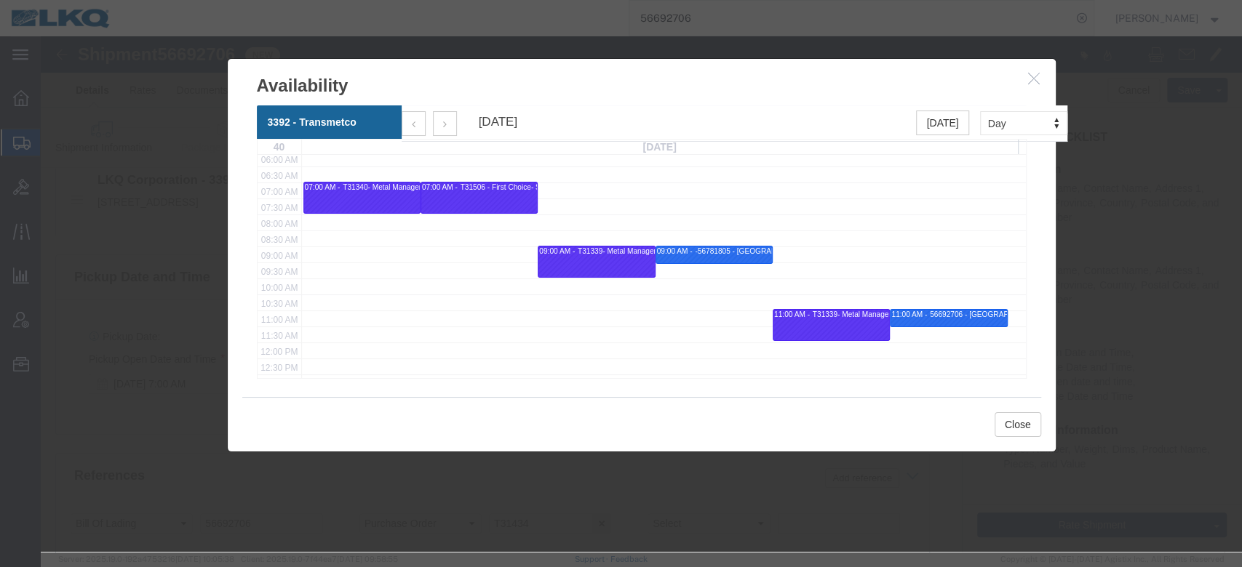
scroll to position [218, 0]
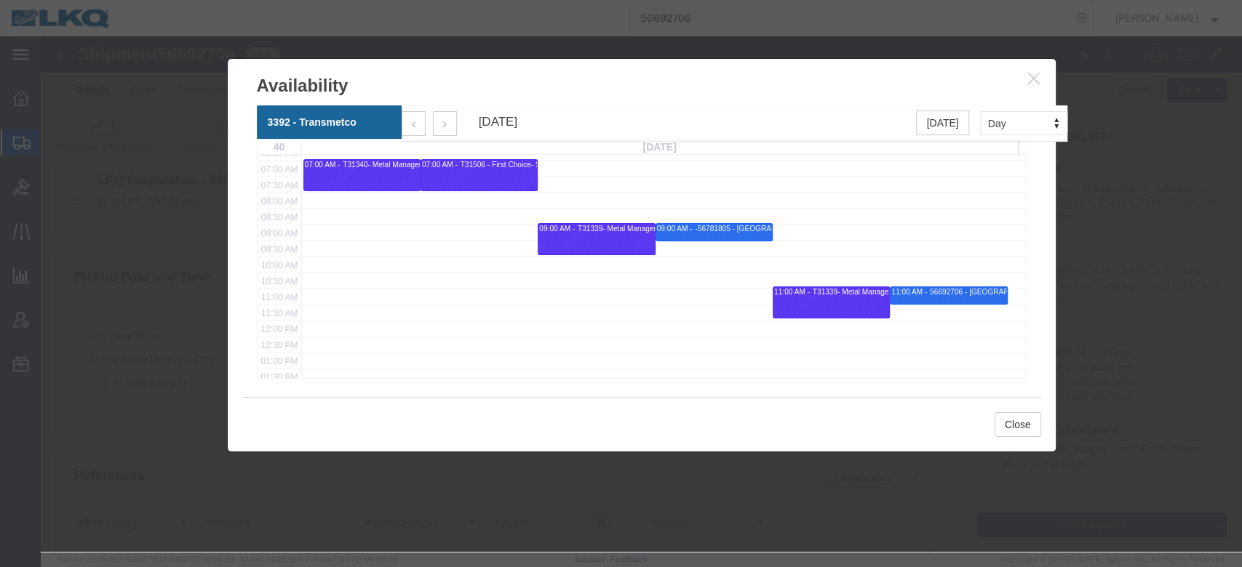
click icon "button"
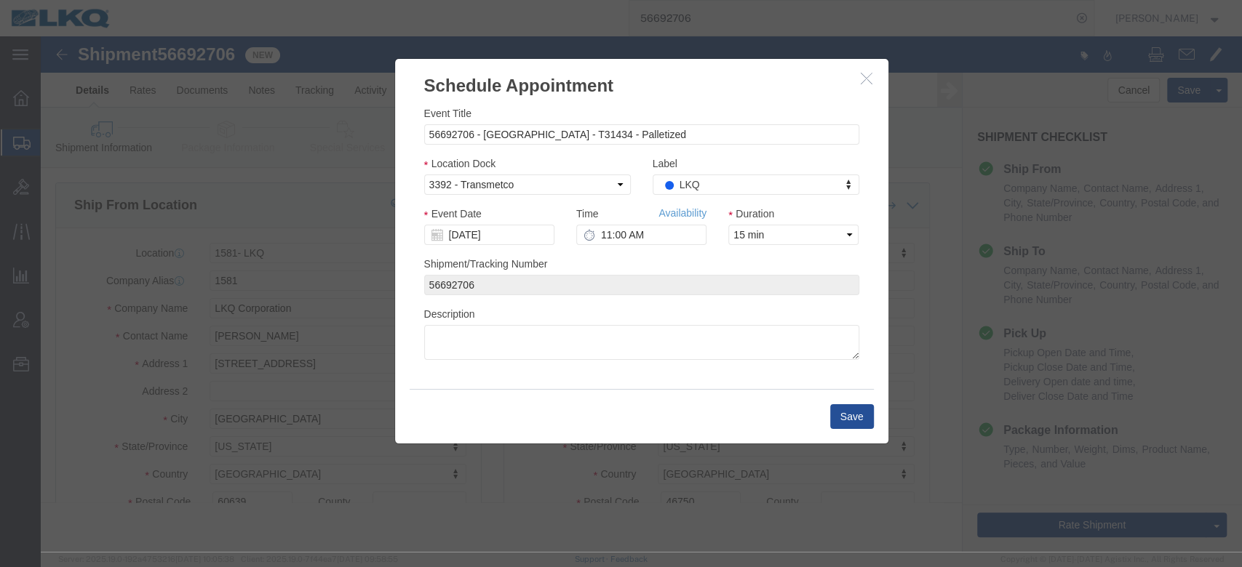
scroll to position [0, 0]
click button "button"
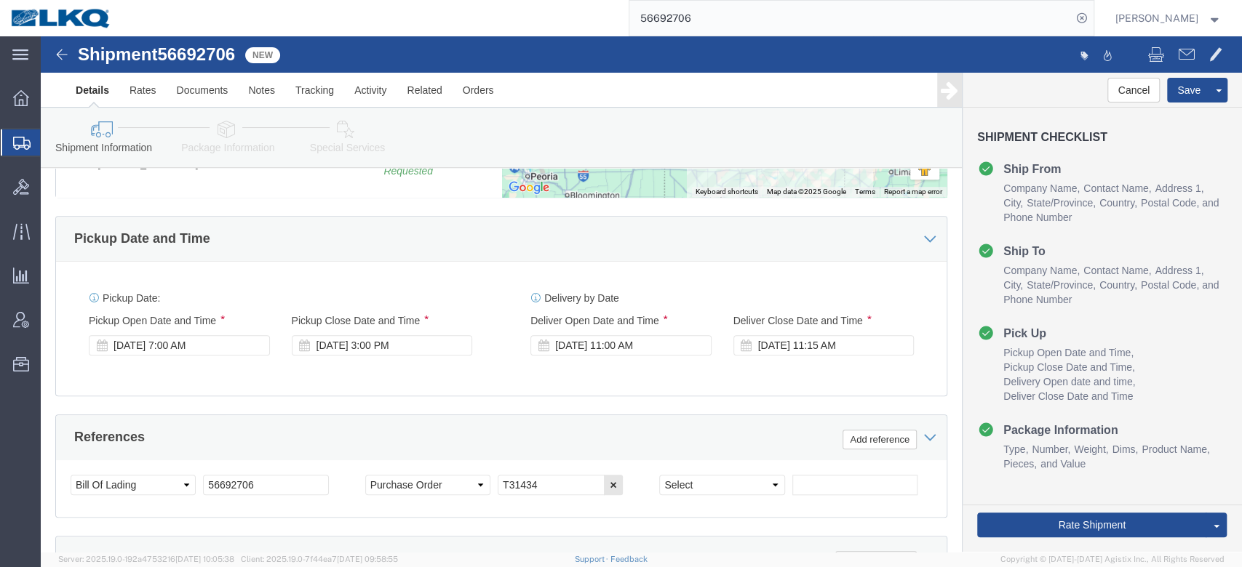
scroll to position [818, 0]
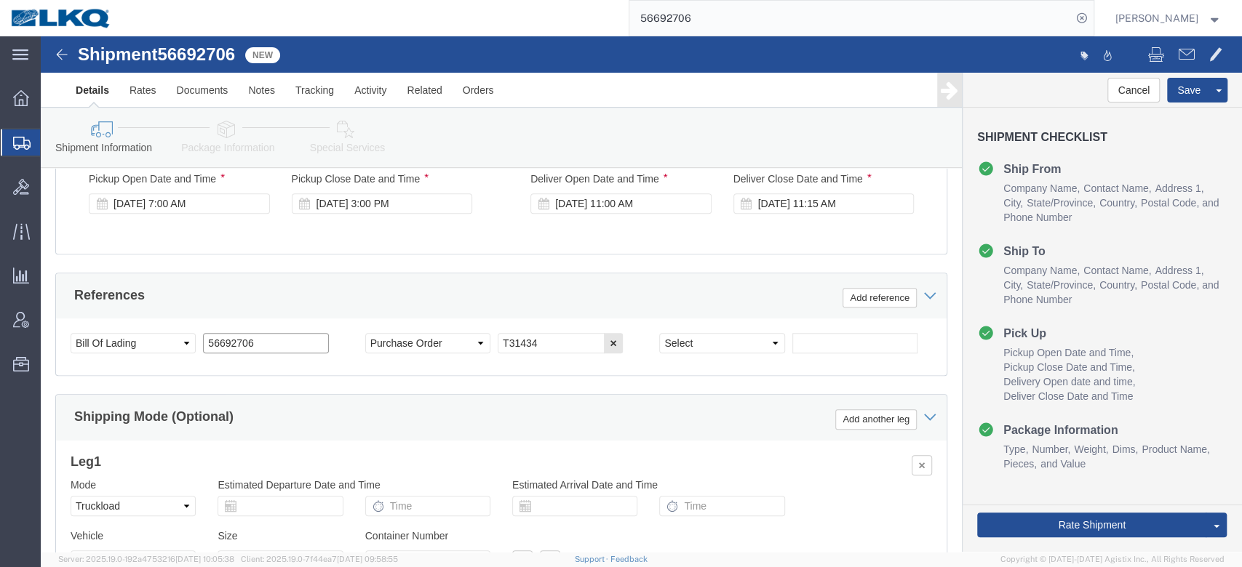
click input "56692706"
type input "Put out 9/16"
click button "Save"
type button "Save"
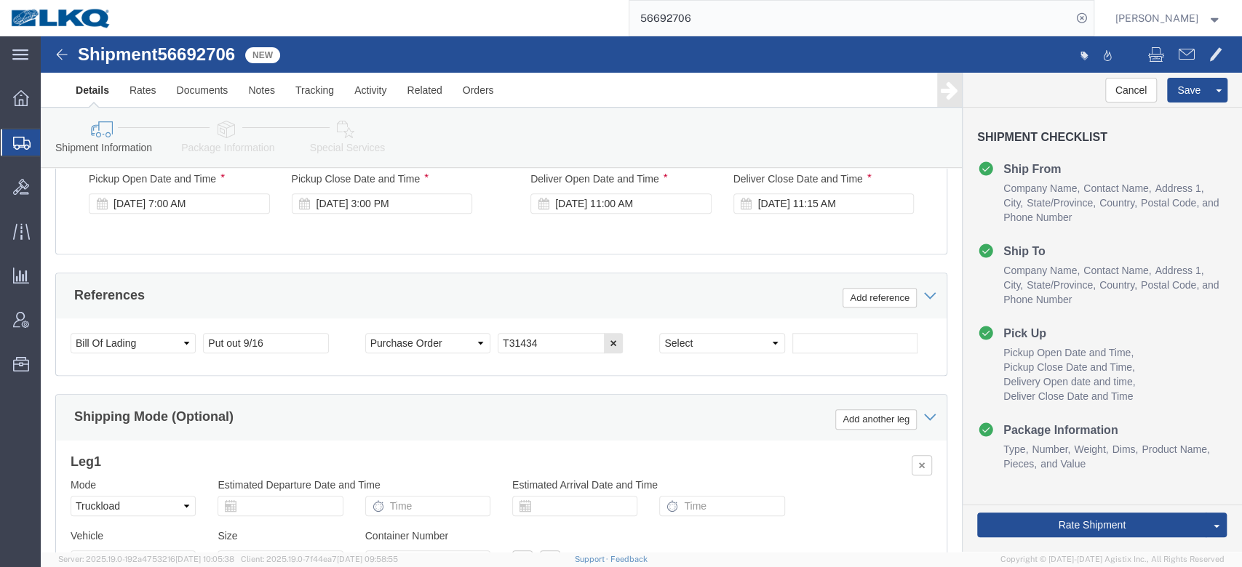
click at [690, 20] on input "56692706" at bounding box center [850, 18] width 442 height 35
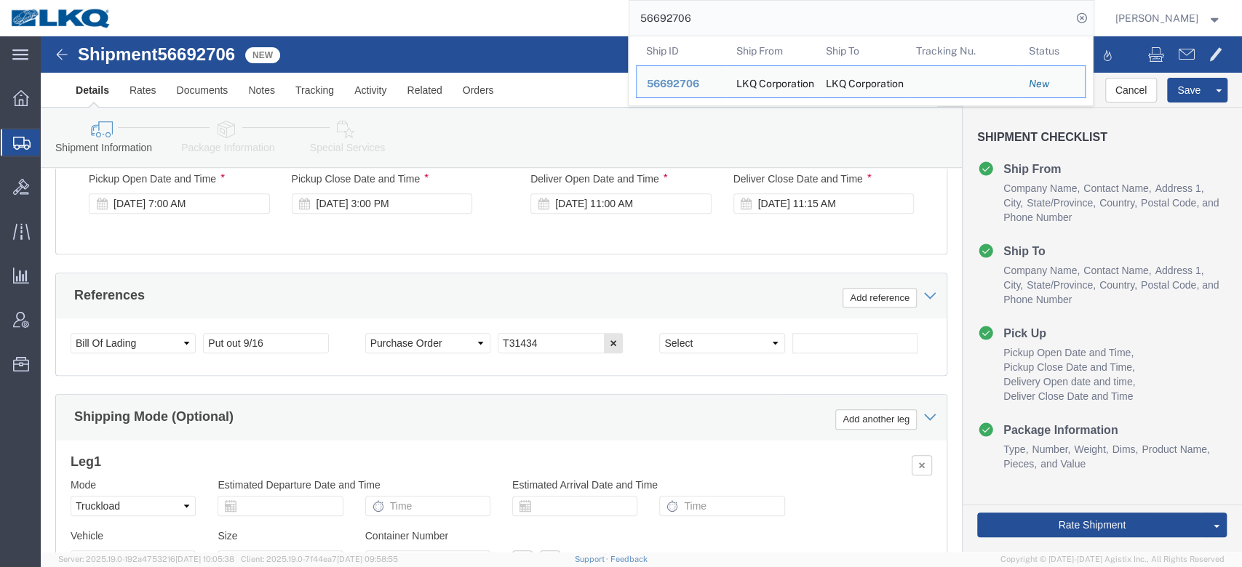
click at [690, 20] on input "56692706" at bounding box center [850, 18] width 442 height 35
paste input "743840"
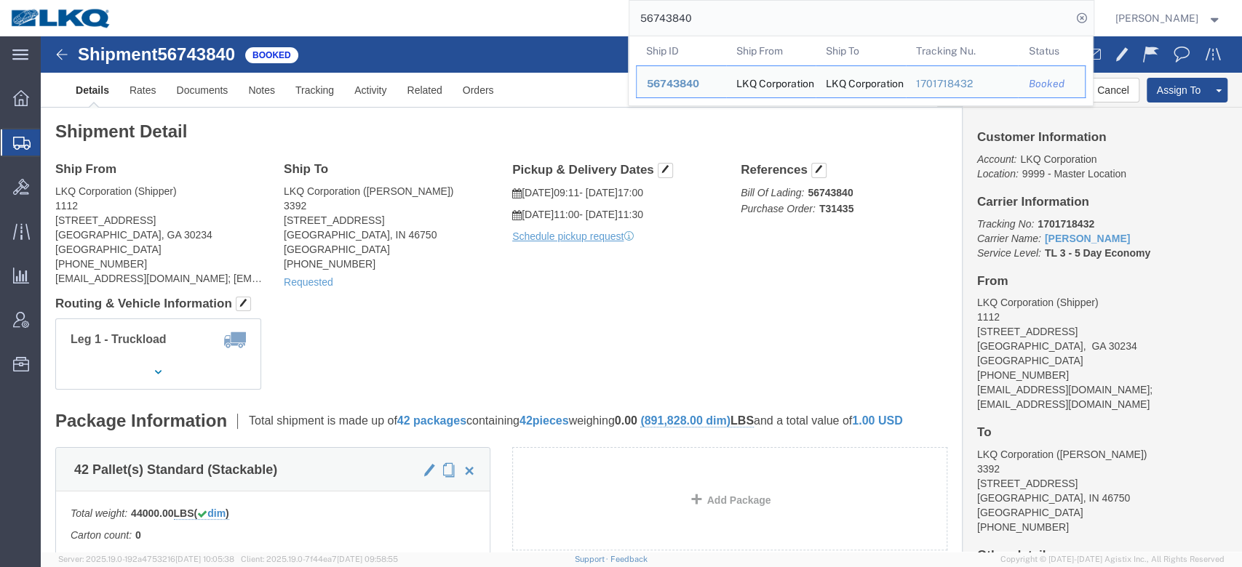
click at [765, 13] on input "56743840" at bounding box center [850, 18] width 442 height 35
paste input "453607"
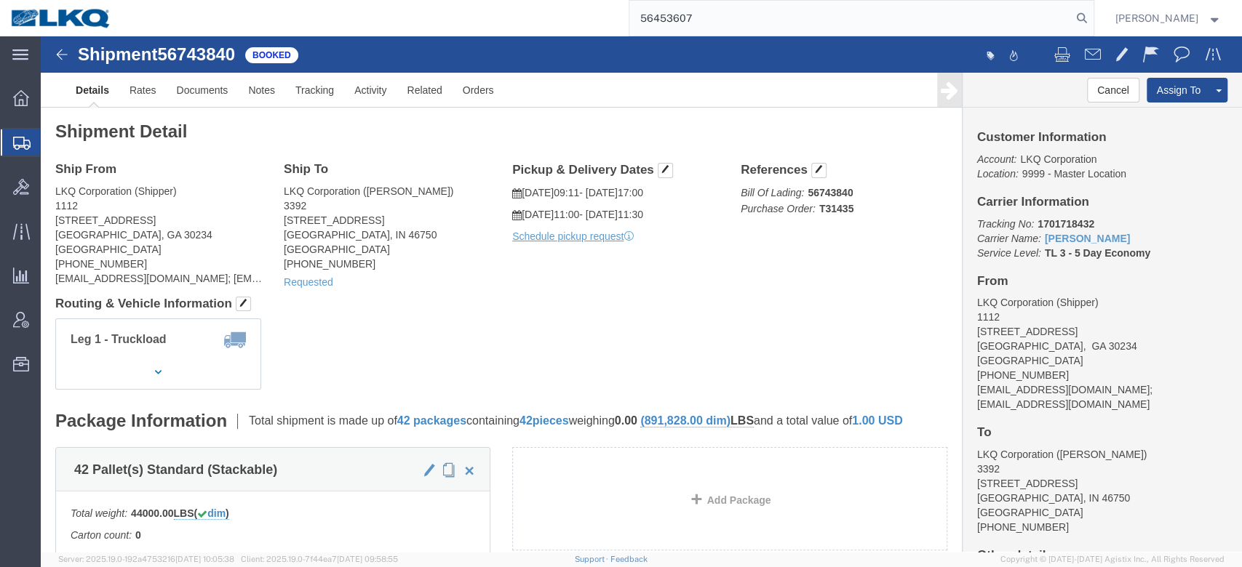
type input "56453607"
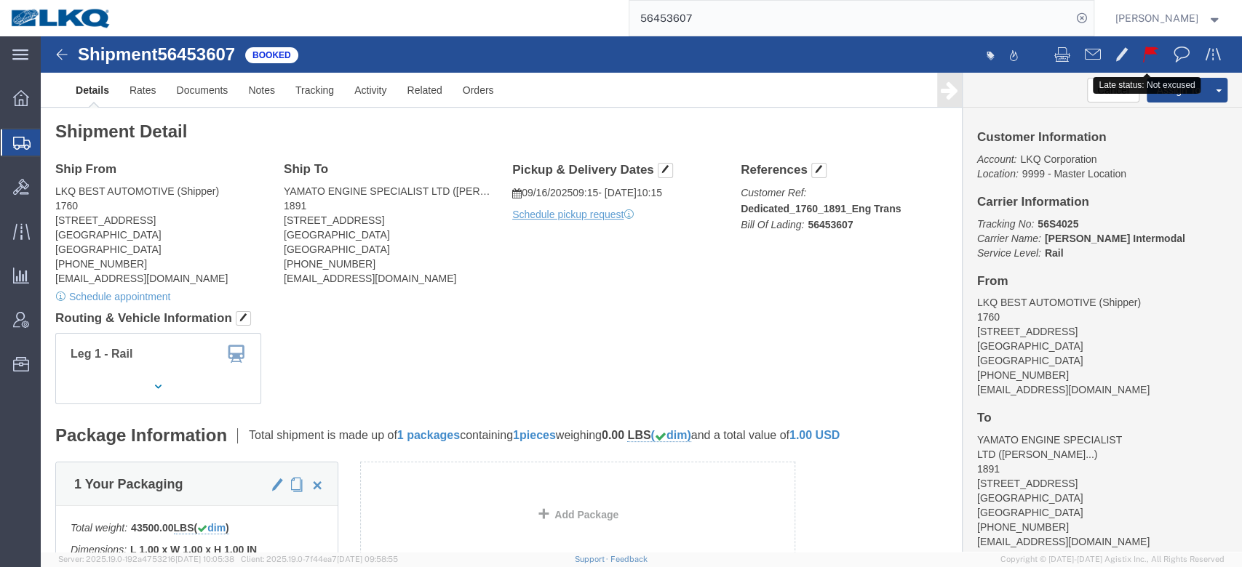
click span
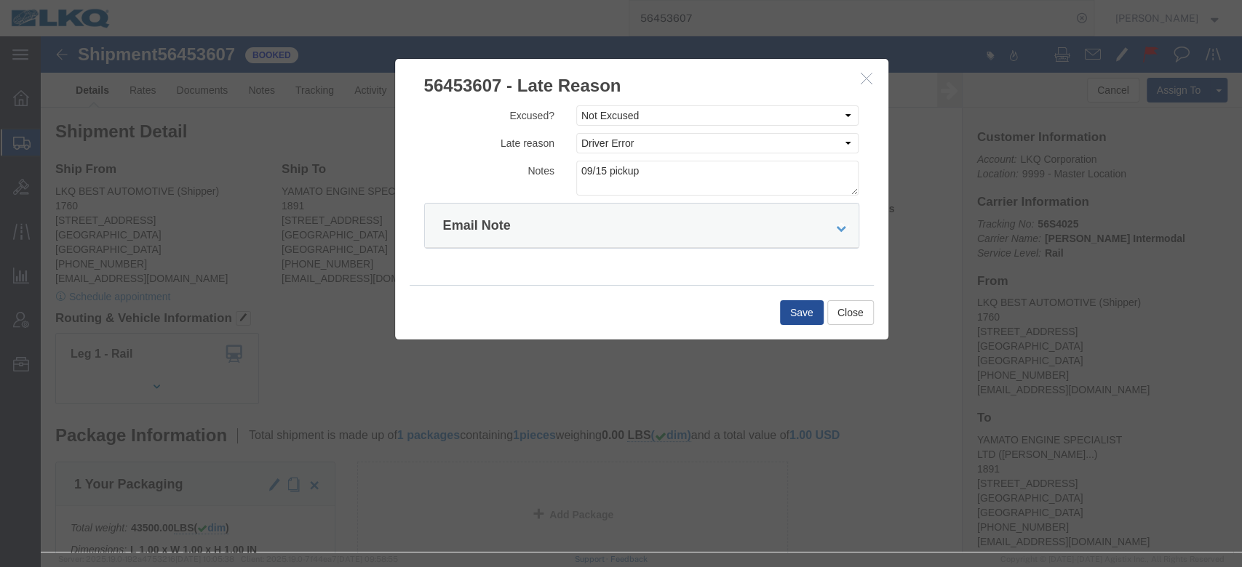
click icon "button"
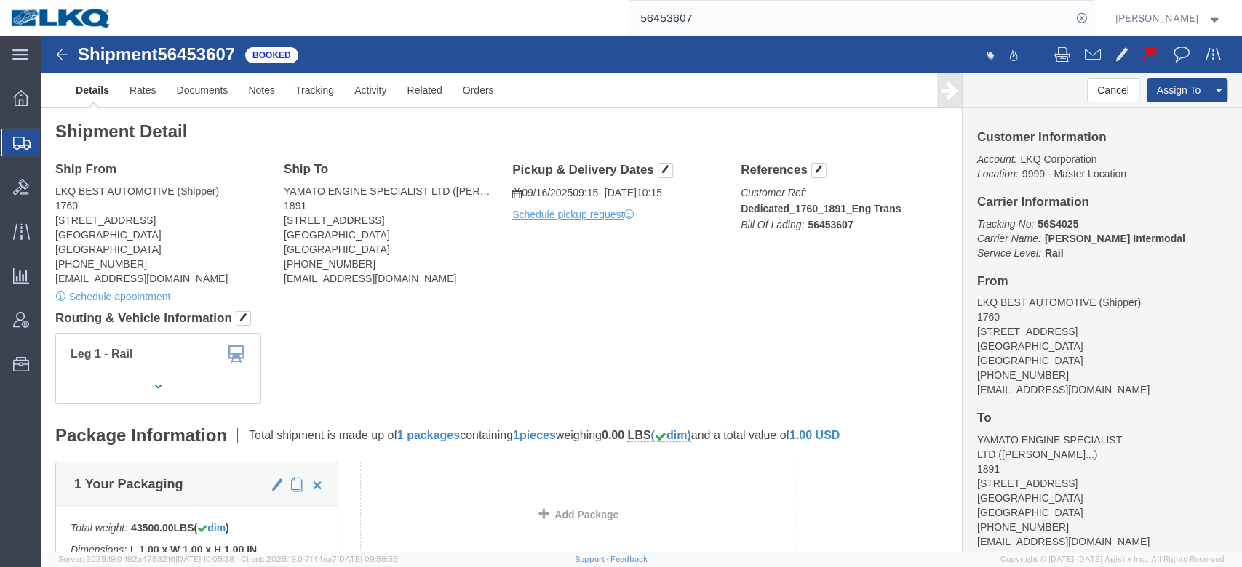
click at [702, 28] on input "56453607" at bounding box center [850, 18] width 442 height 35
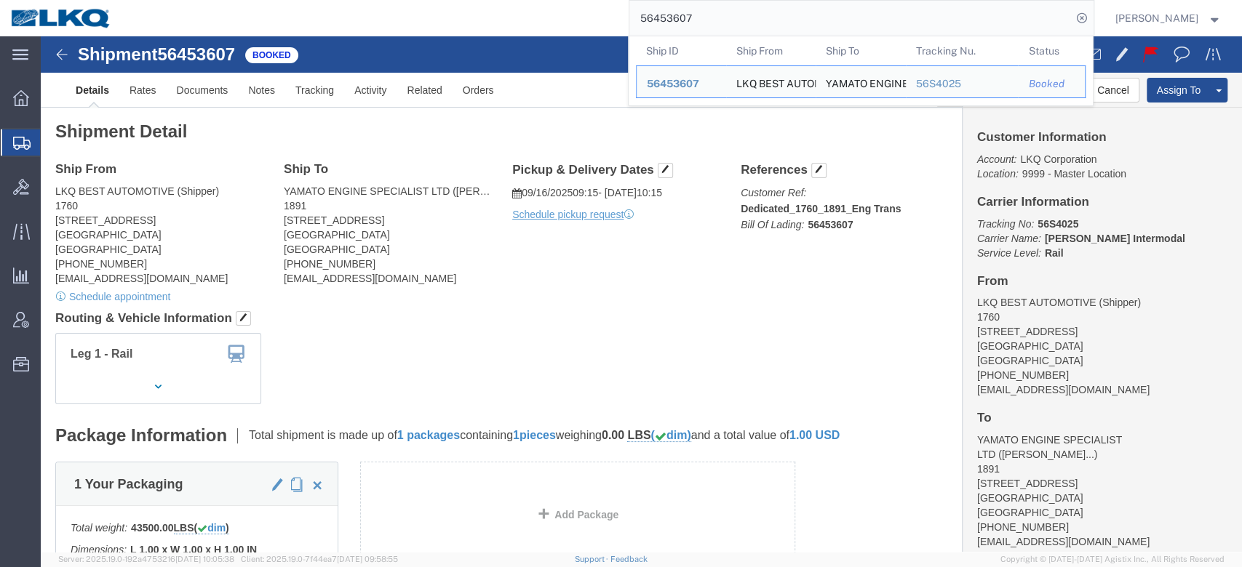
click at [702, 28] on input "56453607" at bounding box center [850, 18] width 442 height 35
paste input "821934"
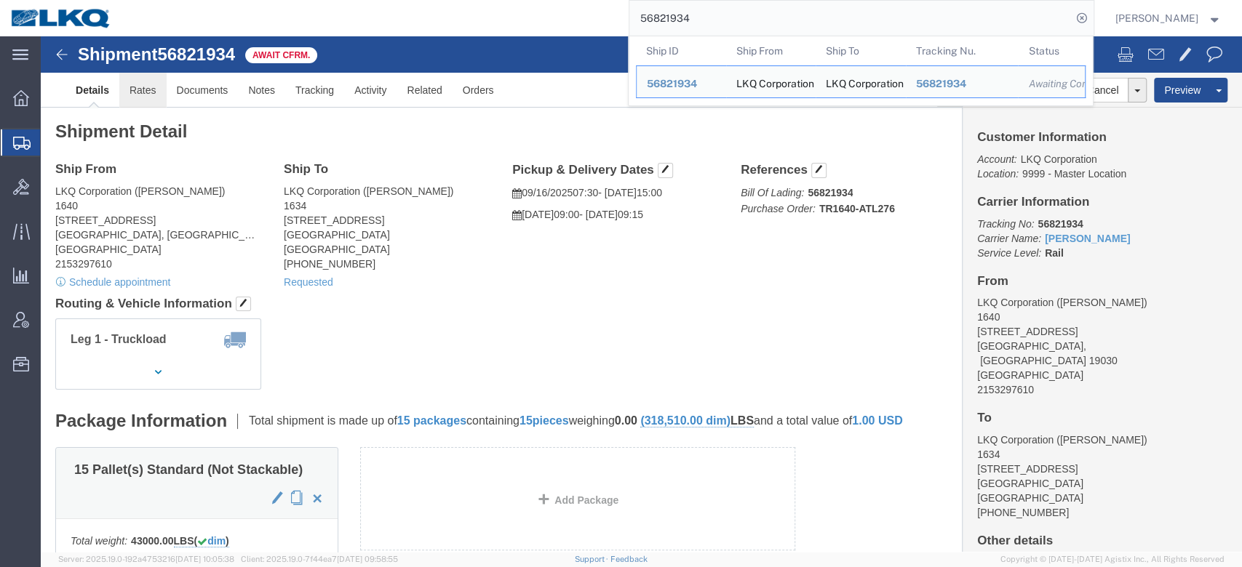
click link "Rates"
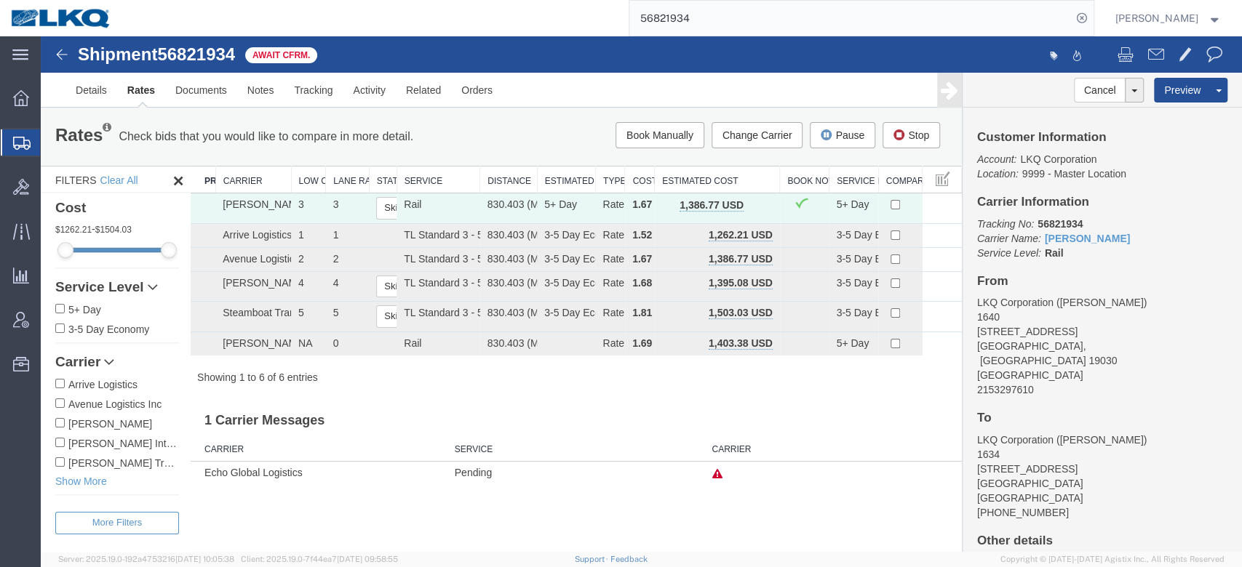
click at [730, 3] on input "56821934" at bounding box center [850, 18] width 442 height 35
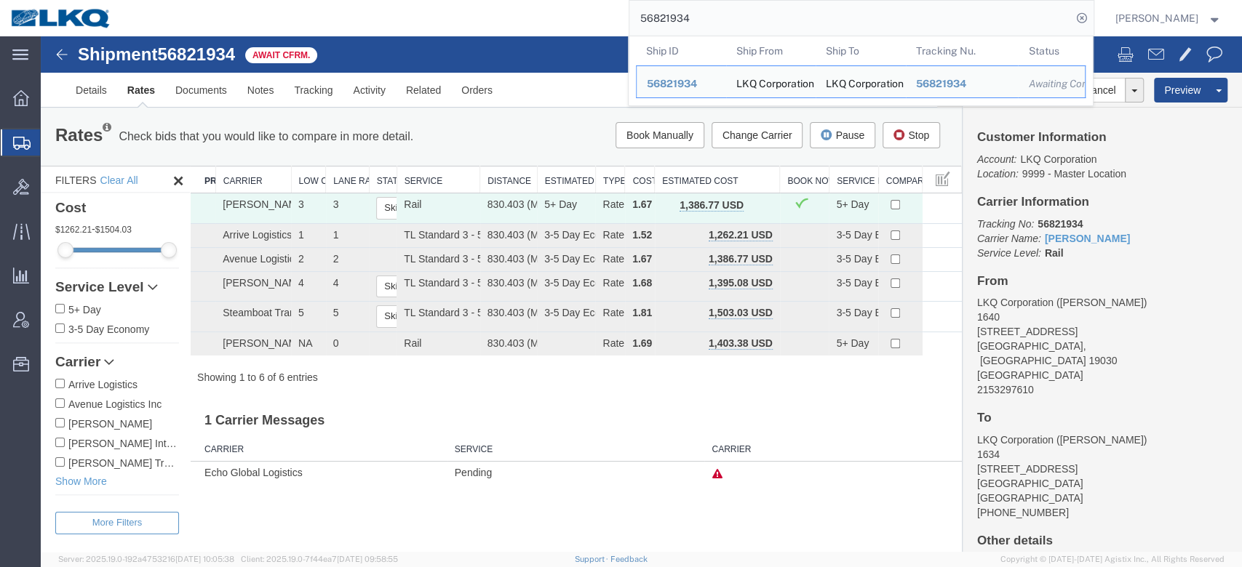
click at [730, 3] on input "56821934" at bounding box center [850, 18] width 442 height 35
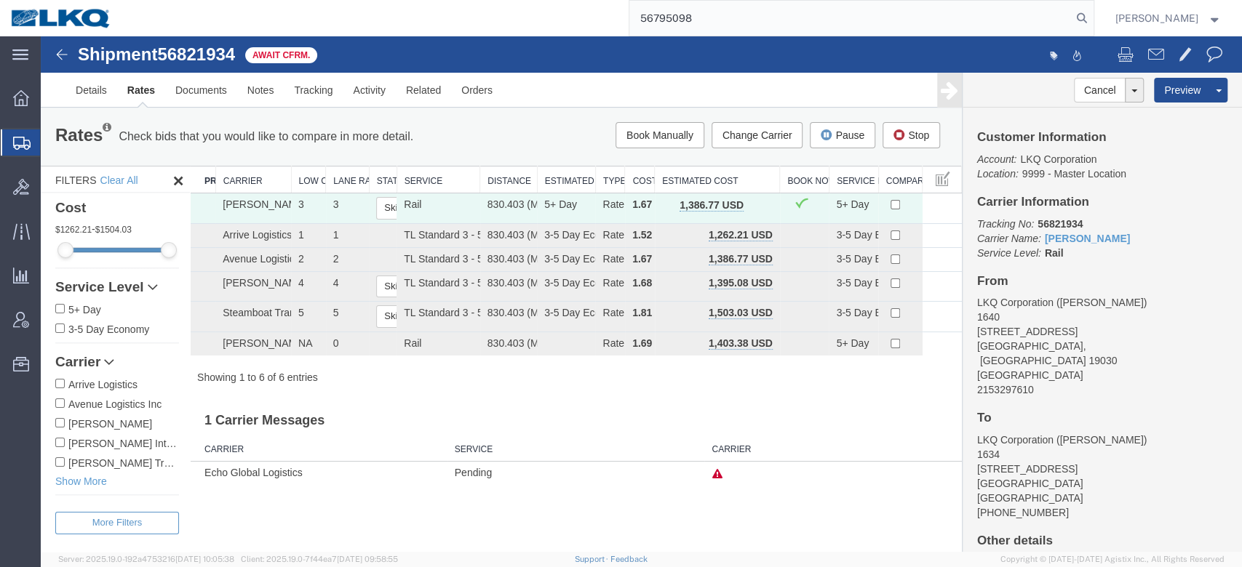
type input "56795098"
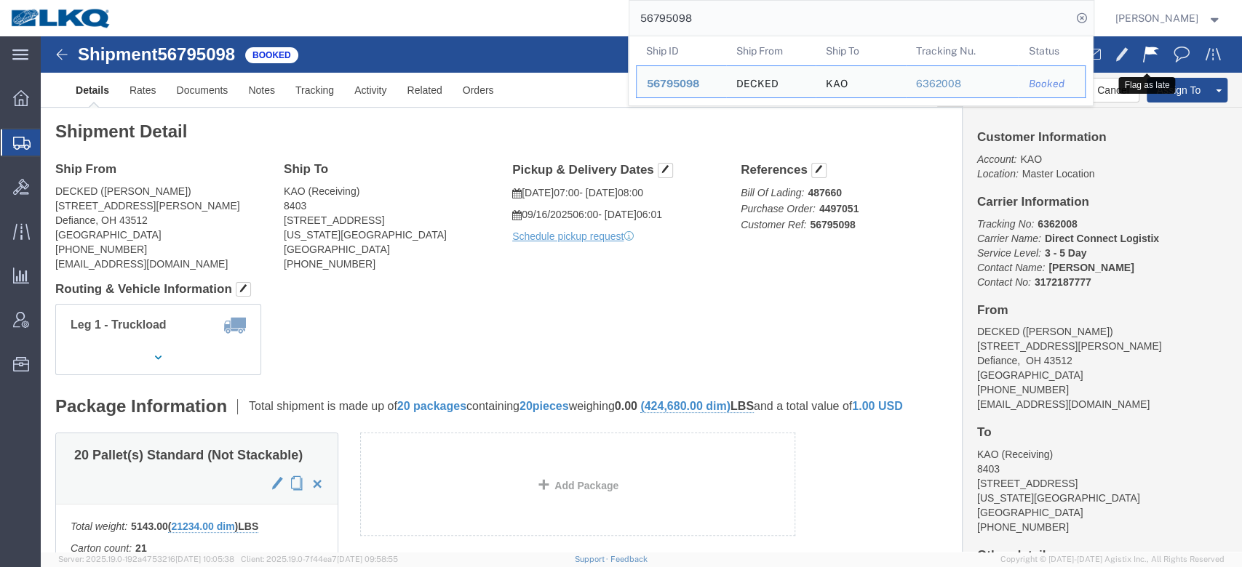
click button
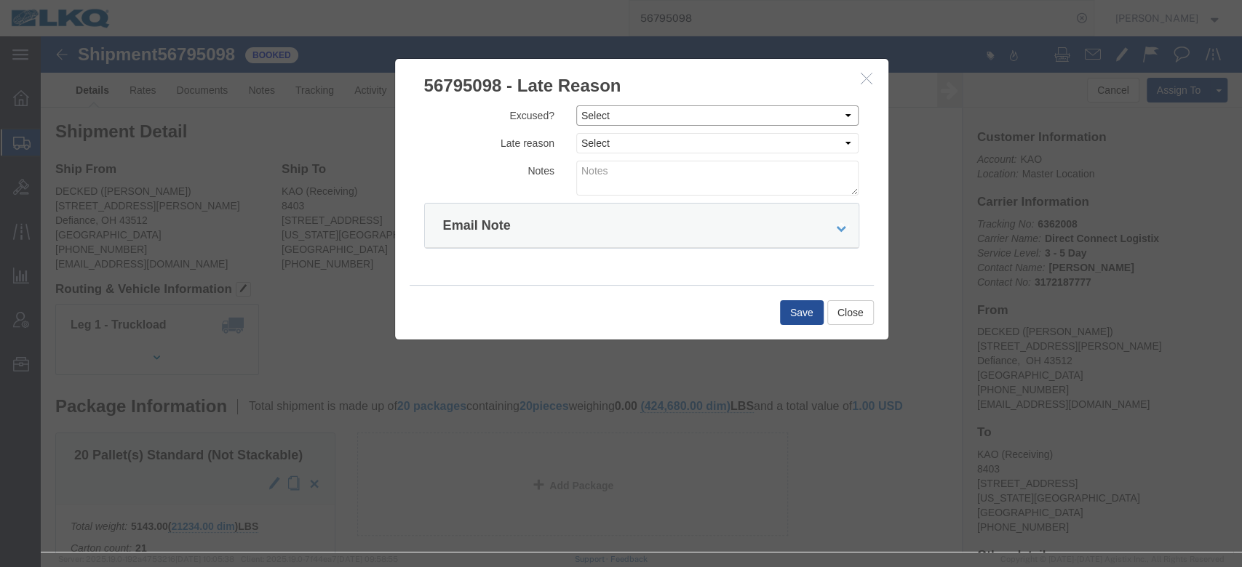
drag, startPoint x: 588, startPoint y: 73, endPoint x: 587, endPoint y: 86, distance: 12.4
click select "Select Excused Not Excused"
select select "NOT_EXCUSED"
click select "Select Excused Not Excused"
click div "Excused? Select Excused Not Excused Late reason Select Bad Carrier Data Carrier…"
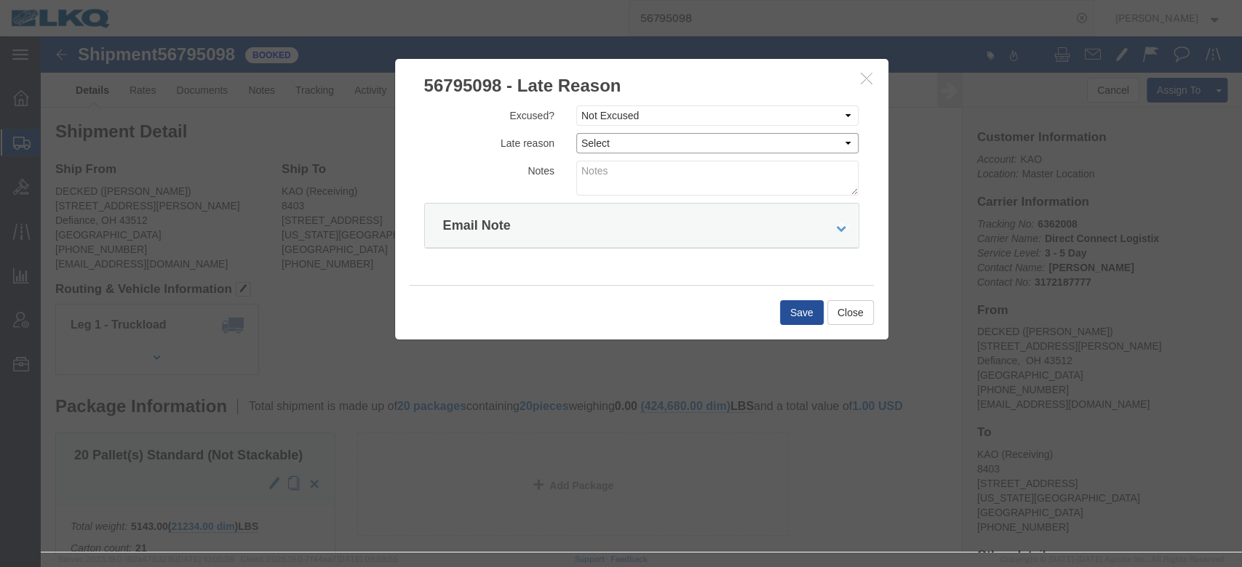
click select "Select Bad Carrier Data Carrier Admin Error Delay Accident Driver Error Lack of…"
select select "DRIVER_ERROR"
click select "Select Bad Carrier Data Carrier Admin Error Delay Accident Driver Error Lack of…"
click textarea
type textarea "Pickup 9/15"
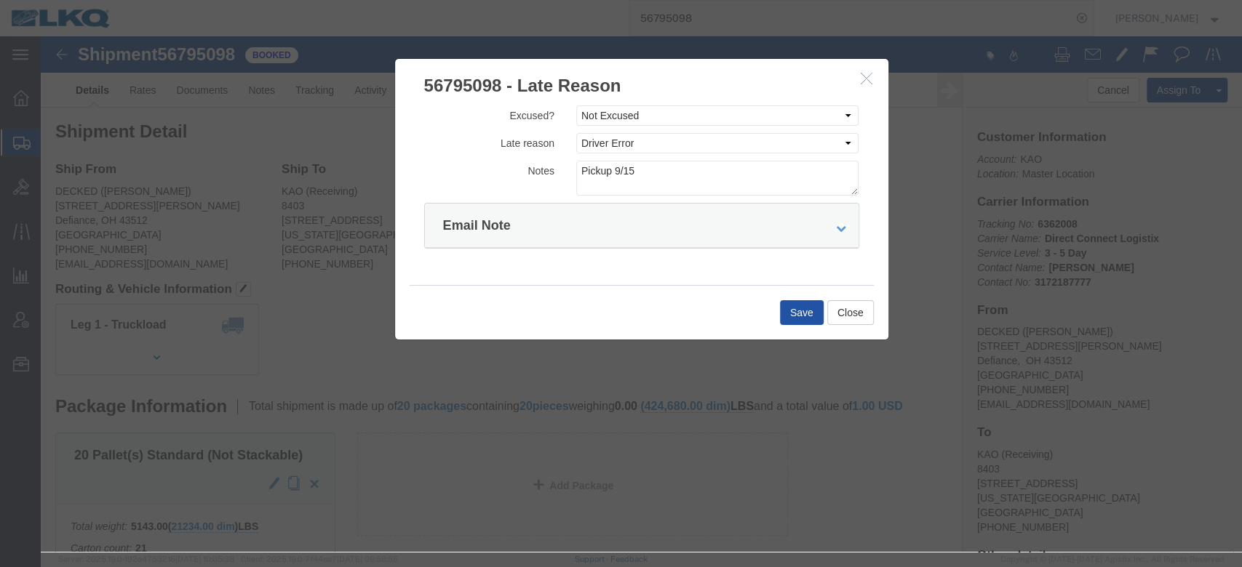
click button "Save"
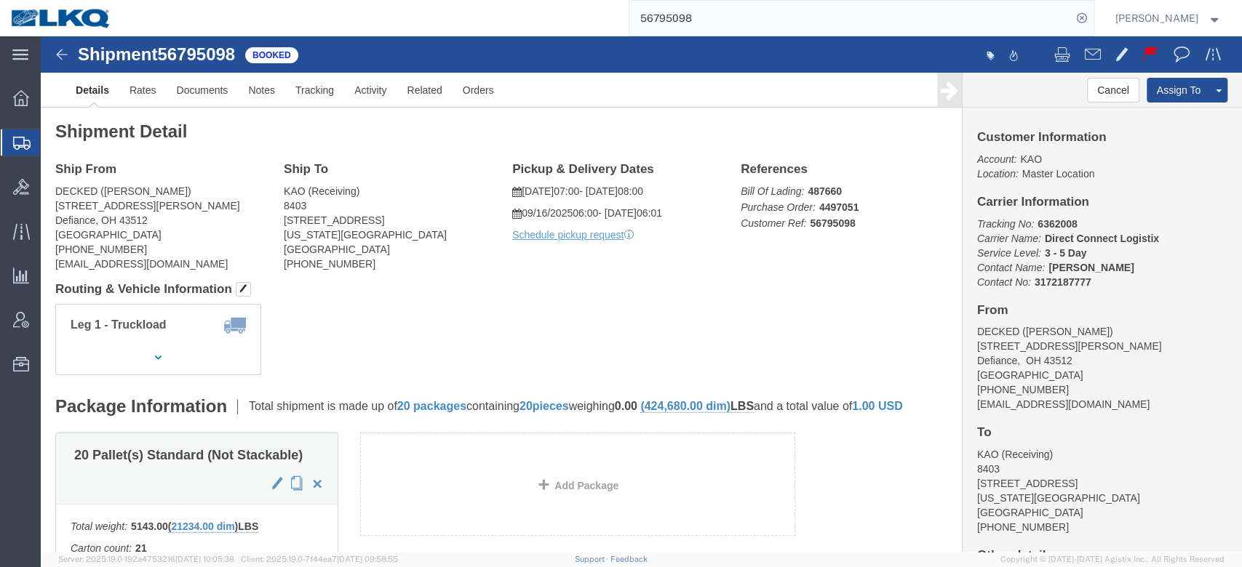
click at [681, 16] on input "56795098" at bounding box center [850, 18] width 442 height 35
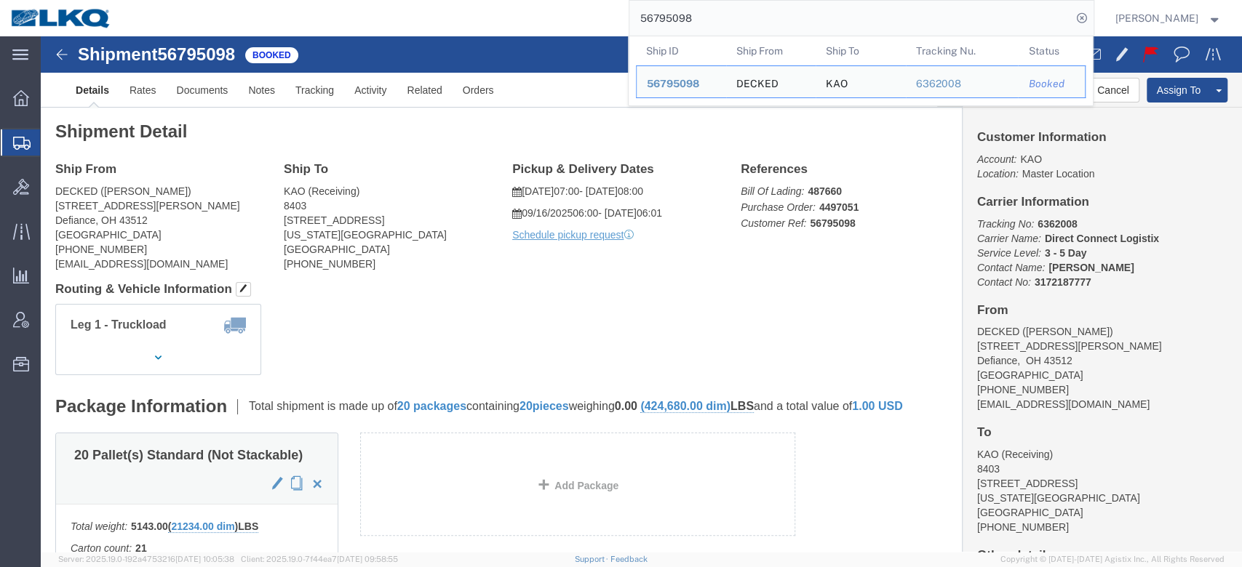
paste input "63182"
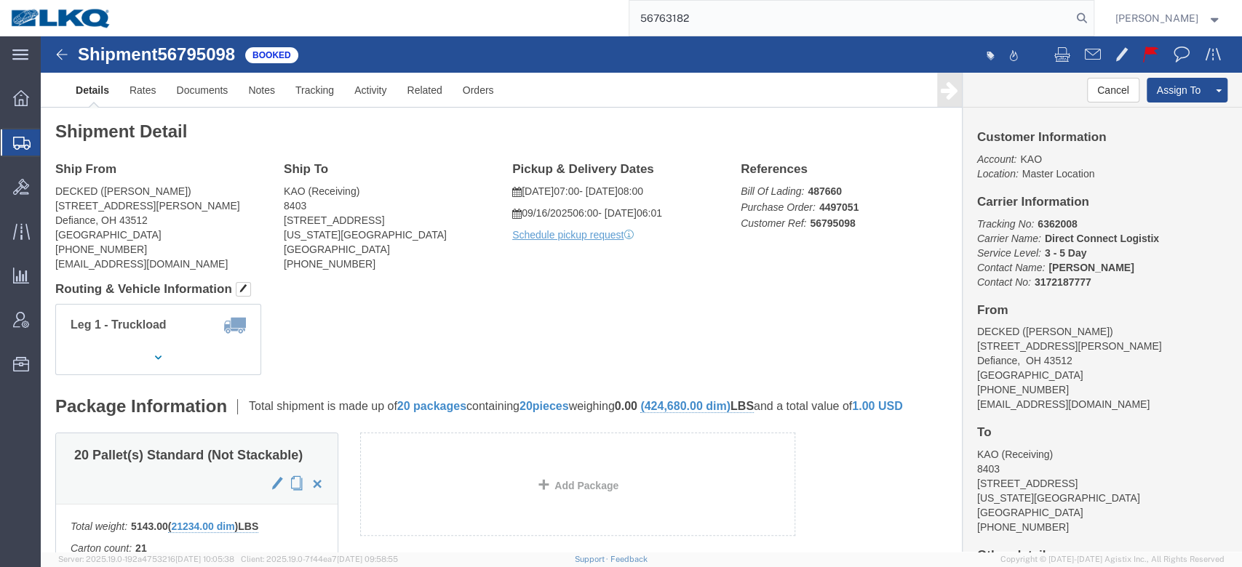
type input "56763182"
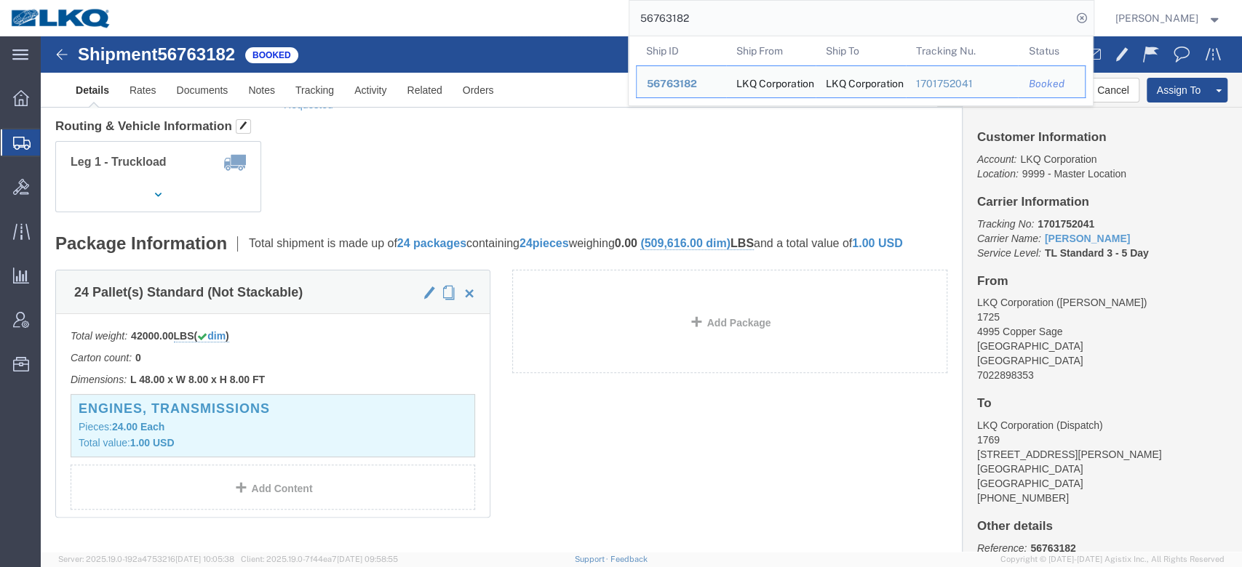
scroll to position [176, 0]
click button
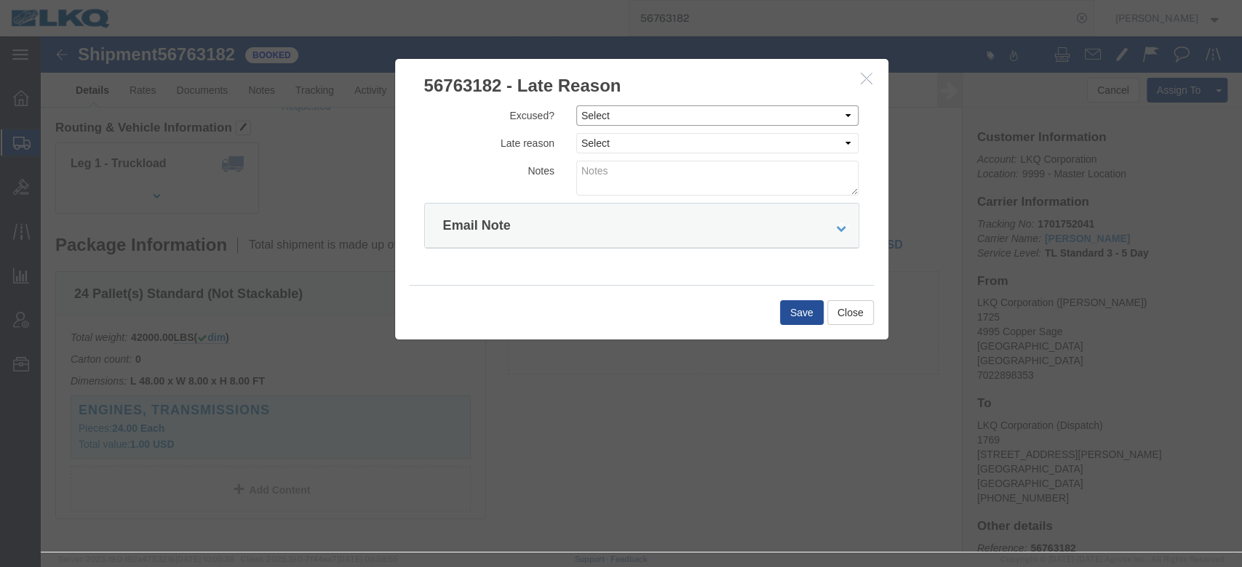
click select "Select Excused Not Excused"
select select "NOT_EXCUSED"
click select "Select Excused Not Excused"
click div "Excused? Select Excused Not Excused Late reason Select Bad Carrier Data Carrier…"
drag, startPoint x: 563, startPoint y: 107, endPoint x: 561, endPoint y: 115, distance: 8.3
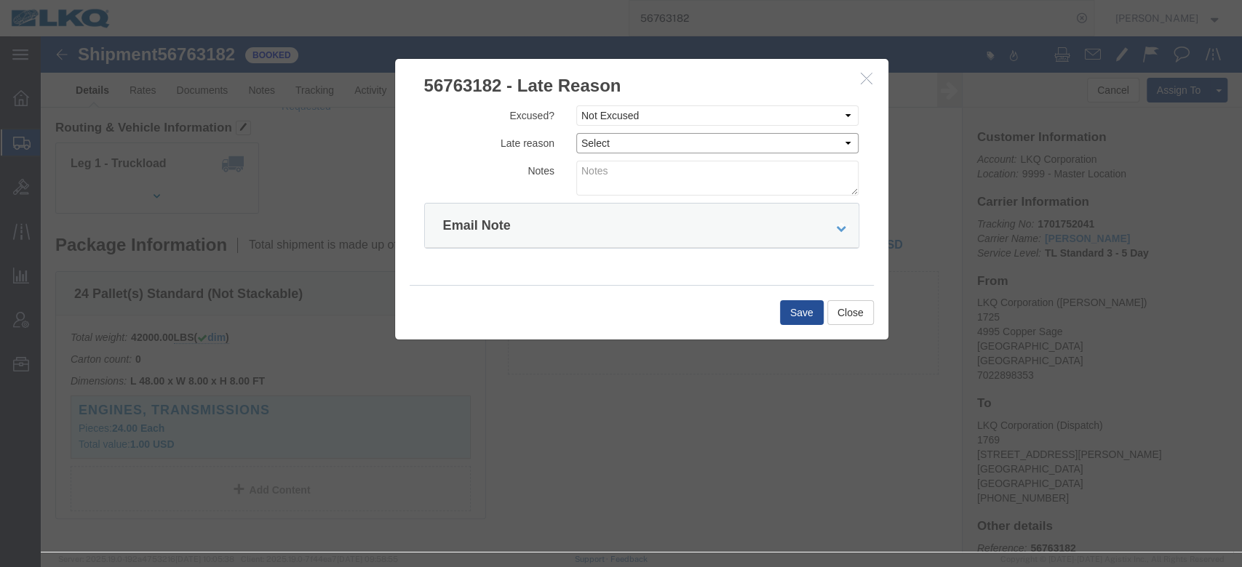
click select "Select Bad Carrier Data Carrier Admin Error Delay Accident Driver Error Lack of…"
select select "DRIVER_ERROR"
click select "Select Bad Carrier Data Carrier Admin Error Delay Accident Driver Error Lack of…"
click textarea
type textarea "Pickup 9/15"
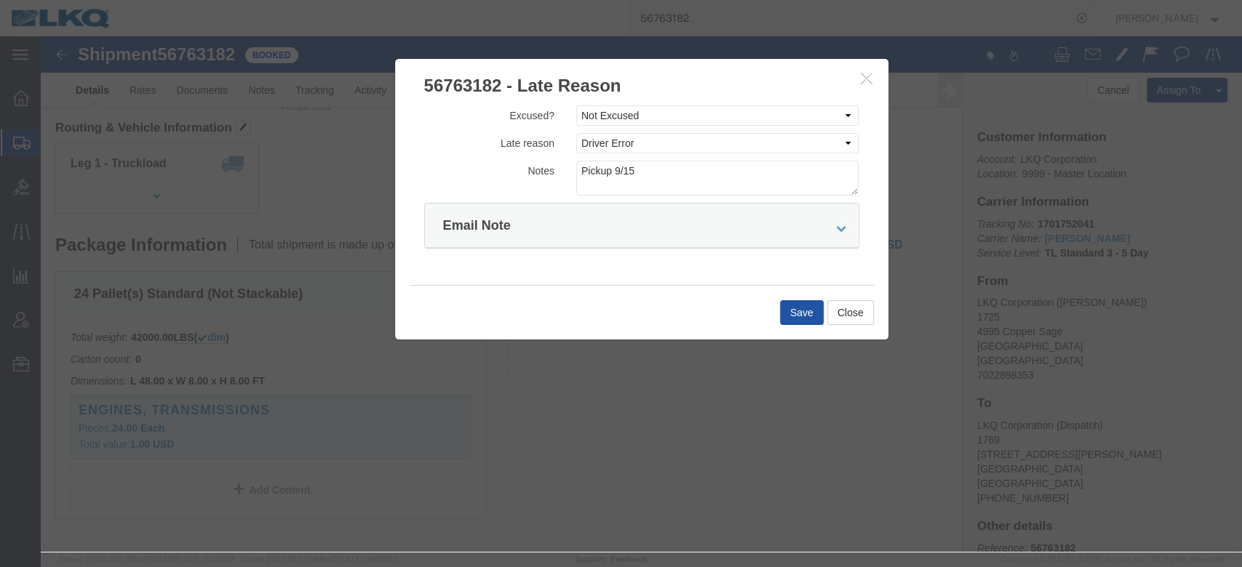
click button "Save"
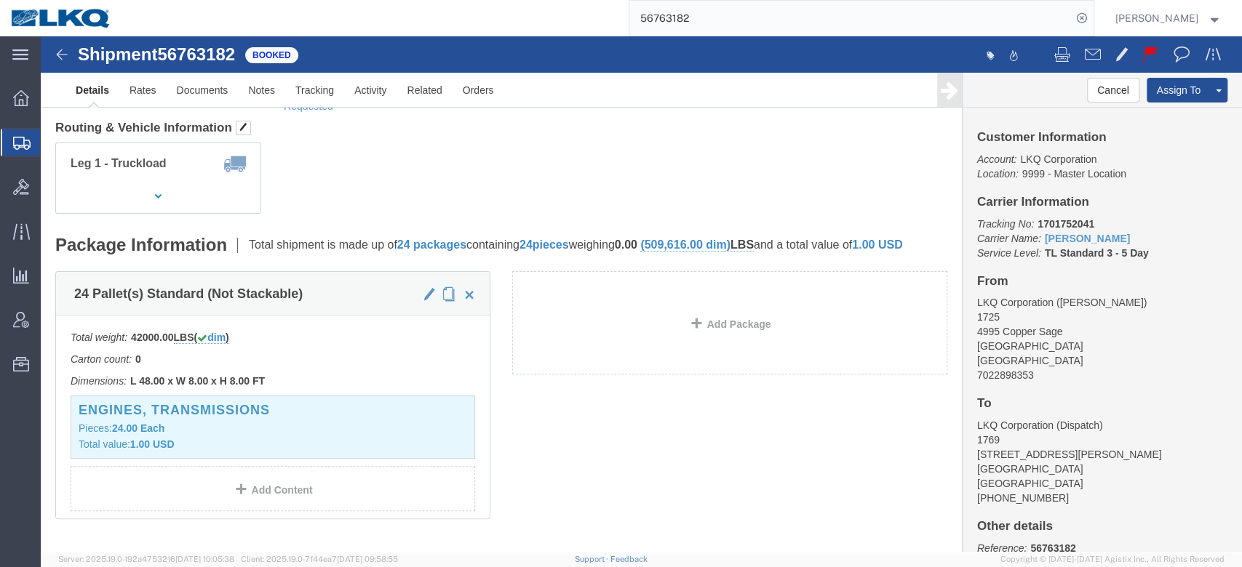
click at [687, 29] on input "56763182" at bounding box center [850, 18] width 442 height 35
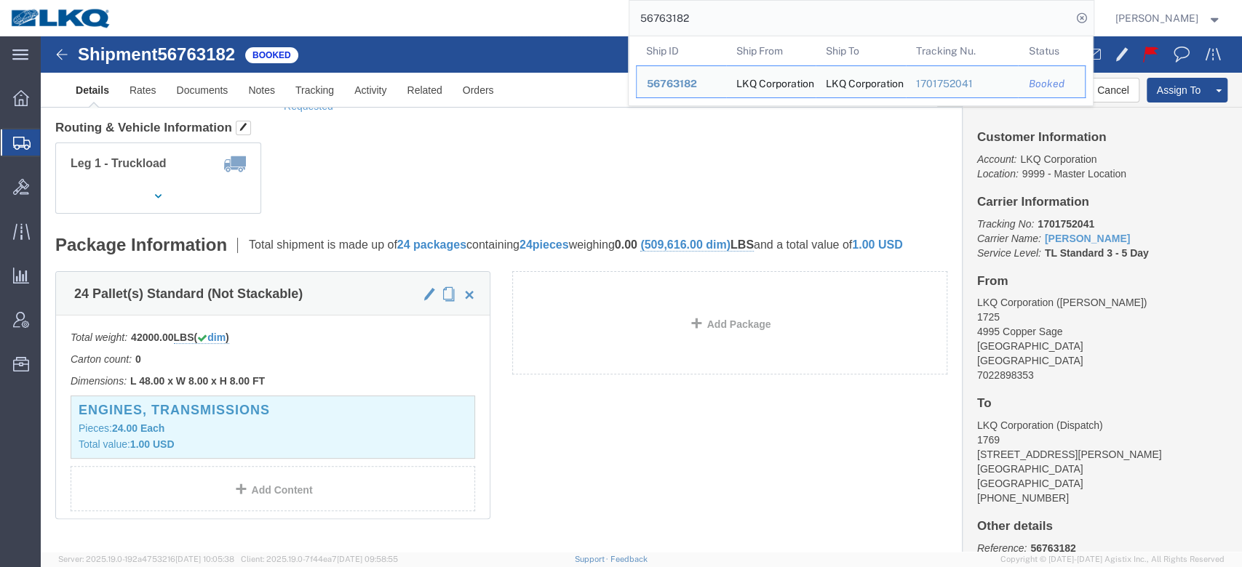
click at [687, 28] on input "56763182" at bounding box center [850, 18] width 442 height 35
paste input "56824283"
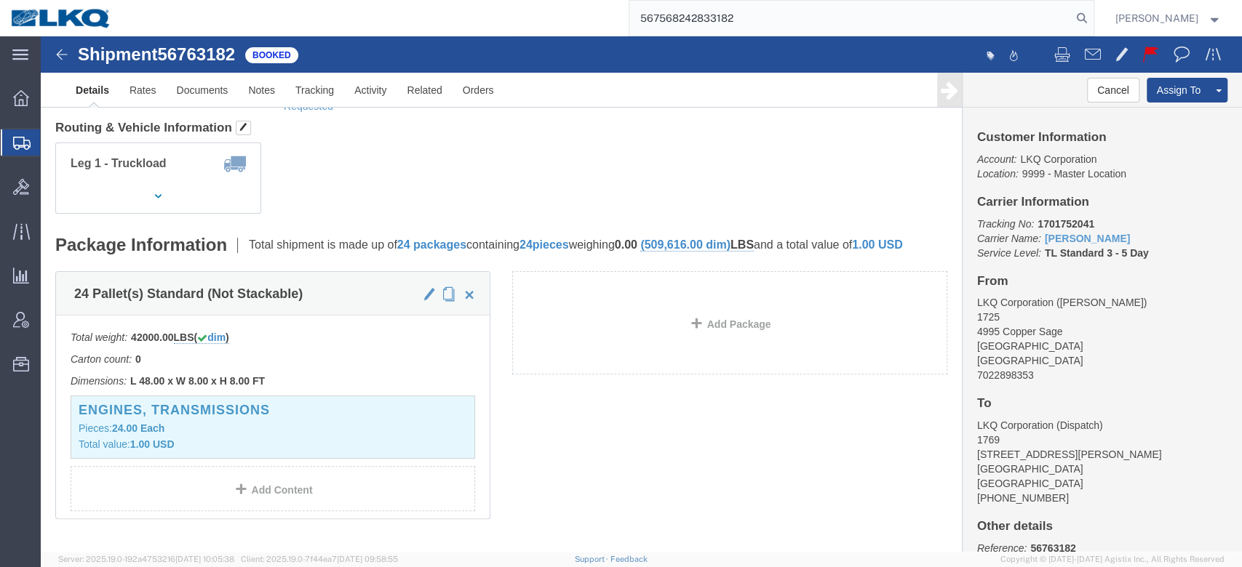
click at [687, 28] on input "567568242833182" at bounding box center [850, 18] width 442 height 35
paste input "824283"
type input "56824283"
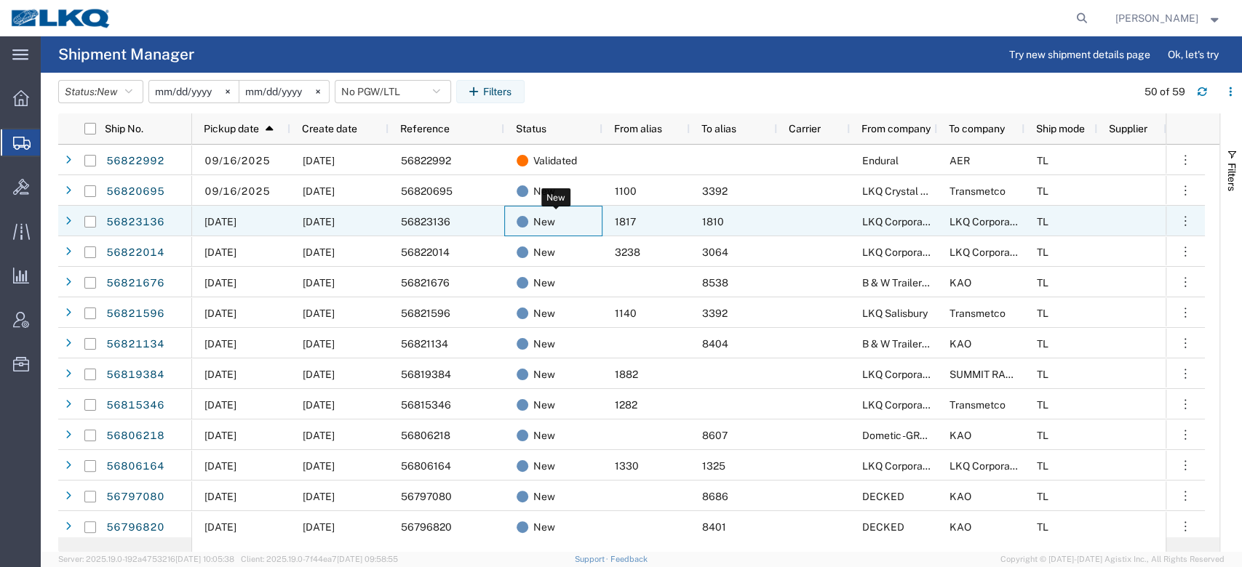
click at [540, 231] on span "New" at bounding box center [544, 222] width 22 height 31
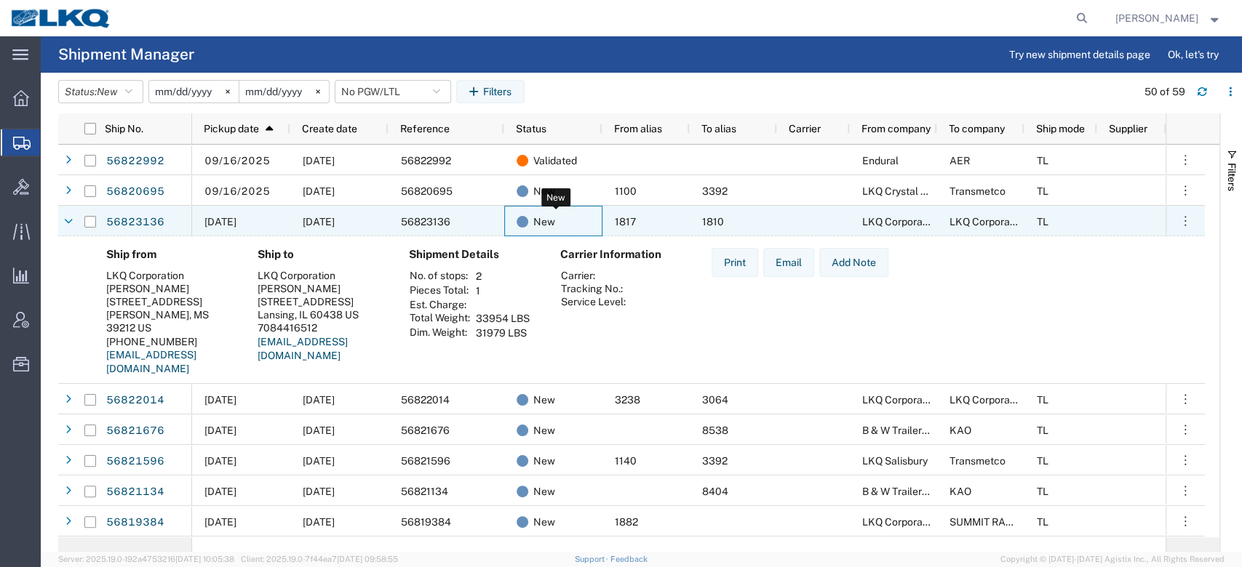
click at [576, 222] on div "New" at bounding box center [556, 222] width 79 height 31
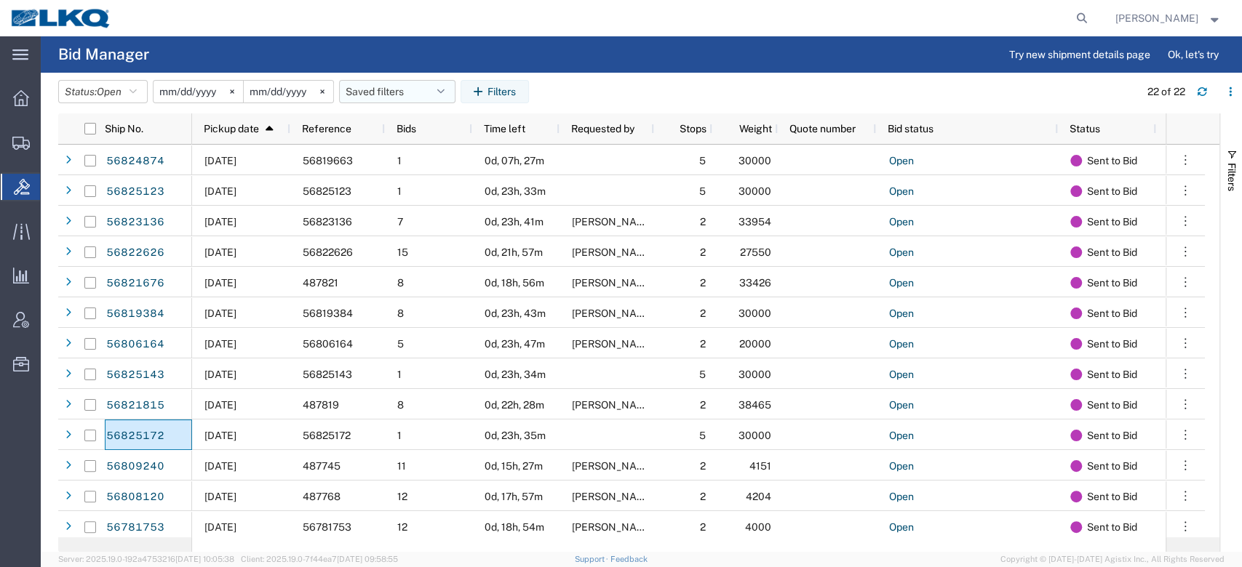
click at [380, 91] on button "Saved filters" at bounding box center [397, 91] width 116 height 23
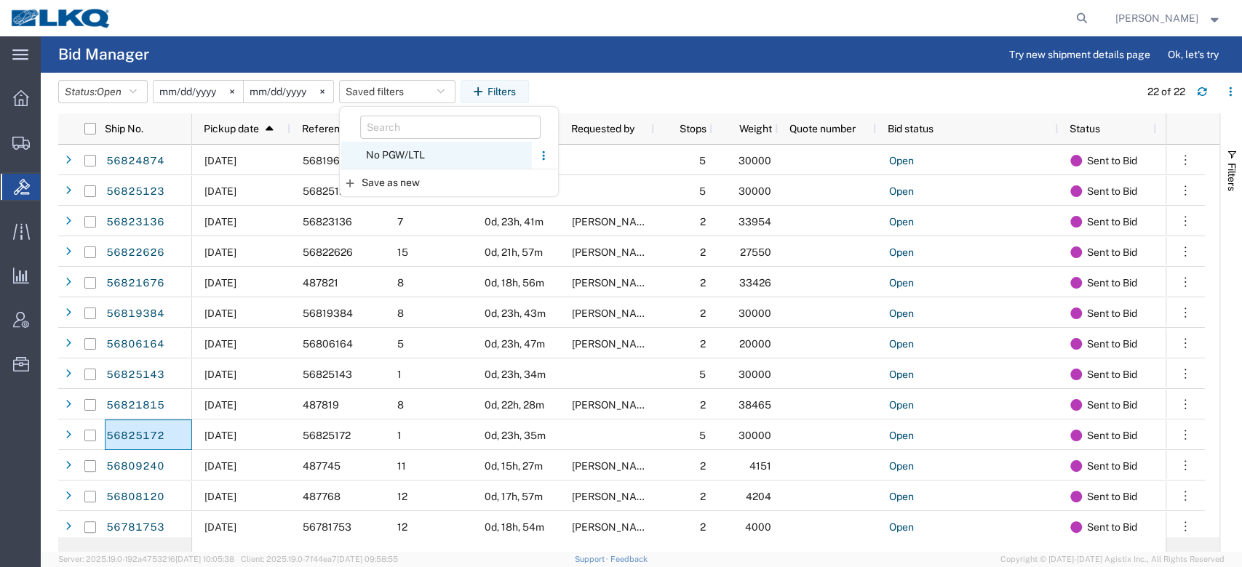
click at [421, 162] on span "No PGW/LTL" at bounding box center [436, 155] width 191 height 27
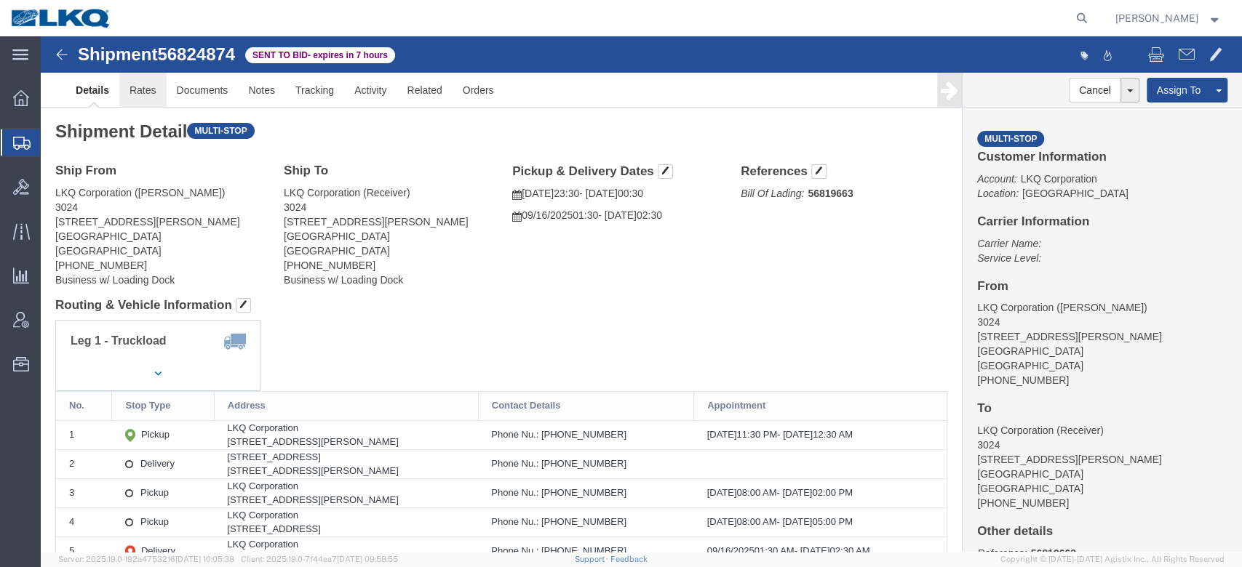
click link "Rates"
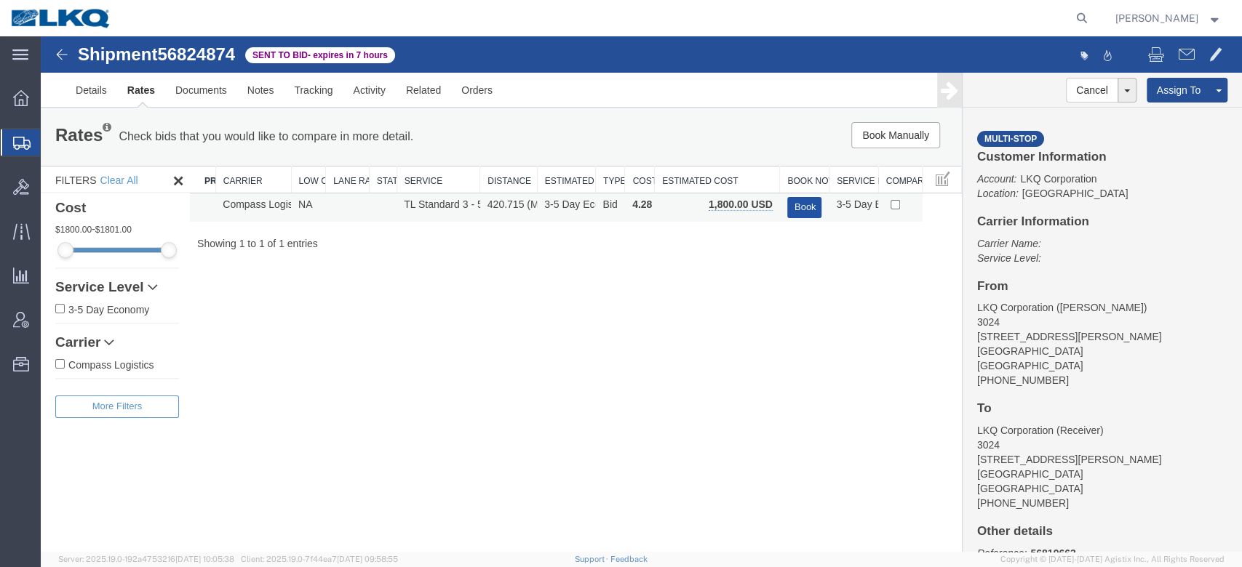
click at [797, 201] on button "Book" at bounding box center [804, 207] width 35 height 21
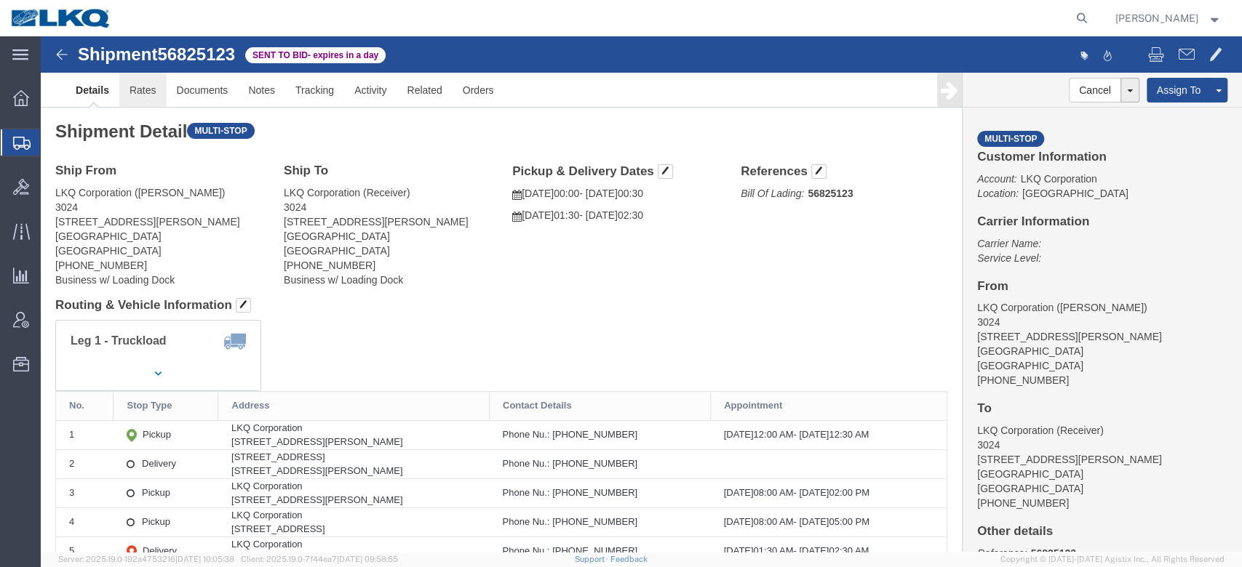
click link "Rates"
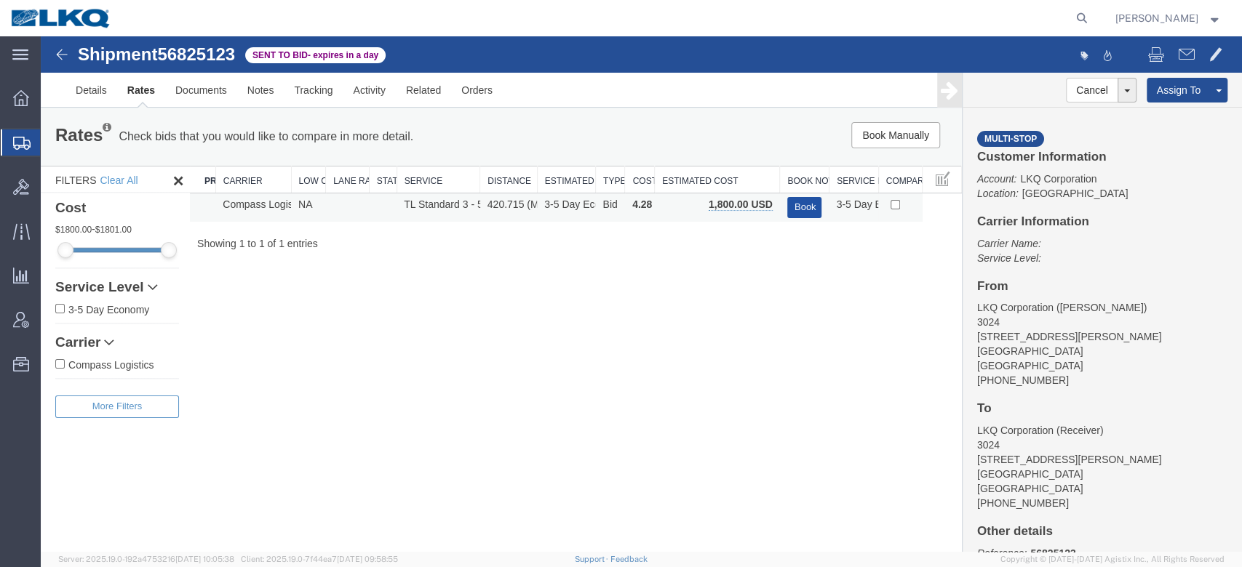
click at [800, 212] on button "Book" at bounding box center [804, 207] width 35 height 21
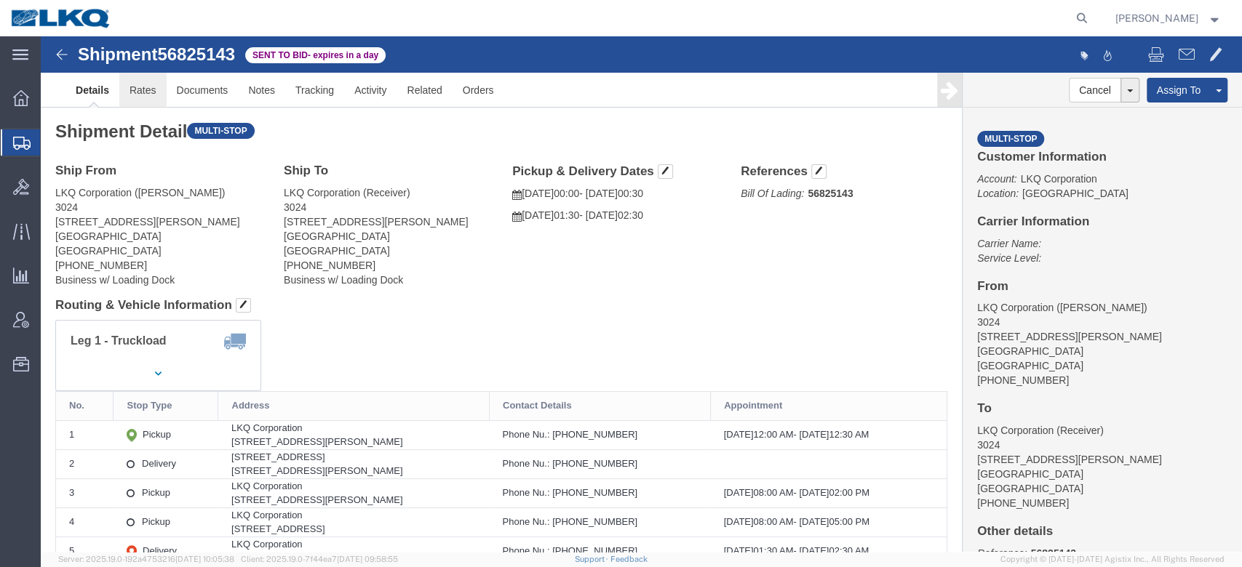
click link "Rates"
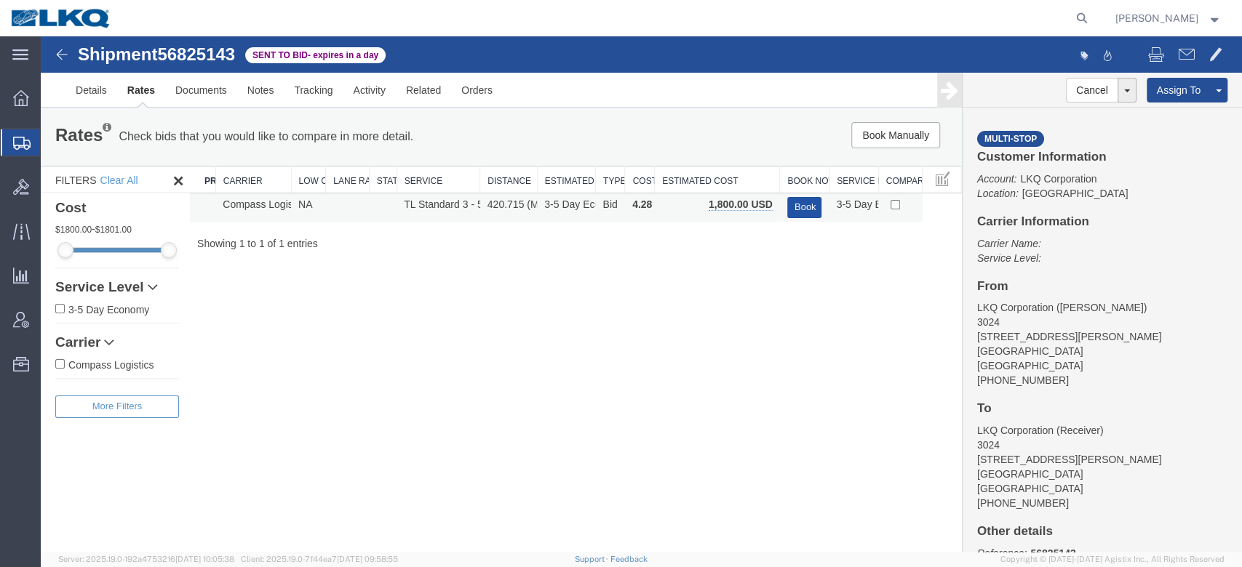
click at [805, 201] on button "Book" at bounding box center [804, 207] width 35 height 21
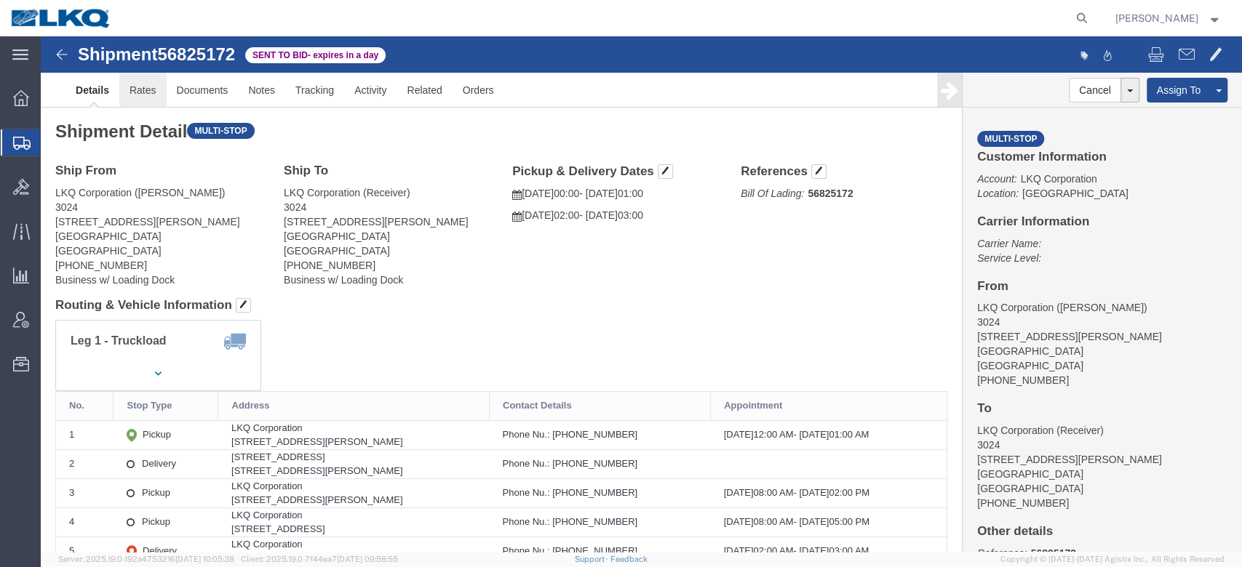
click link "Rates"
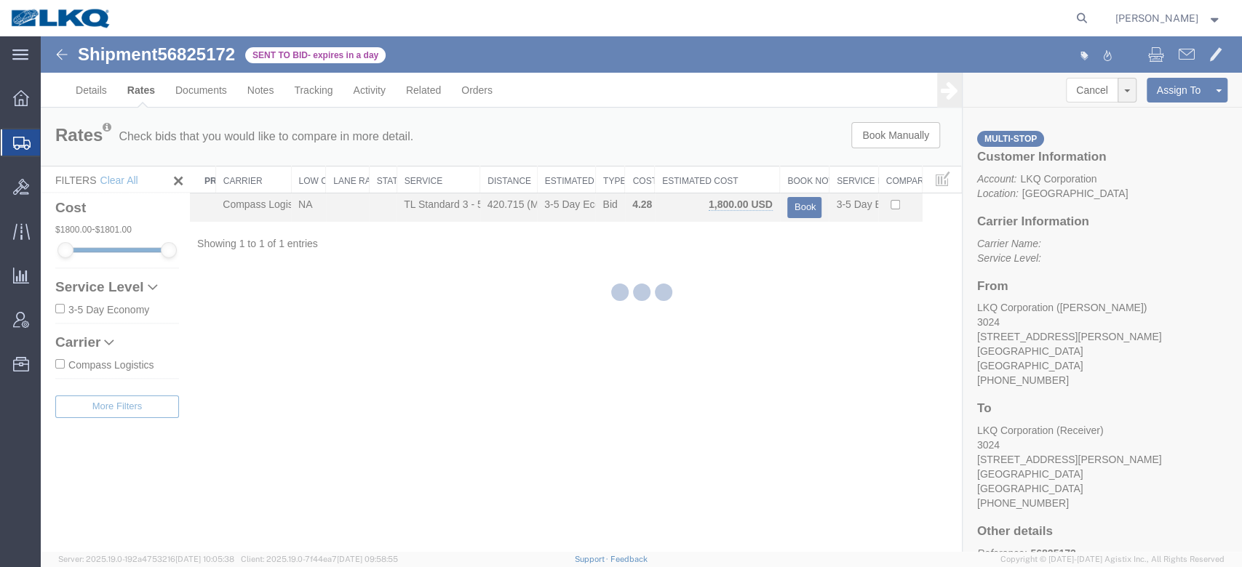
click at [161, 90] on div at bounding box center [641, 294] width 1201 height 516
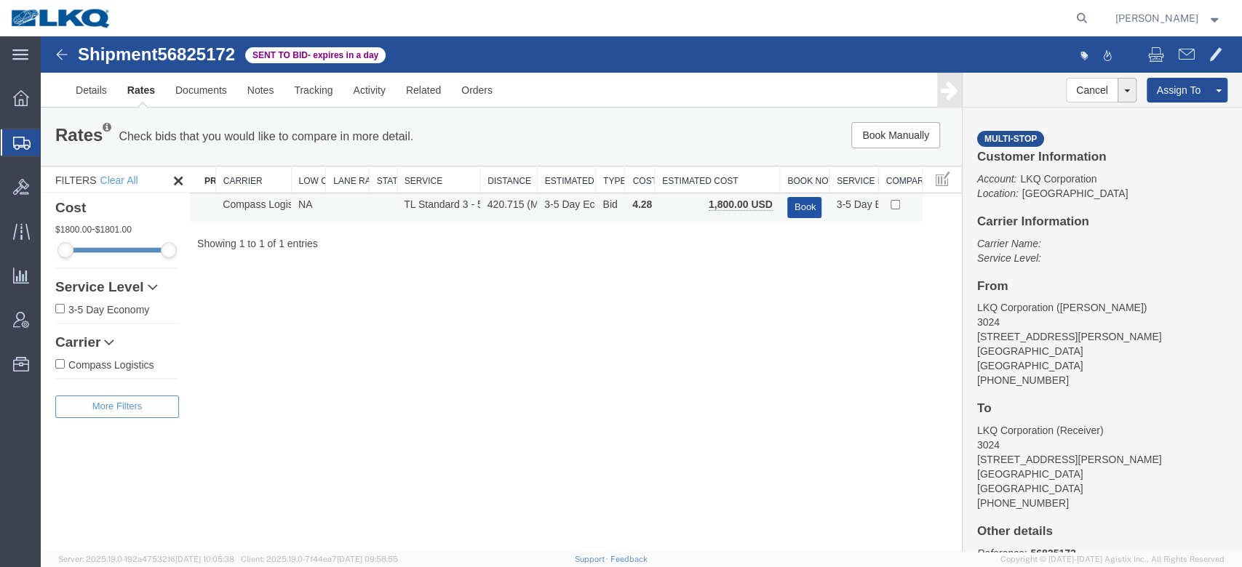
click at [803, 210] on button "Book" at bounding box center [804, 207] width 35 height 21
